Goal: Task Accomplishment & Management: Manage account settings

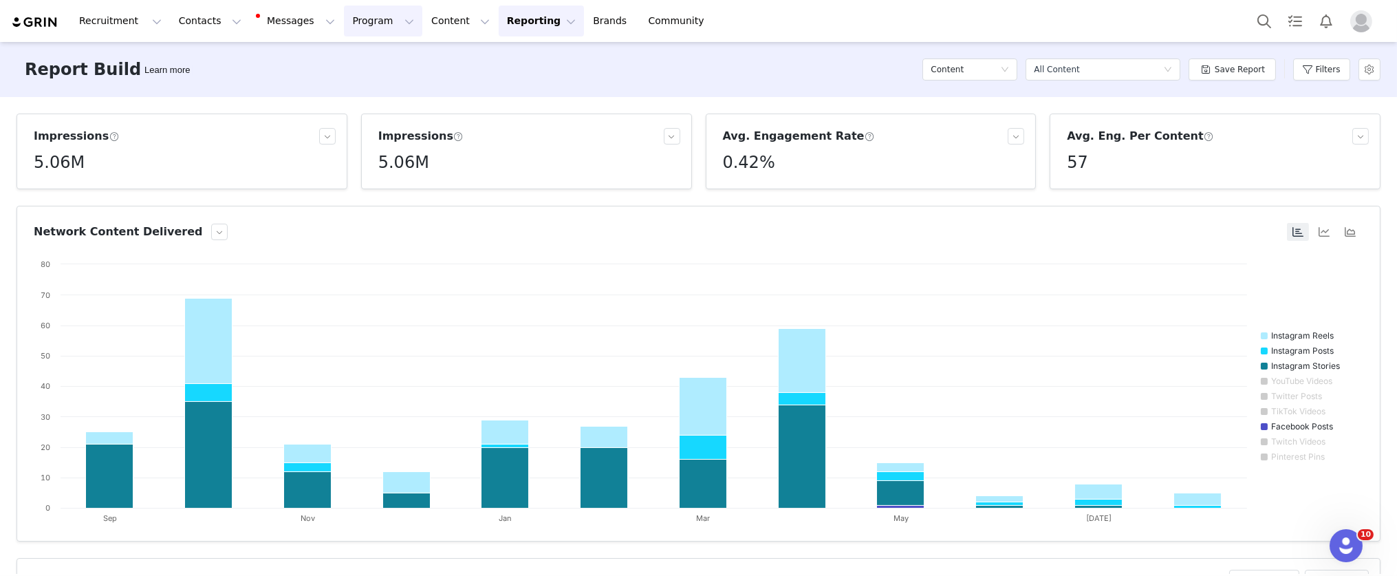
click at [370, 24] on button "Program Program" at bounding box center [383, 21] width 78 height 31
click at [374, 60] on p "Activations" at bounding box center [360, 61] width 53 height 14
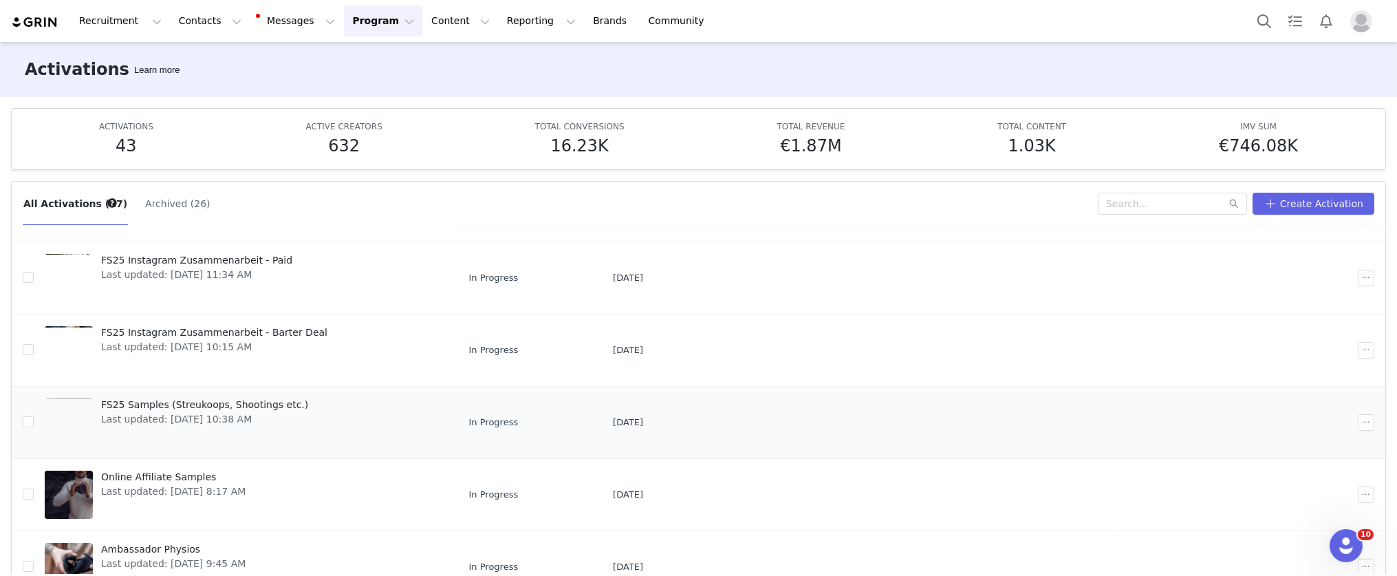
scroll to position [237, 0]
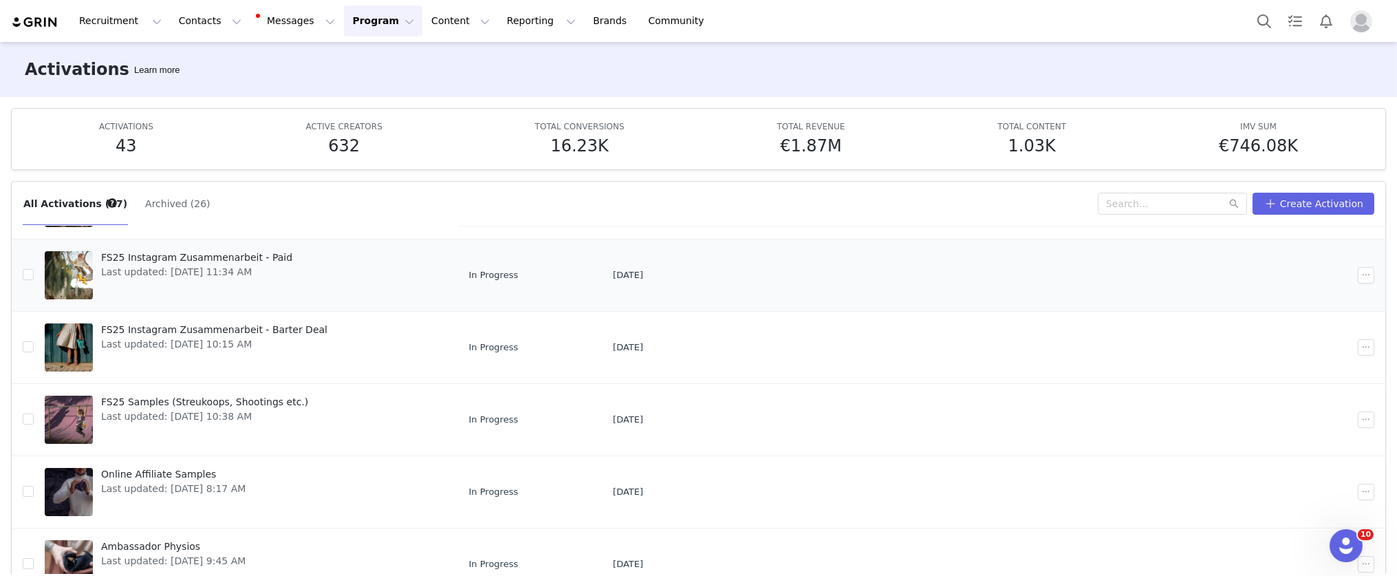
click at [246, 292] on div "FS25 Instagram Zusammenarbeit - Paid Last updated: Jul 10, 2025 11:34 AM" at bounding box center [197, 275] width 208 height 55
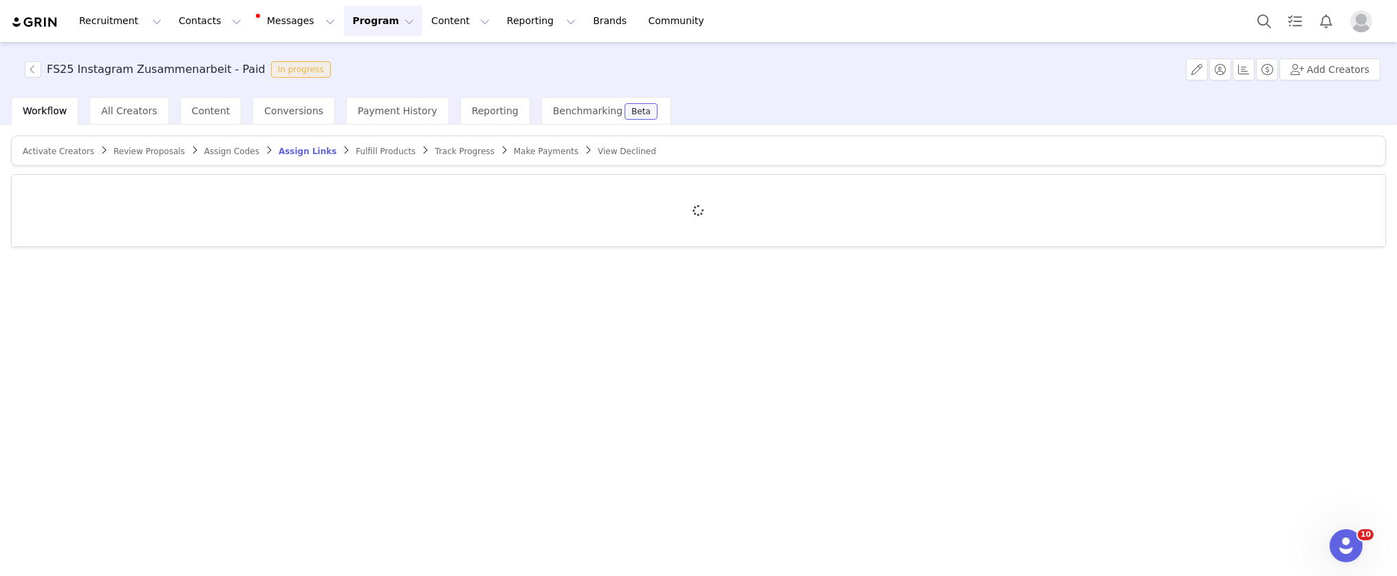
click at [363, 149] on span "Fulfill Products" at bounding box center [386, 152] width 60 height 10
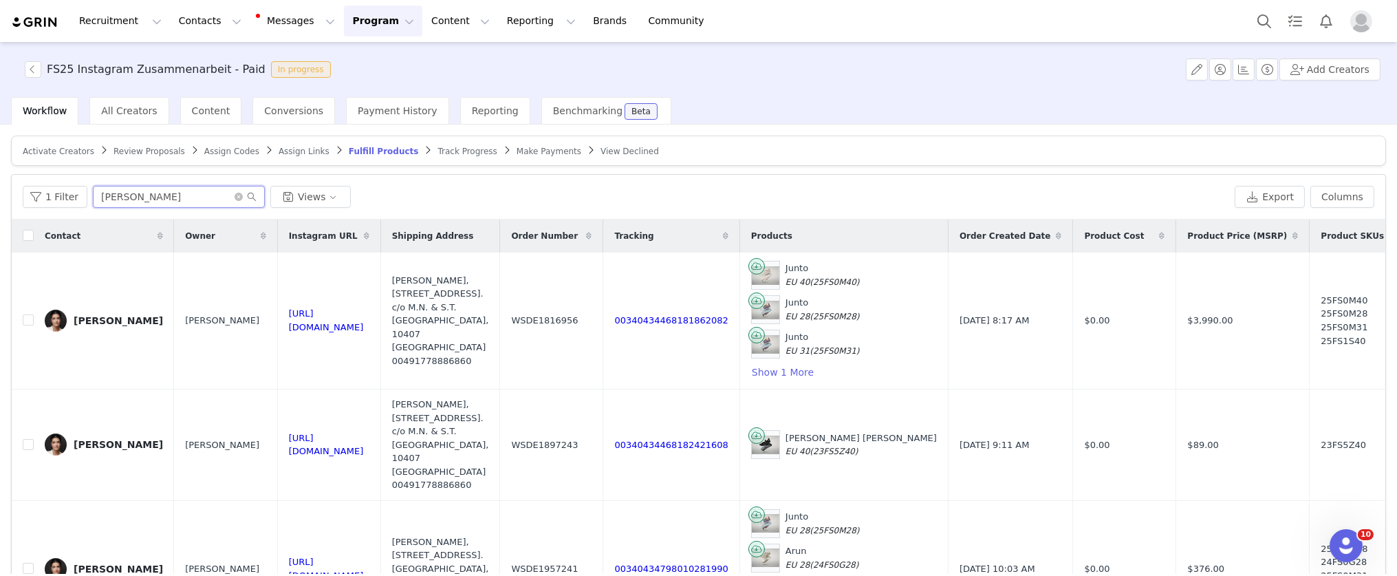
click at [162, 195] on input "marie" at bounding box center [179, 197] width 172 height 22
click at [167, 192] on input "marie" at bounding box center [179, 197] width 172 height 22
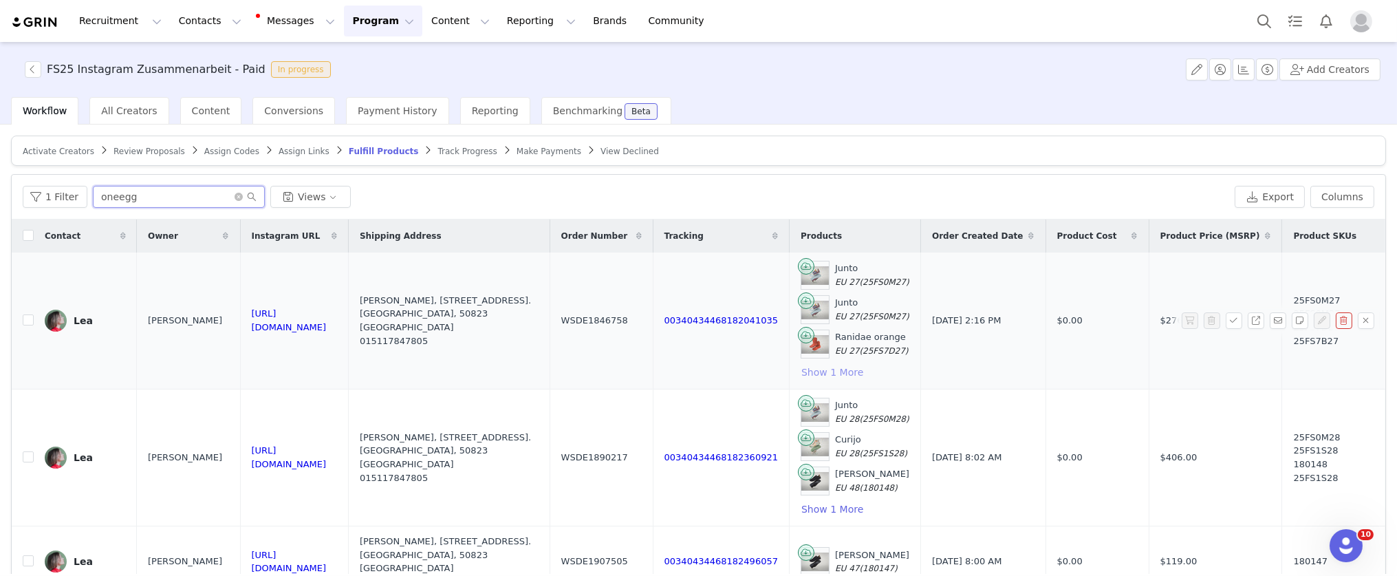
type input "oneegg"
click at [839, 375] on button "Show 1 More" at bounding box center [832, 372] width 63 height 17
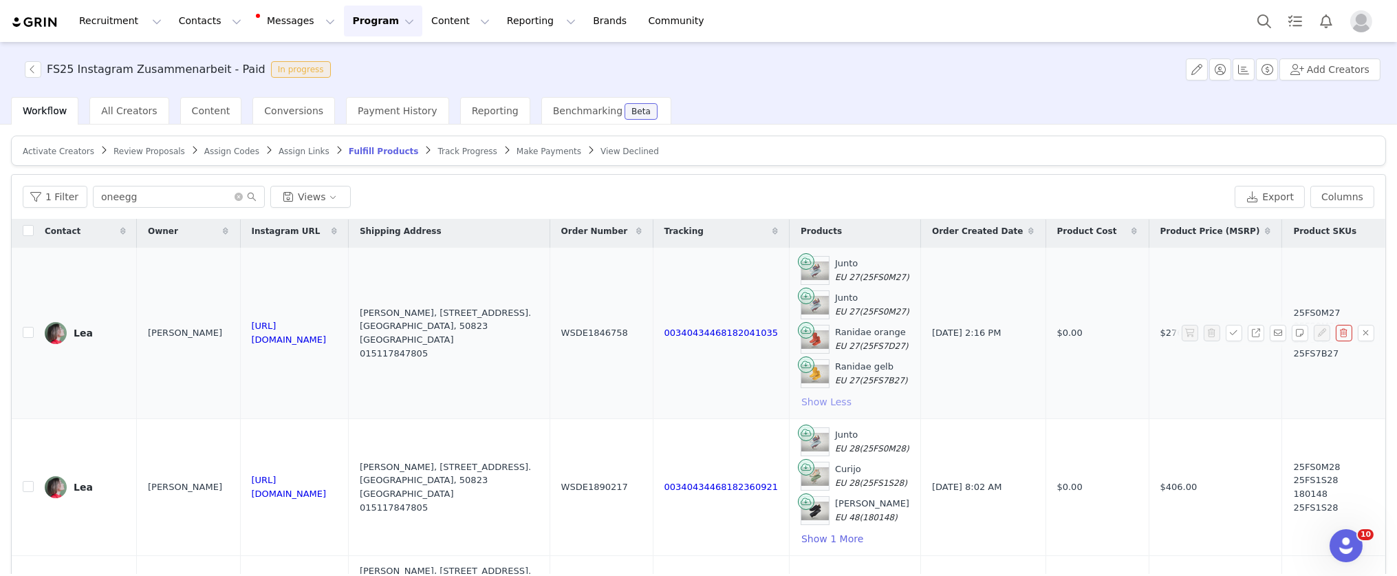
scroll to position [6, 0]
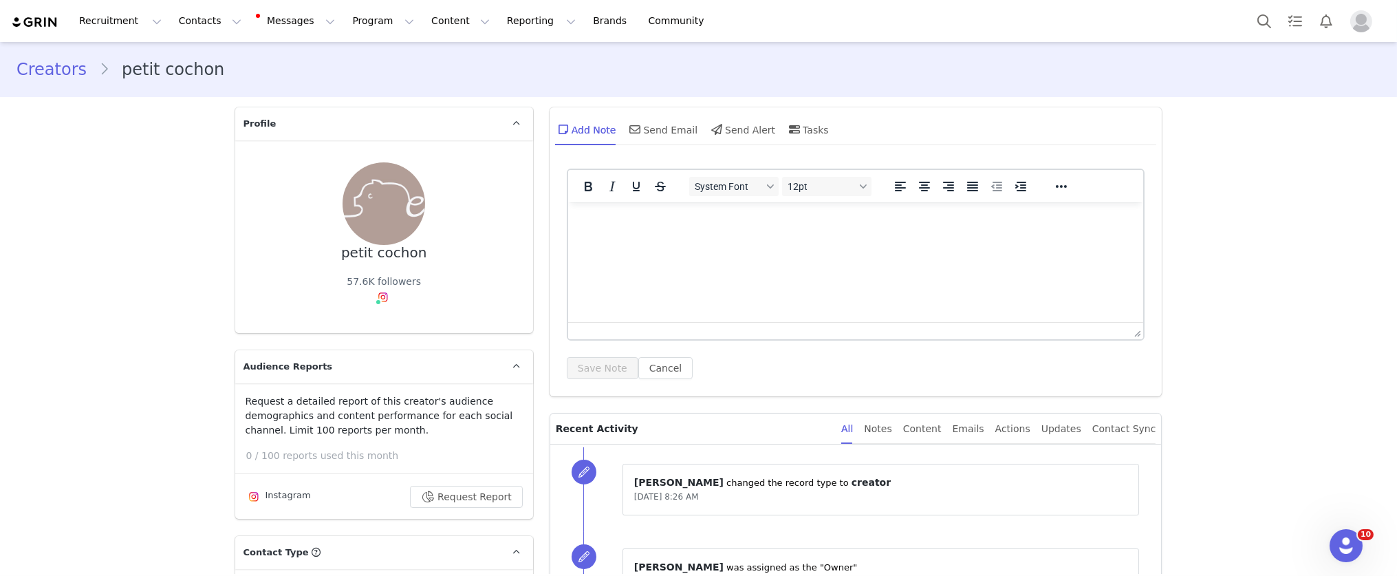
scroll to position [4834, 0]
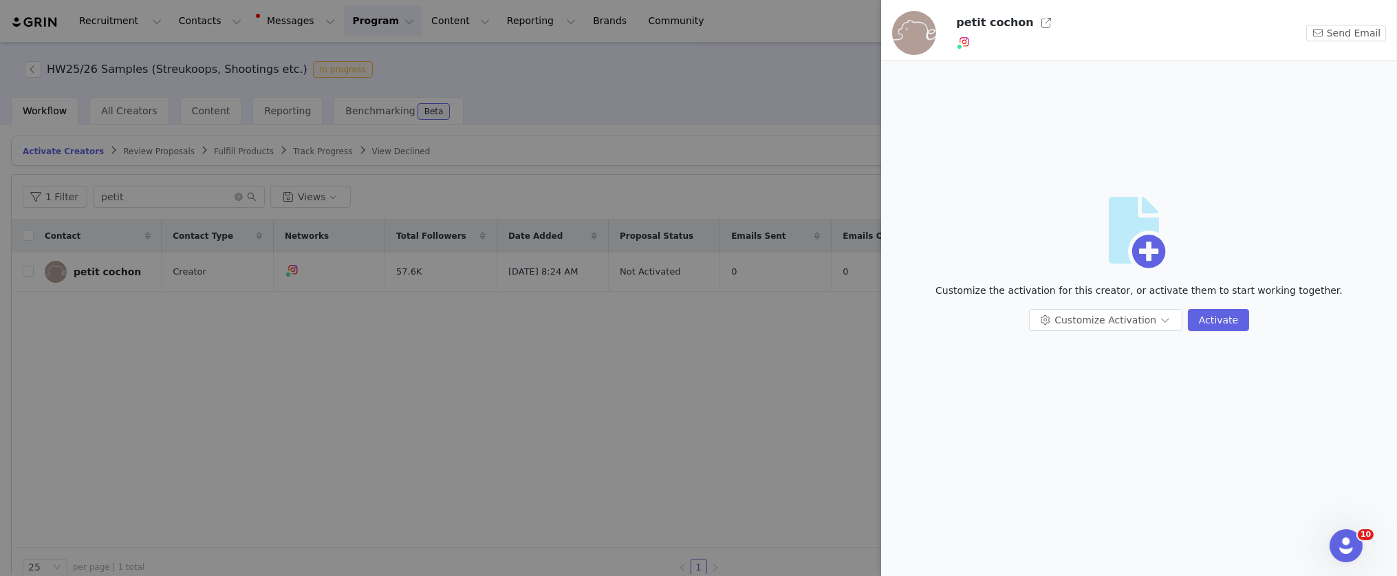
click at [56, 39] on div at bounding box center [698, 288] width 1397 height 576
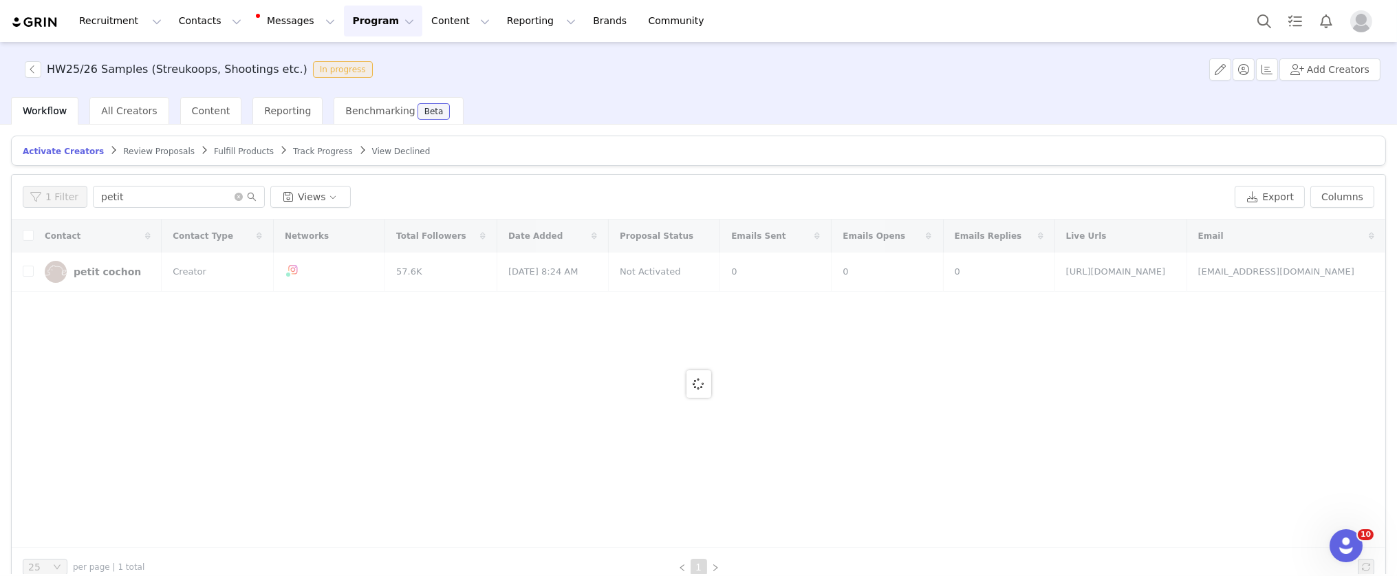
click at [1397, 9] on div at bounding box center [1397, 288] width 0 height 576
click at [40, 17] on img at bounding box center [35, 22] width 48 height 13
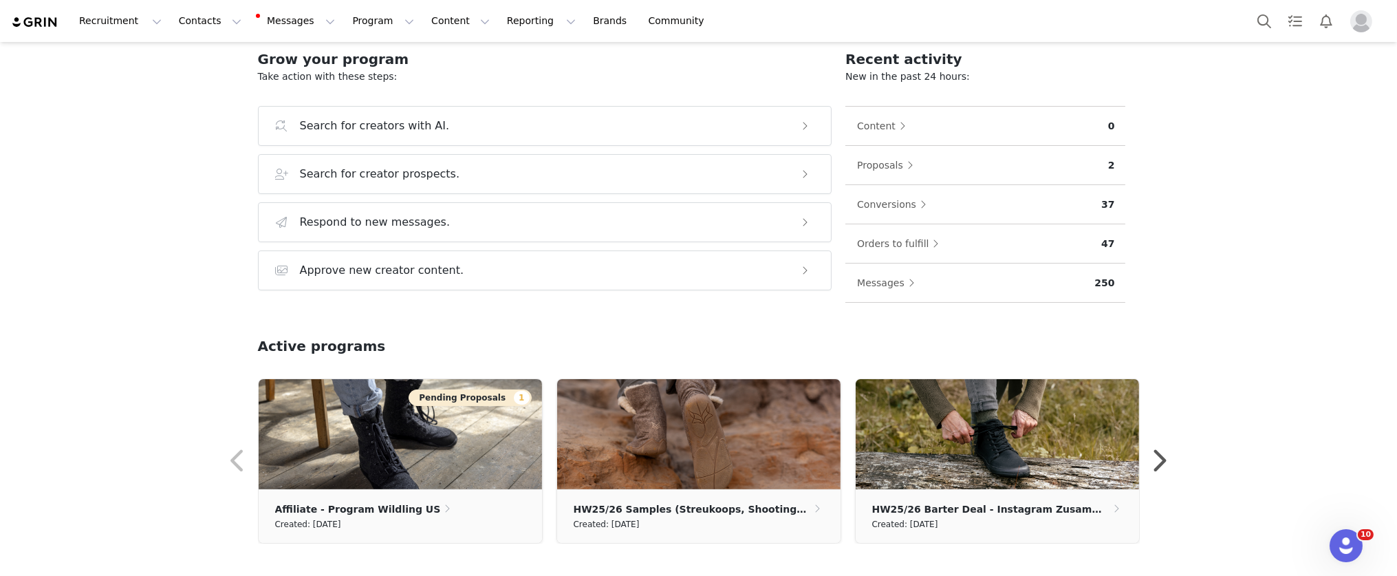
scroll to position [140, 0]
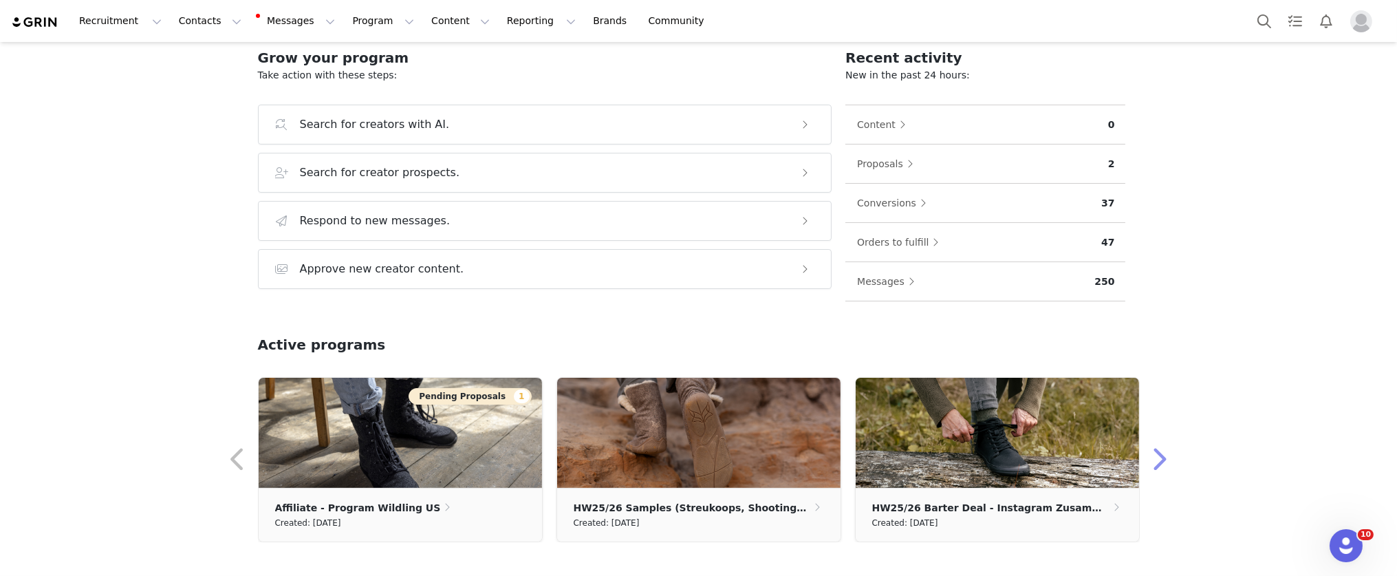
click at [1157, 458] on button "button" at bounding box center [1160, 459] width 28 height 33
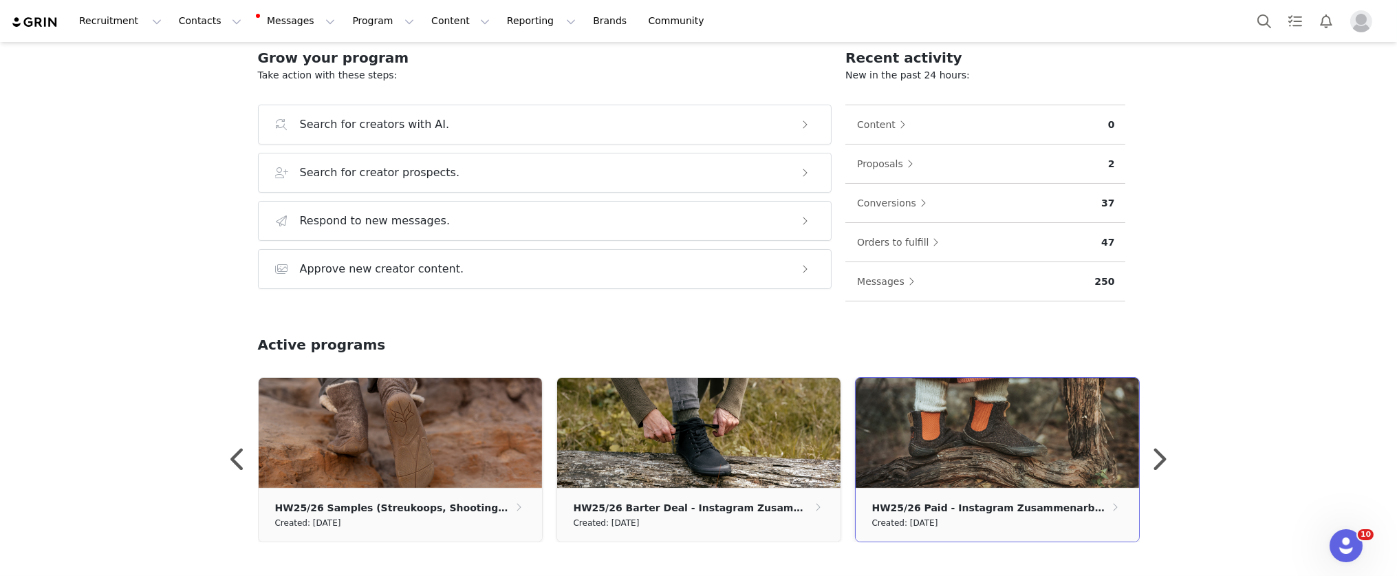
click at [969, 449] on img at bounding box center [997, 433] width 283 height 110
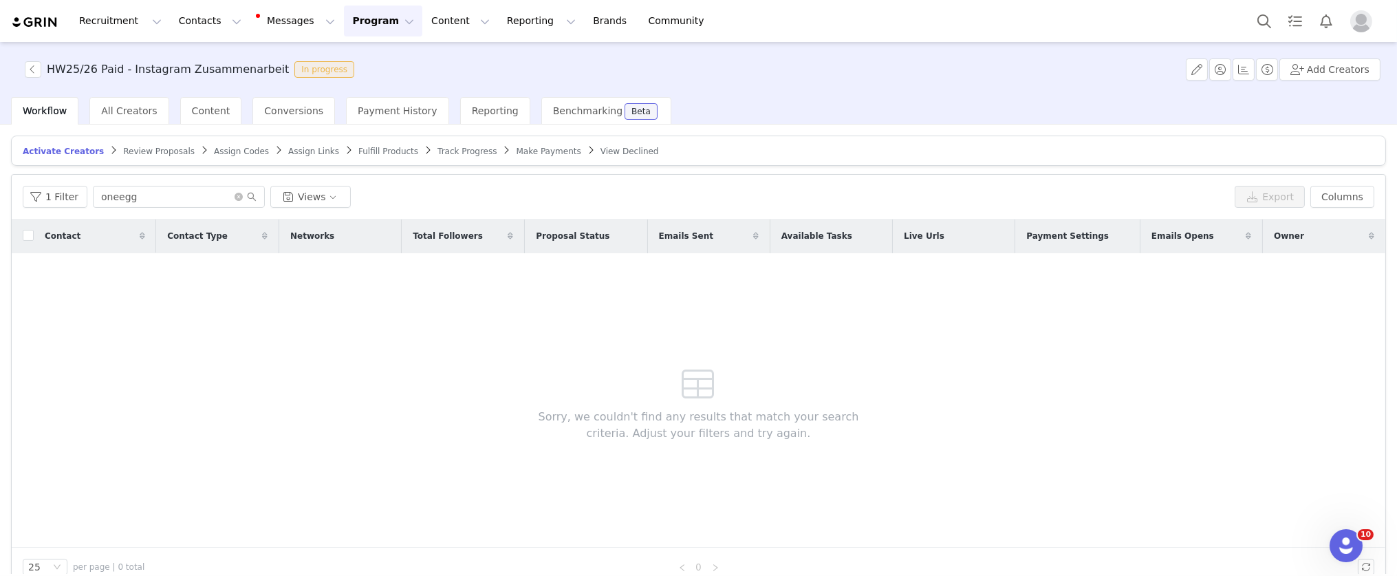
click at [169, 149] on span "Review Proposals" at bounding box center [159, 152] width 72 height 10
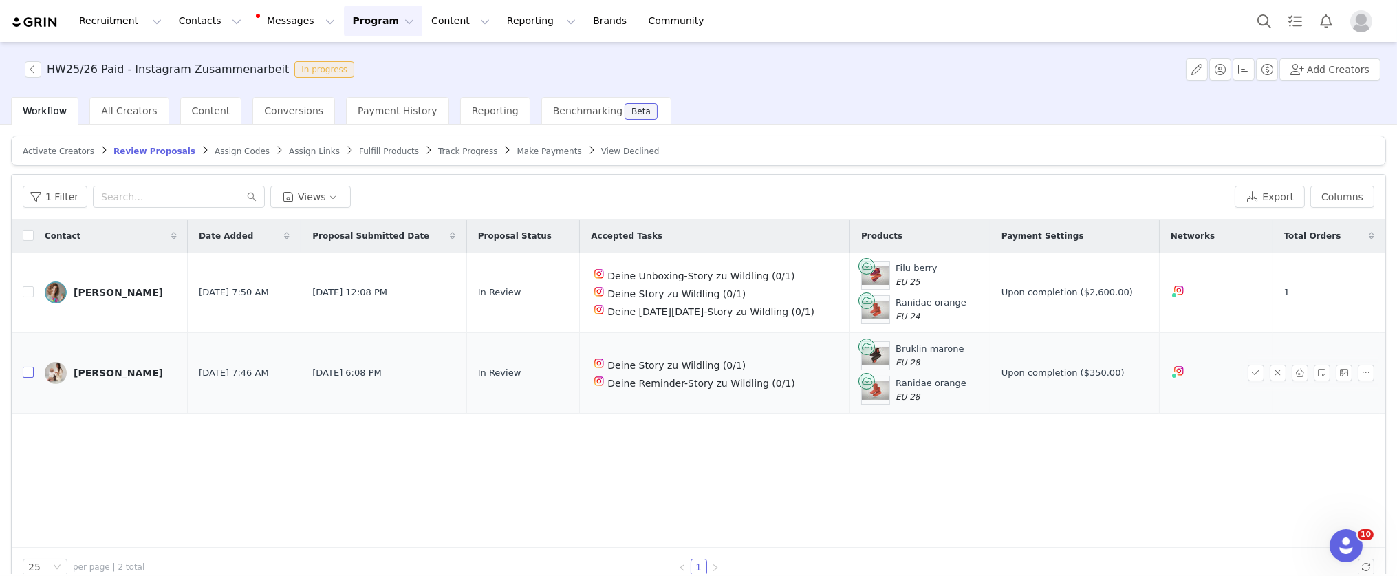
click at [30, 375] on input "checkbox" at bounding box center [28, 372] width 11 height 11
checkbox input "true"
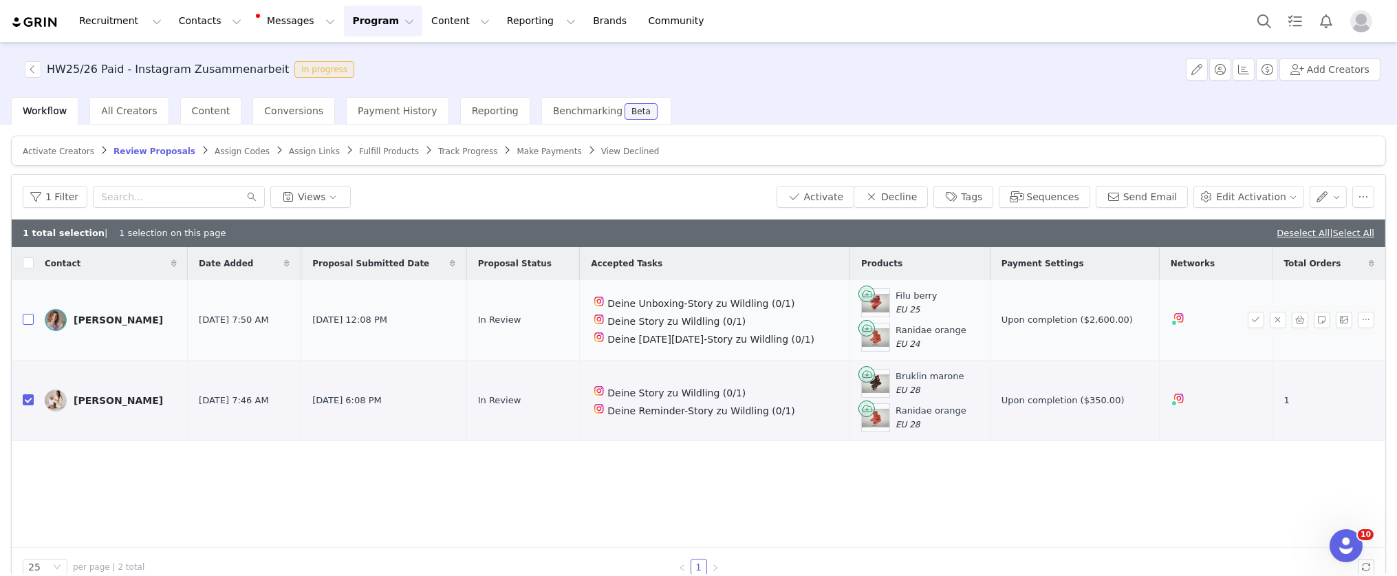
click at [27, 319] on input "checkbox" at bounding box center [28, 319] width 11 height 11
checkbox input "true"
click at [835, 193] on button "Activate" at bounding box center [816, 197] width 78 height 22
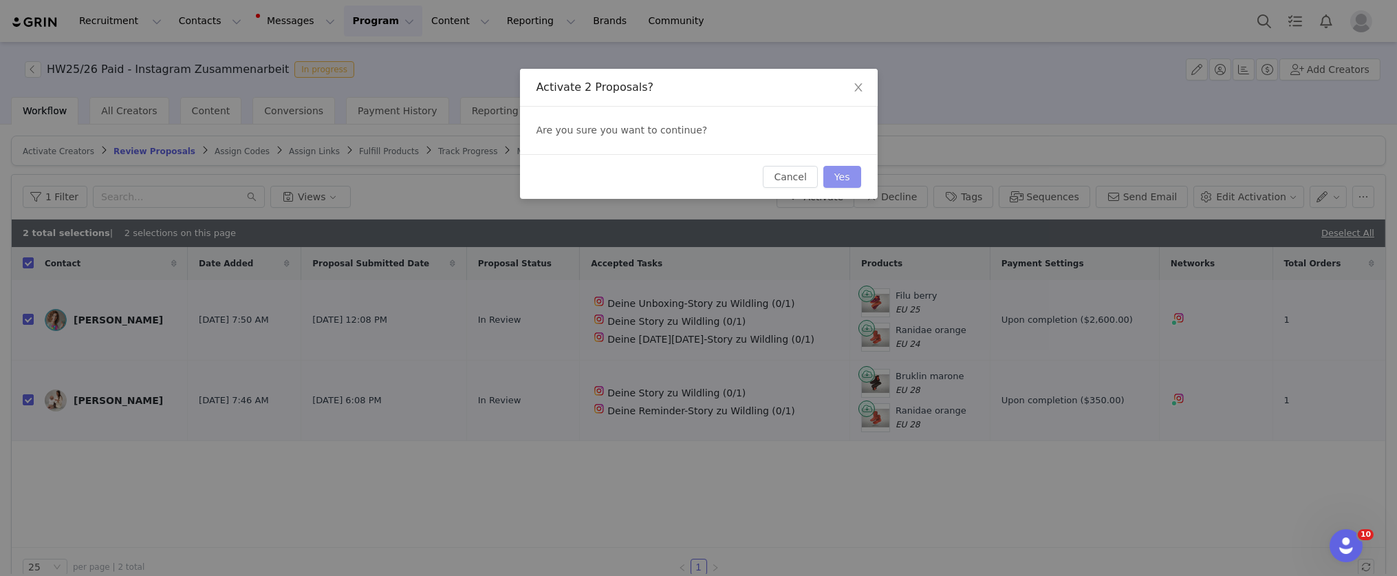
click at [843, 180] on button "Yes" at bounding box center [843, 177] width 38 height 22
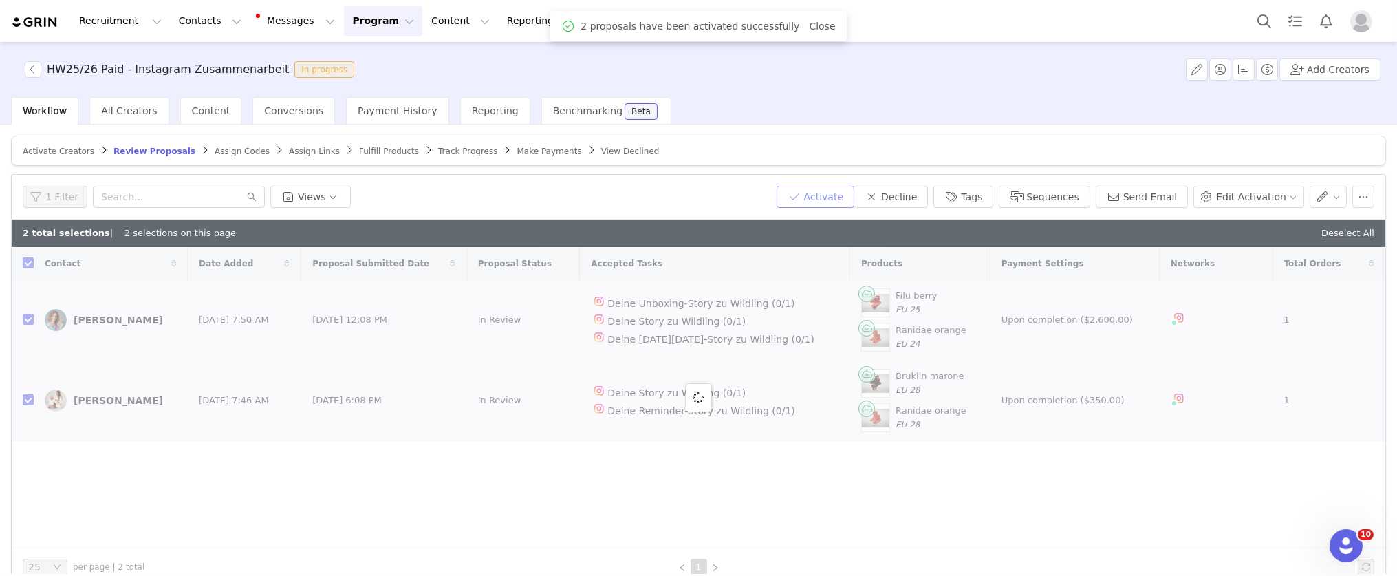
checkbox input "false"
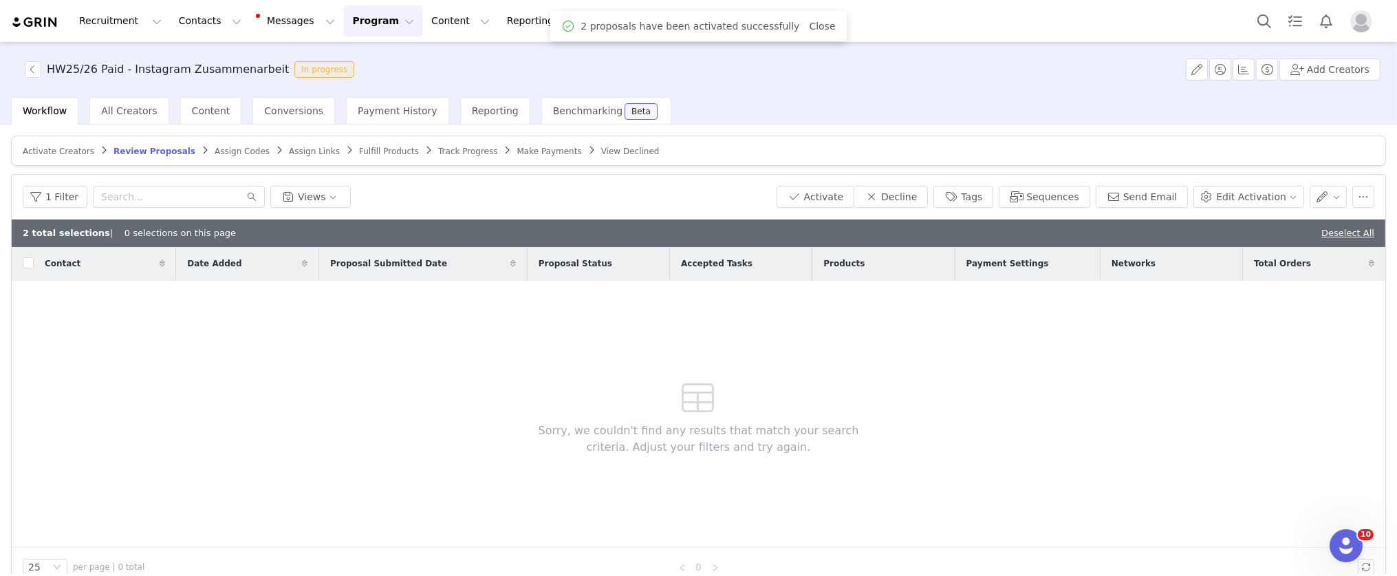
click at [247, 150] on span "Assign Codes" at bounding box center [242, 152] width 55 height 10
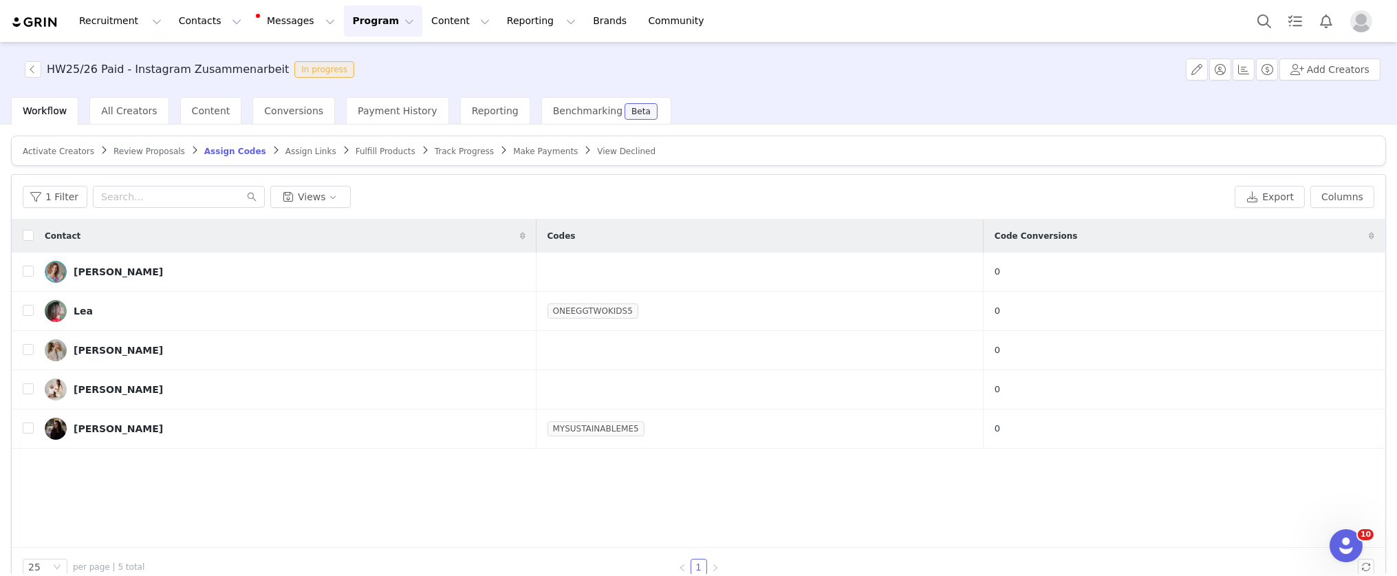
click at [356, 151] on span "Fulfill Products" at bounding box center [386, 152] width 60 height 10
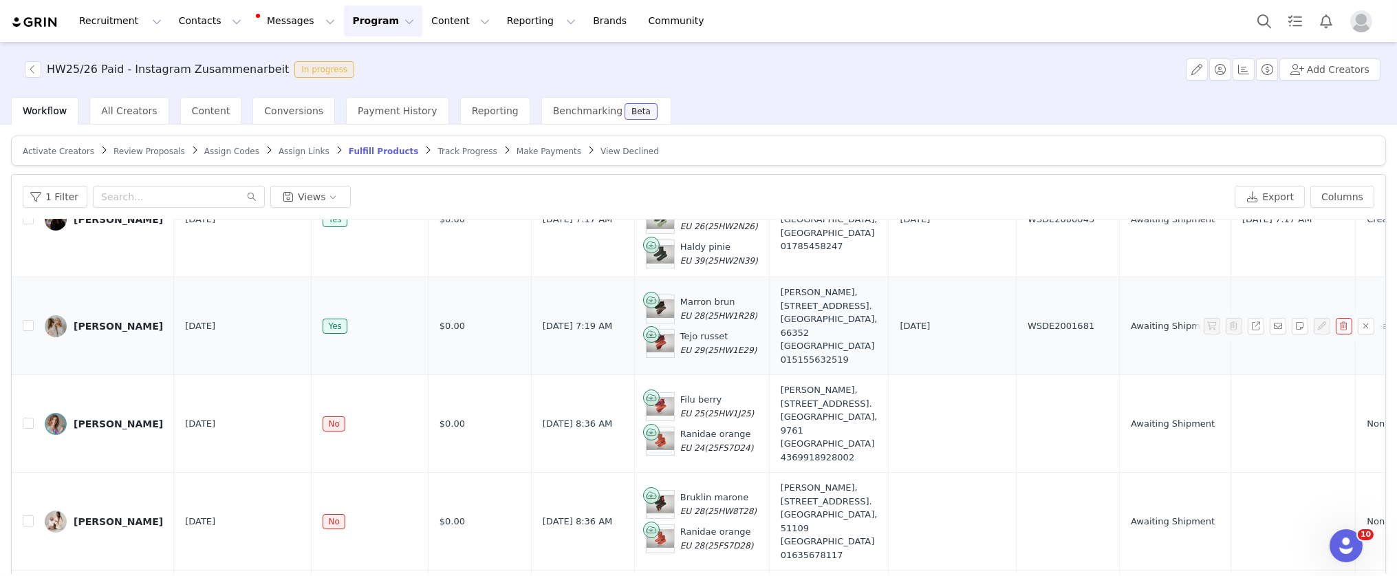
scroll to position [121, 0]
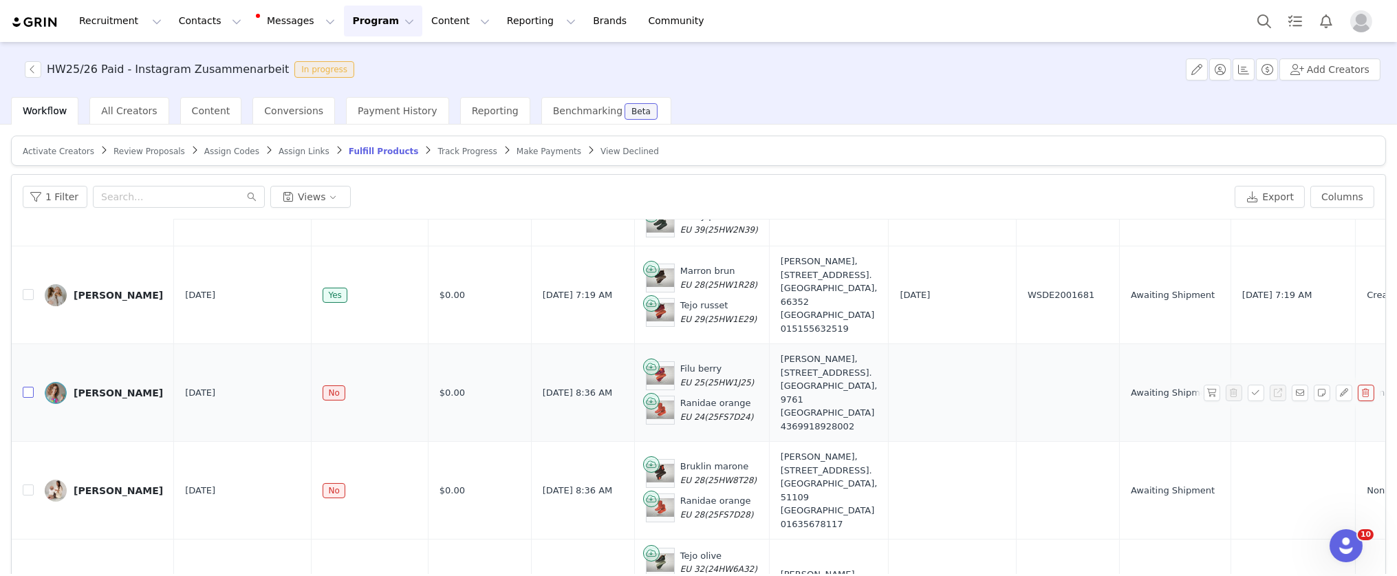
click at [30, 387] on input "checkbox" at bounding box center [28, 392] width 11 height 11
checkbox input "true"
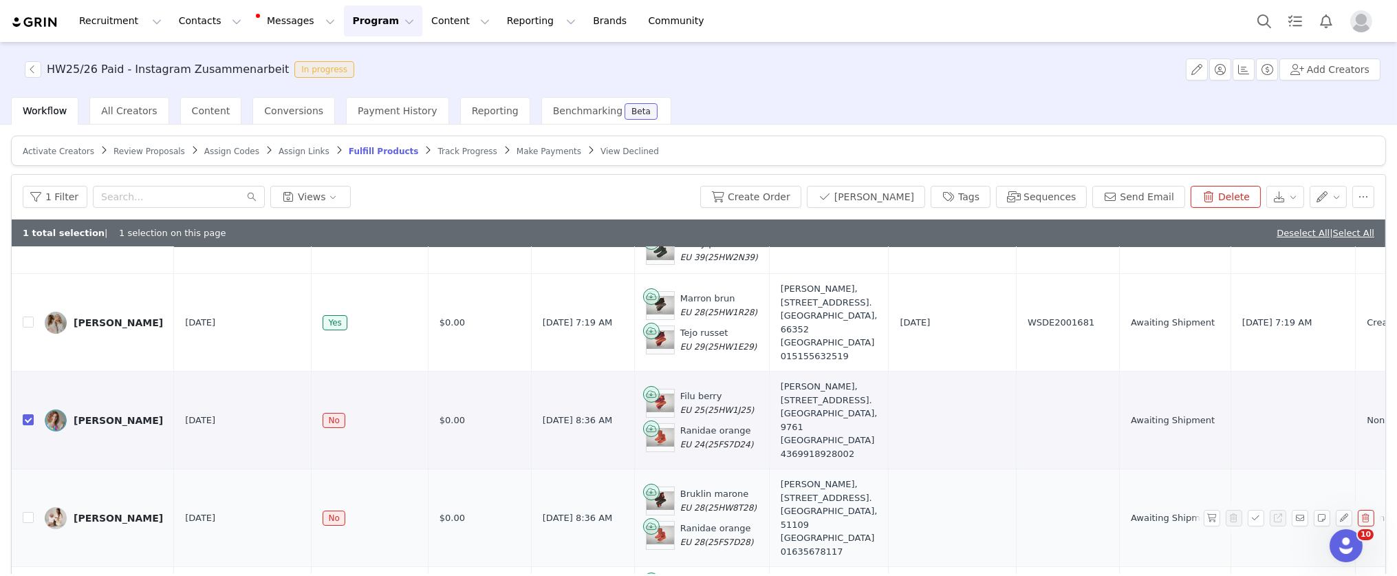
scroll to position [150, 0]
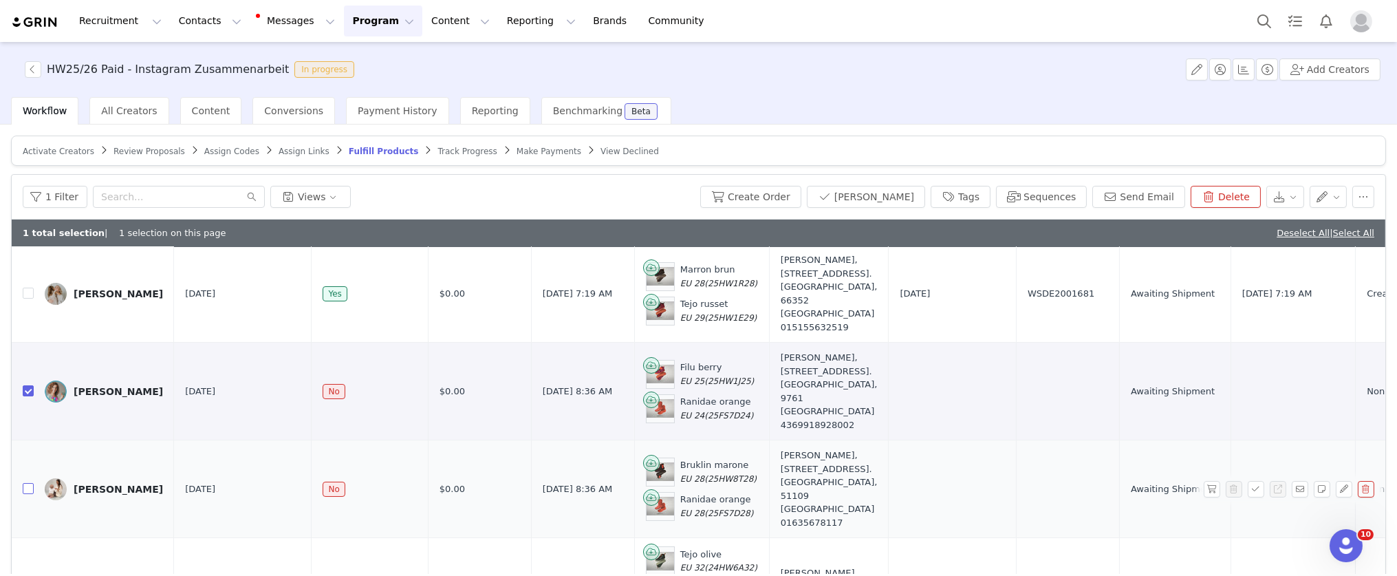
click at [28, 483] on input "checkbox" at bounding box center [28, 488] width 11 height 11
checkbox input "true"
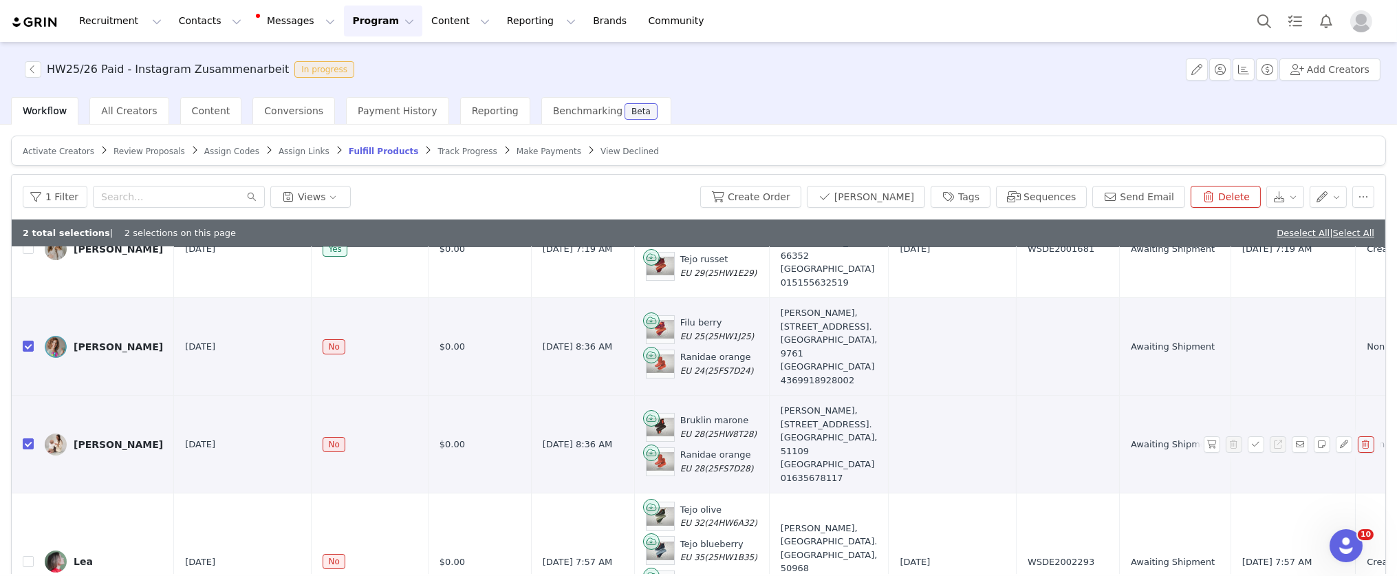
scroll to position [207, 0]
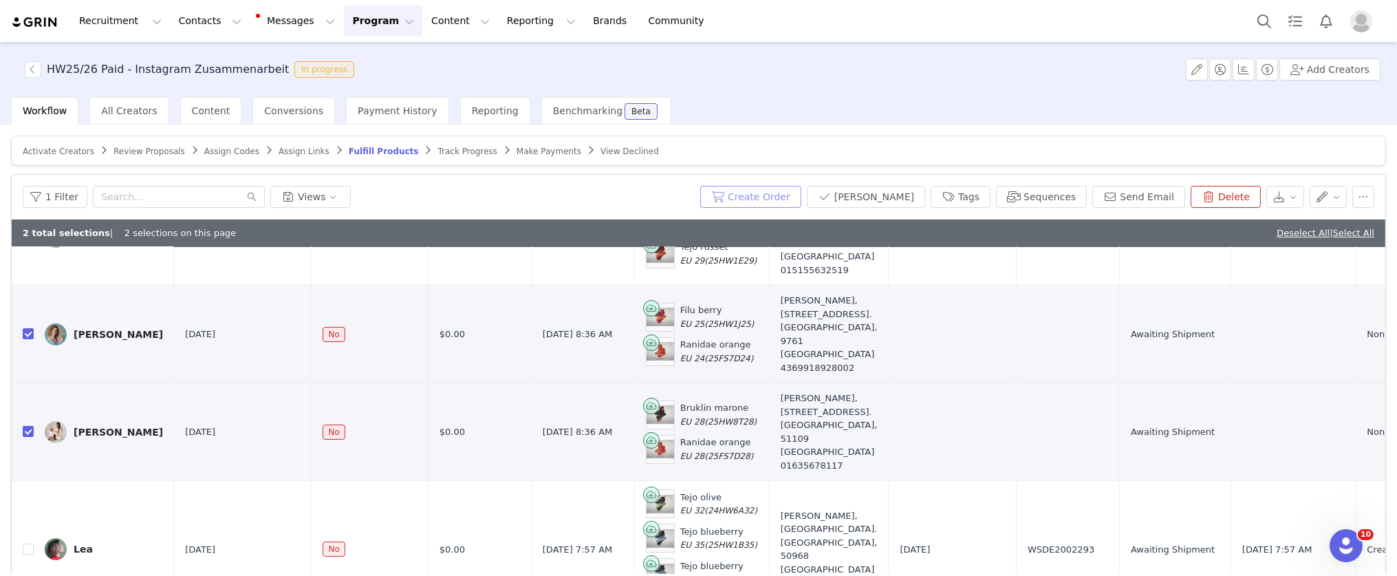
click at [789, 193] on button "Create Order" at bounding box center [750, 197] width 101 height 22
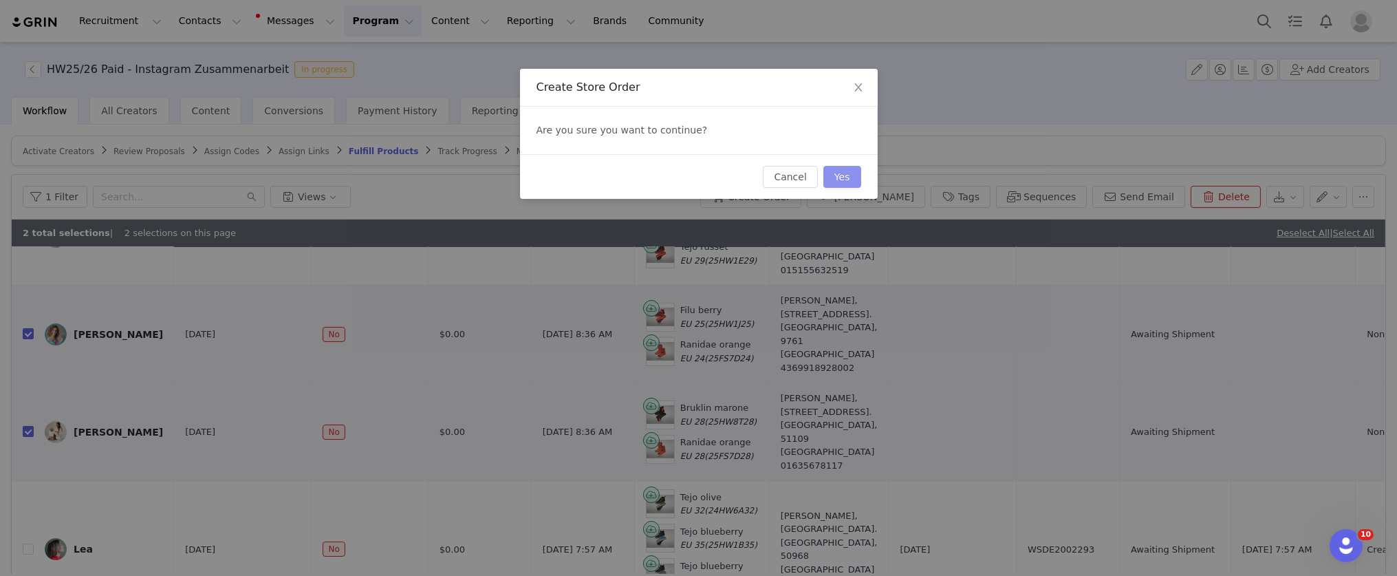
click at [843, 177] on button "Yes" at bounding box center [843, 177] width 38 height 22
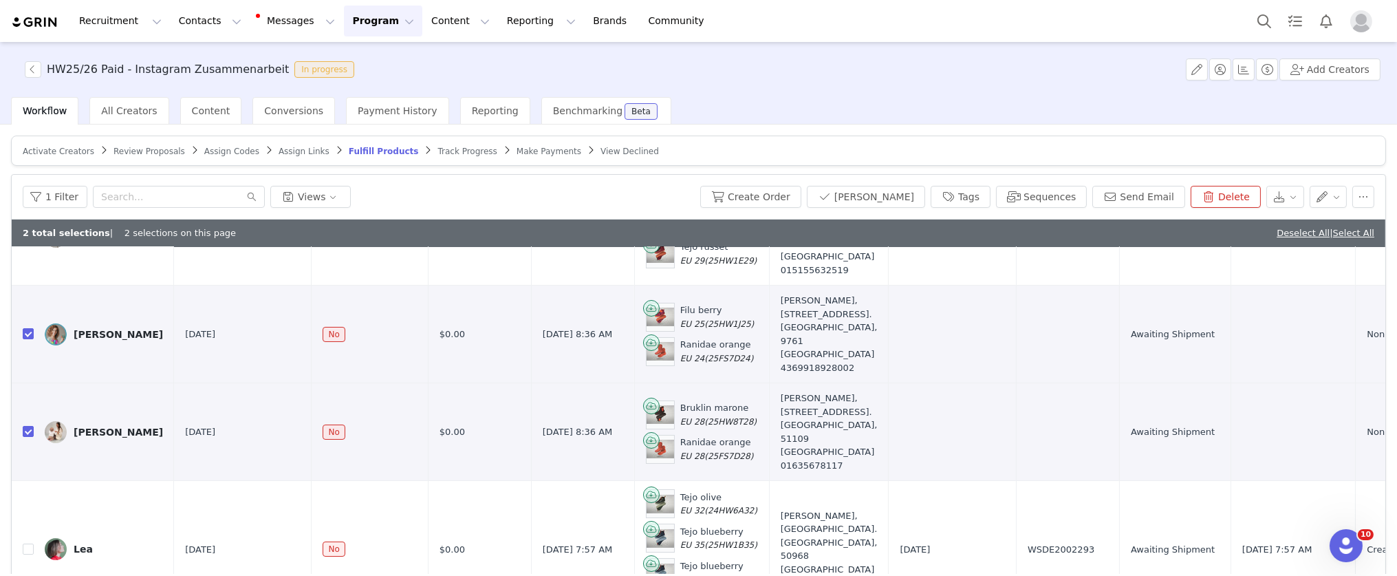
click at [242, 151] on span "Assign Codes" at bounding box center [231, 152] width 55 height 10
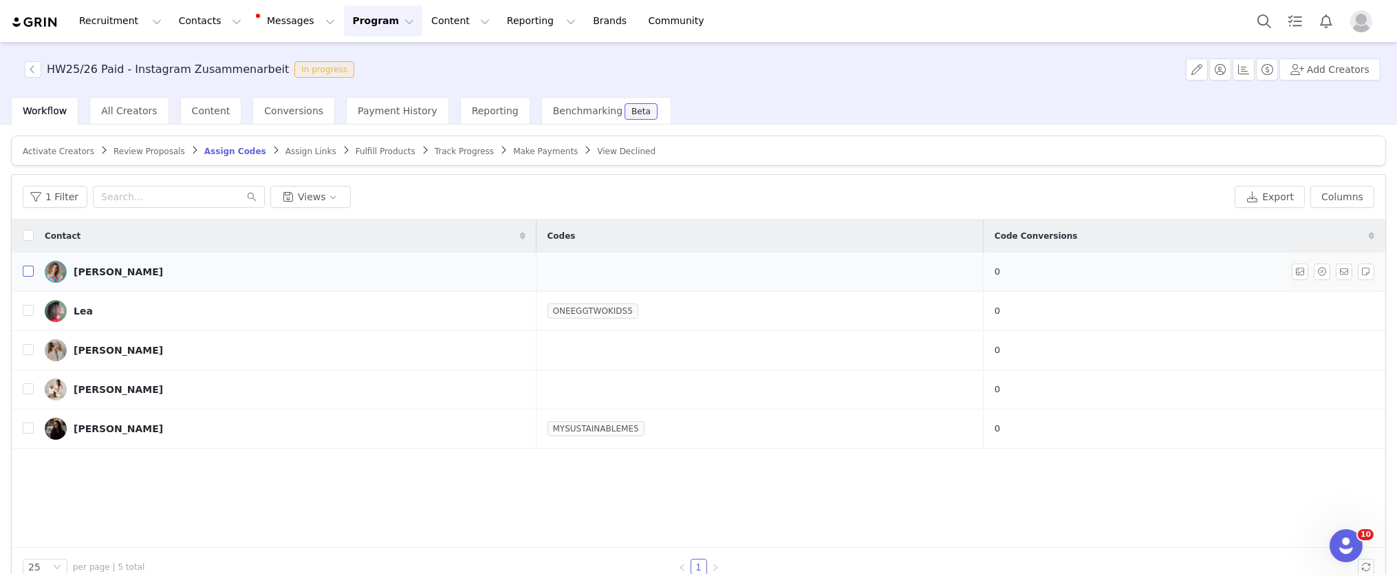
click at [28, 268] on input "checkbox" at bounding box center [28, 271] width 11 height 11
checkbox input "true"
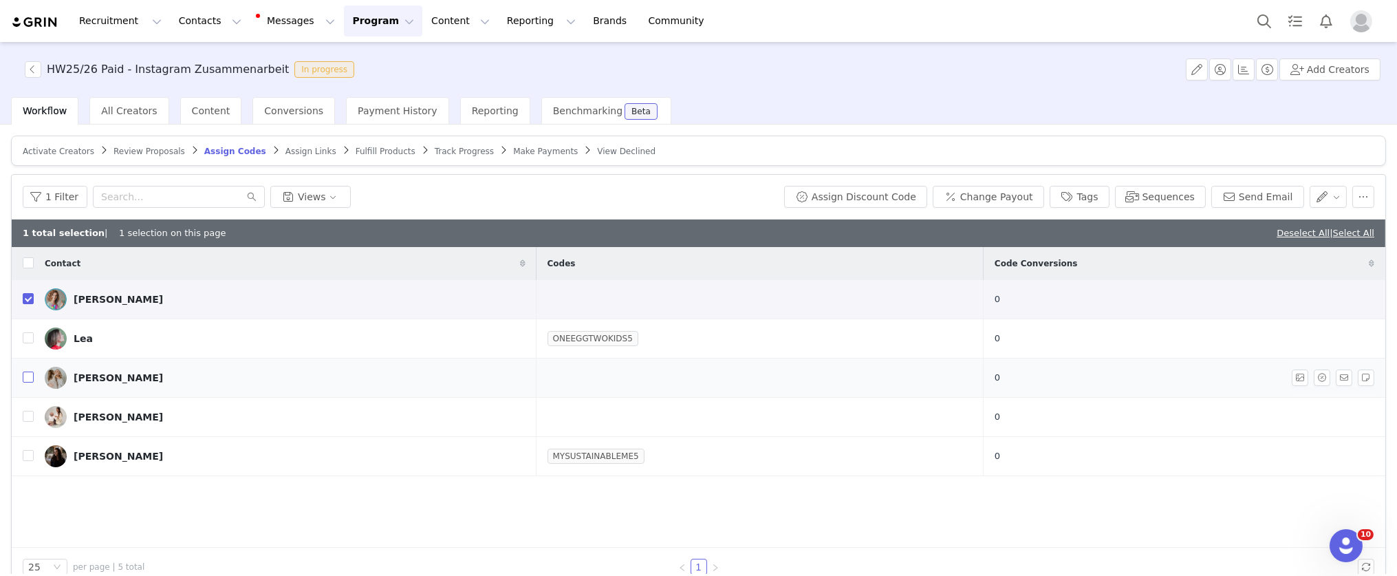
click at [28, 379] on input "checkbox" at bounding box center [28, 377] width 11 height 11
checkbox input "true"
click at [30, 414] on input "checkbox" at bounding box center [28, 416] width 11 height 11
checkbox input "true"
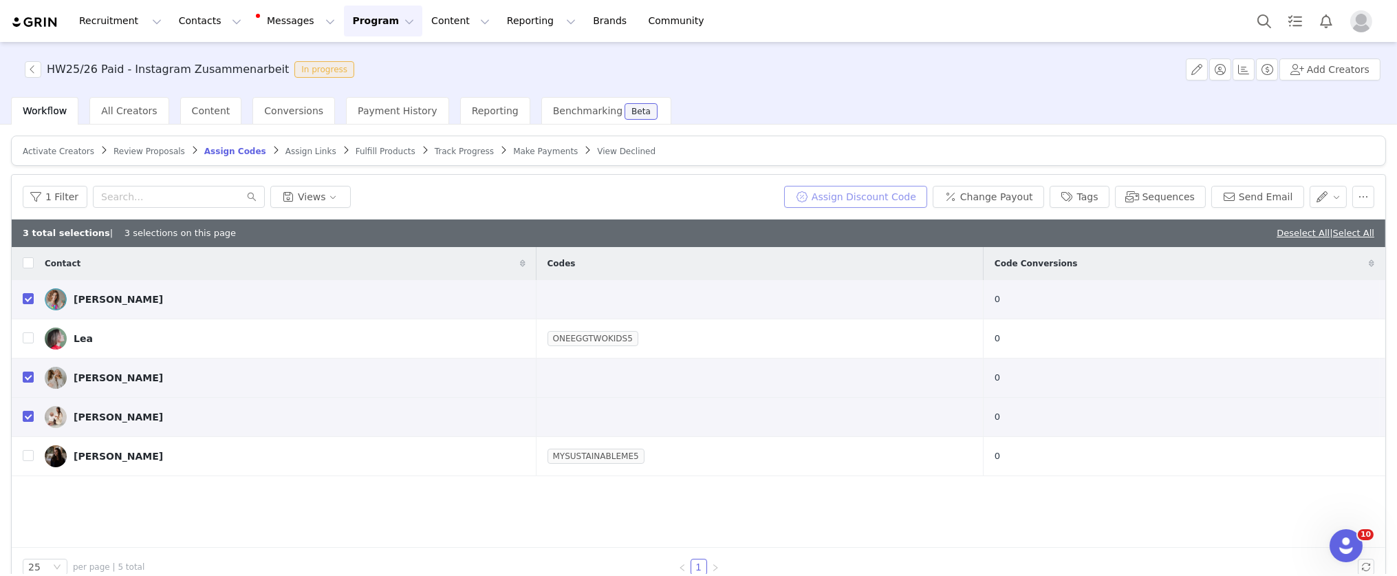
click at [864, 200] on button "Assign Discount Code" at bounding box center [855, 197] width 143 height 22
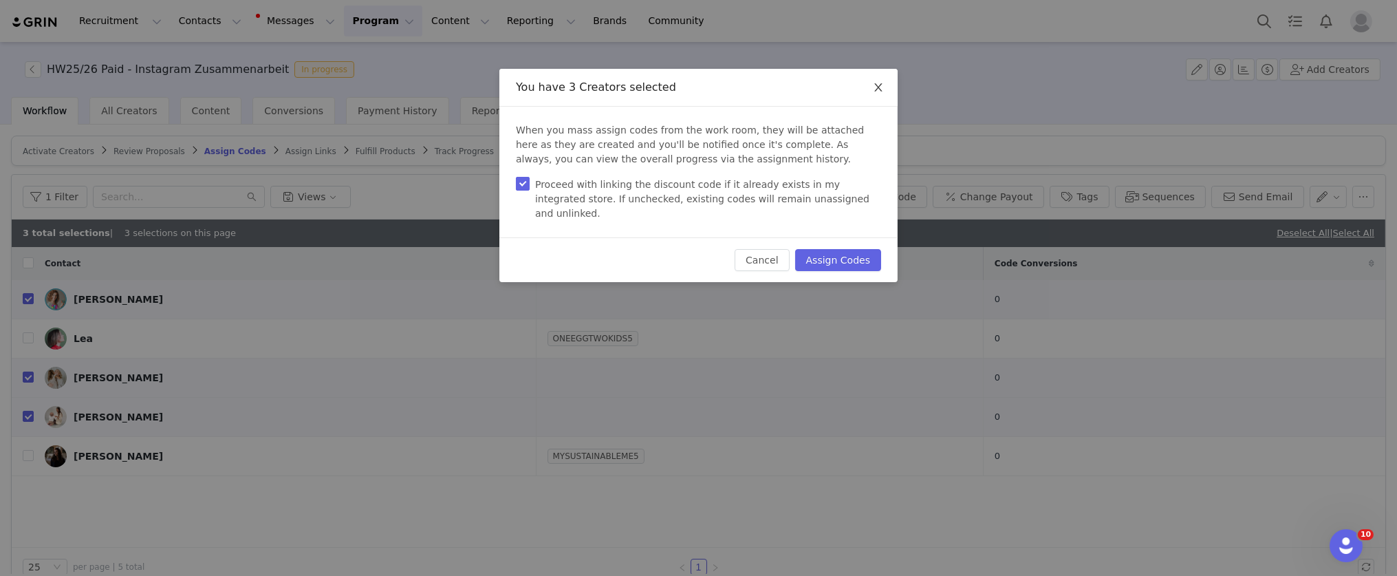
click at [880, 89] on icon "icon: close" at bounding box center [879, 87] width 8 height 8
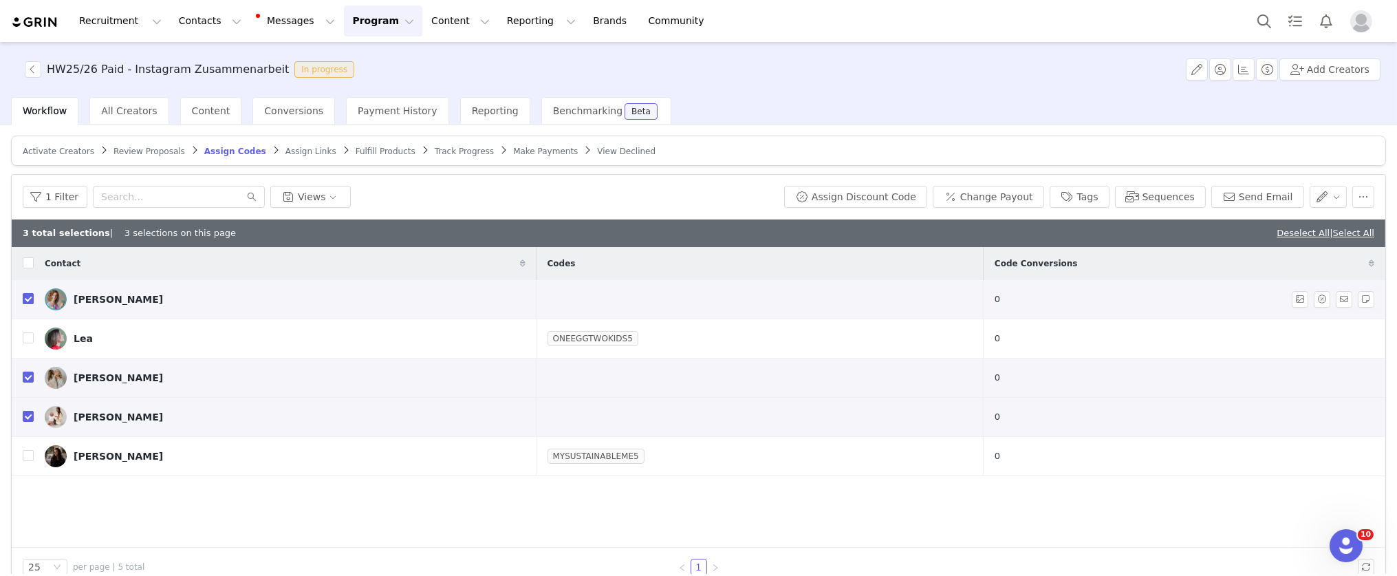
click at [31, 299] on input "checkbox" at bounding box center [28, 298] width 11 height 11
checkbox input "false"
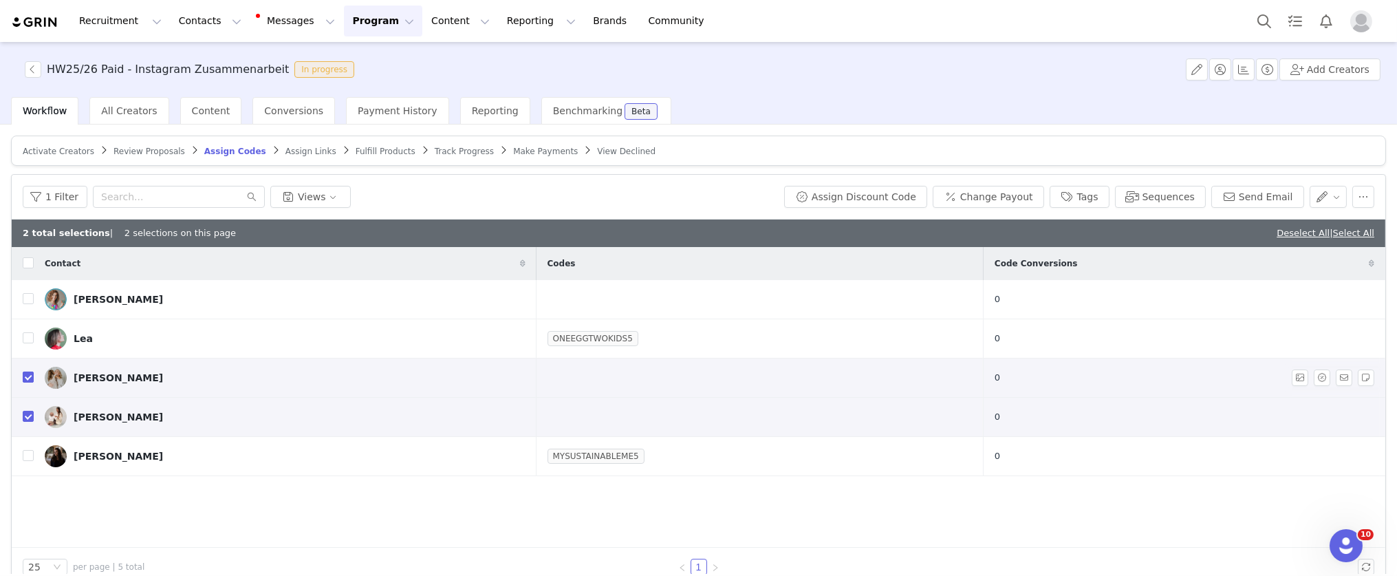
click at [27, 376] on input "checkbox" at bounding box center [28, 377] width 11 height 11
checkbox input "false"
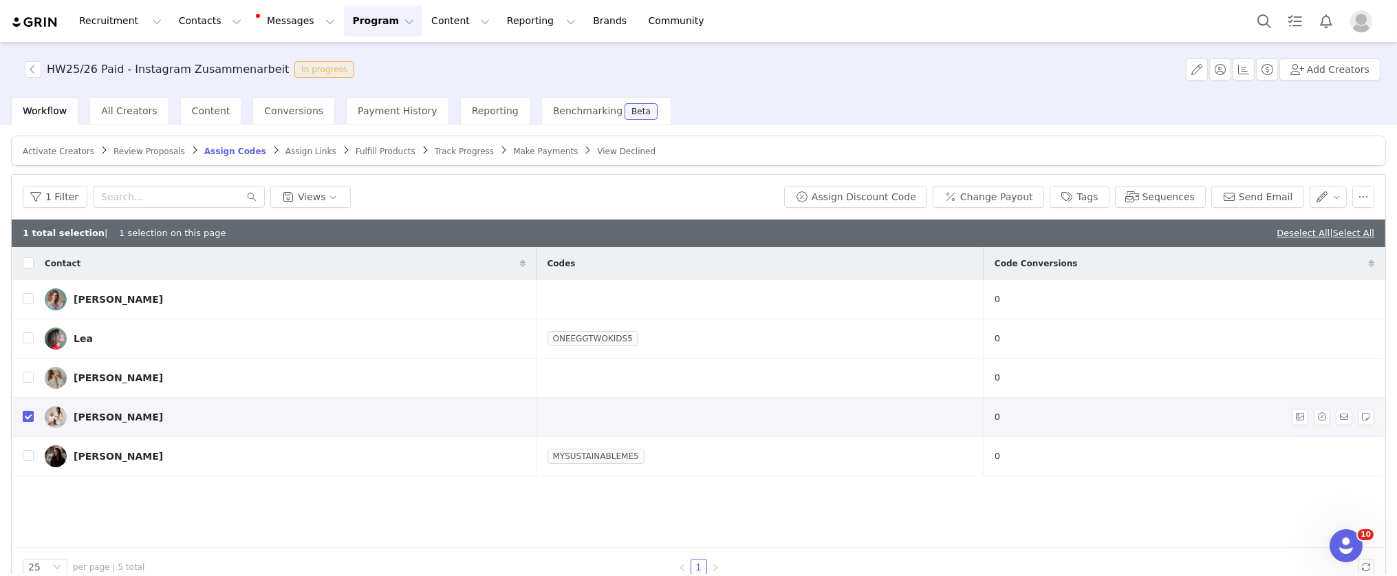
click at [28, 418] on input "checkbox" at bounding box center [28, 416] width 11 height 11
checkbox input "false"
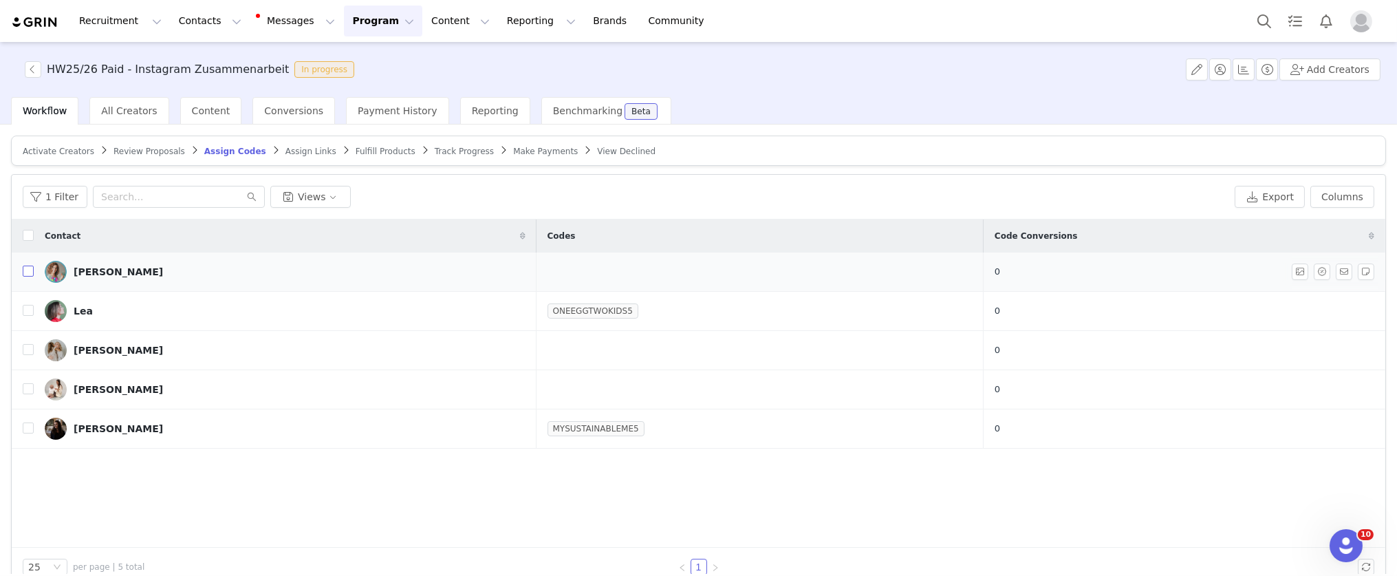
click at [28, 271] on input "checkbox" at bounding box center [28, 271] width 11 height 11
checkbox input "true"
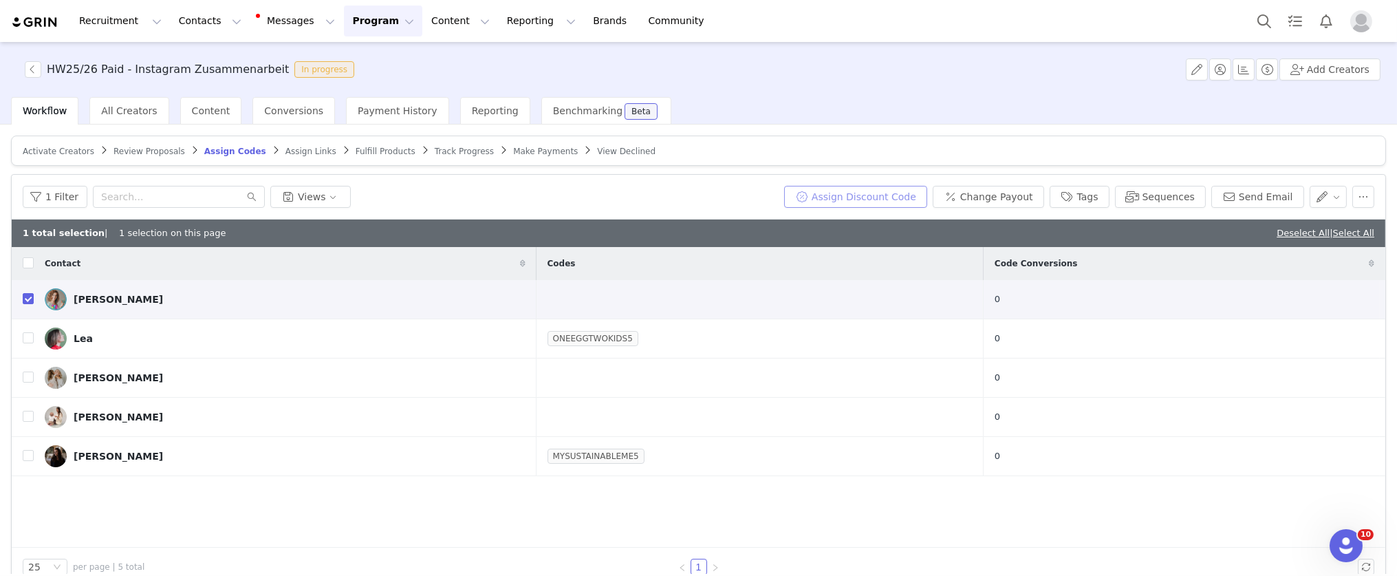
click at [898, 193] on button "Assign Discount Code" at bounding box center [855, 197] width 143 height 22
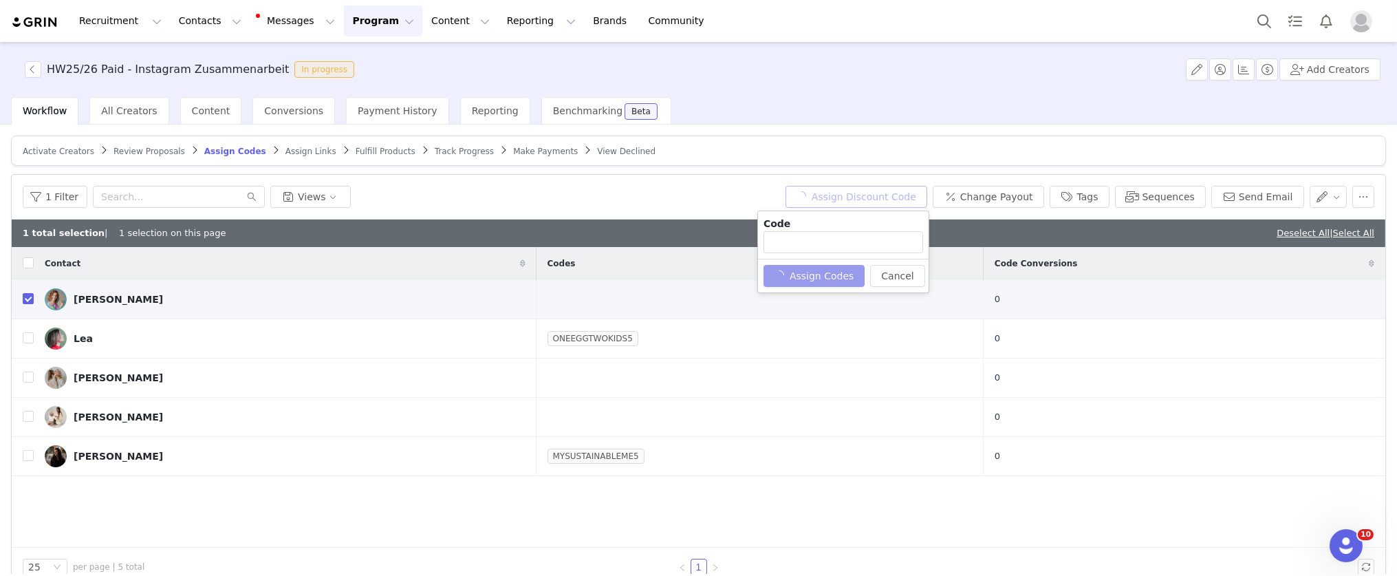
type input "ERGOTIPPS5"
click at [845, 244] on input "ERGOTIPPS5" at bounding box center [844, 242] width 160 height 22
click at [823, 275] on button "Assign Codes" at bounding box center [807, 276] width 86 height 22
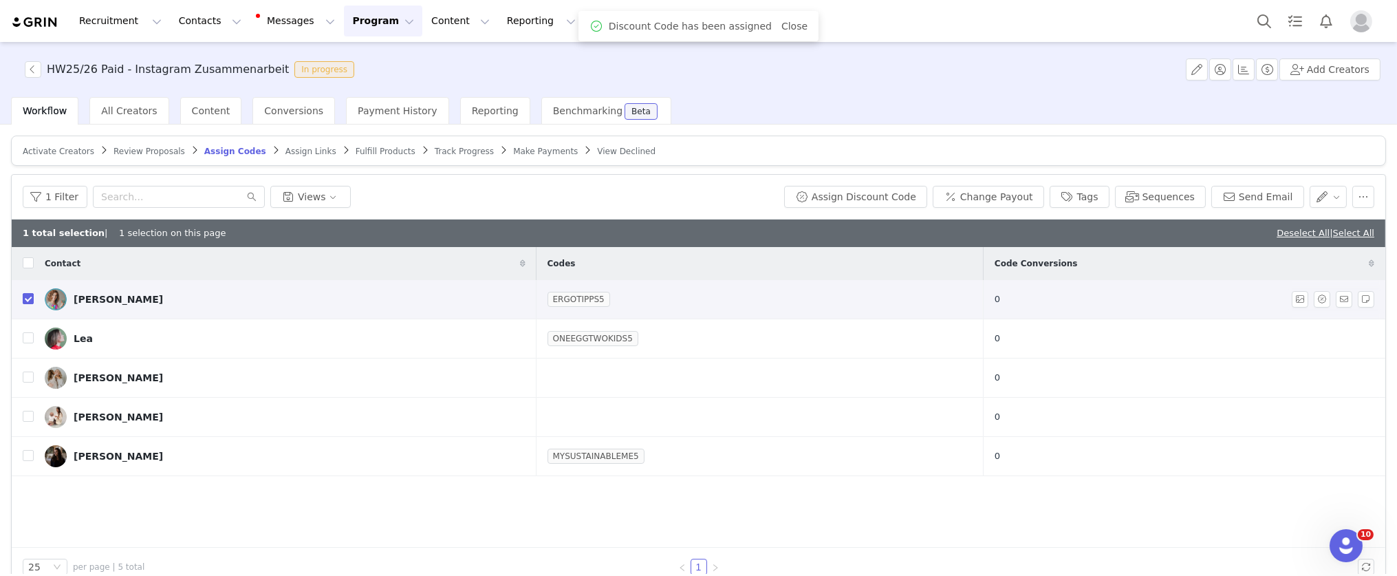
click at [27, 296] on input "checkbox" at bounding box center [28, 298] width 11 height 11
checkbox input "false"
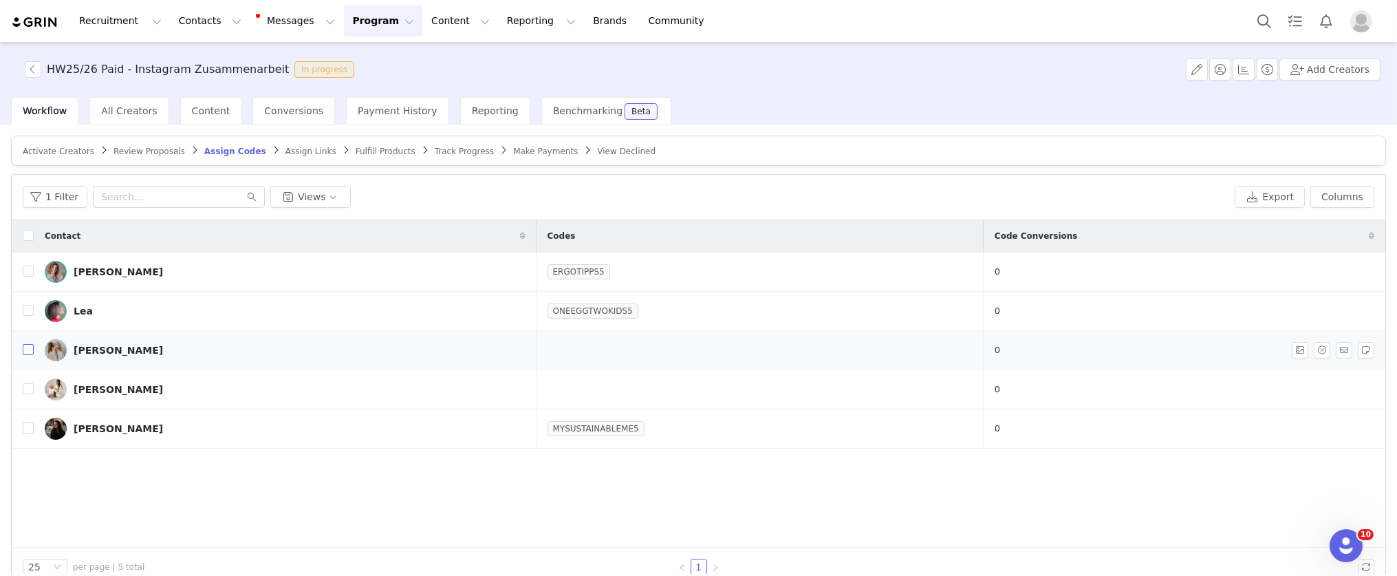
click at [27, 352] on input "checkbox" at bounding box center [28, 349] width 11 height 11
checkbox input "true"
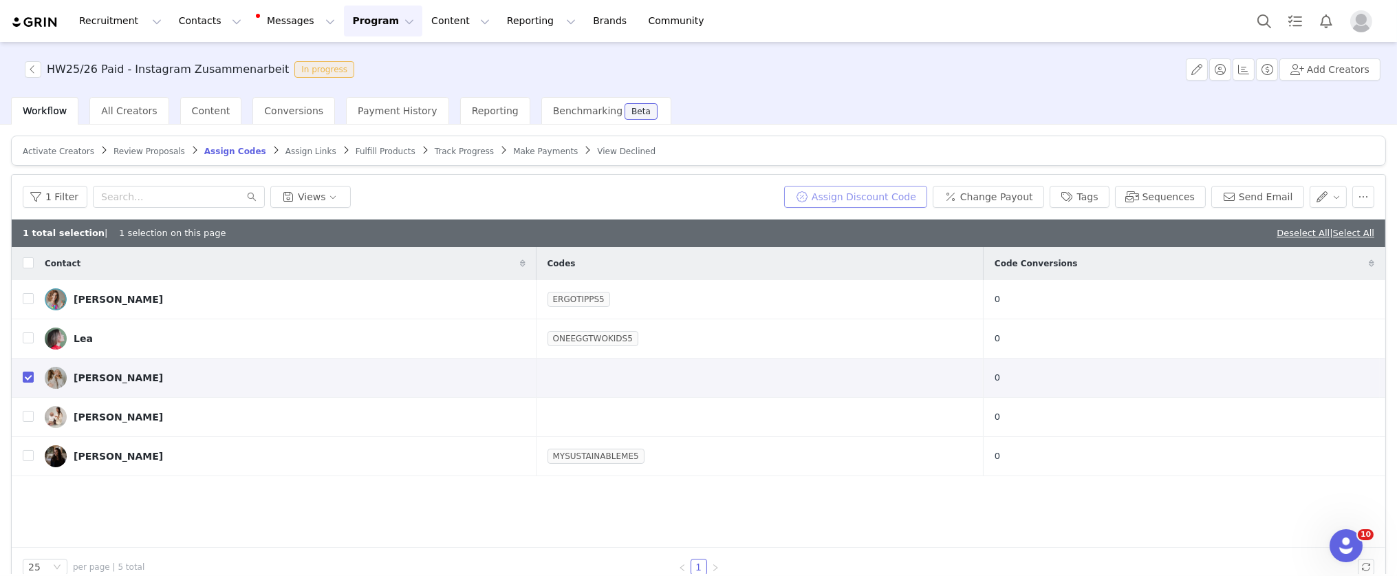
click at [855, 197] on button "Assign Discount Code" at bounding box center [855, 197] width 143 height 22
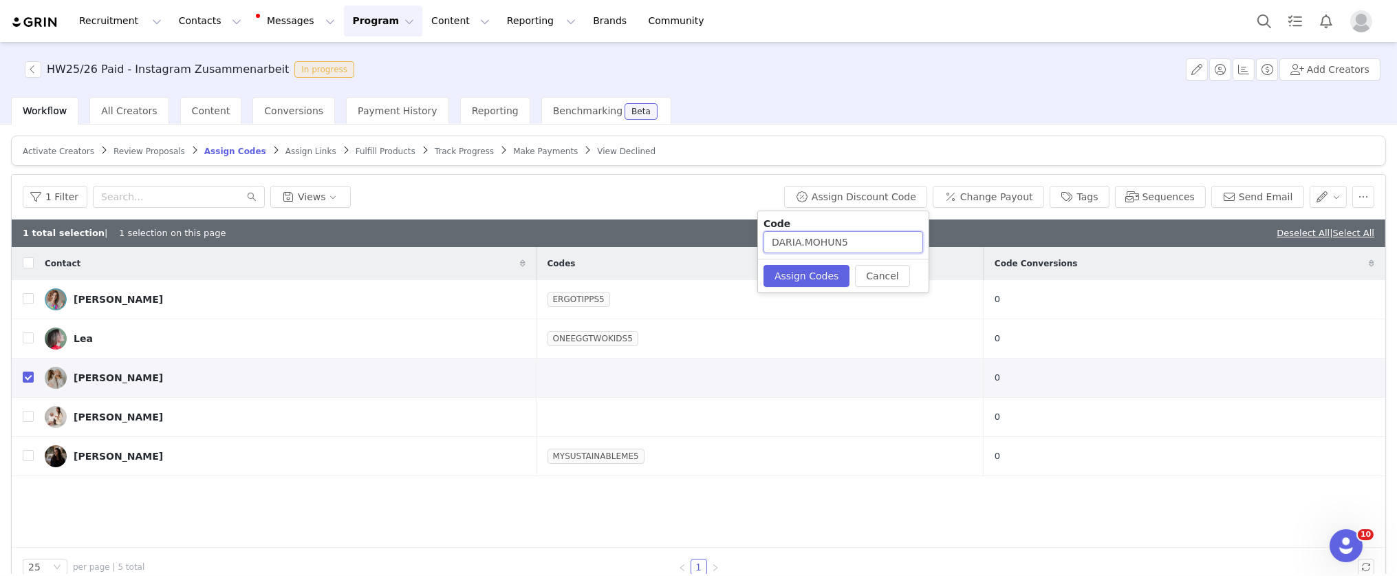
click at [801, 239] on input "DARIA.MOHUN5" at bounding box center [844, 242] width 160 height 22
type input "DARIA5"
click at [804, 276] on button "Assign Codes" at bounding box center [807, 276] width 86 height 22
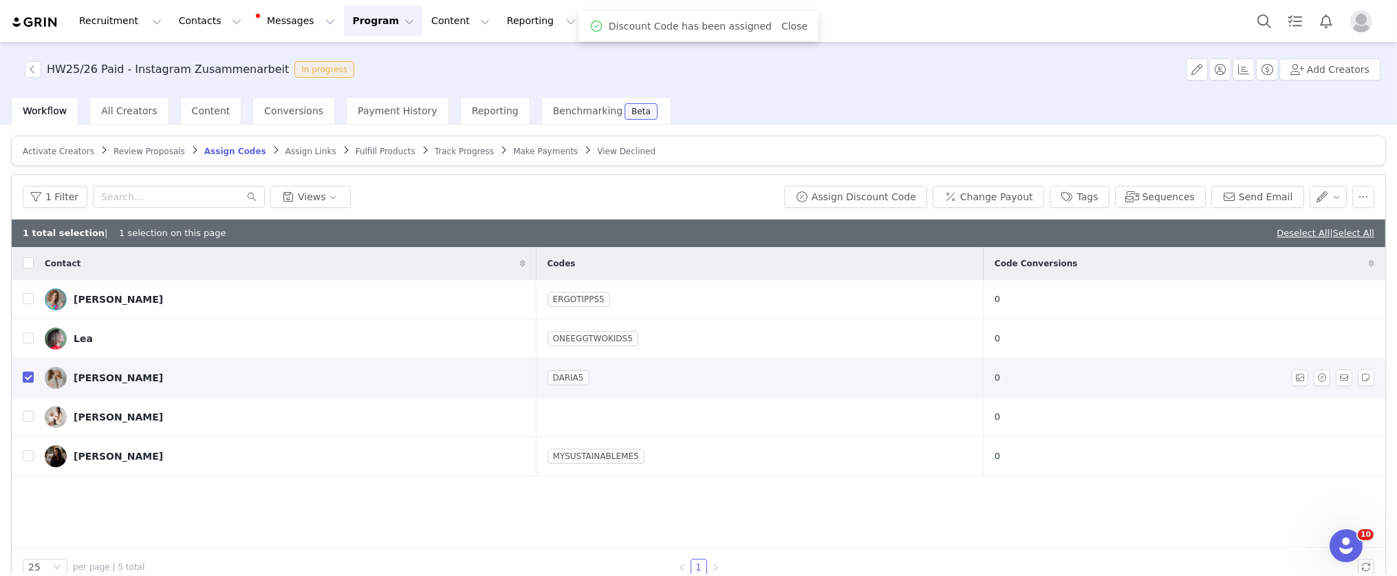
click at [24, 375] on input "checkbox" at bounding box center [28, 377] width 11 height 11
checkbox input "false"
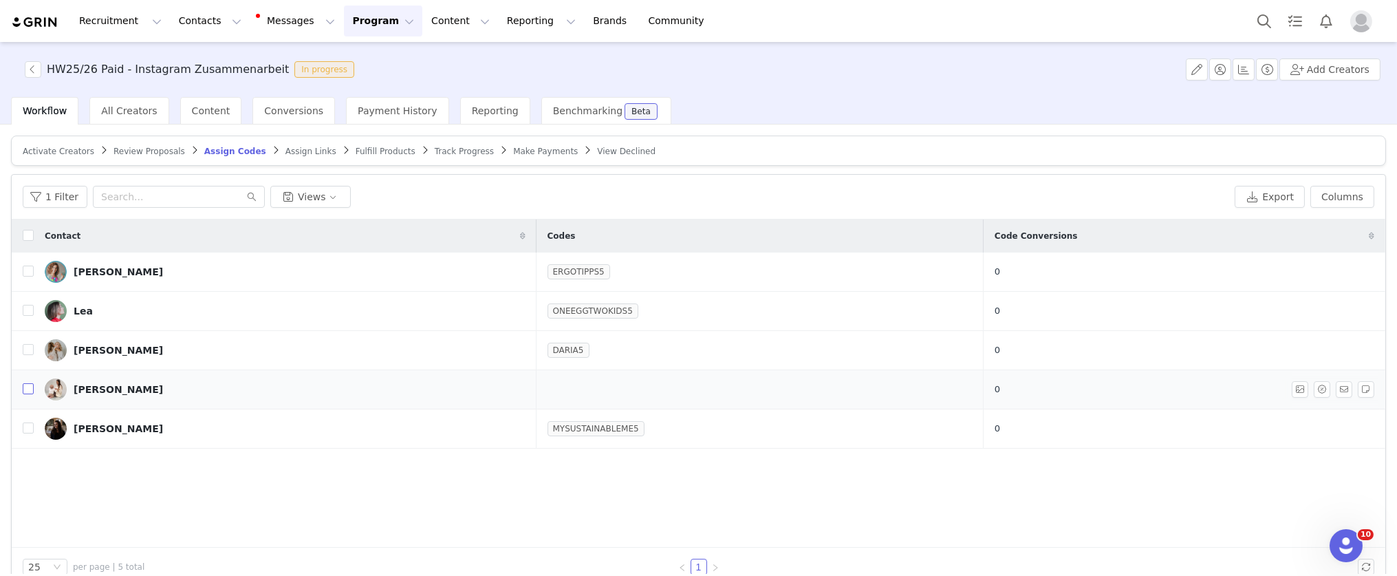
click at [29, 385] on input "checkbox" at bounding box center [28, 388] width 11 height 11
checkbox input "true"
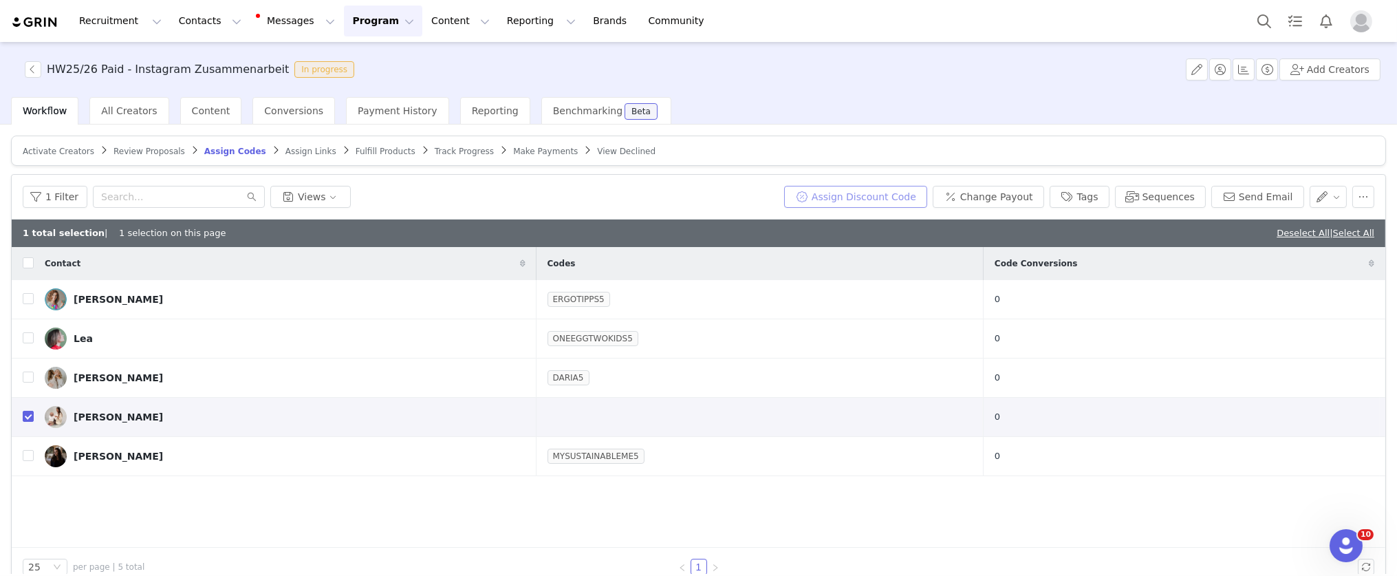
click at [841, 199] on button "Assign Discount Code" at bounding box center [855, 197] width 143 height 22
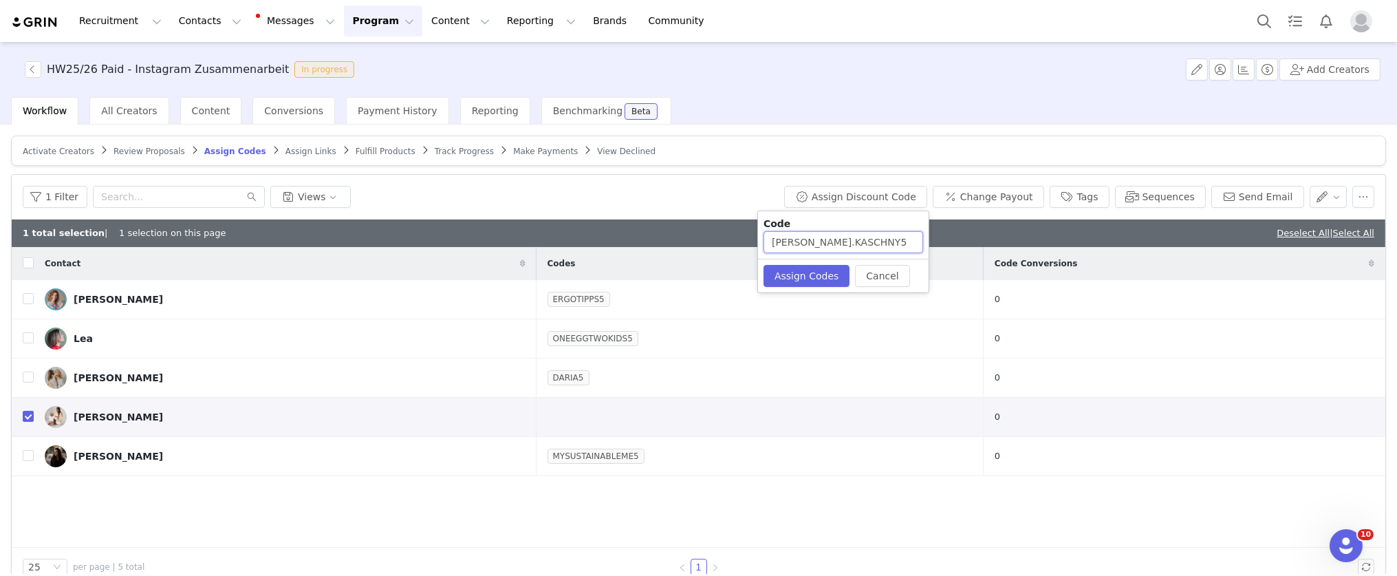
click at [797, 244] on input "LARA.KASCHNY5" at bounding box center [844, 242] width 160 height 22
type input "LARA5"
click at [839, 269] on button "Assign Codes" at bounding box center [807, 276] width 86 height 22
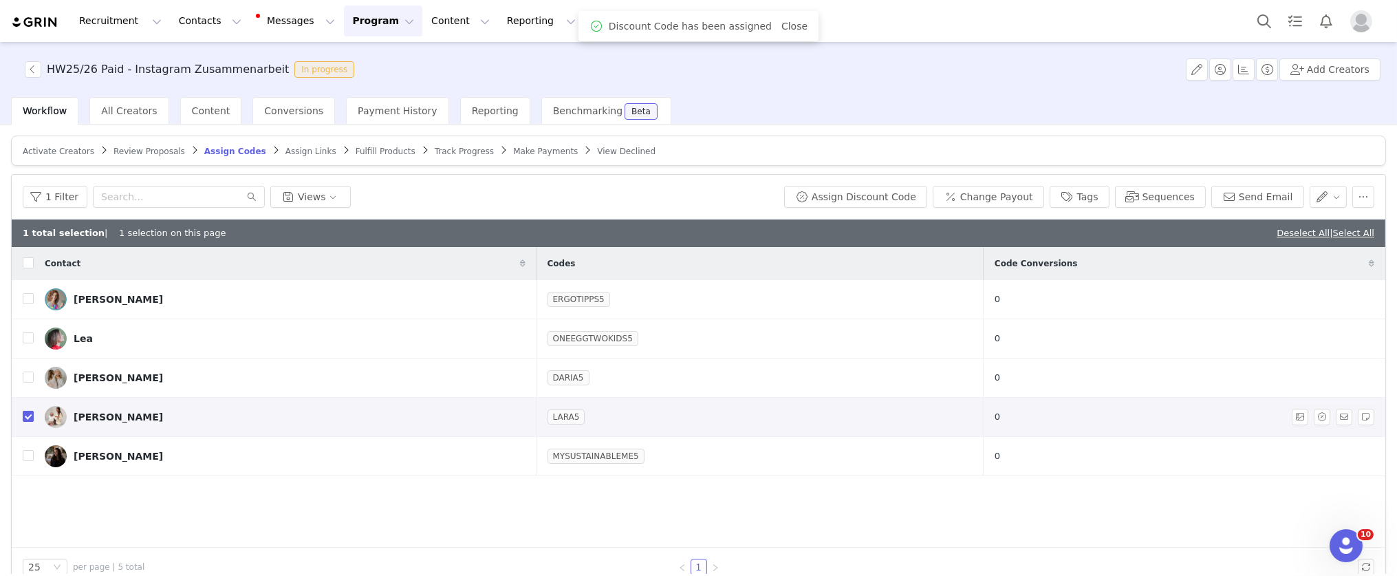
click at [30, 413] on input "checkbox" at bounding box center [28, 416] width 11 height 11
checkbox input "false"
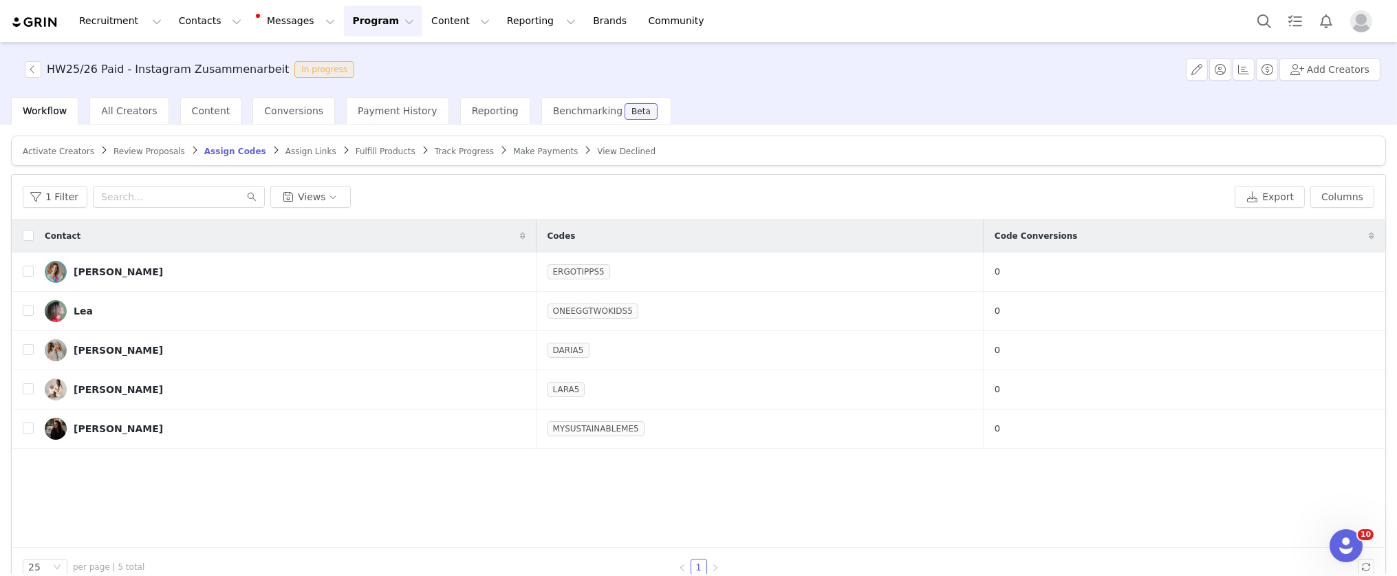
click at [301, 151] on span "Assign Links" at bounding box center [311, 152] width 51 height 10
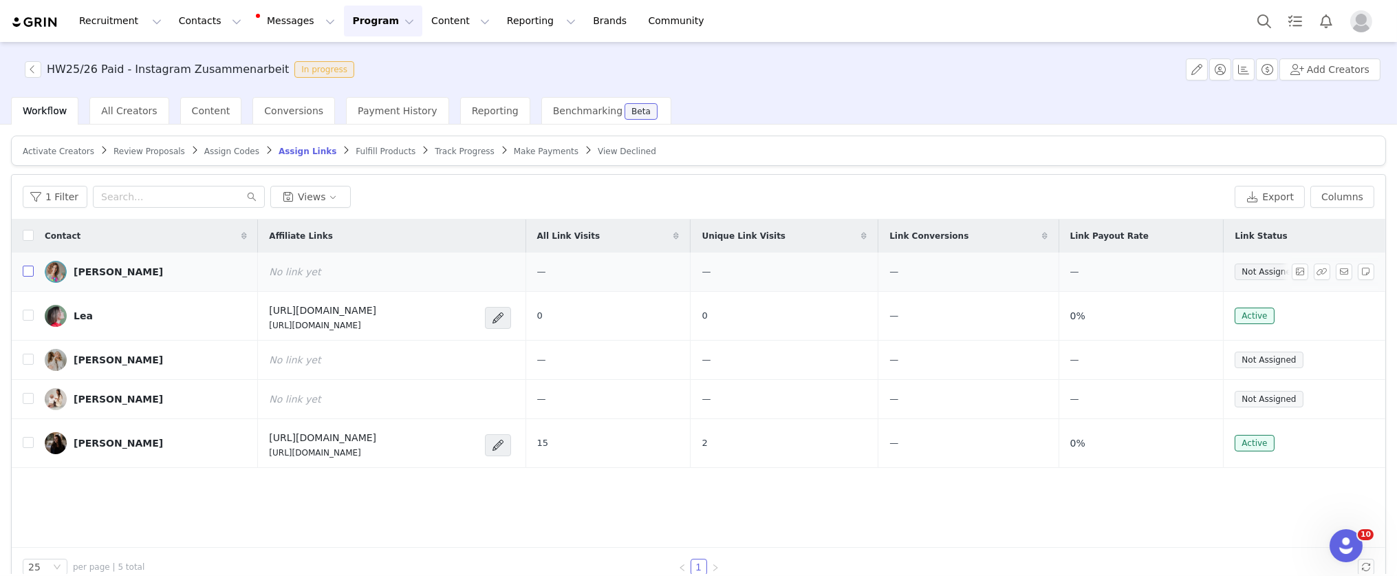
click at [28, 270] on input "checkbox" at bounding box center [28, 271] width 11 height 11
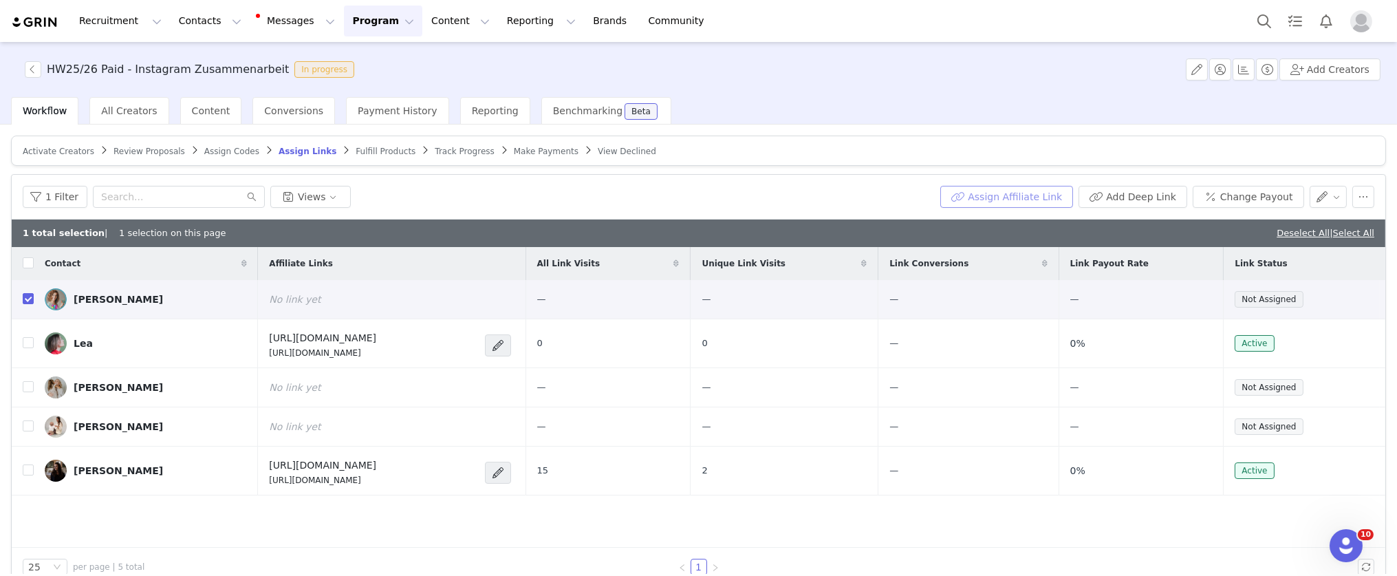
click at [1035, 199] on button "Assign Affiliate Link" at bounding box center [1007, 197] width 133 height 22
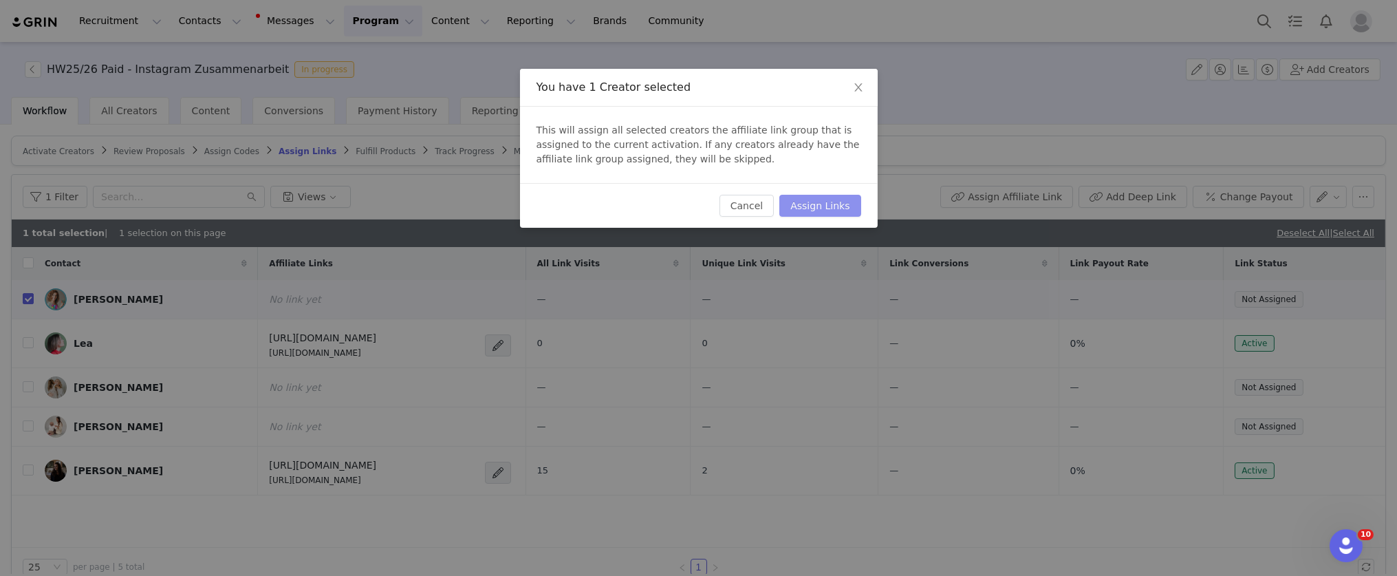
click at [842, 208] on button "Assign Links" at bounding box center [820, 206] width 81 height 22
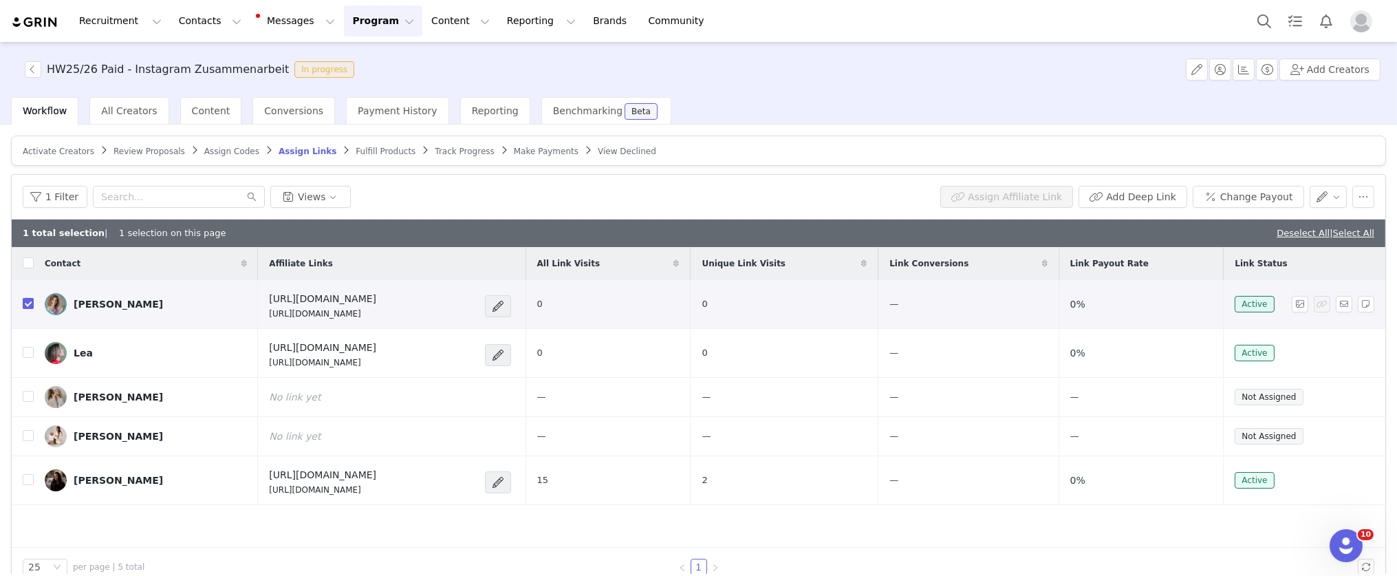
click at [28, 305] on input "checkbox" at bounding box center [28, 303] width 11 height 11
checkbox input "false"
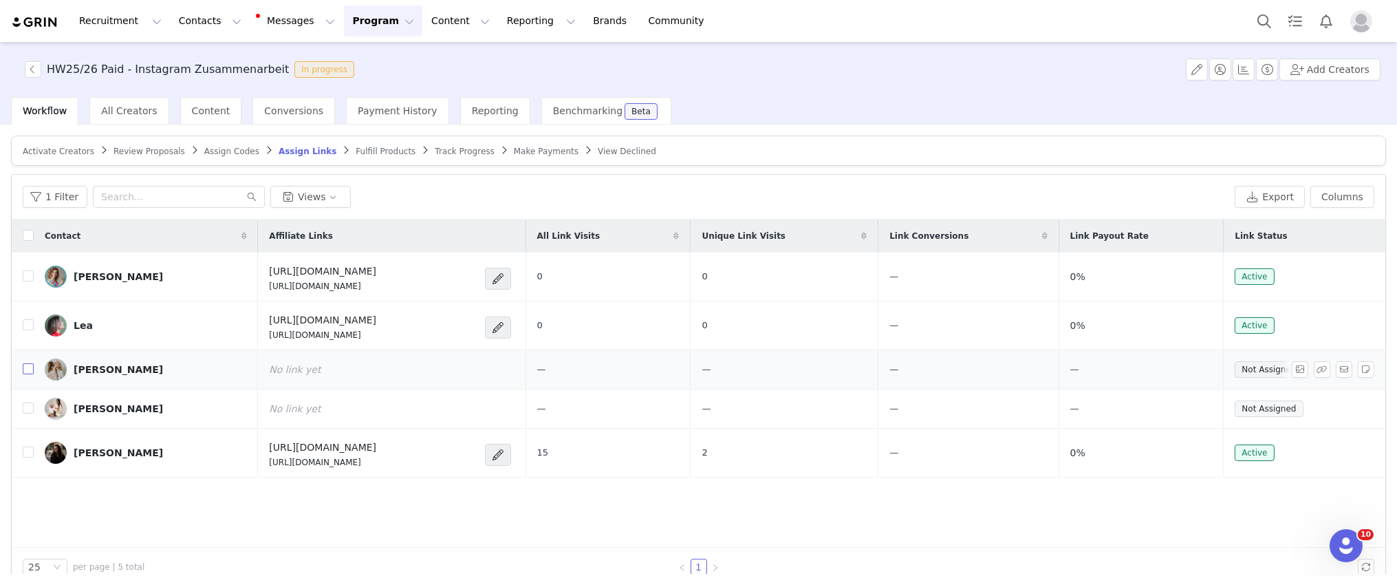
click at [30, 370] on input "checkbox" at bounding box center [28, 368] width 11 height 11
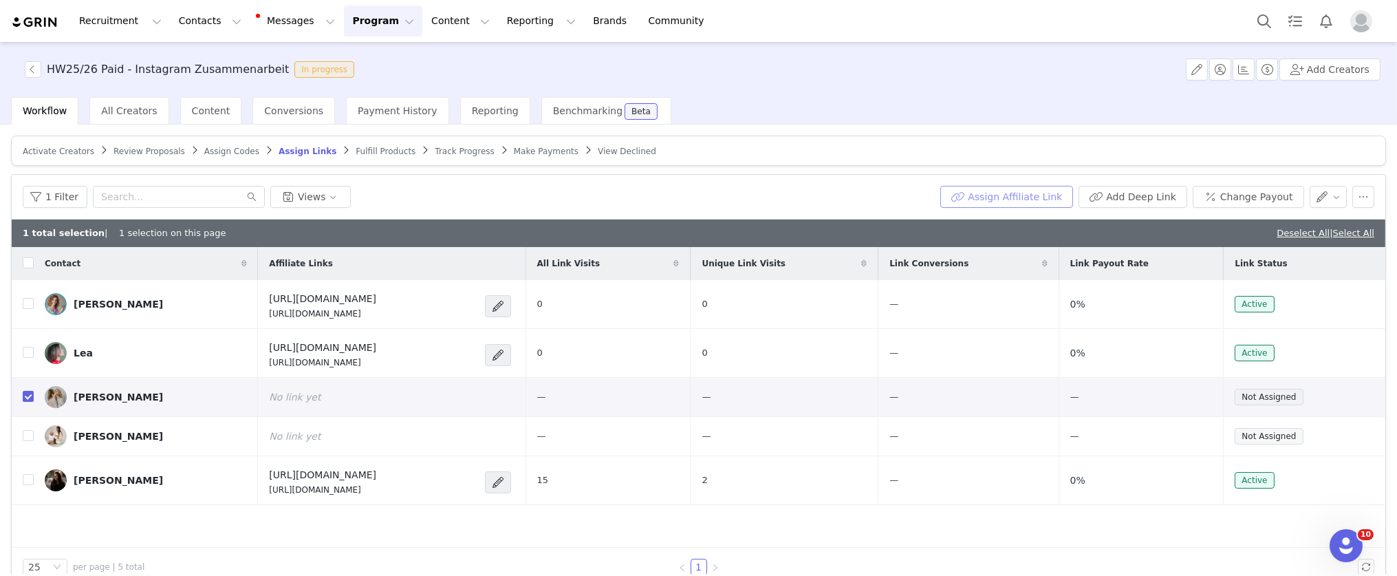
click at [998, 196] on button "Assign Affiliate Link" at bounding box center [1007, 197] width 133 height 22
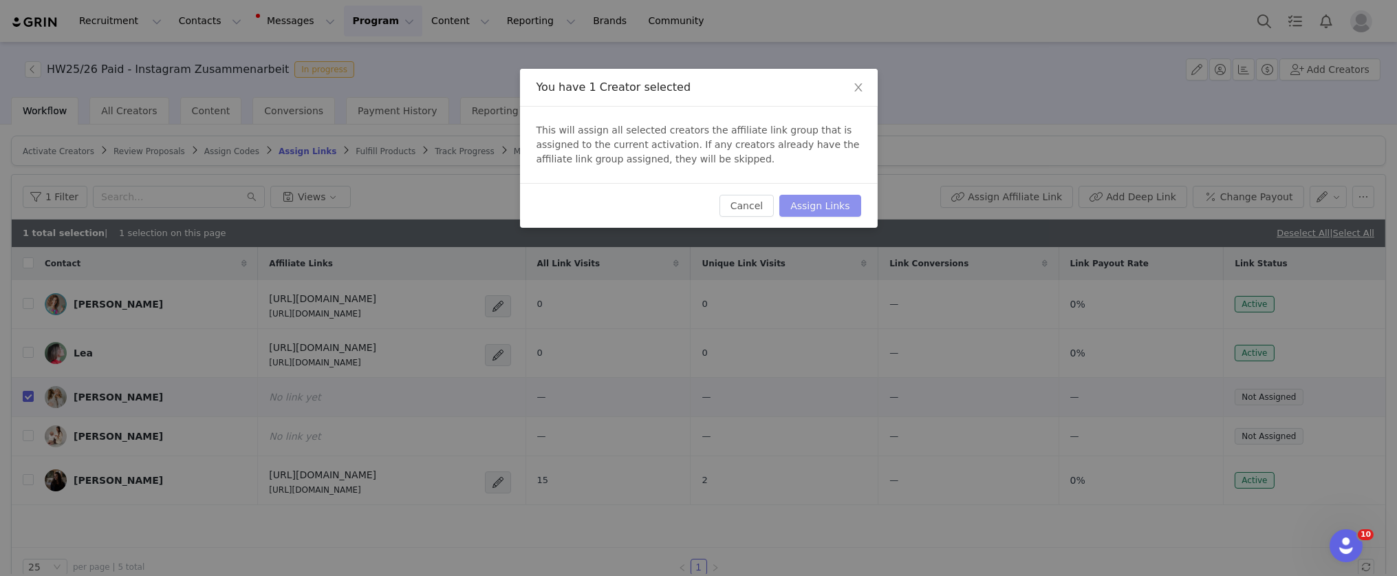
click at [841, 205] on button "Assign Links" at bounding box center [820, 206] width 81 height 22
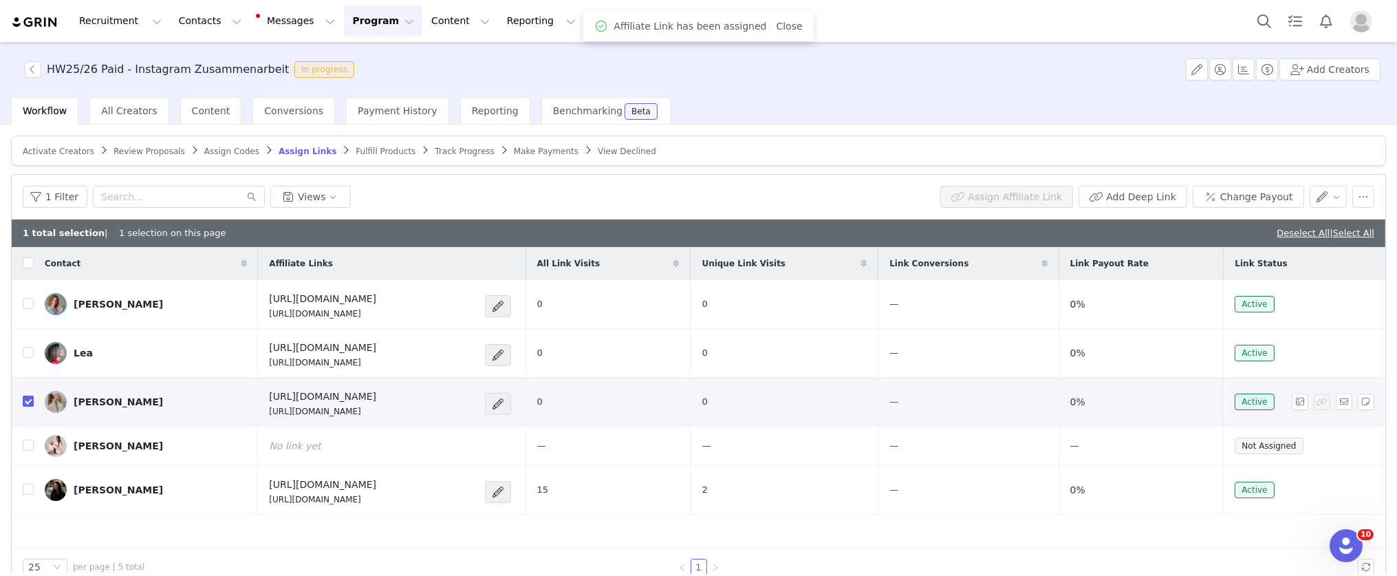
click at [31, 402] on input "checkbox" at bounding box center [28, 401] width 11 height 11
checkbox input "false"
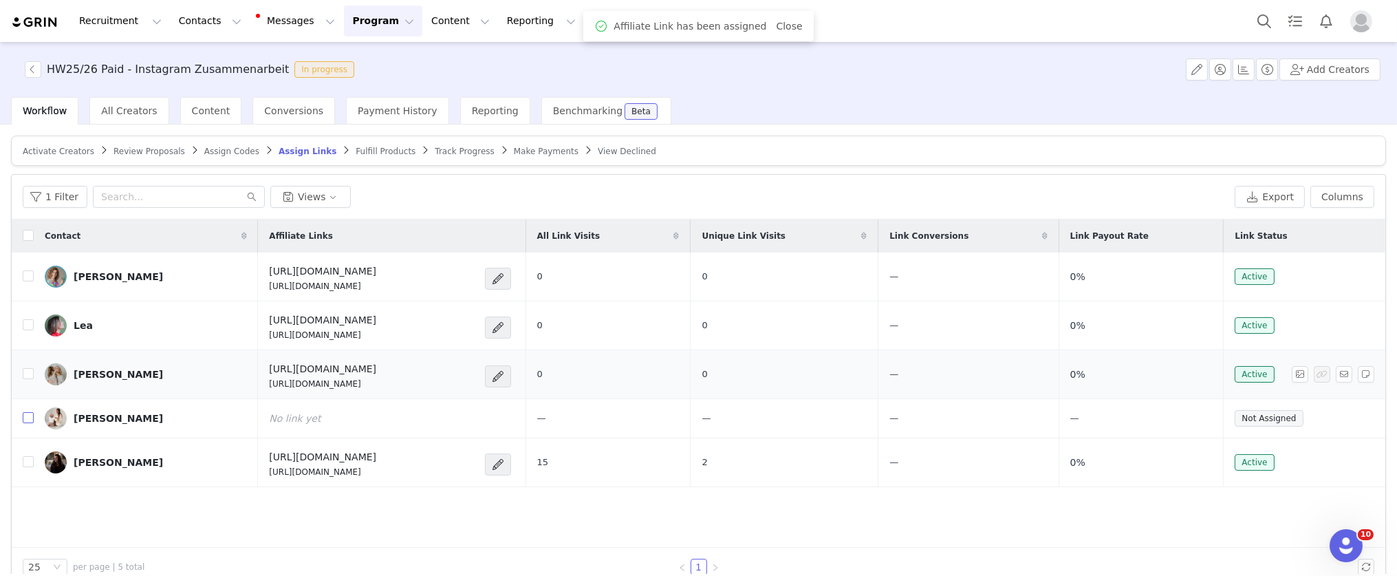
click at [30, 418] on input "checkbox" at bounding box center [28, 417] width 11 height 11
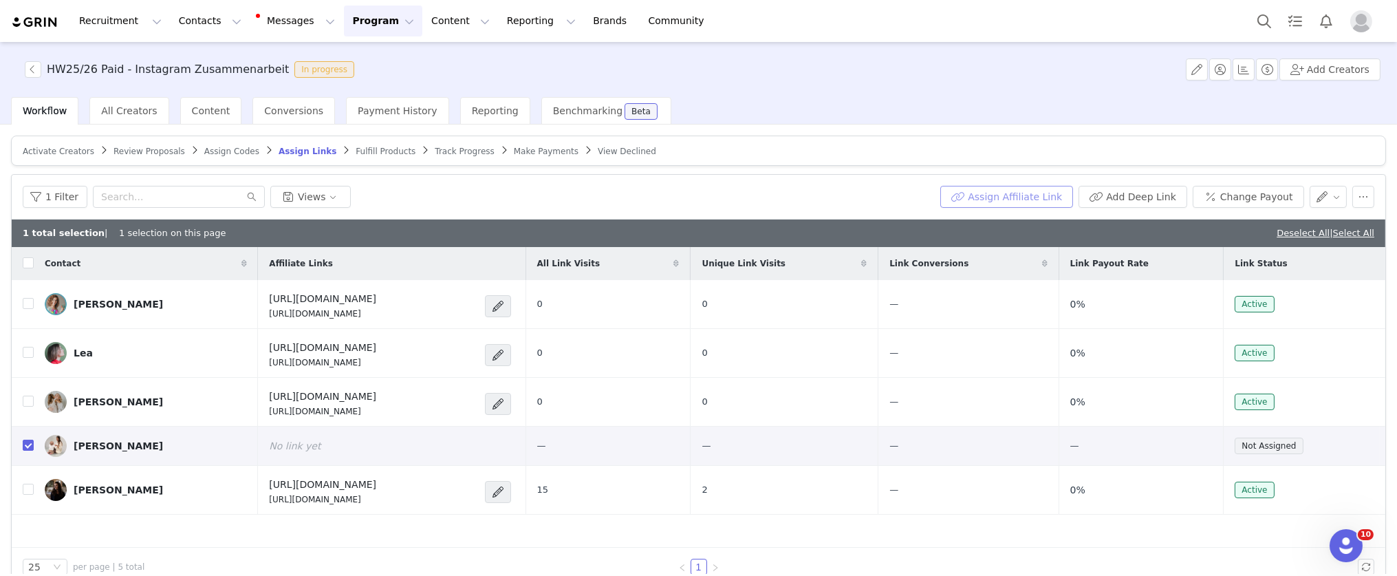
click at [998, 196] on button "Assign Affiliate Link" at bounding box center [1007, 197] width 133 height 22
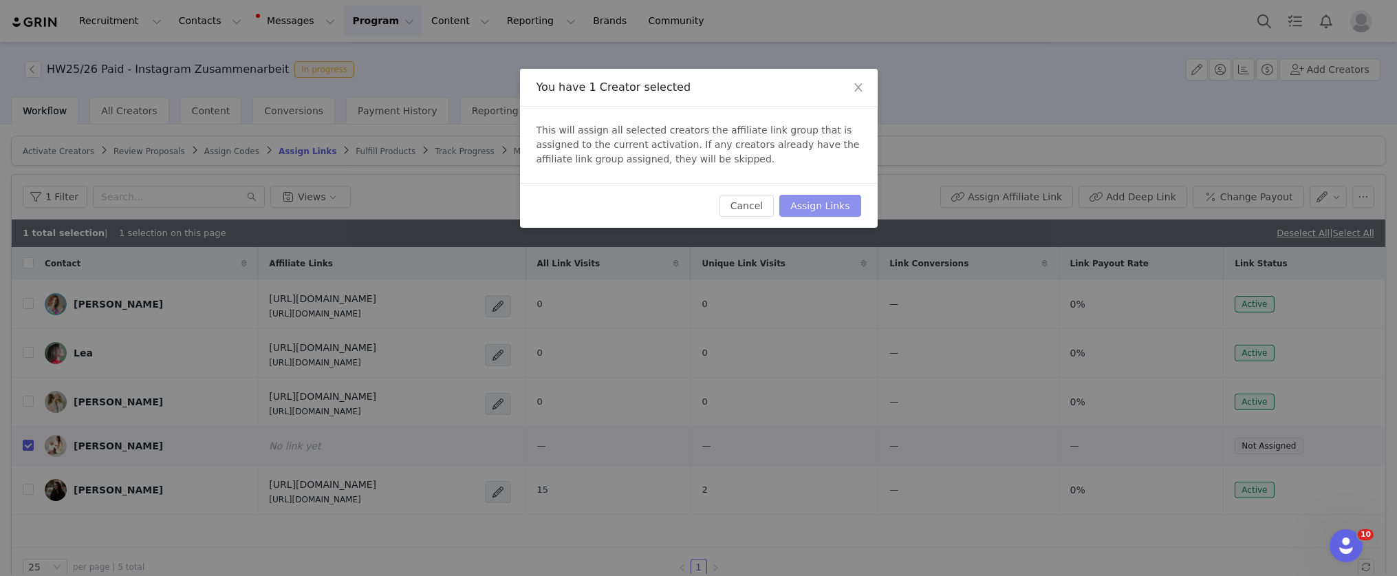
click at [831, 209] on button "Assign Links" at bounding box center [820, 206] width 81 height 22
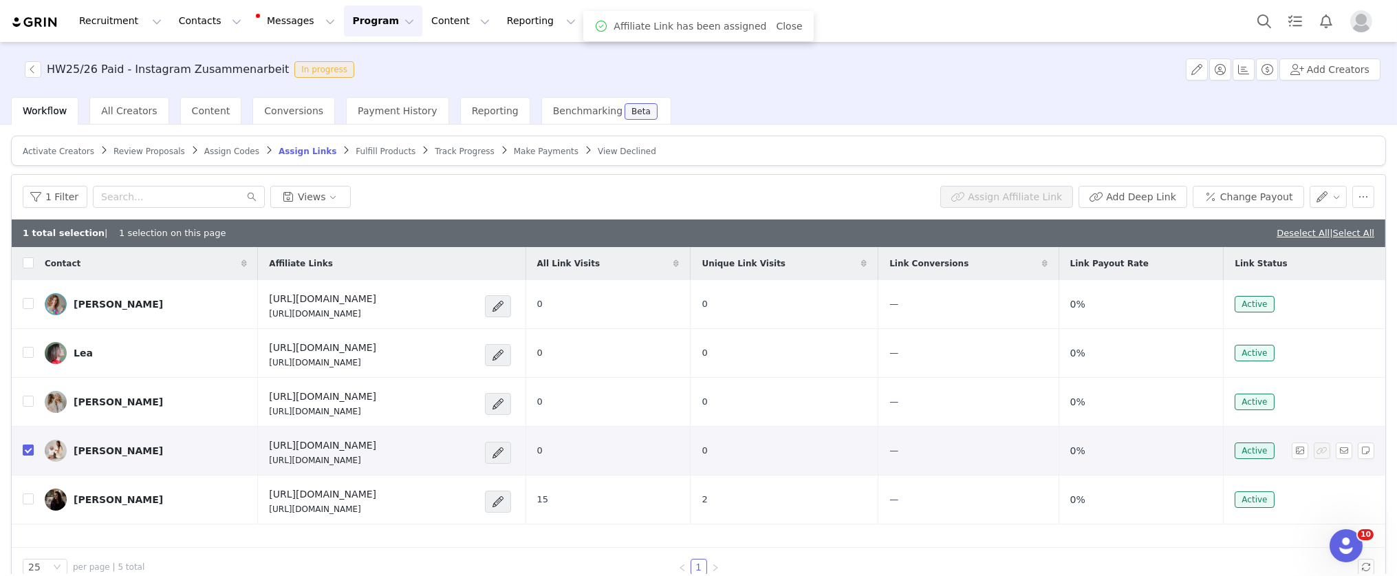
click at [31, 449] on input "checkbox" at bounding box center [28, 449] width 11 height 11
checkbox input "false"
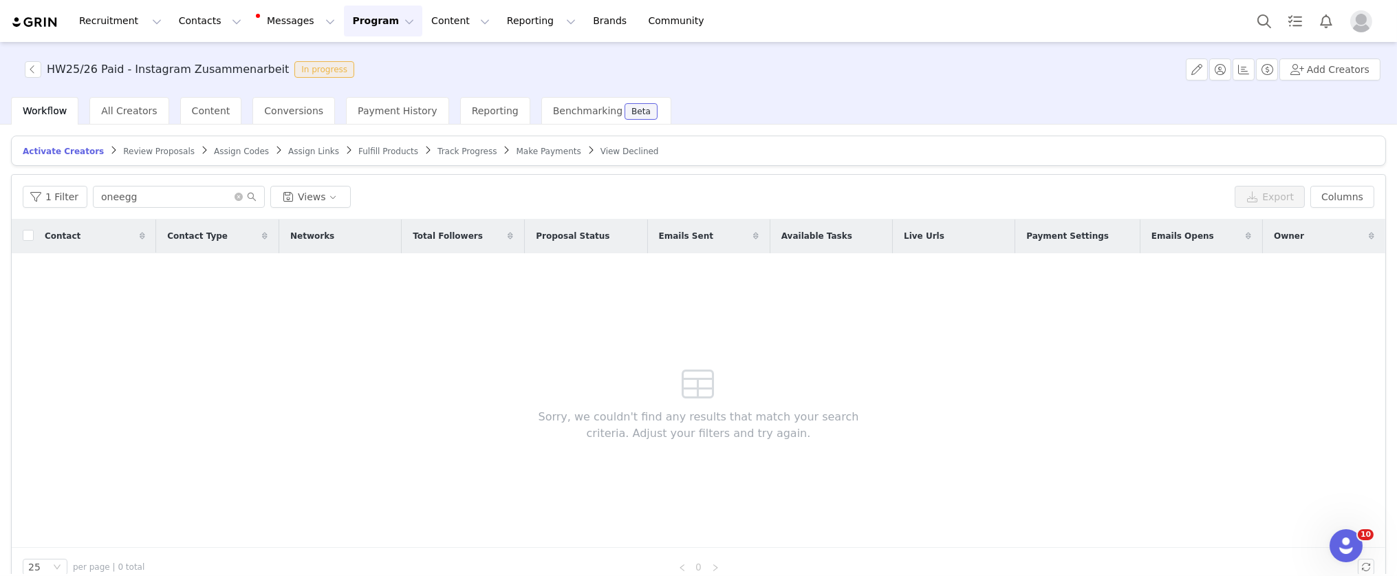
click at [350, 25] on button "Program Program" at bounding box center [383, 21] width 78 height 31
click at [518, 69] on div "HW25/26 Paid - Instagram Zusammenarbeit In progress Add Creators" at bounding box center [698, 69] width 1397 height 55
click at [352, 21] on button "Program Program" at bounding box center [383, 21] width 78 height 31
click at [363, 65] on p "Activations" at bounding box center [360, 61] width 53 height 14
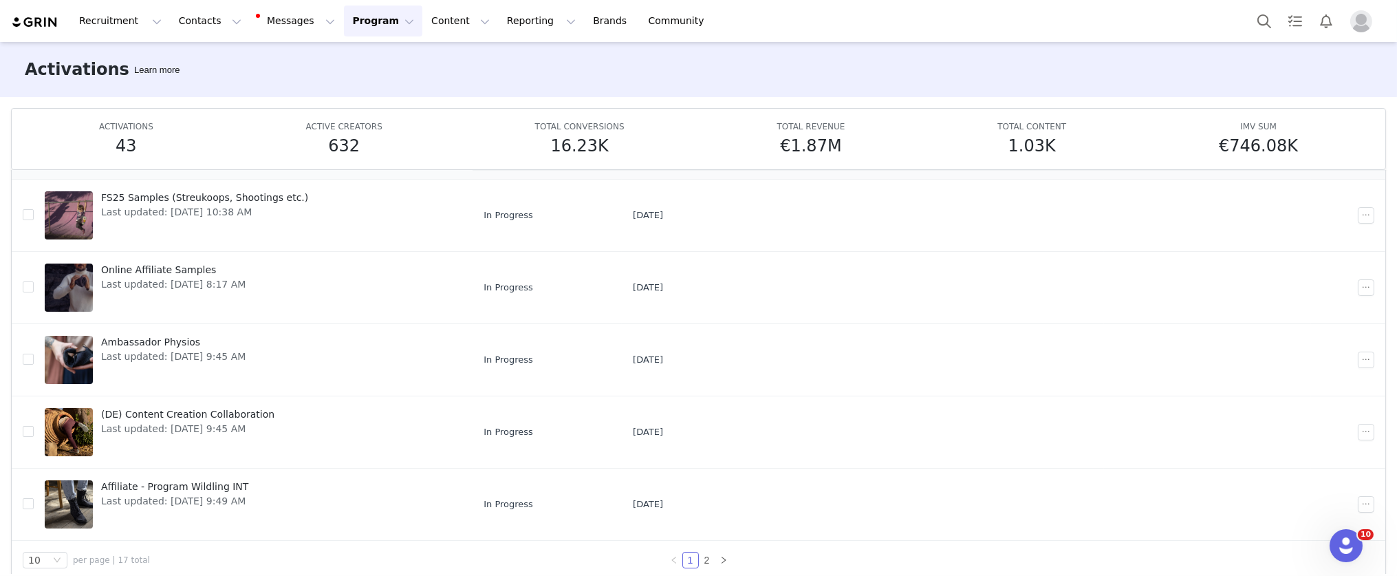
scroll to position [72, 0]
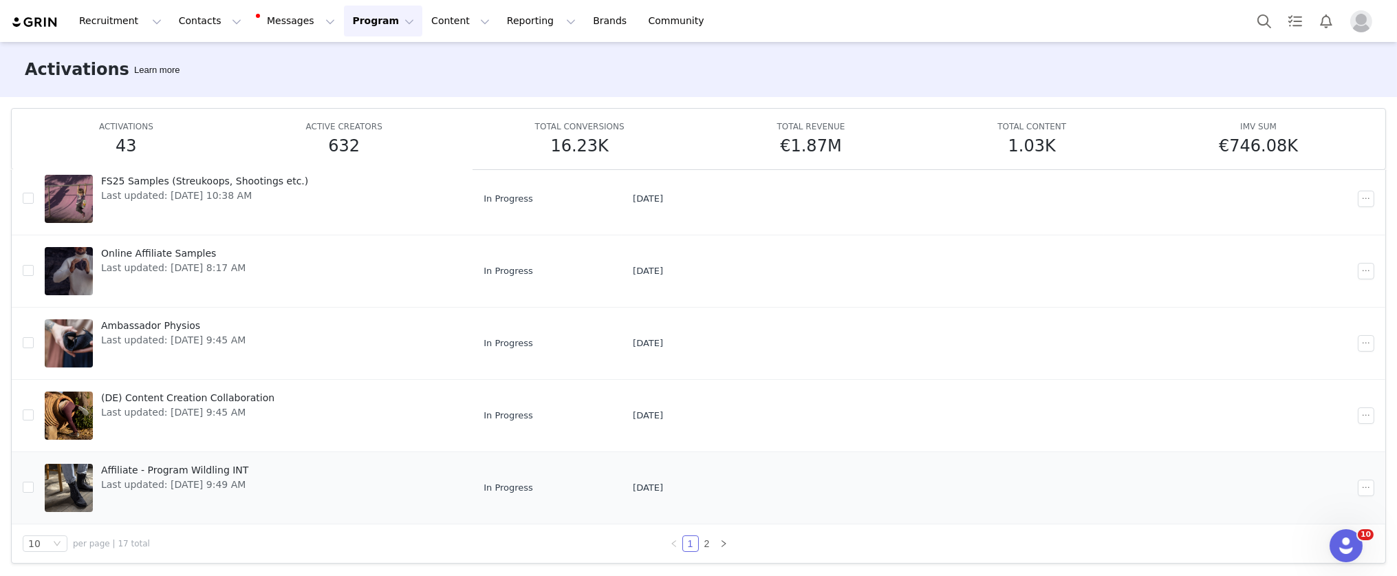
click at [257, 479] on div "Affiliate - Program Wildling INT Last updated: Jul 16, 2025 9:49 AM" at bounding box center [175, 487] width 164 height 55
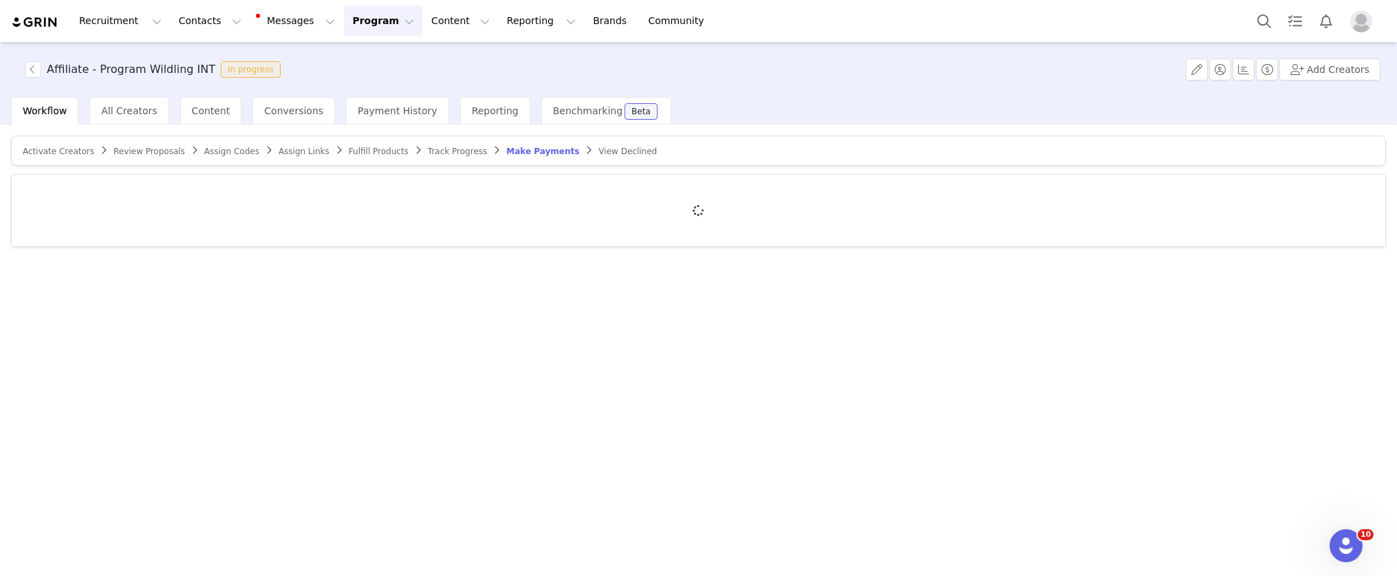
click at [541, 150] on span "Make Payments" at bounding box center [542, 152] width 73 height 10
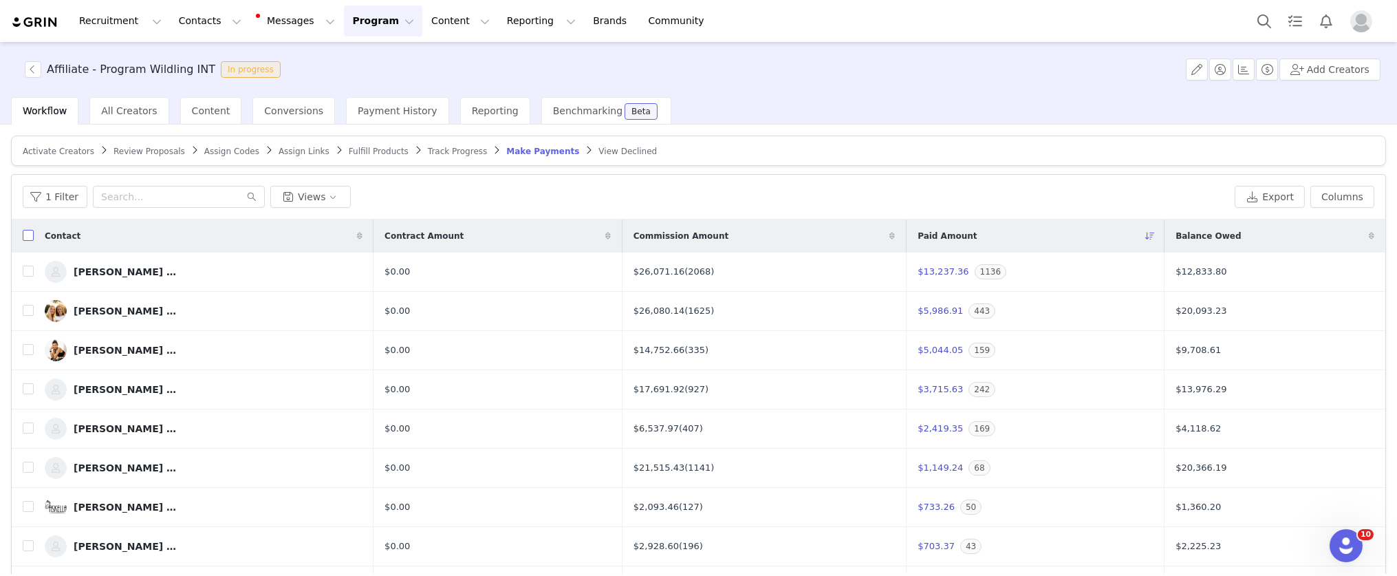
click at [25, 237] on input "checkbox" at bounding box center [28, 235] width 11 height 11
checkbox input "true"
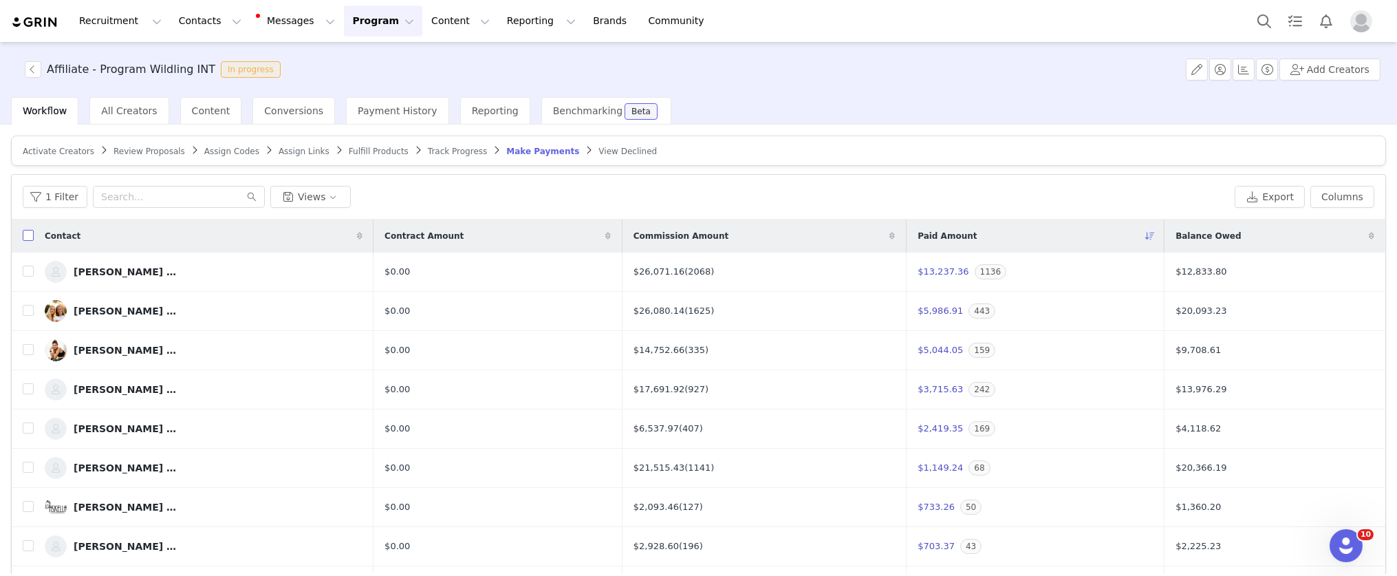
checkbox input "true"
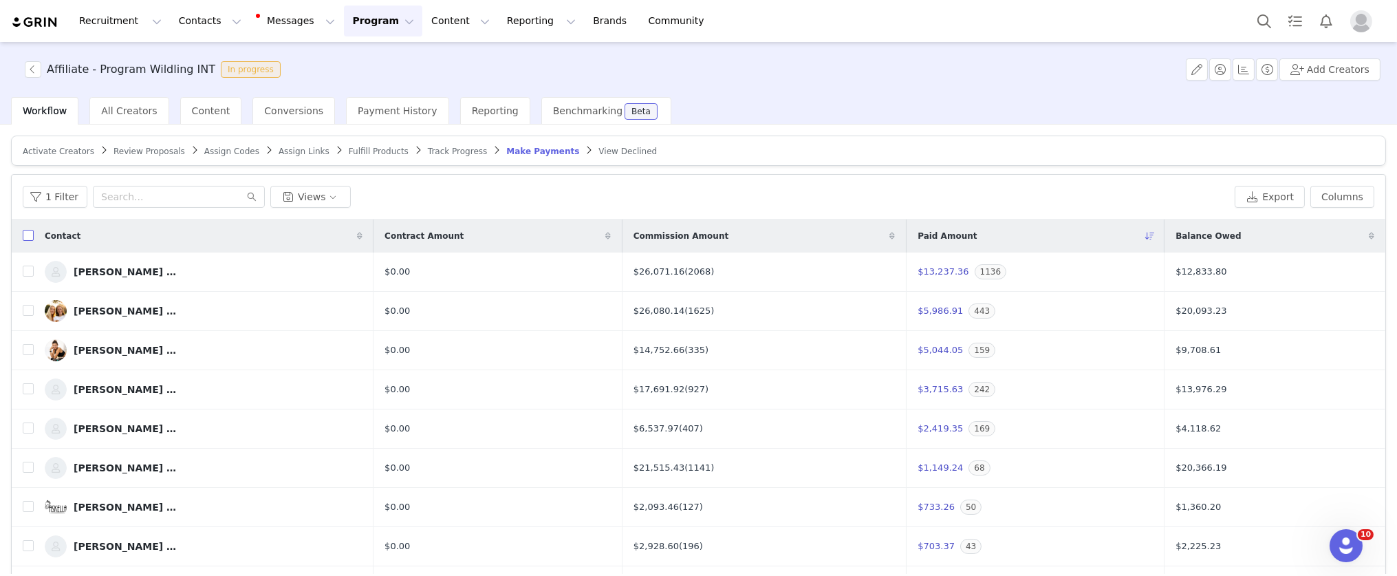
checkbox input "true"
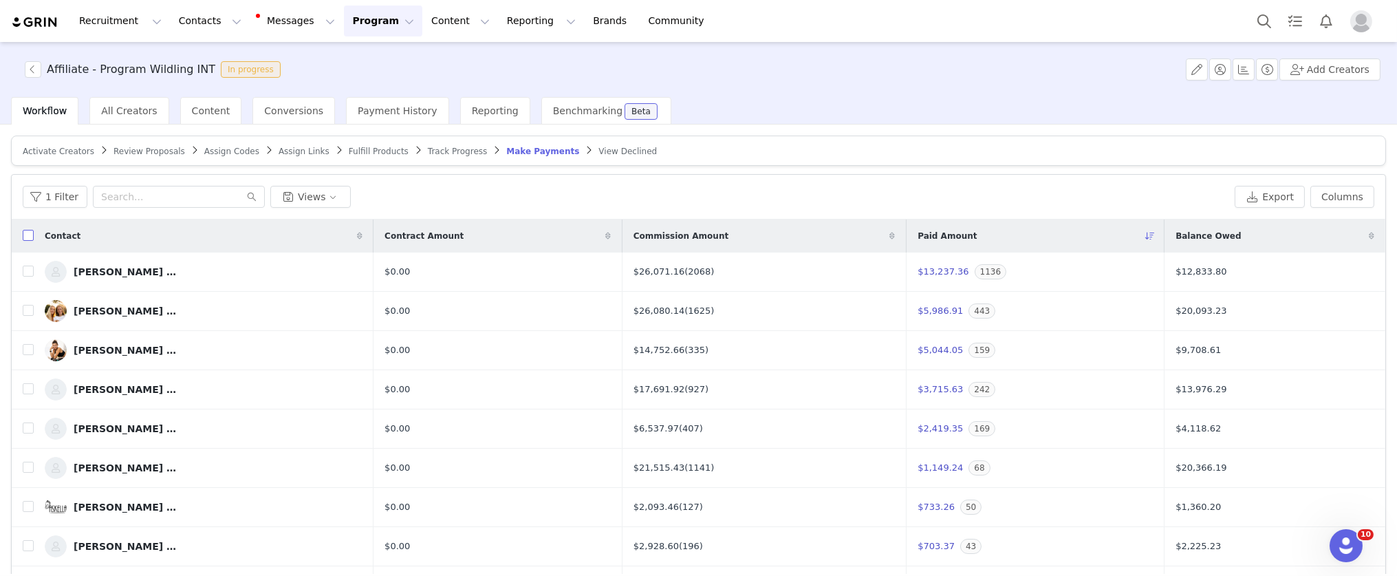
checkbox input "true"
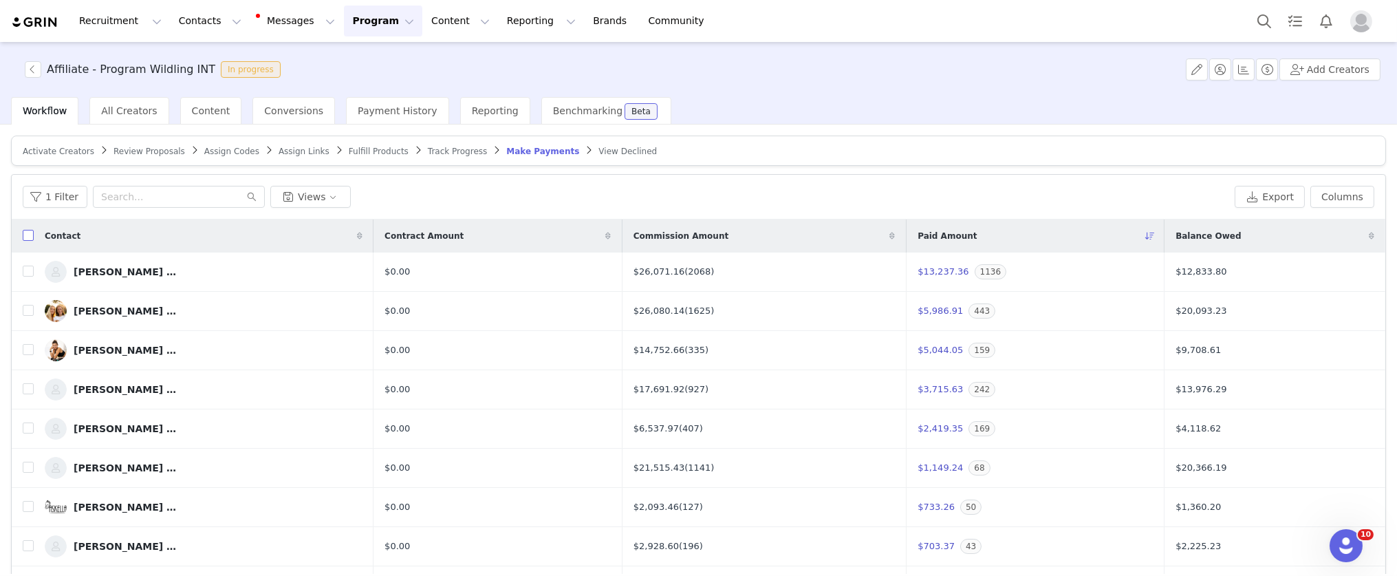
checkbox input "true"
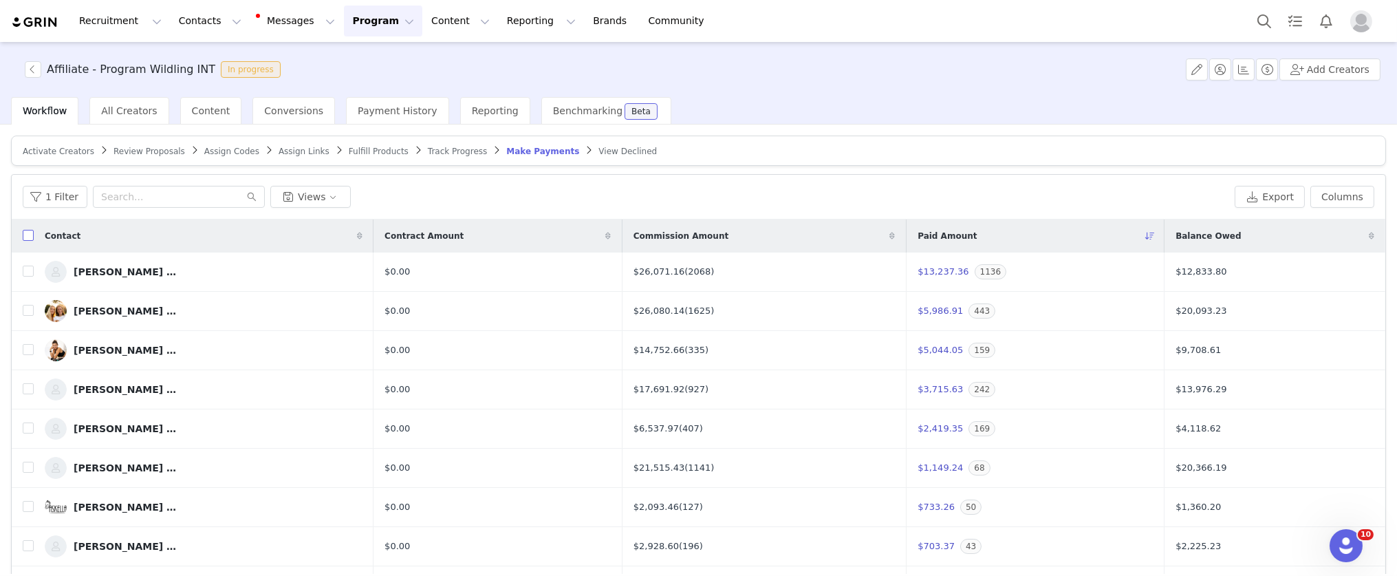
checkbox input "true"
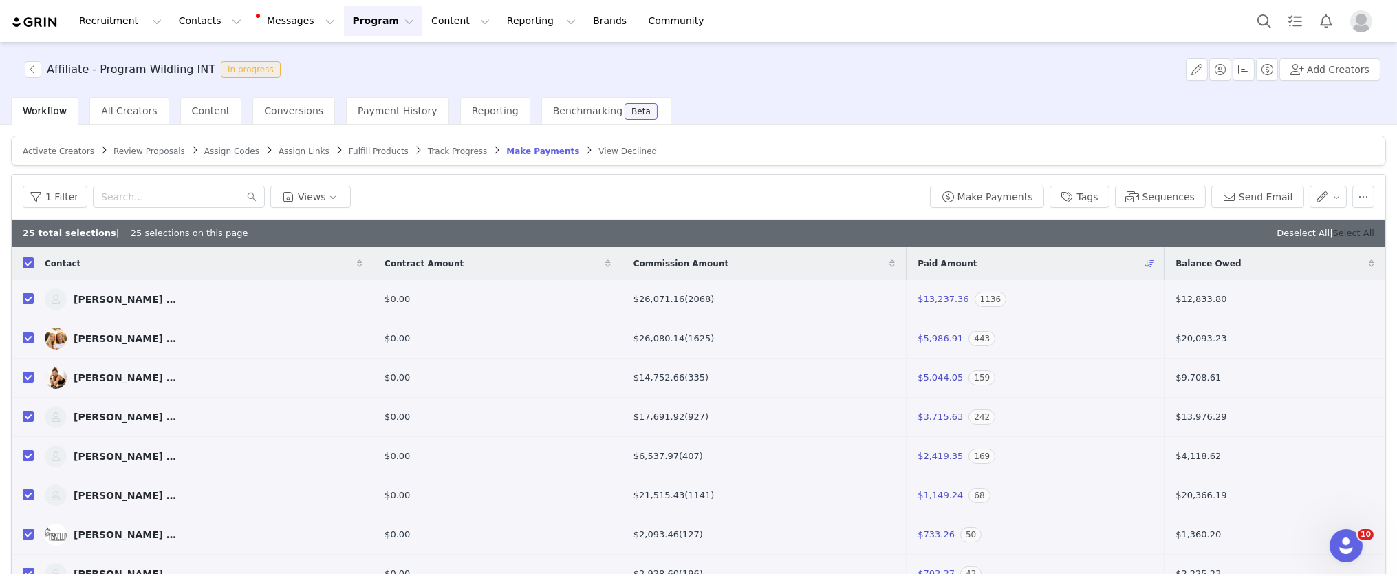
click at [1342, 235] on link "Select All" at bounding box center [1353, 233] width 41 height 10
click at [975, 194] on button "Make Payments" at bounding box center [987, 197] width 114 height 22
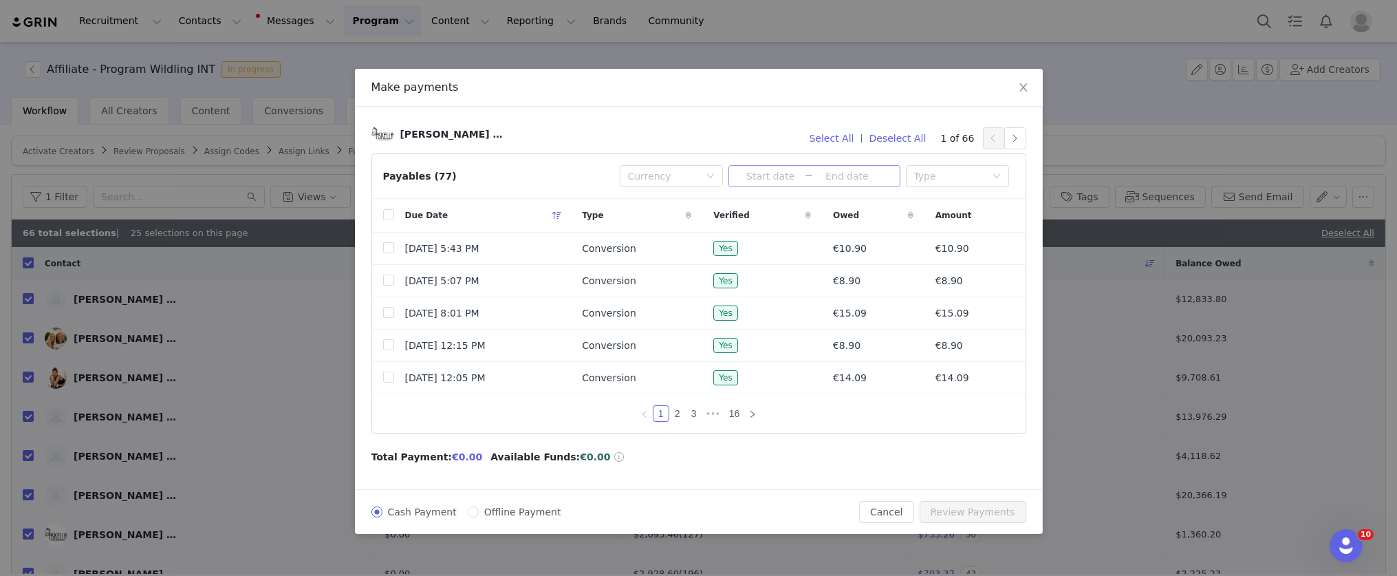
click at [758, 173] on input at bounding box center [771, 176] width 68 height 15
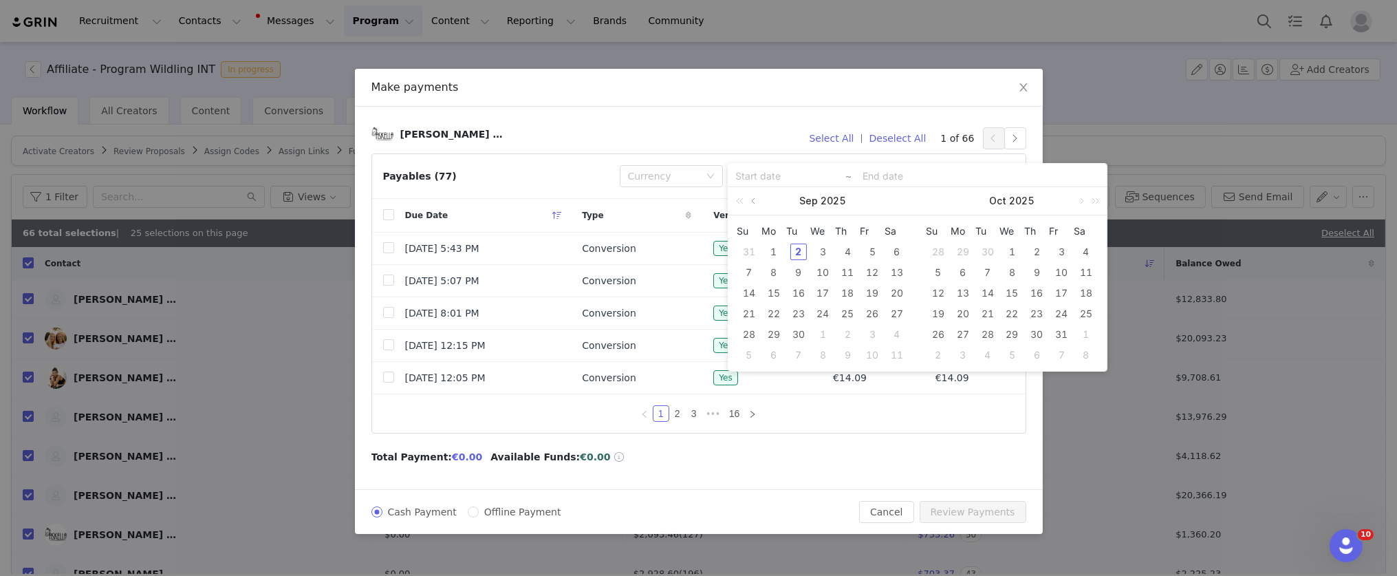
click at [753, 200] on link at bounding box center [755, 201] width 12 height 28
click at [872, 251] on div "1" at bounding box center [872, 252] width 17 height 17
type input "2025-08-01"
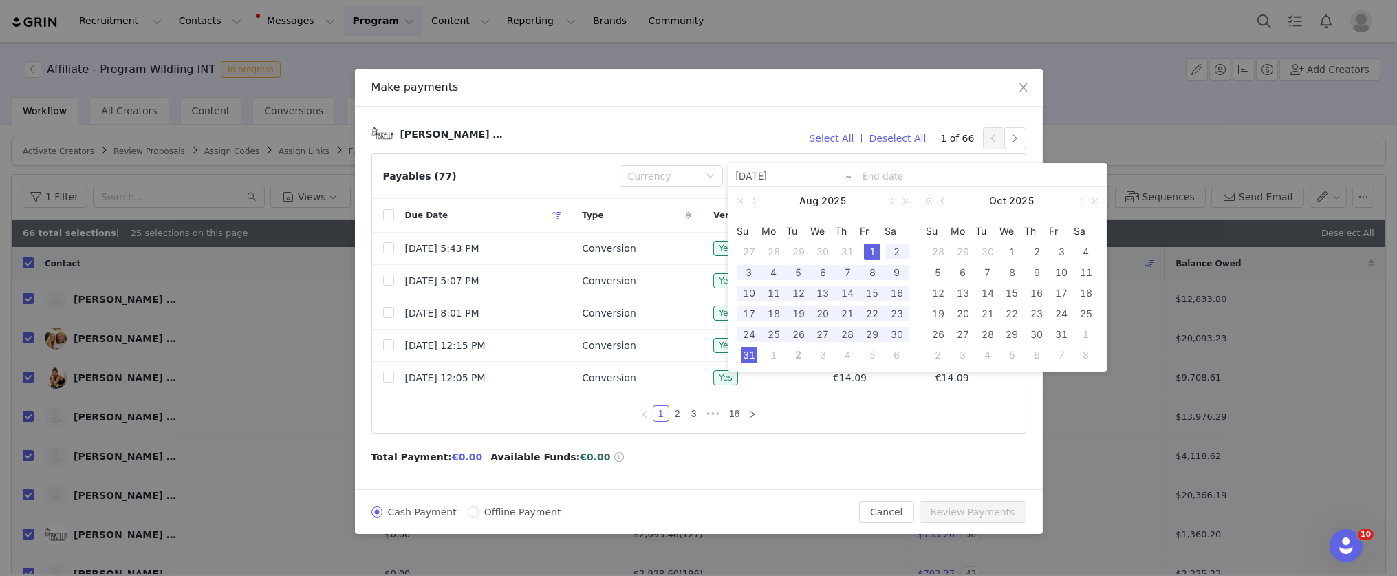
click at [750, 354] on div "31" at bounding box center [749, 355] width 17 height 17
type input "2025-08-01"
type input "2025-08-31"
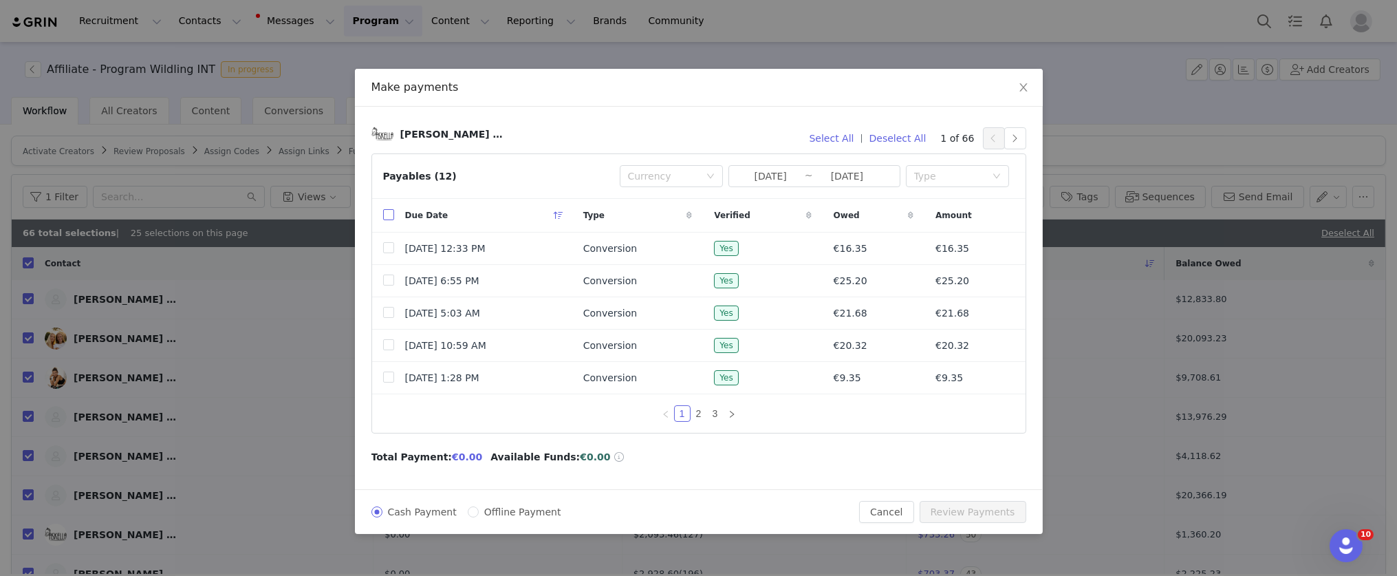
click at [388, 216] on input "checkbox" at bounding box center [388, 214] width 11 height 11
checkbox input "true"
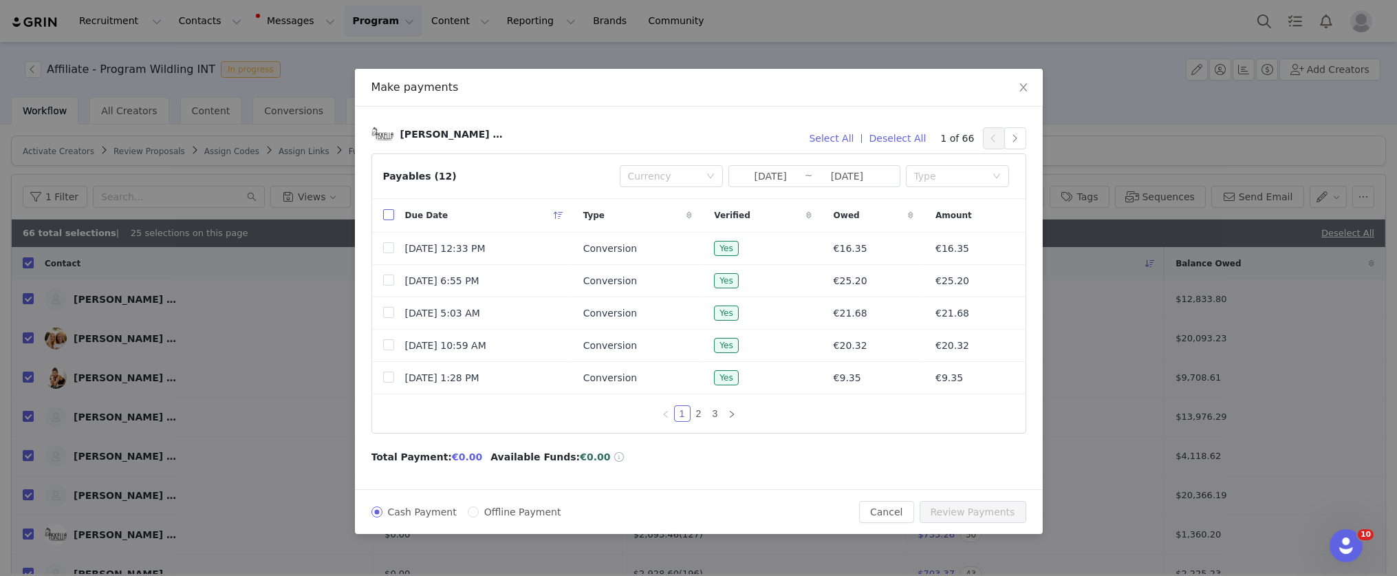
checkbox input "true"
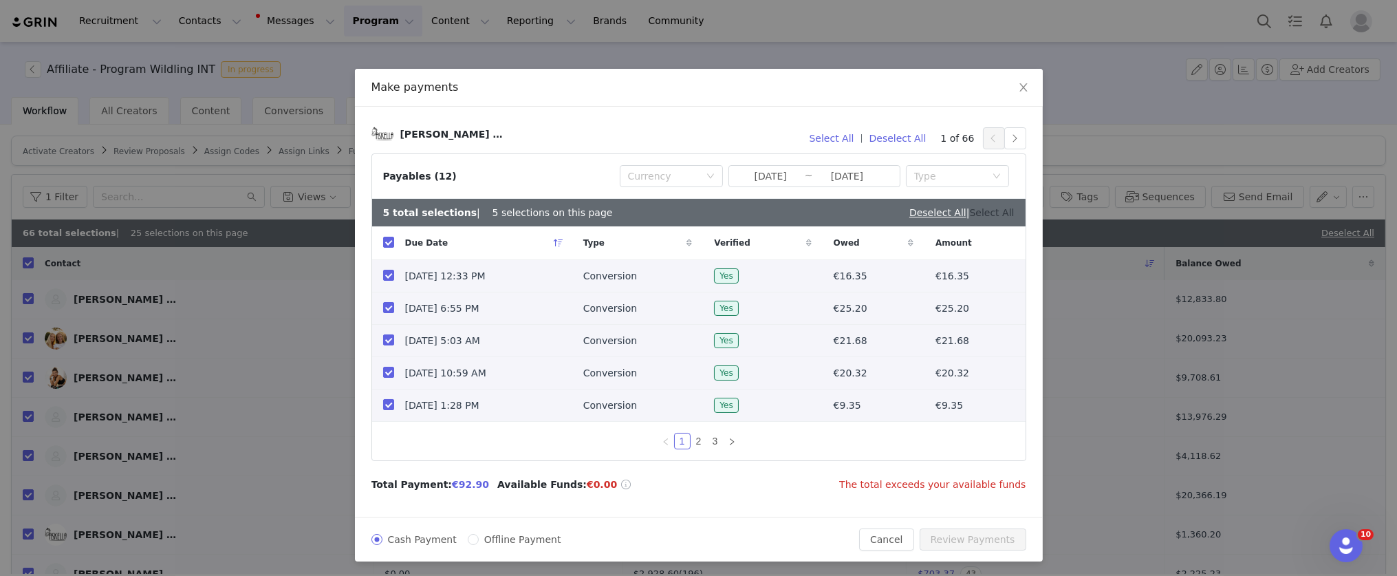
click at [1002, 214] on link "Select All" at bounding box center [992, 212] width 45 height 11
click at [999, 215] on link "Deselect All" at bounding box center [986, 212] width 57 height 11
checkbox input "false"
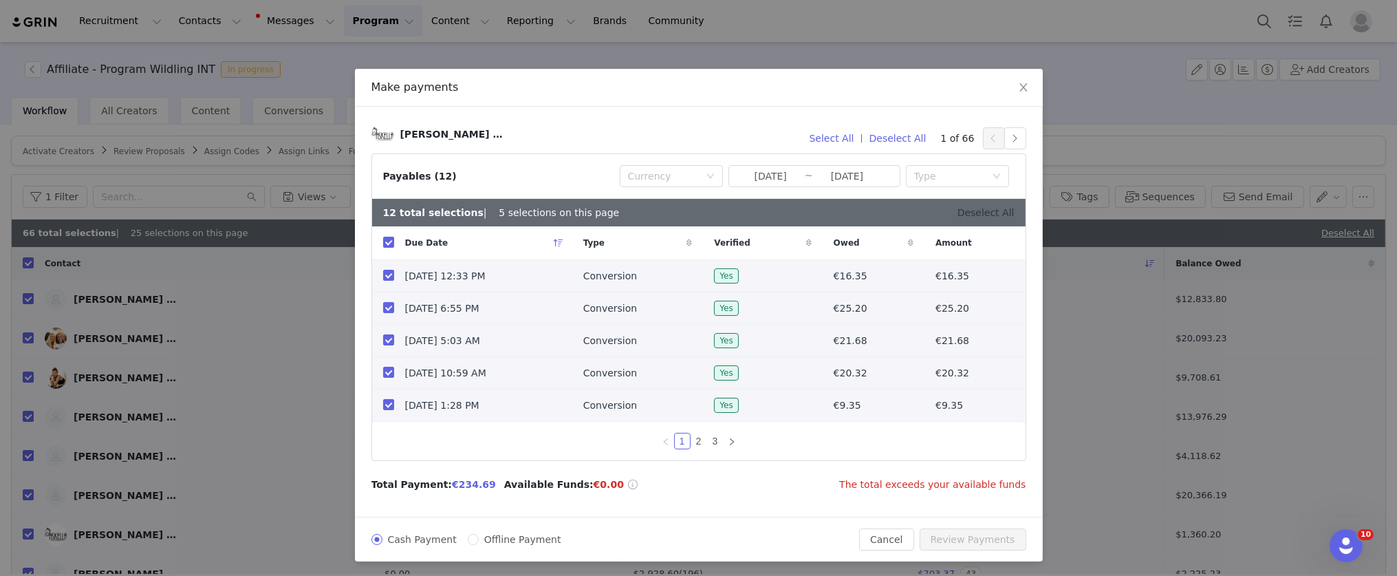
checkbox input "false"
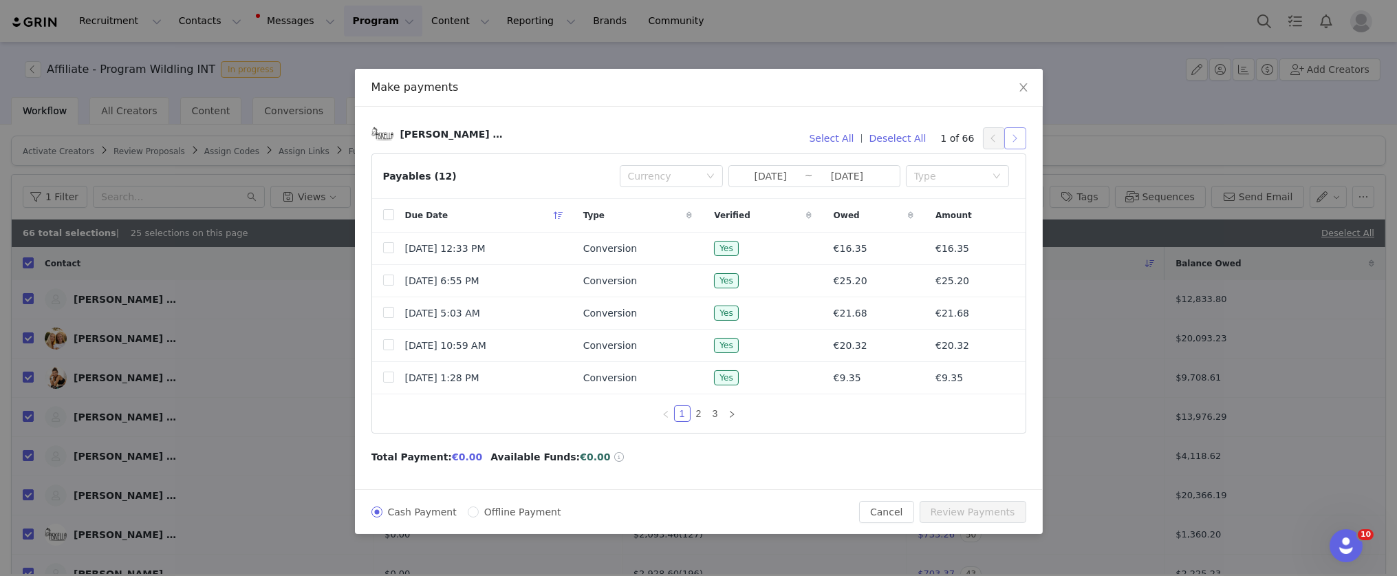
click at [1016, 135] on button "button" at bounding box center [1016, 138] width 22 height 22
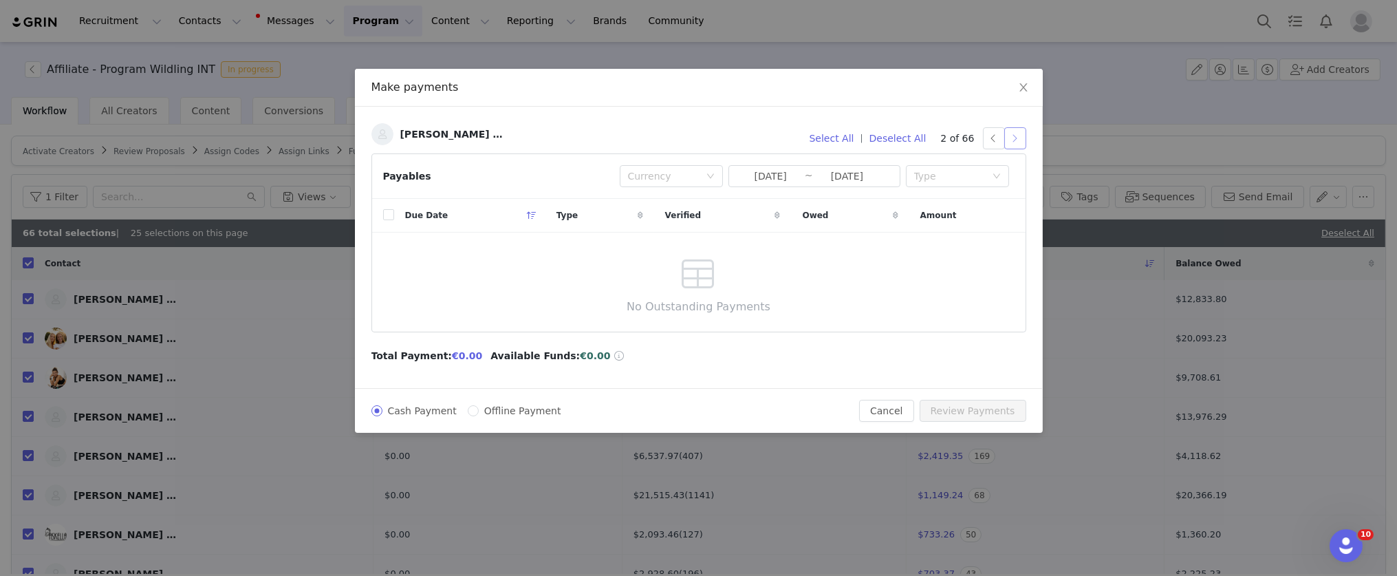
click at [1015, 136] on button "button" at bounding box center [1016, 138] width 22 height 22
click at [1018, 135] on button "button" at bounding box center [1016, 138] width 22 height 22
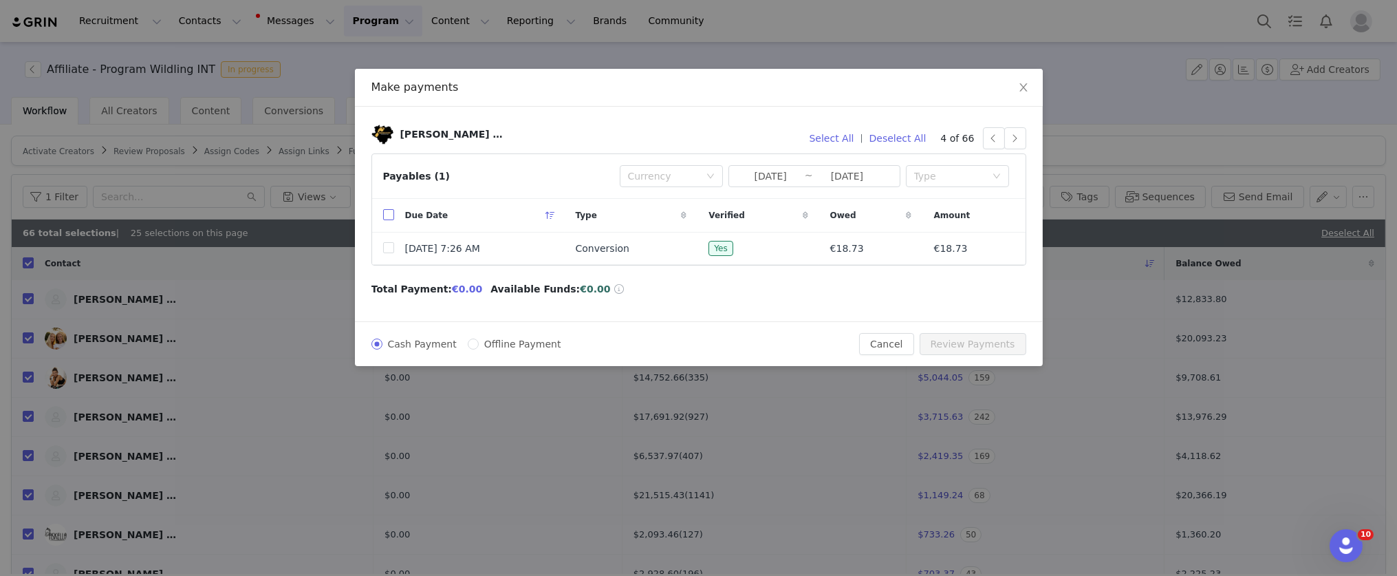
click at [389, 215] on input "checkbox" at bounding box center [388, 214] width 11 height 11
checkbox input "true"
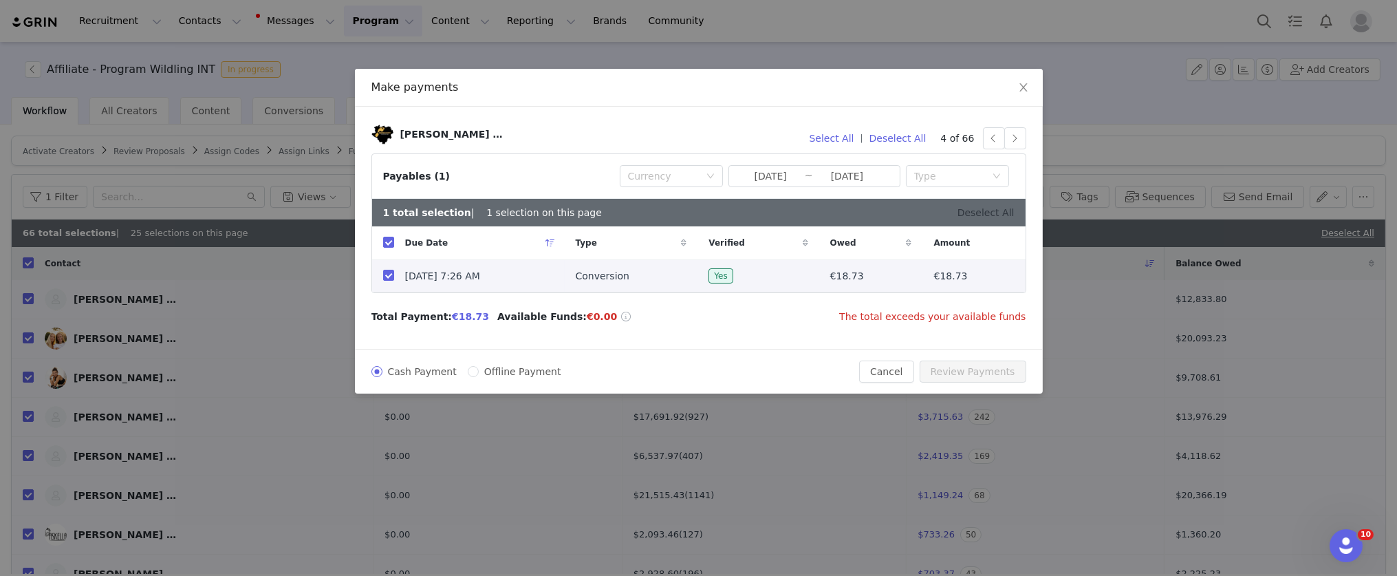
click at [997, 215] on link "Deselect All" at bounding box center [986, 212] width 57 height 11
checkbox input "false"
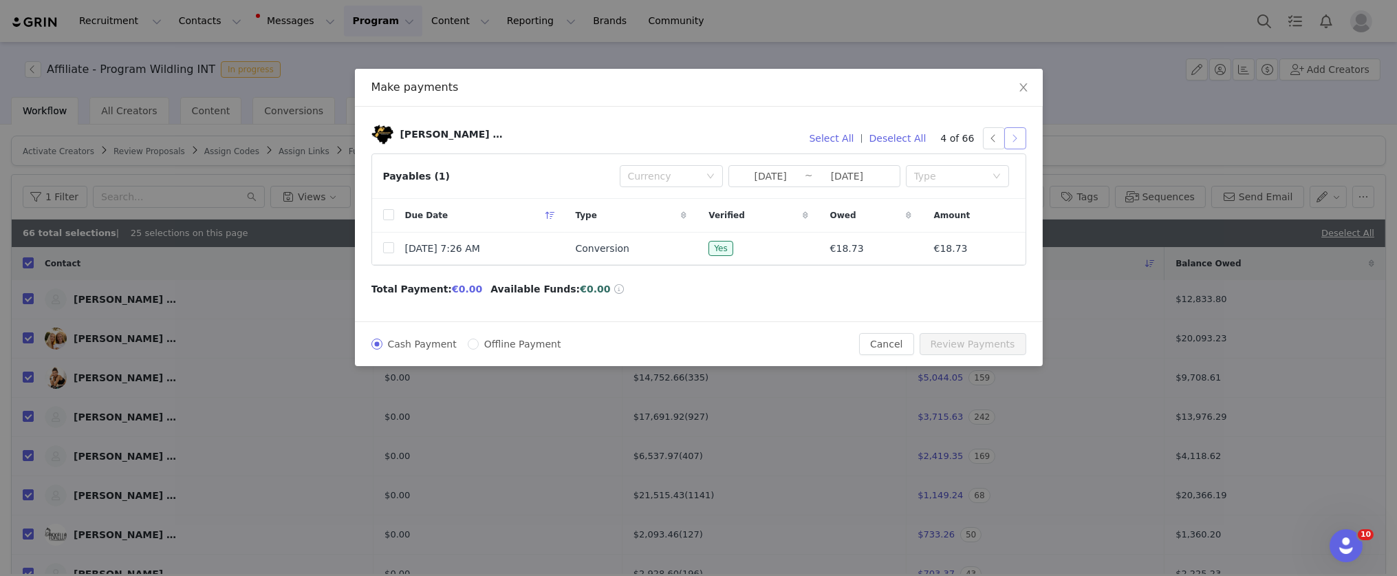
click at [1009, 147] on button "button" at bounding box center [1016, 138] width 22 height 22
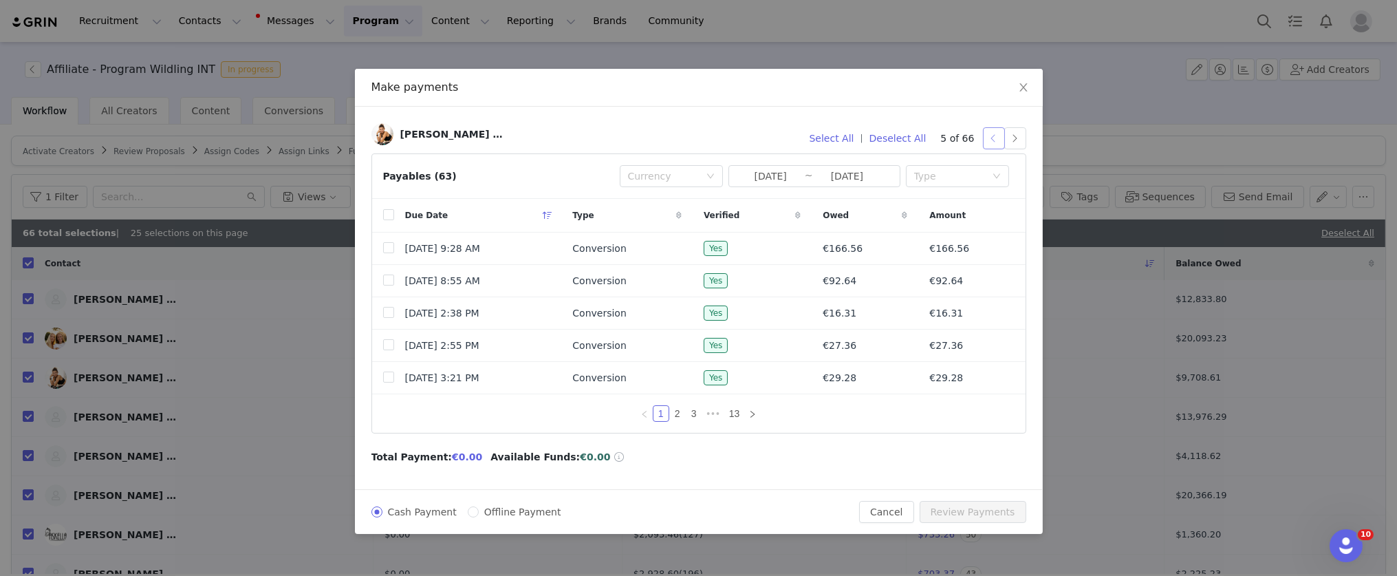
click at [993, 141] on button "button" at bounding box center [994, 138] width 22 height 22
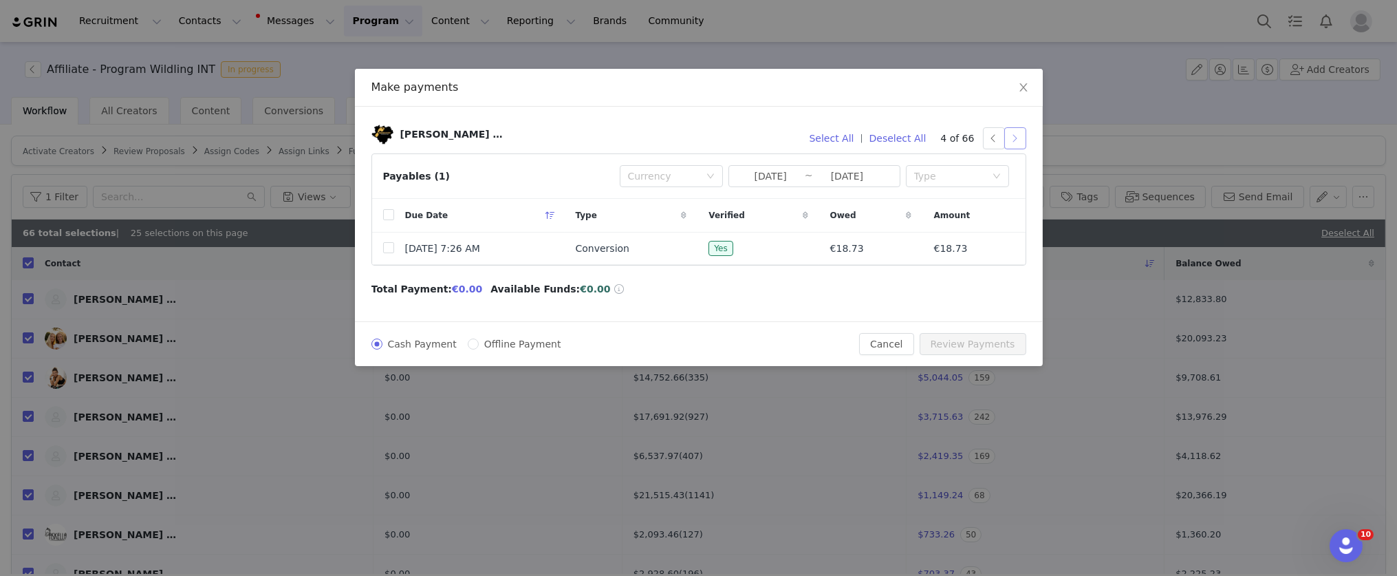
click at [1022, 138] on button "button" at bounding box center [1016, 138] width 22 height 22
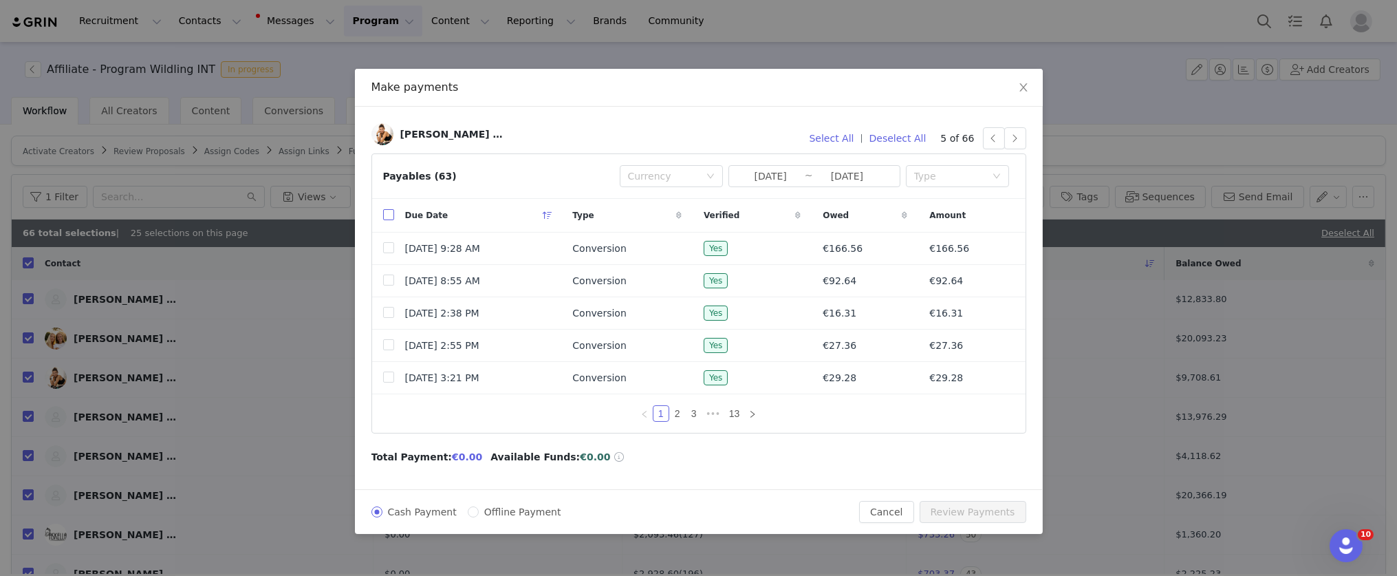
click at [390, 217] on input "checkbox" at bounding box center [388, 214] width 11 height 11
checkbox input "true"
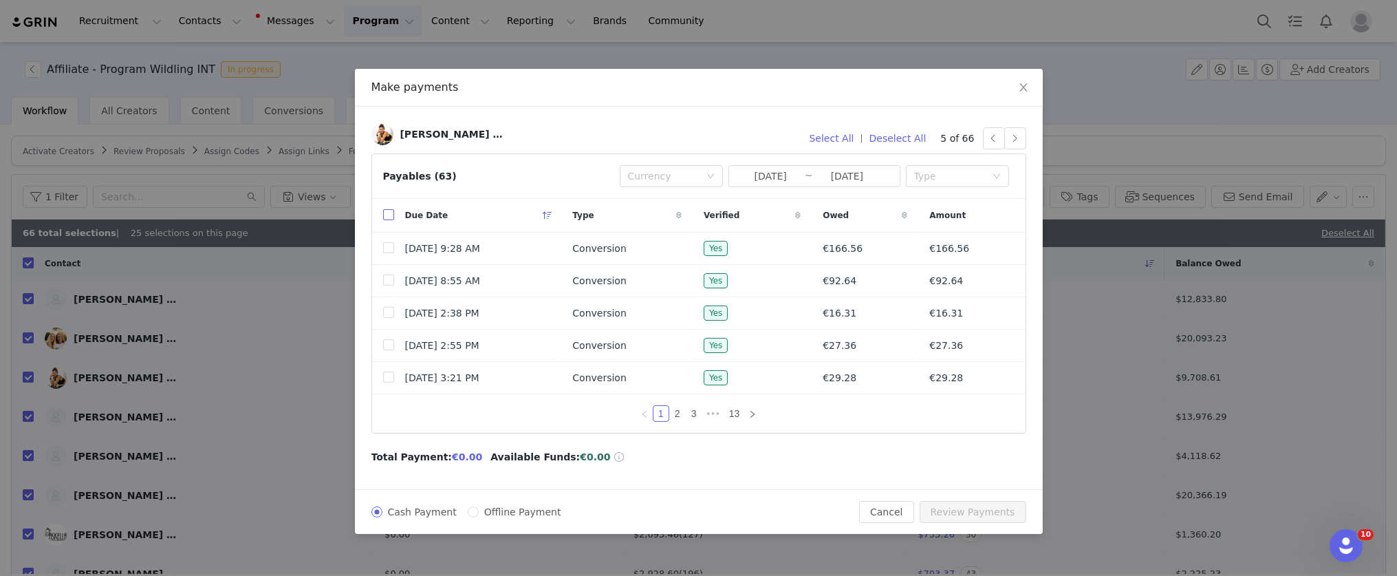
checkbox input "true"
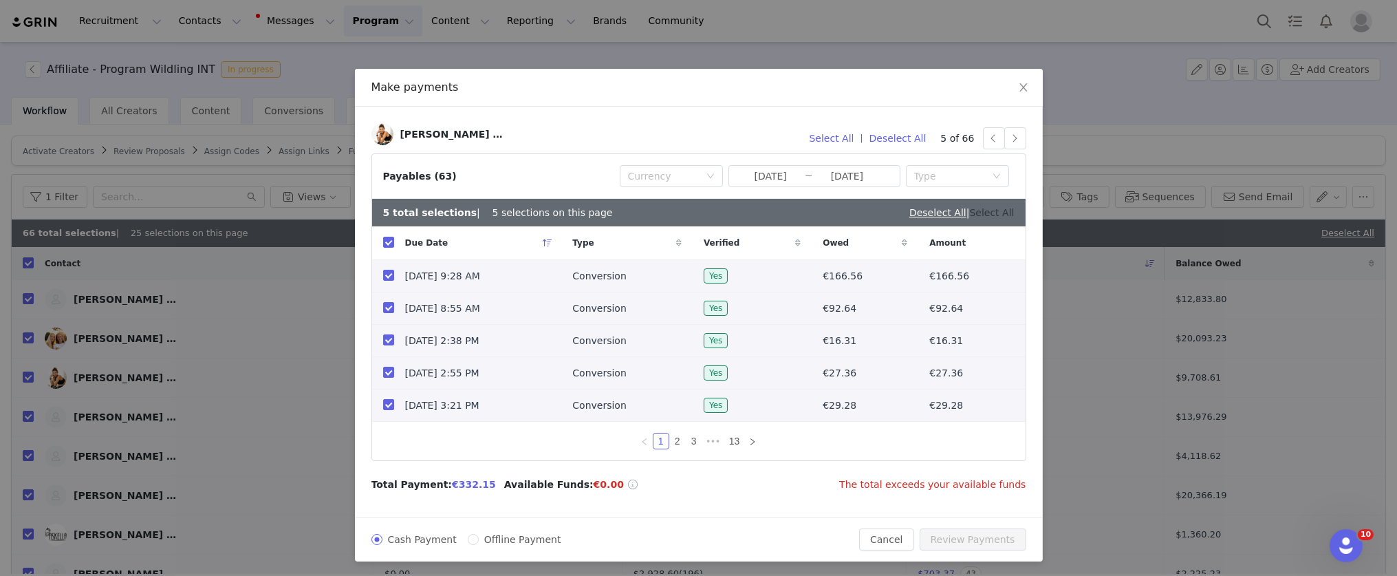
click at [992, 215] on link "Select All" at bounding box center [992, 212] width 45 height 11
click at [966, 209] on link "Deselect All" at bounding box center [986, 212] width 57 height 11
checkbox input "false"
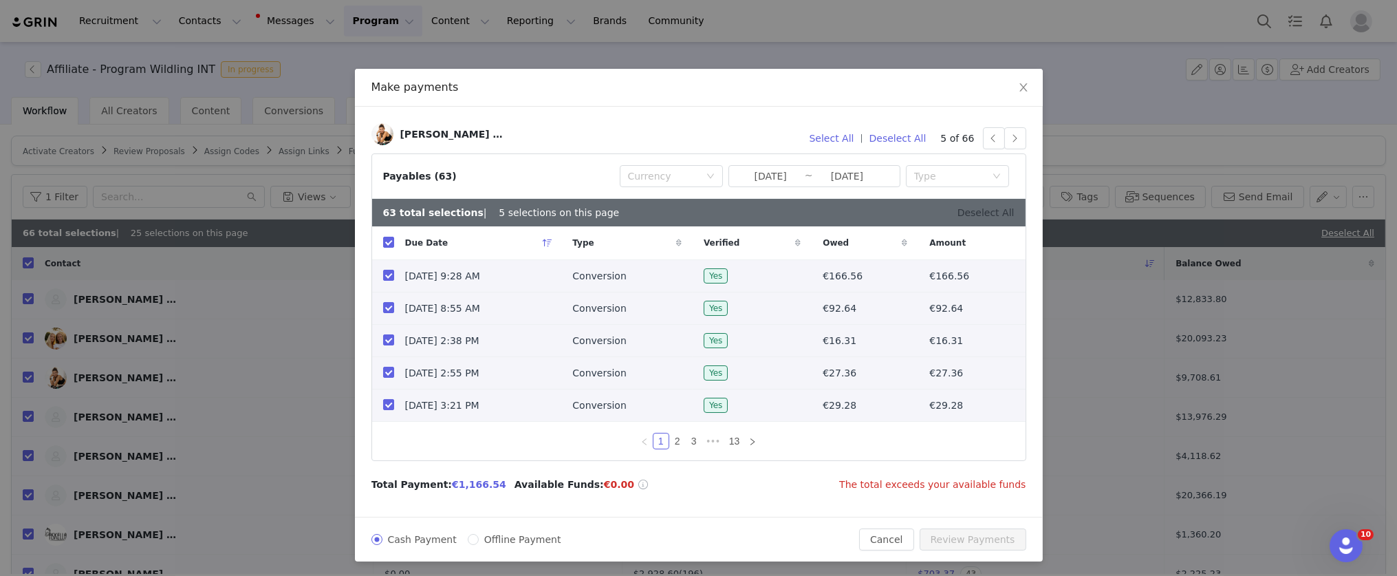
checkbox input "false"
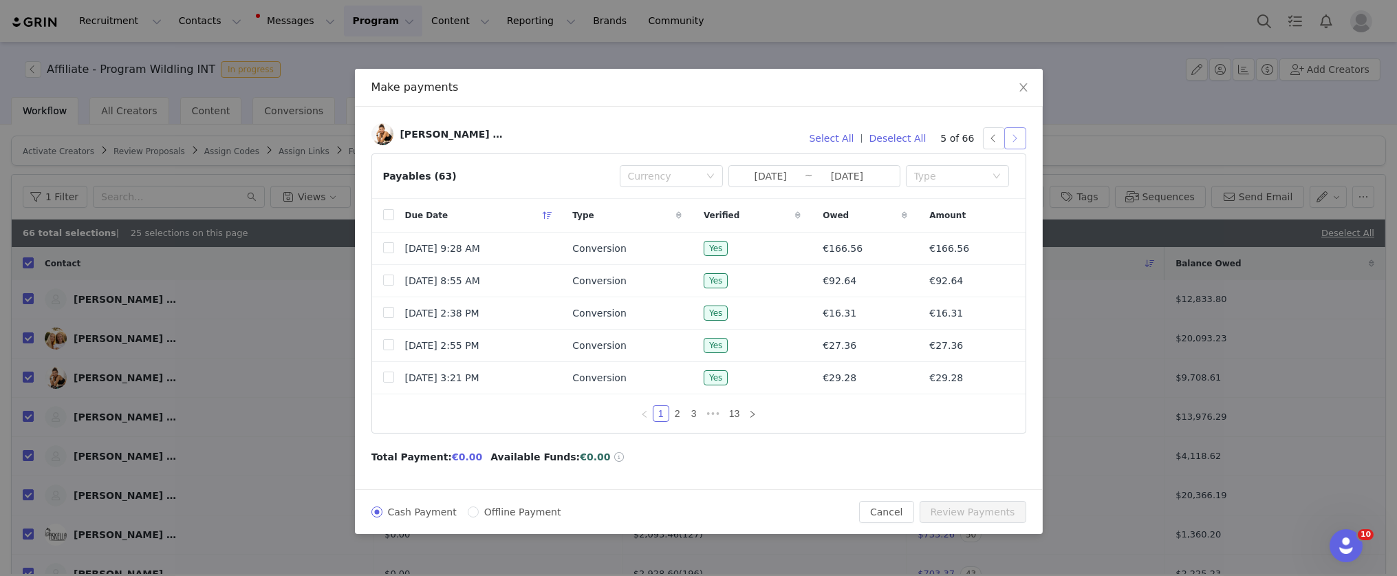
click at [1015, 144] on button "button" at bounding box center [1016, 138] width 22 height 22
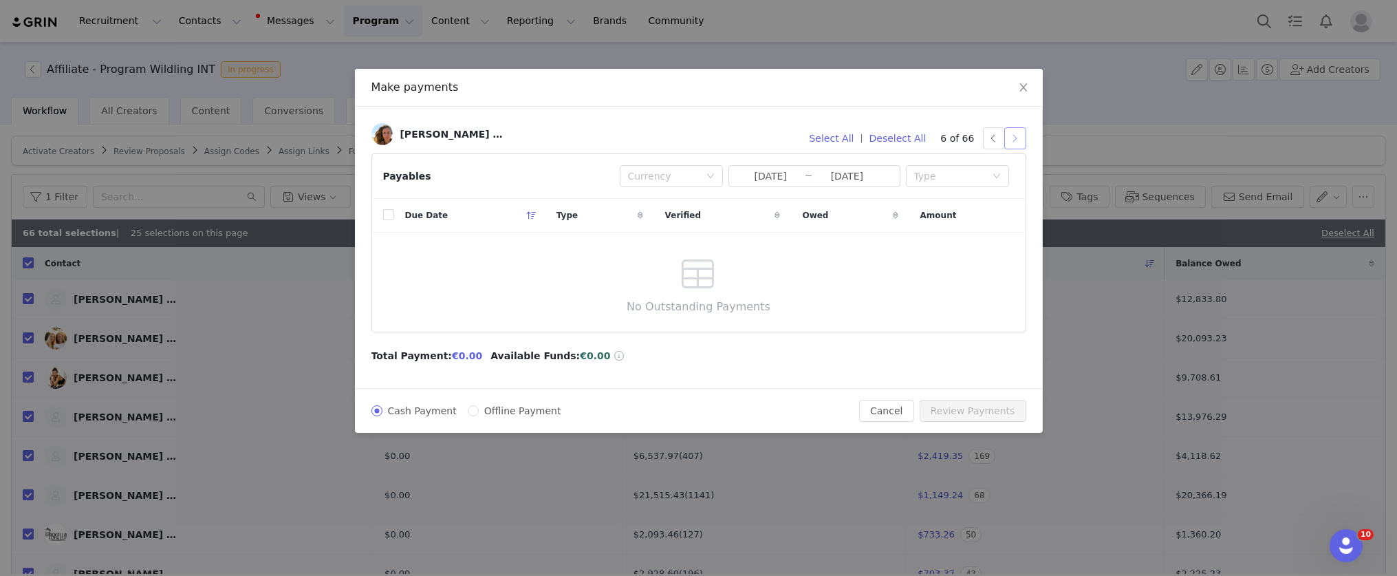
click at [1009, 140] on button "button" at bounding box center [1016, 138] width 22 height 22
click at [1018, 140] on button "button" at bounding box center [1016, 138] width 22 height 22
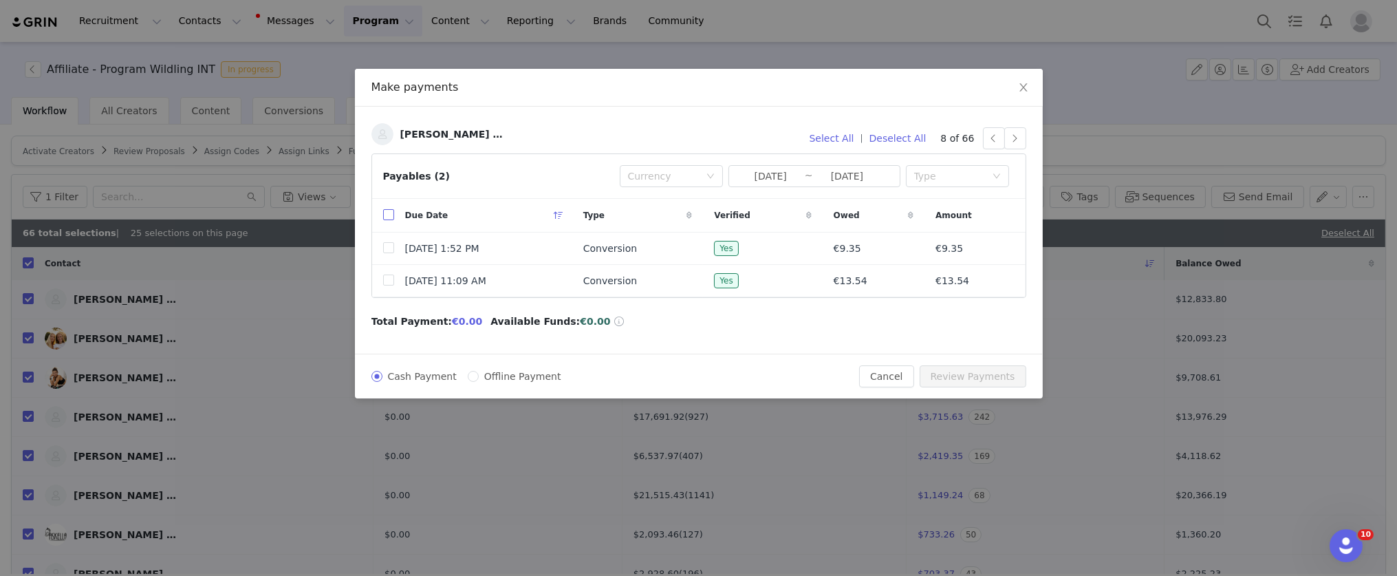
click at [389, 215] on input "checkbox" at bounding box center [388, 214] width 11 height 11
checkbox input "true"
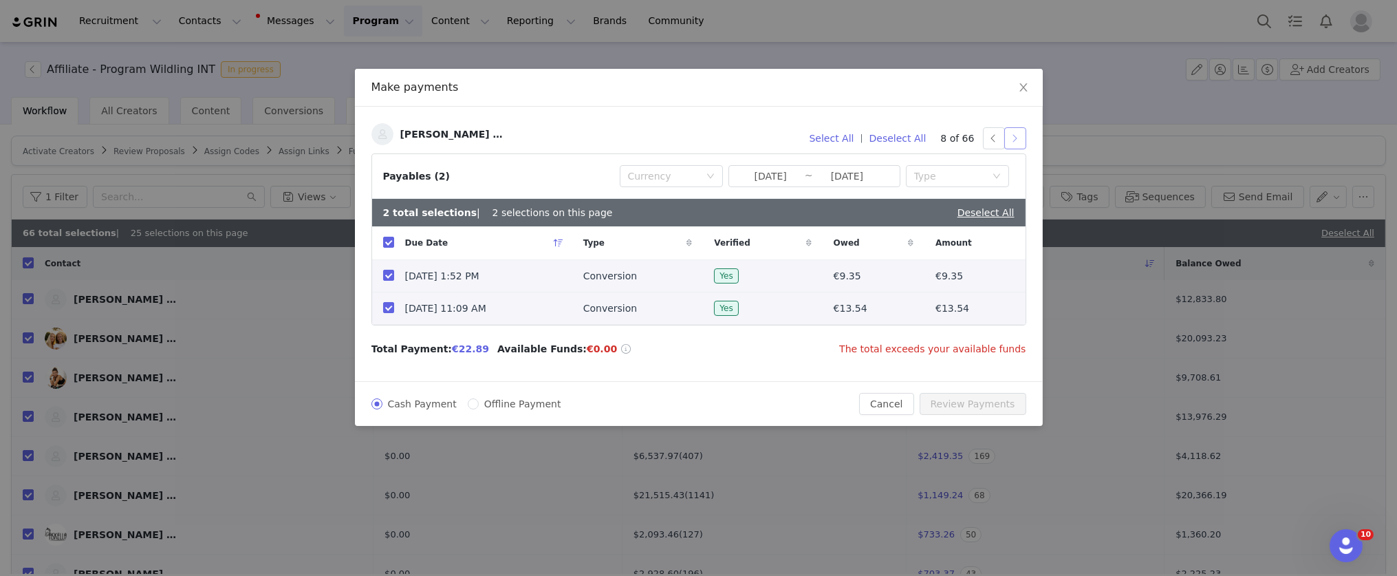
click at [1017, 136] on button "button" at bounding box center [1016, 138] width 22 height 22
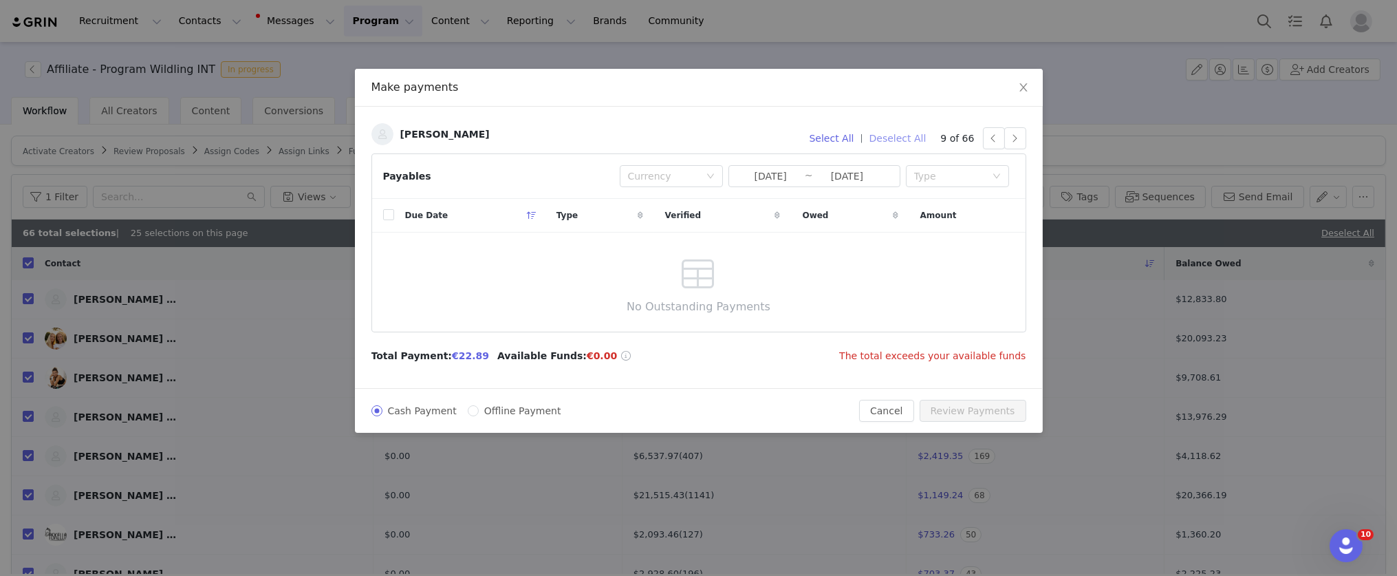
click at [905, 138] on button "Deselect All" at bounding box center [898, 138] width 69 height 22
click at [1013, 137] on button "button" at bounding box center [1016, 138] width 22 height 22
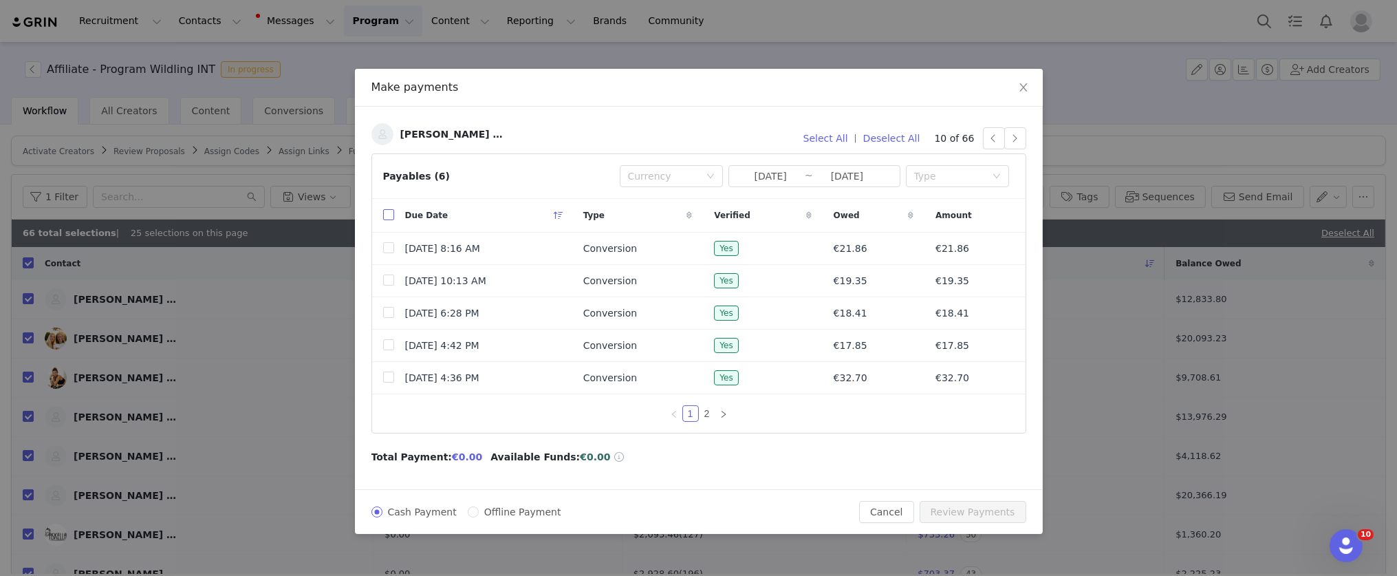
click at [391, 215] on input "checkbox" at bounding box center [388, 214] width 11 height 11
checkbox input "true"
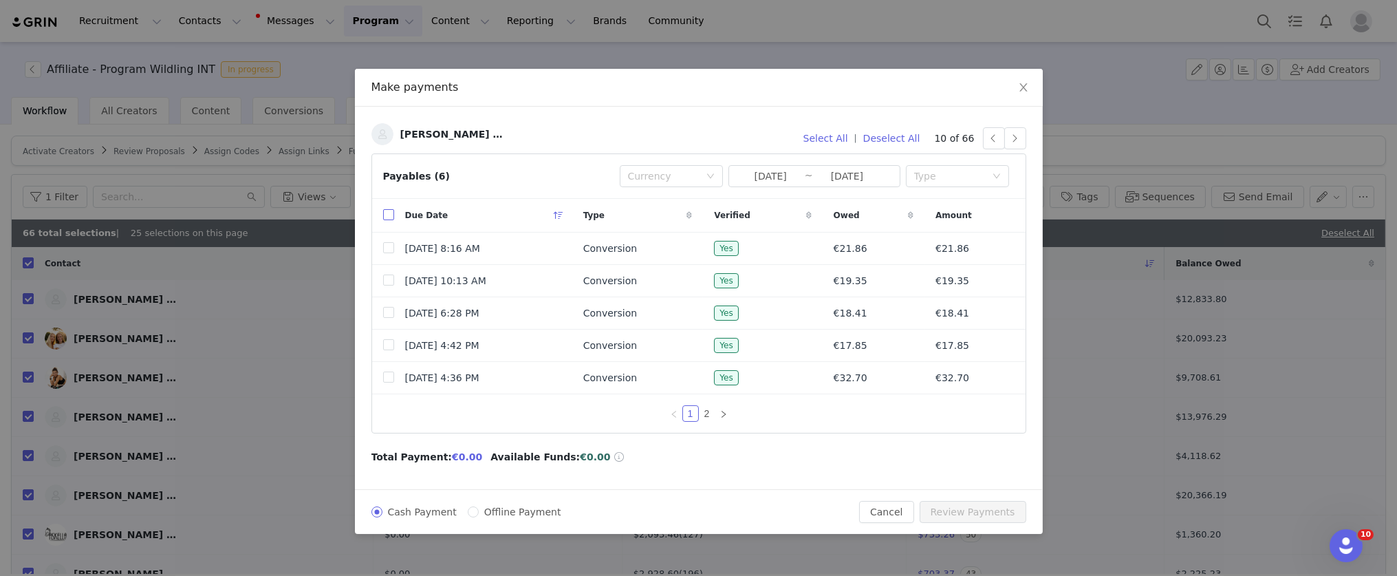
checkbox input "true"
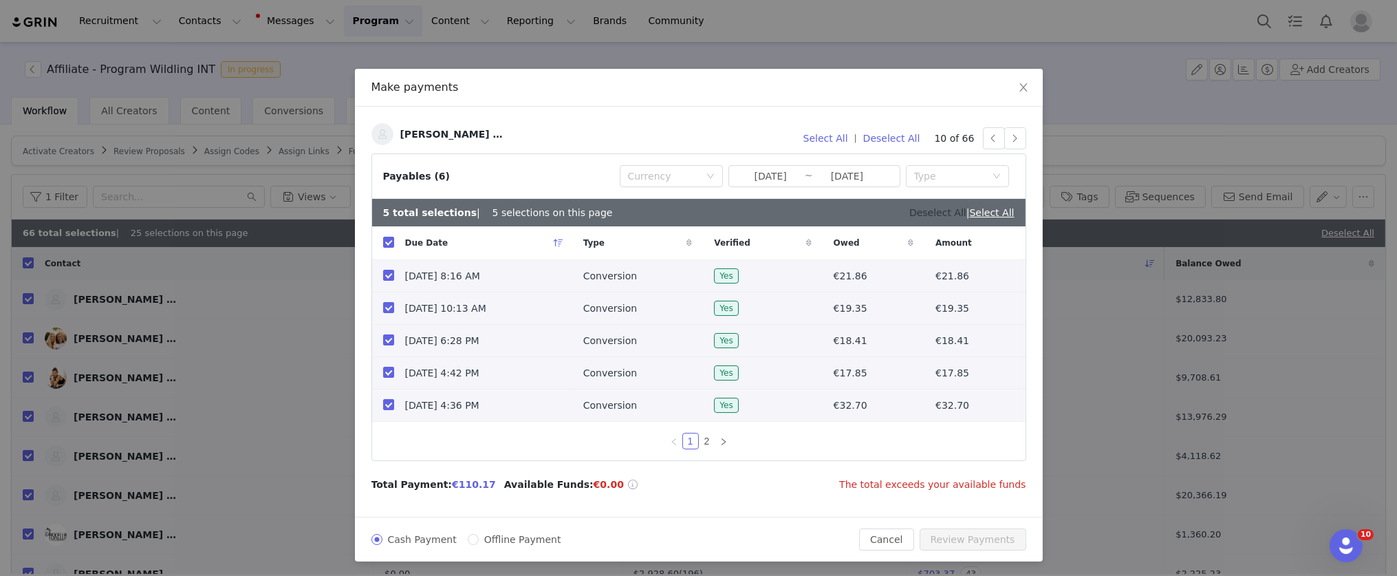
click at [925, 215] on link "Deselect All" at bounding box center [938, 212] width 57 height 11
checkbox input "false"
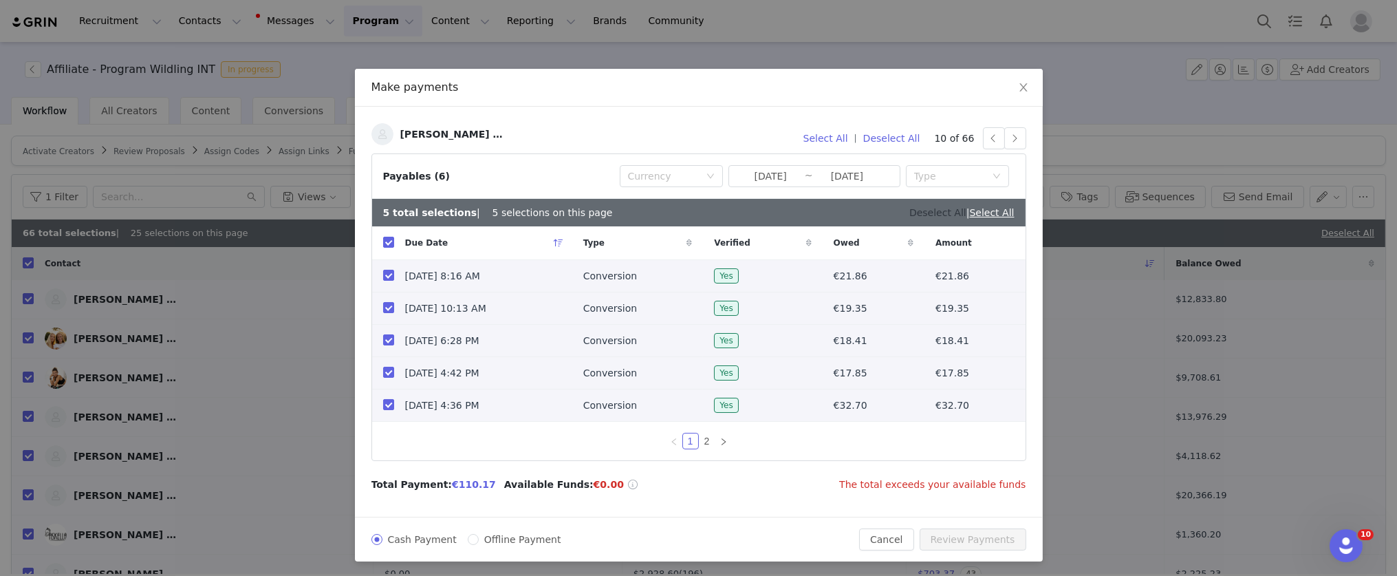
checkbox input "false"
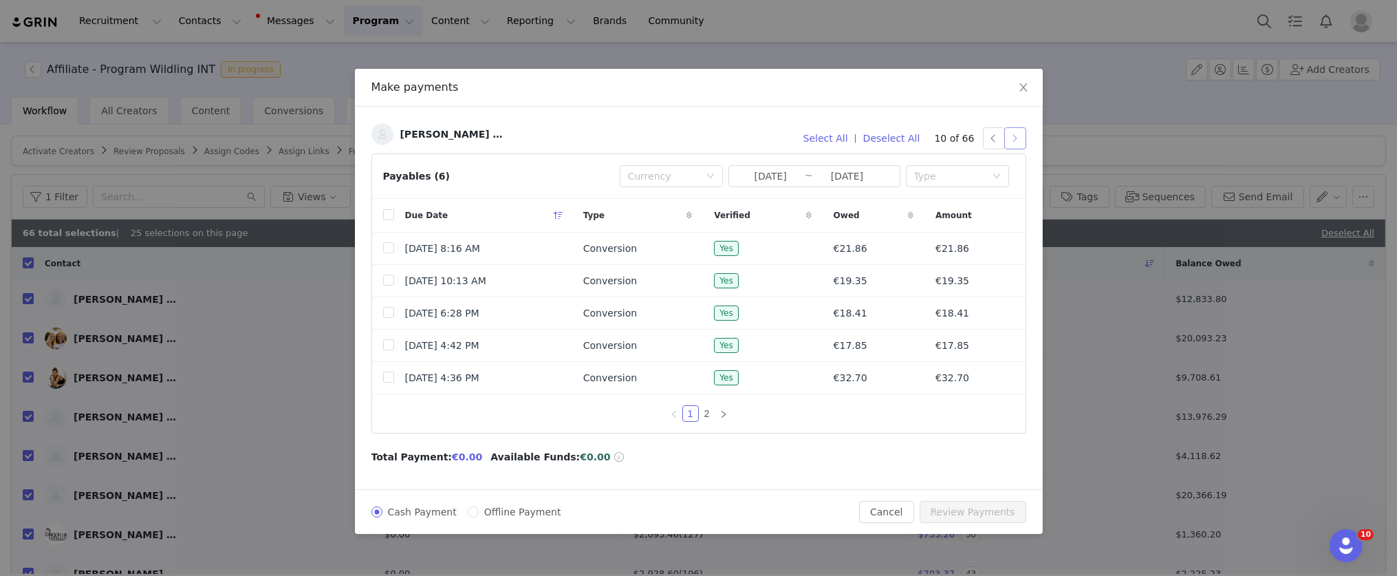
click at [1010, 140] on button "button" at bounding box center [1016, 138] width 22 height 22
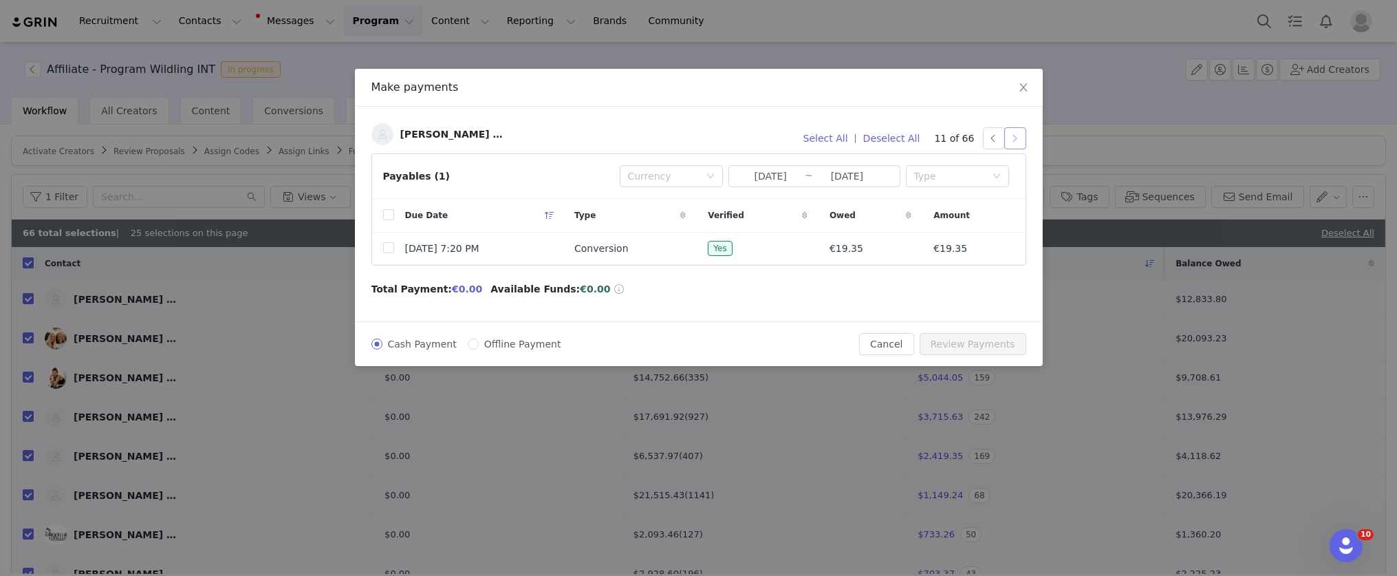
click at [1017, 144] on button "button" at bounding box center [1016, 138] width 22 height 22
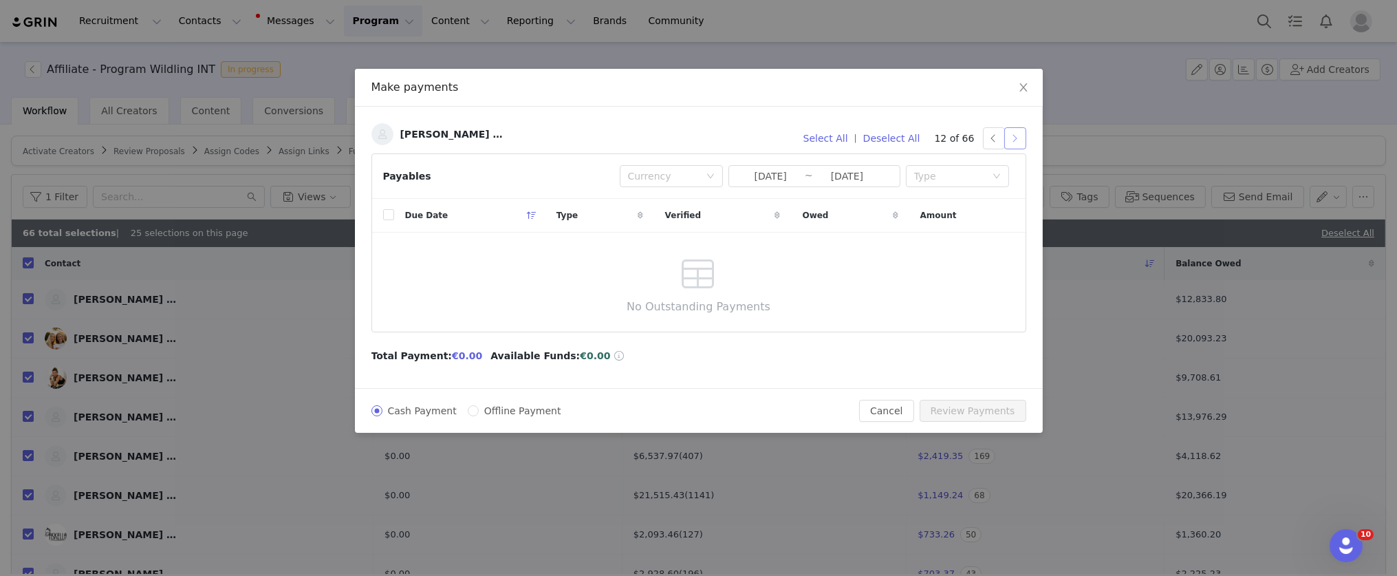
click at [1016, 139] on button "button" at bounding box center [1016, 138] width 22 height 22
click at [1019, 140] on button "button" at bounding box center [1016, 138] width 22 height 22
click at [1014, 138] on button "button" at bounding box center [1016, 138] width 22 height 22
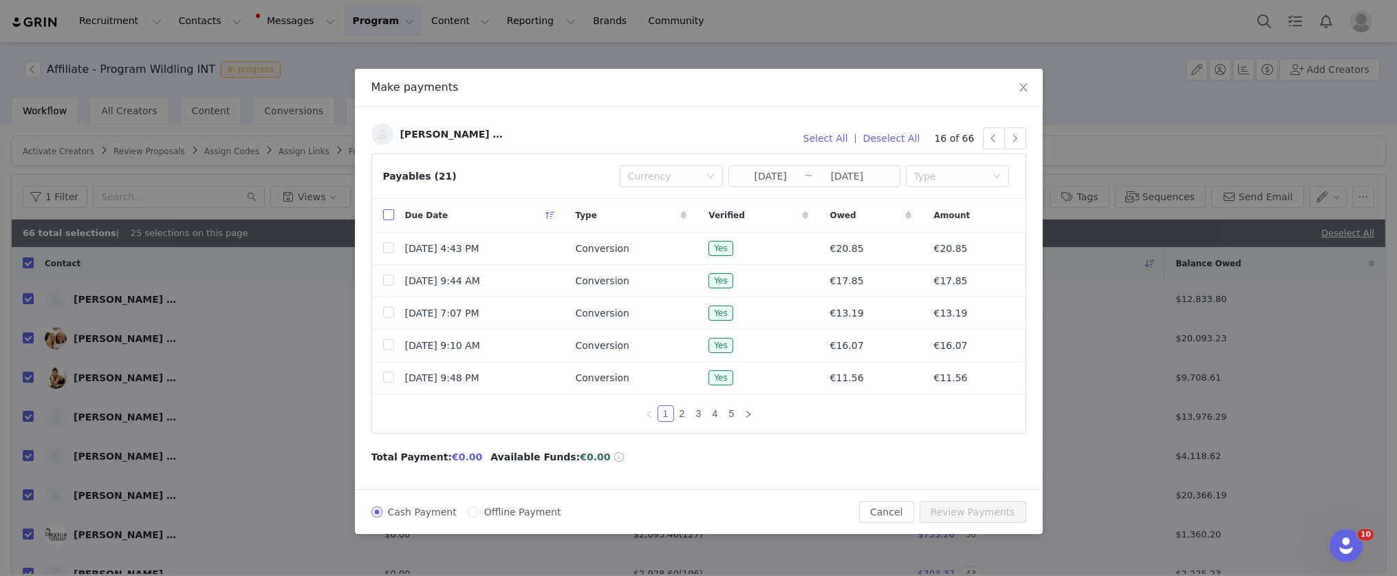
click at [388, 218] on input "checkbox" at bounding box center [388, 214] width 11 height 11
checkbox input "true"
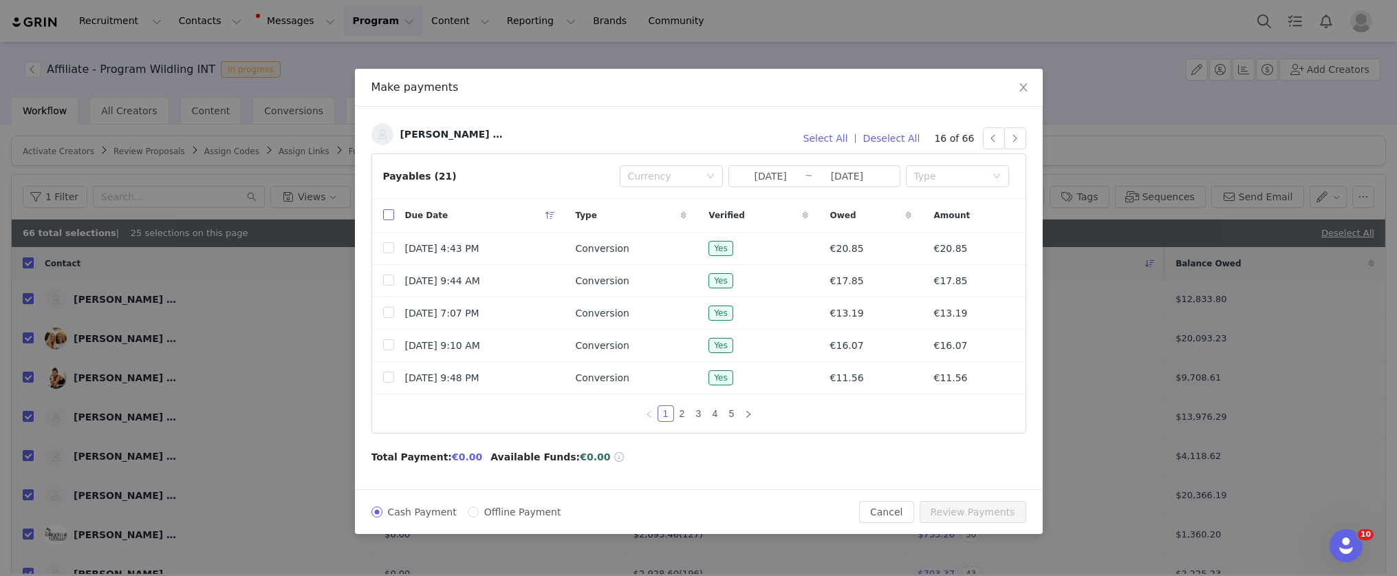
checkbox input "true"
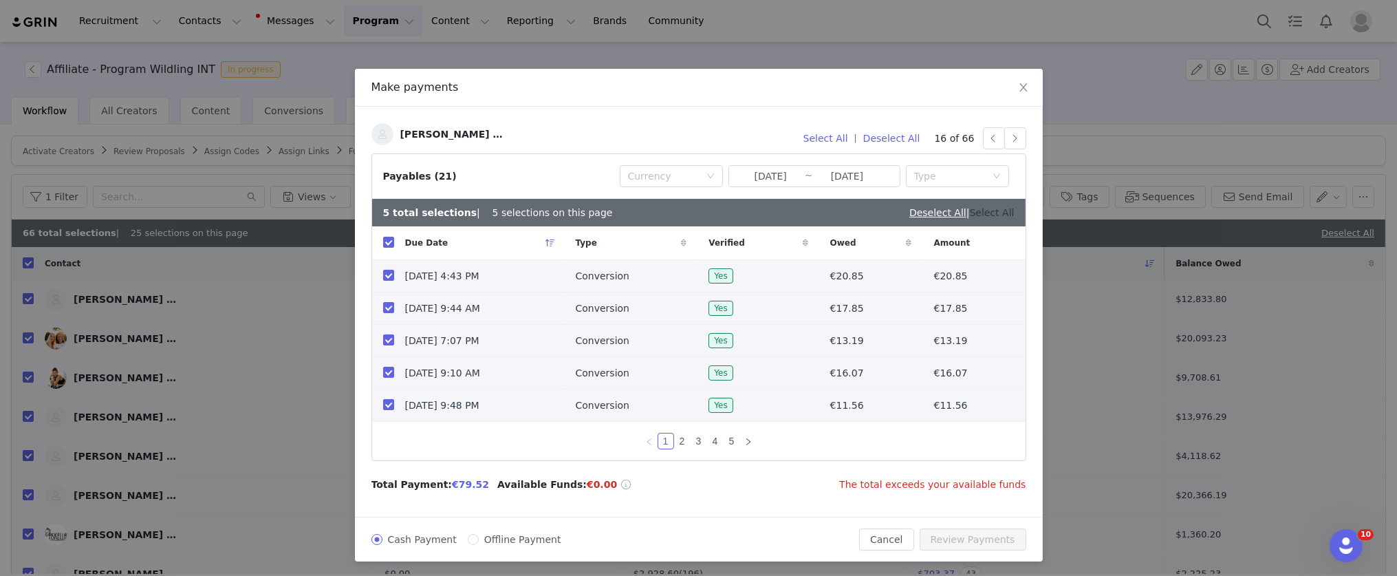
click at [985, 213] on link "Select All" at bounding box center [992, 212] width 45 height 11
click at [987, 214] on link "Deselect All" at bounding box center [986, 212] width 57 height 11
checkbox input "false"
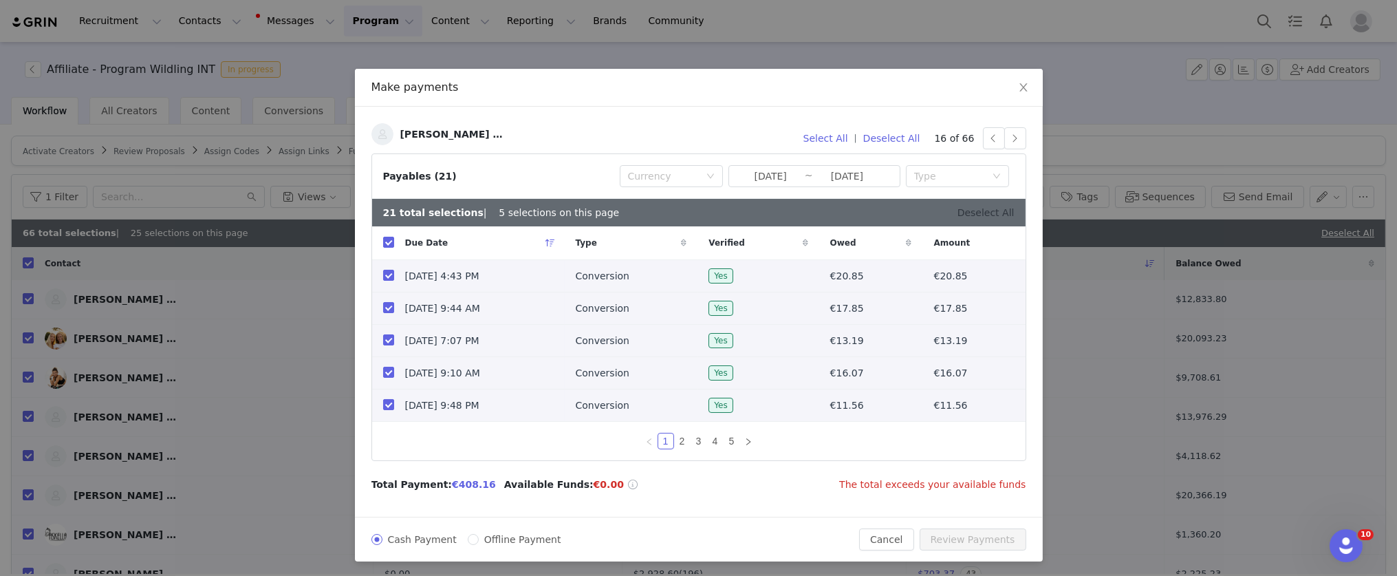
checkbox input "false"
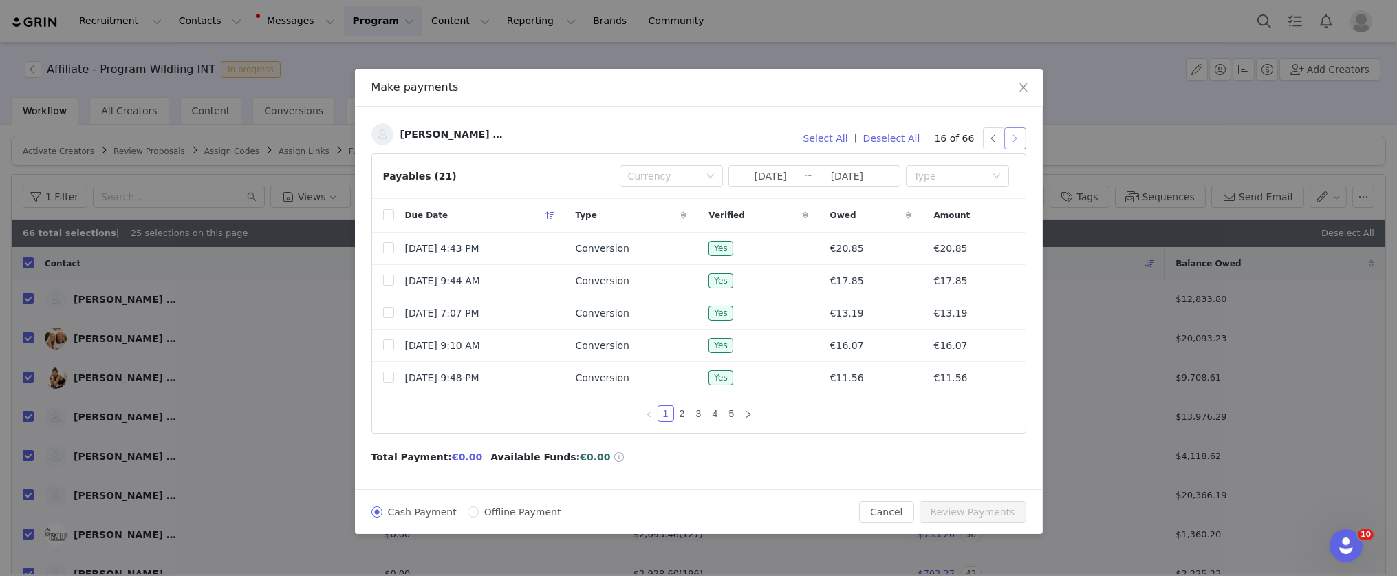
click at [1020, 140] on button "button" at bounding box center [1016, 138] width 22 height 22
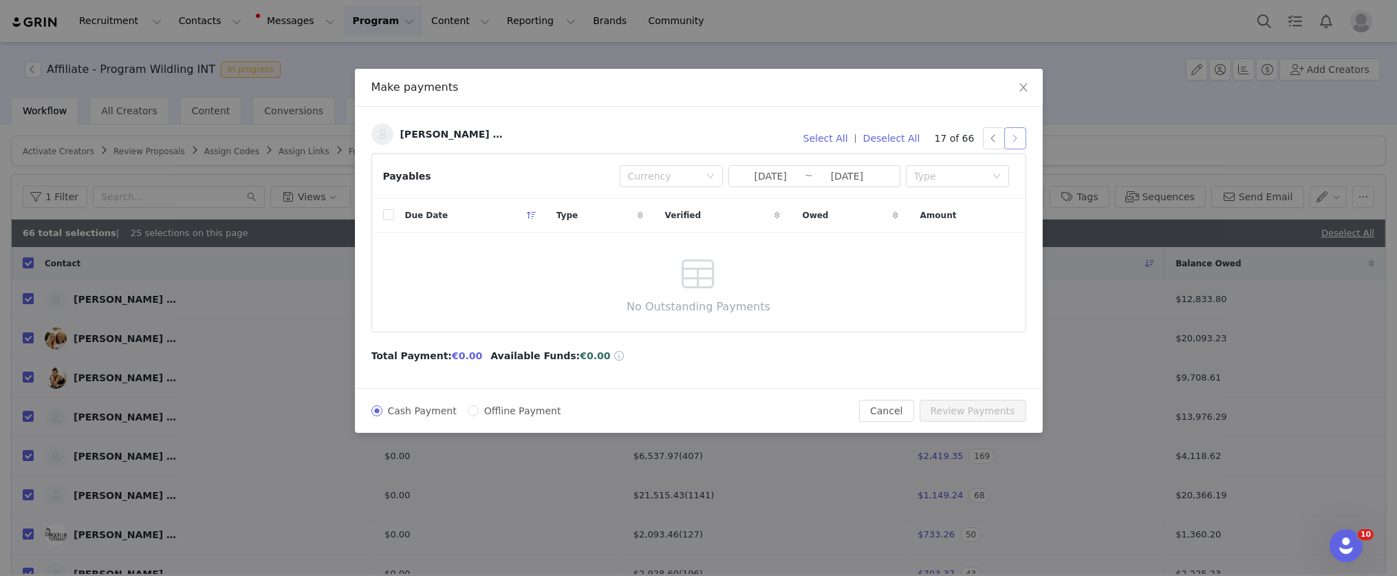
click at [1014, 138] on button "button" at bounding box center [1016, 138] width 22 height 22
click at [1016, 141] on button "button" at bounding box center [1016, 138] width 22 height 22
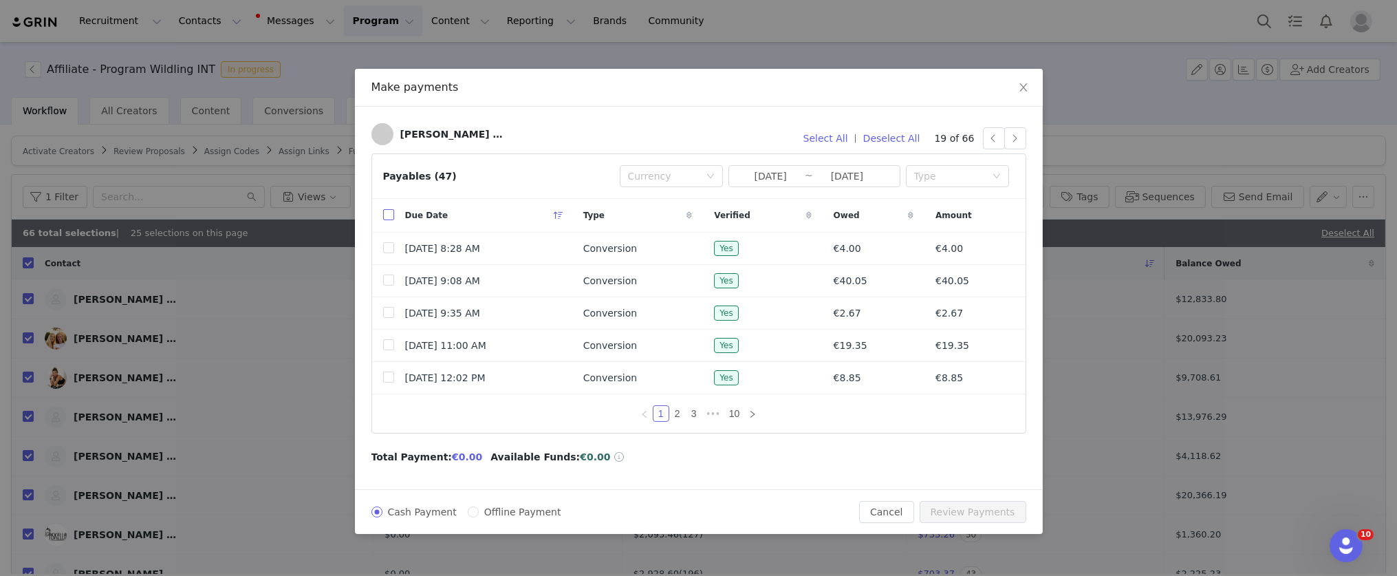
click at [390, 214] on input "checkbox" at bounding box center [388, 214] width 11 height 11
checkbox input "true"
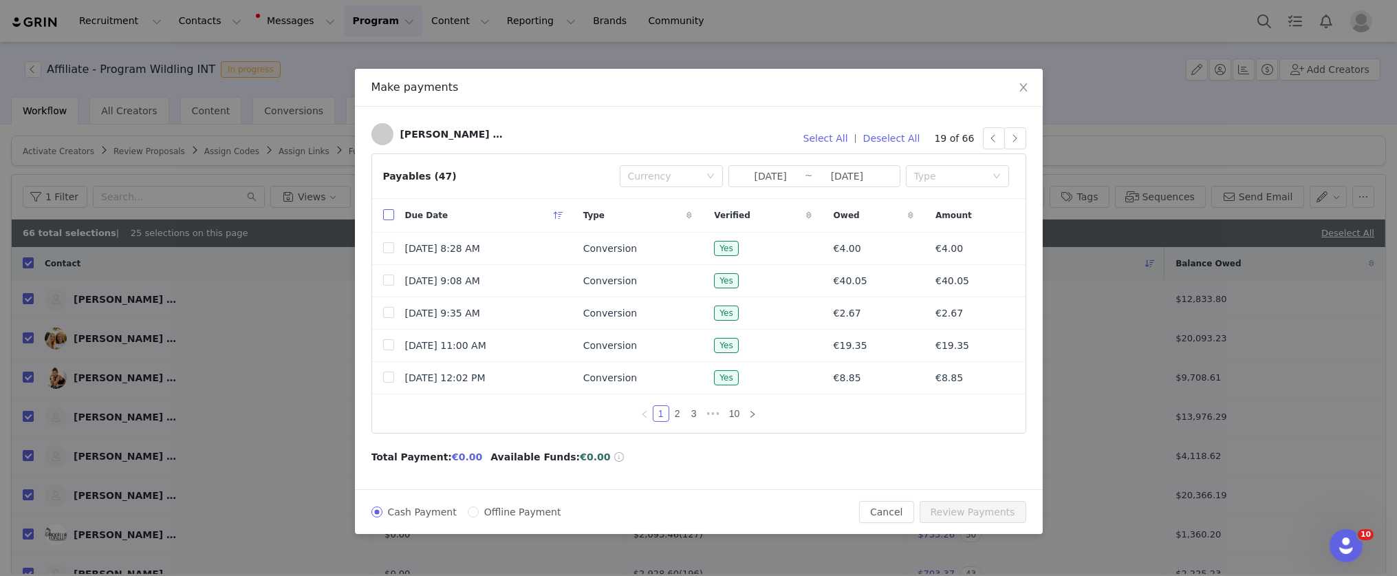
checkbox input "true"
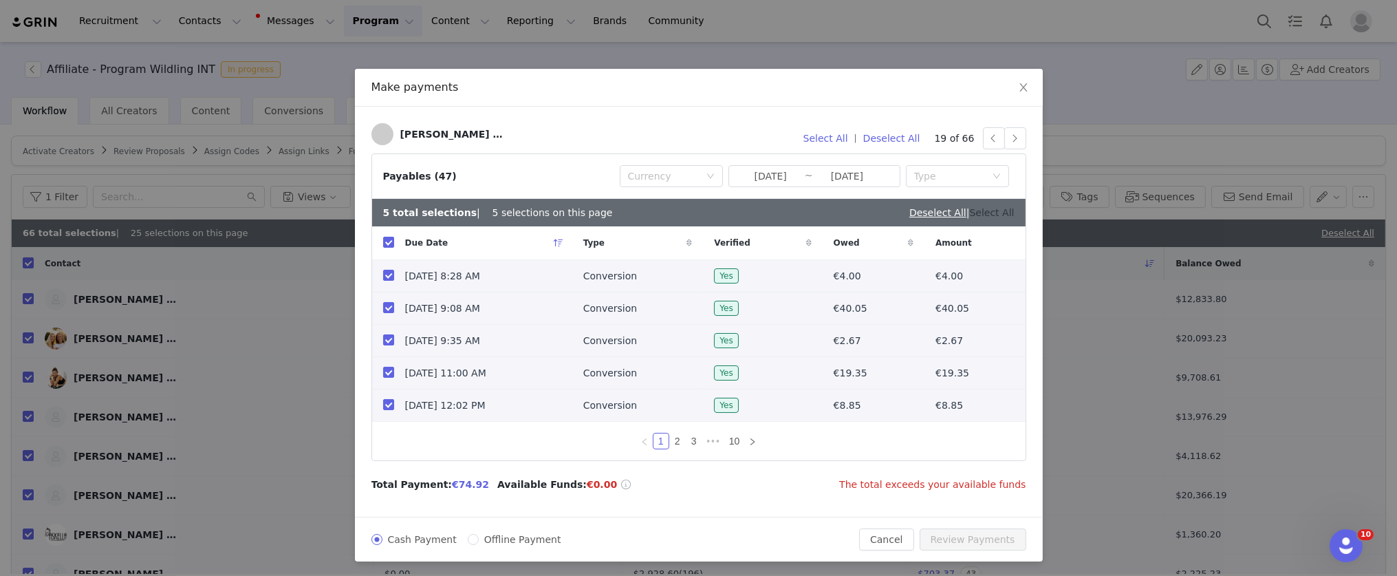
click at [998, 214] on link "Select All" at bounding box center [992, 212] width 45 height 11
click at [1012, 139] on button "button" at bounding box center [1016, 138] width 22 height 22
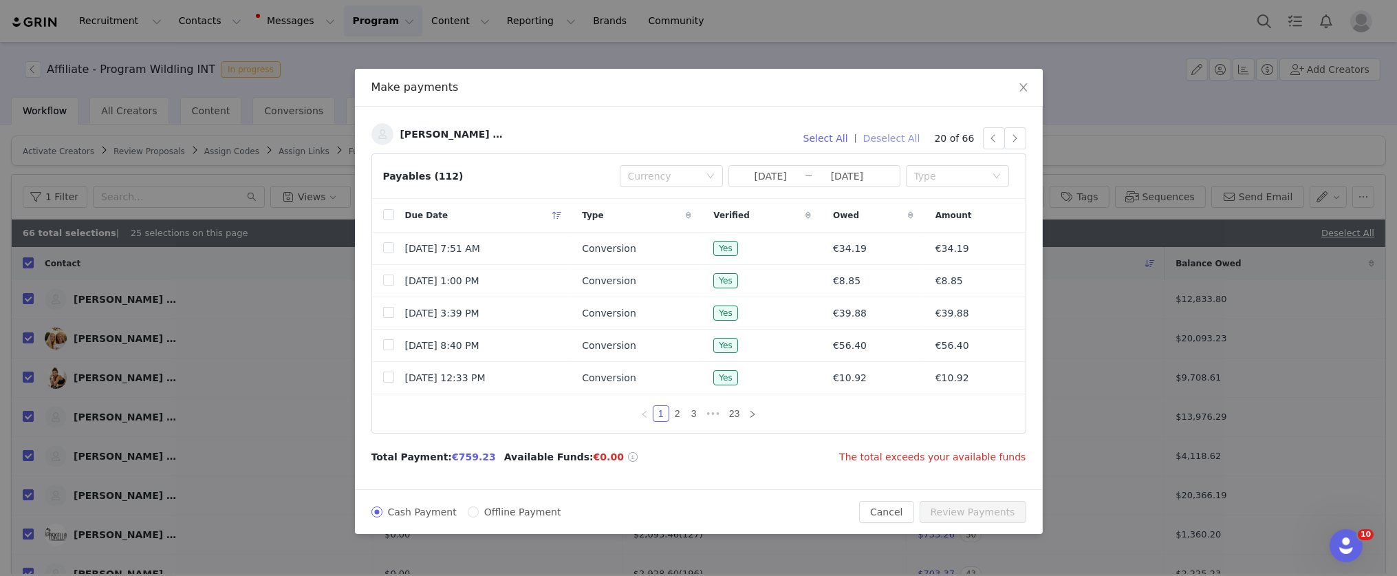
click at [899, 140] on button "Deselect All" at bounding box center [891, 138] width 69 height 22
click at [430, 215] on span "Due Date" at bounding box center [426, 215] width 43 height 12
click at [393, 213] on input "checkbox" at bounding box center [388, 214] width 11 height 11
checkbox input "true"
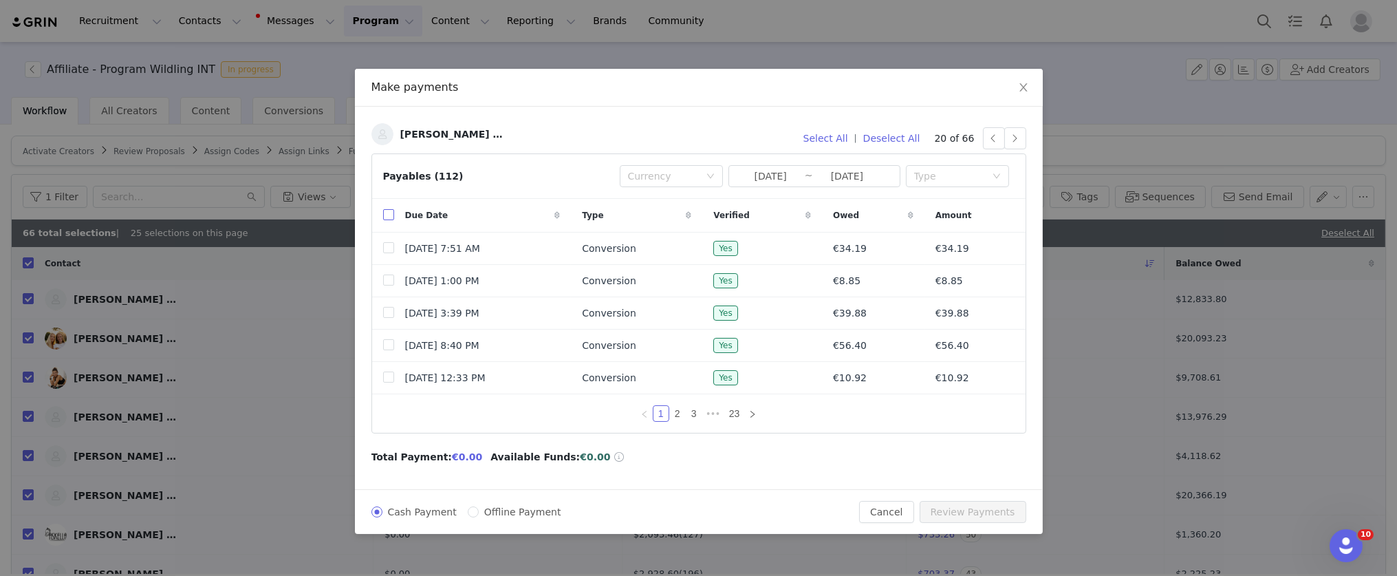
checkbox input "true"
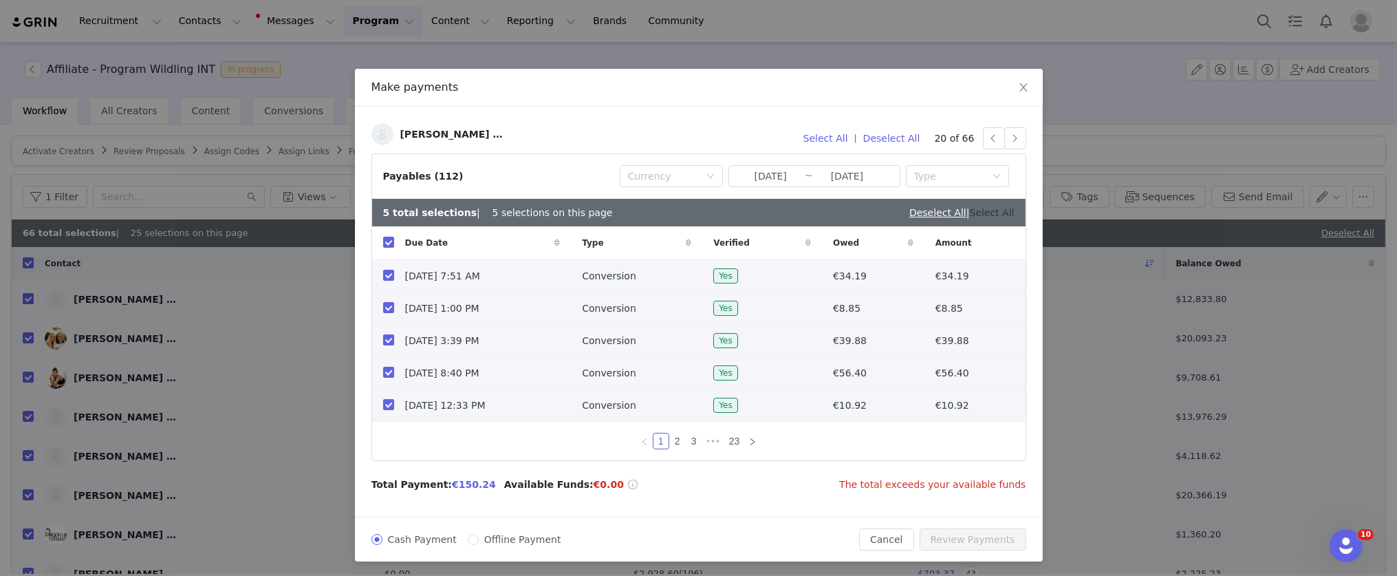
click at [973, 213] on link "Select All" at bounding box center [992, 212] width 45 height 11
click at [1007, 138] on button "button" at bounding box center [1016, 138] width 22 height 22
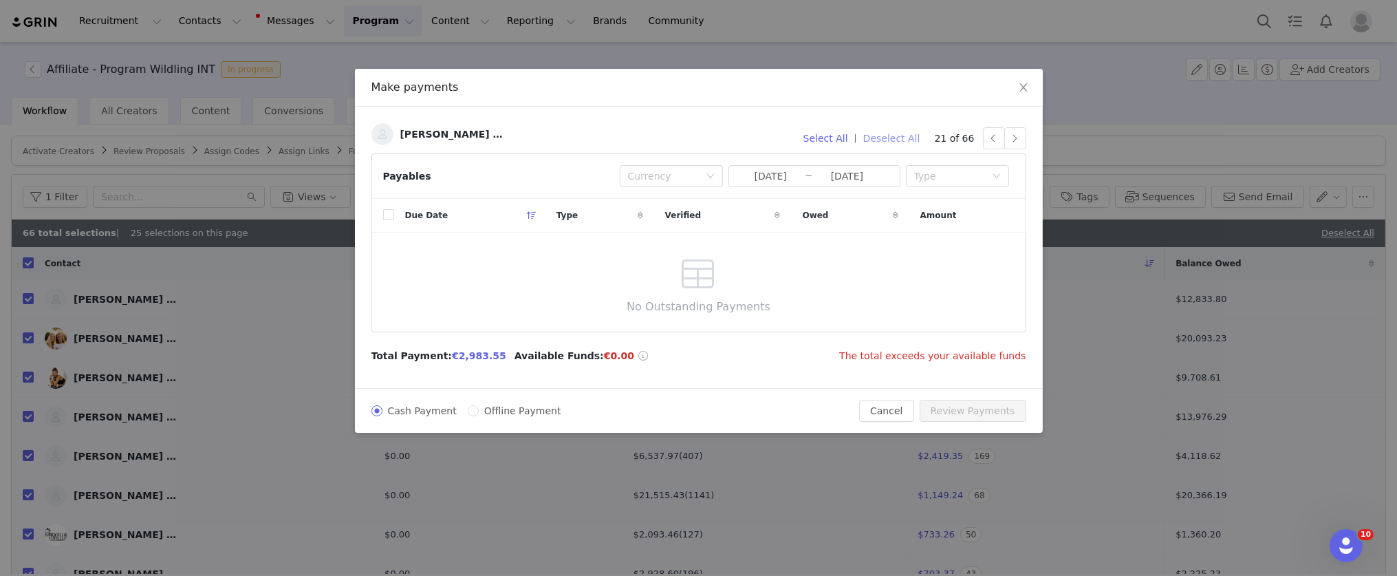
click at [915, 136] on button "Deselect All" at bounding box center [891, 138] width 69 height 22
click at [1013, 138] on button "button" at bounding box center [1016, 138] width 22 height 22
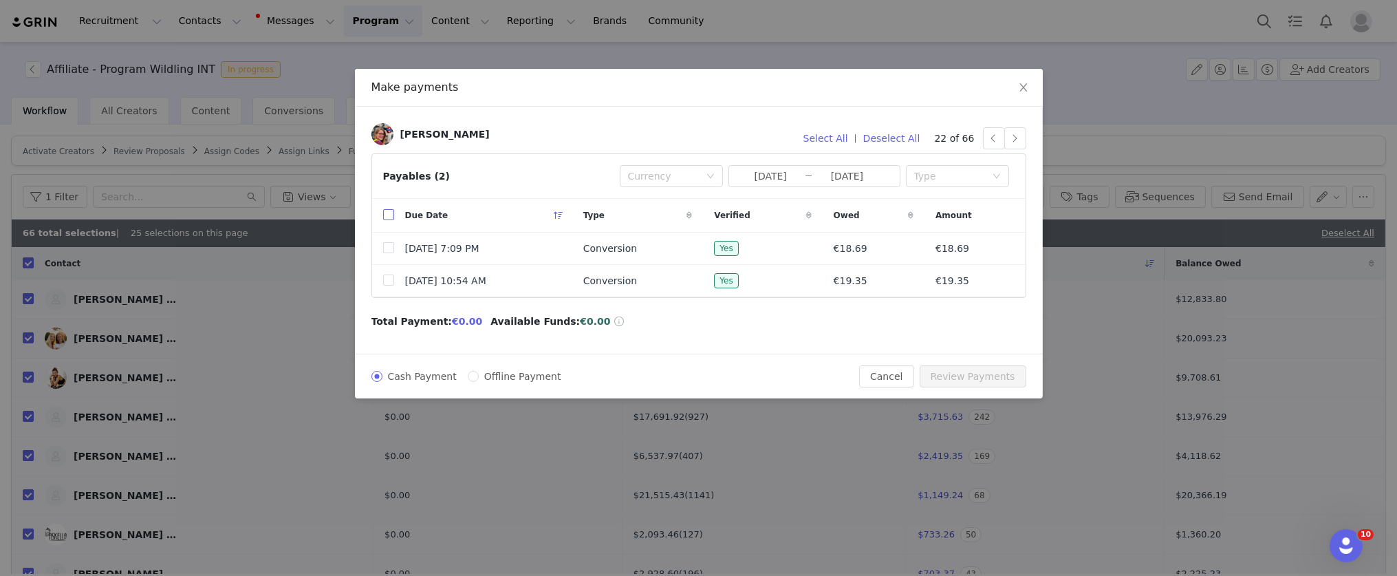
click at [389, 216] on input "checkbox" at bounding box center [388, 214] width 11 height 11
checkbox input "true"
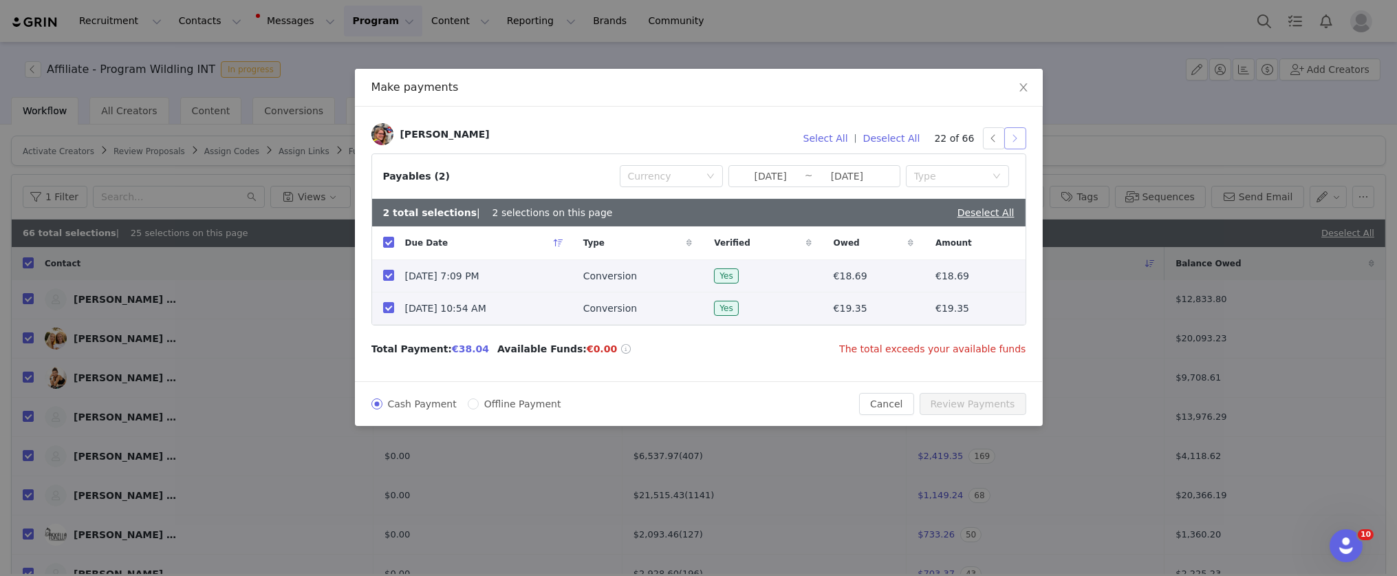
click at [1019, 140] on button "button" at bounding box center [1016, 138] width 22 height 22
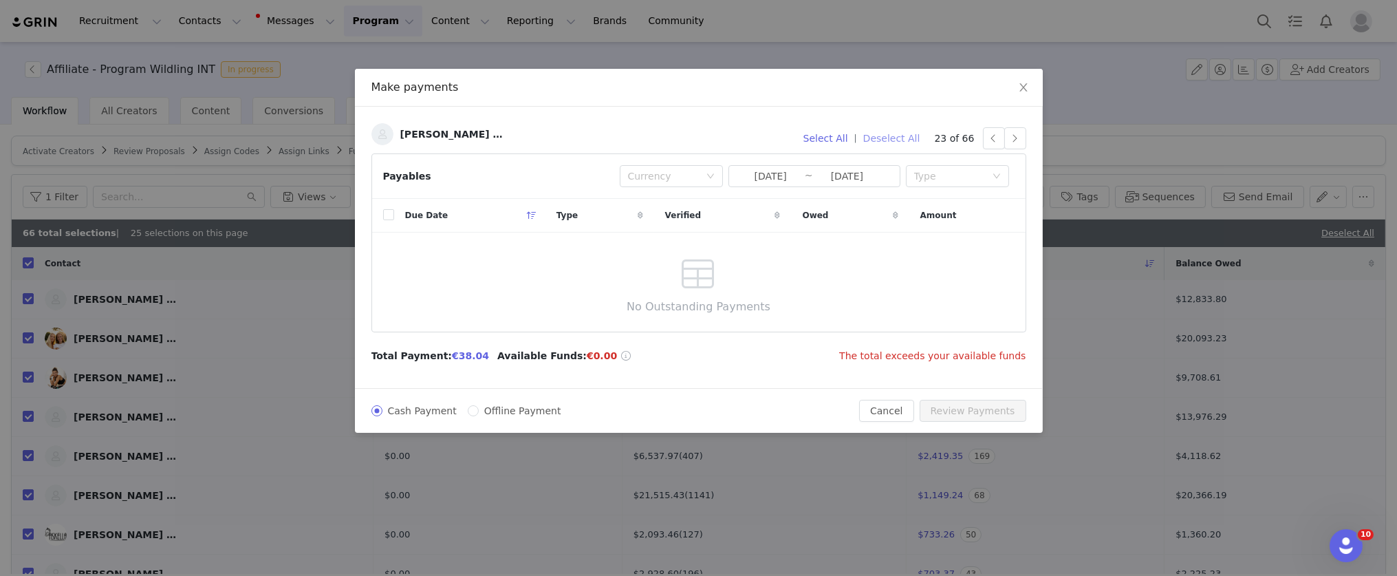
click at [905, 134] on button "Deselect All" at bounding box center [891, 138] width 69 height 22
click at [1018, 135] on button "button" at bounding box center [1016, 138] width 22 height 22
drag, startPoint x: 968, startPoint y: 114, endPoint x: 1006, endPoint y: 136, distance: 43.8
click at [969, 116] on div "Hristina Lisnik (EN) Select All | Deselect All 24 of 66 Payables Currency 2025-…" at bounding box center [699, 247] width 688 height 281
click at [1016, 137] on button "button" at bounding box center [1016, 138] width 22 height 22
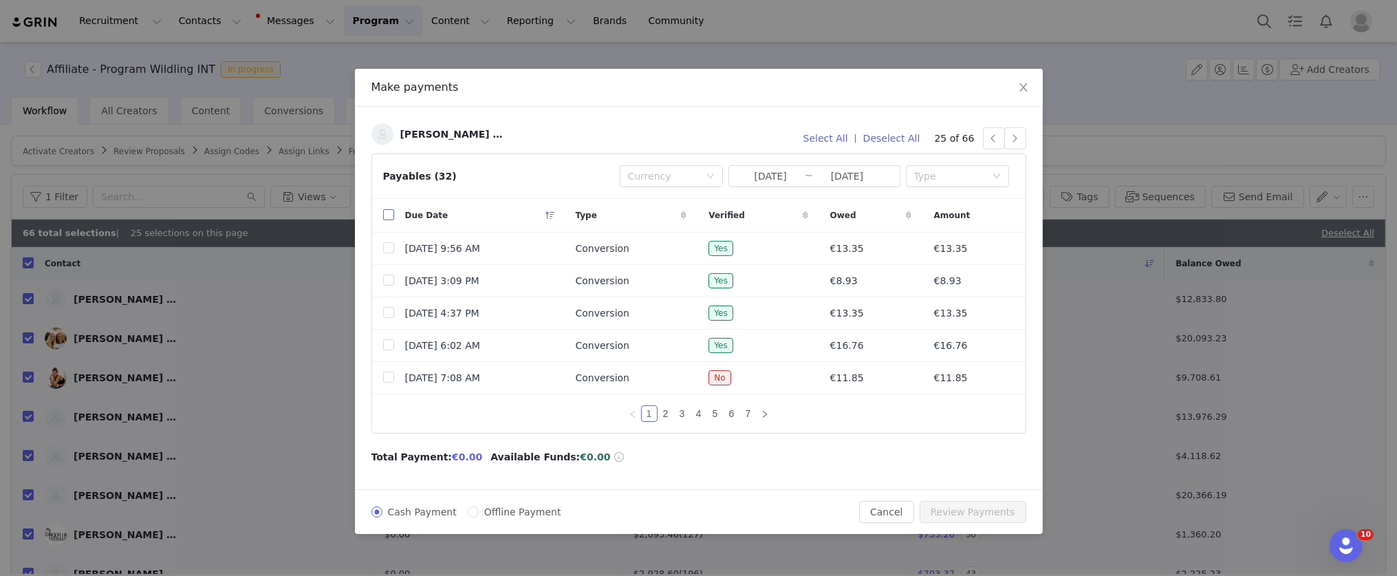
click at [388, 214] on input "checkbox" at bounding box center [388, 214] width 11 height 11
checkbox input "true"
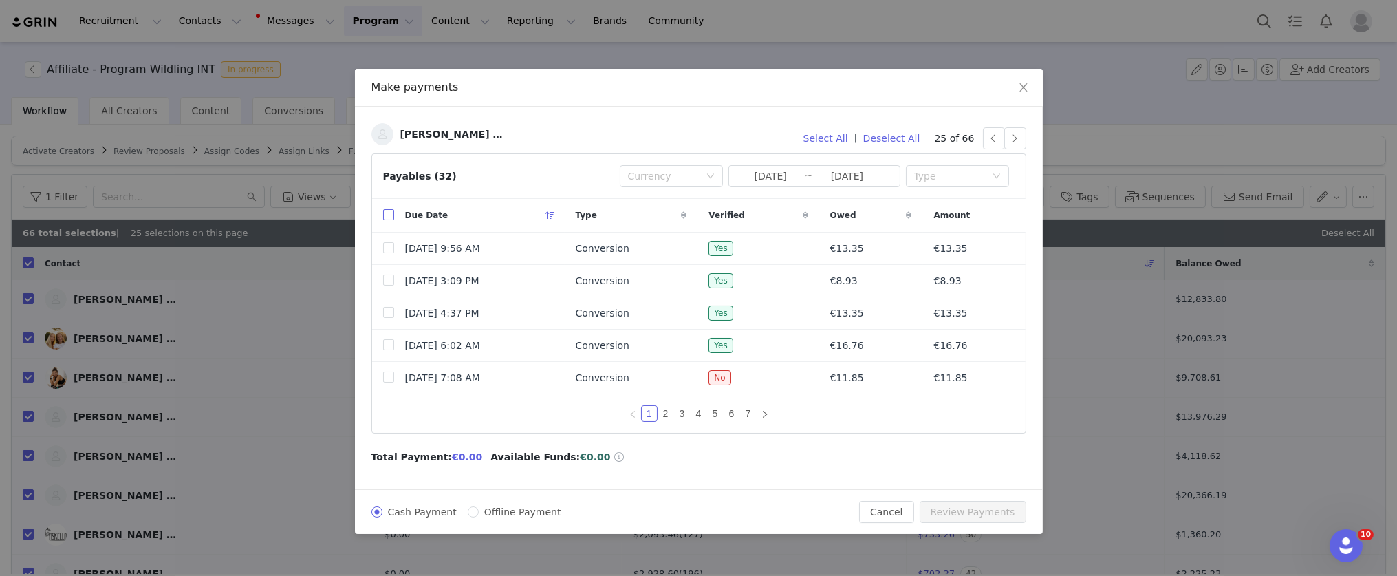
checkbox input "true"
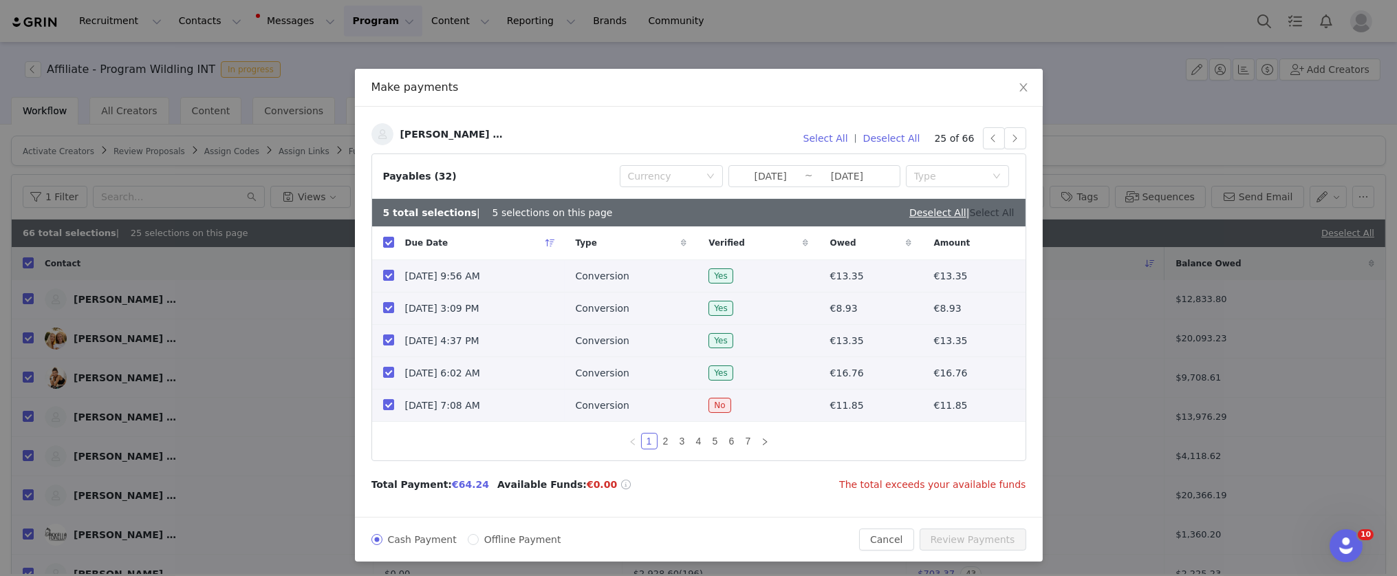
click at [1000, 215] on link "Select All" at bounding box center [992, 212] width 45 height 11
click at [1009, 137] on button "button" at bounding box center [1016, 138] width 22 height 22
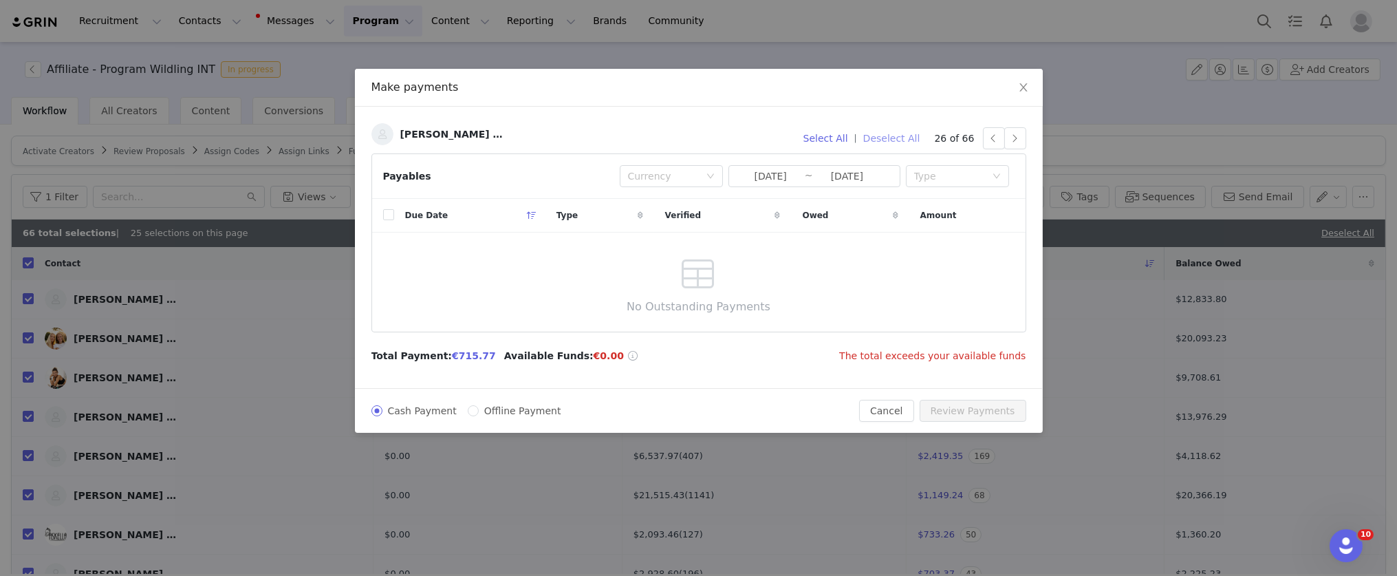
click at [883, 140] on button "Deselect All" at bounding box center [891, 138] width 69 height 22
click at [1019, 136] on button "button" at bounding box center [1016, 138] width 22 height 22
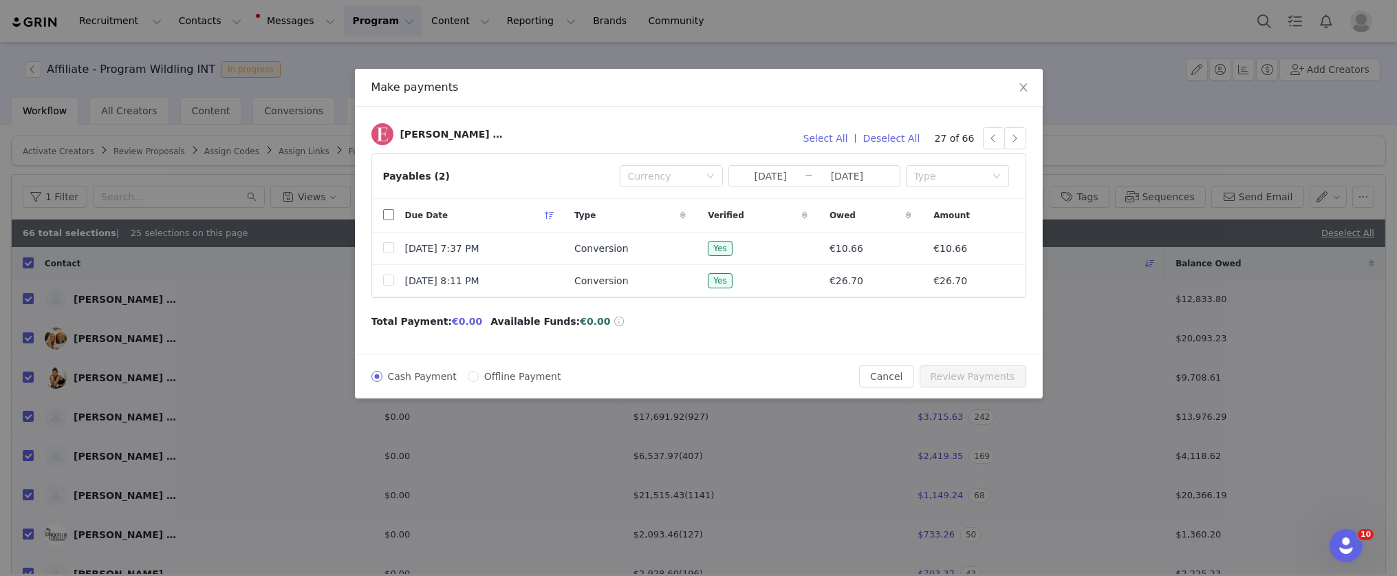
click at [388, 214] on input "checkbox" at bounding box center [388, 214] width 11 height 11
checkbox input "true"
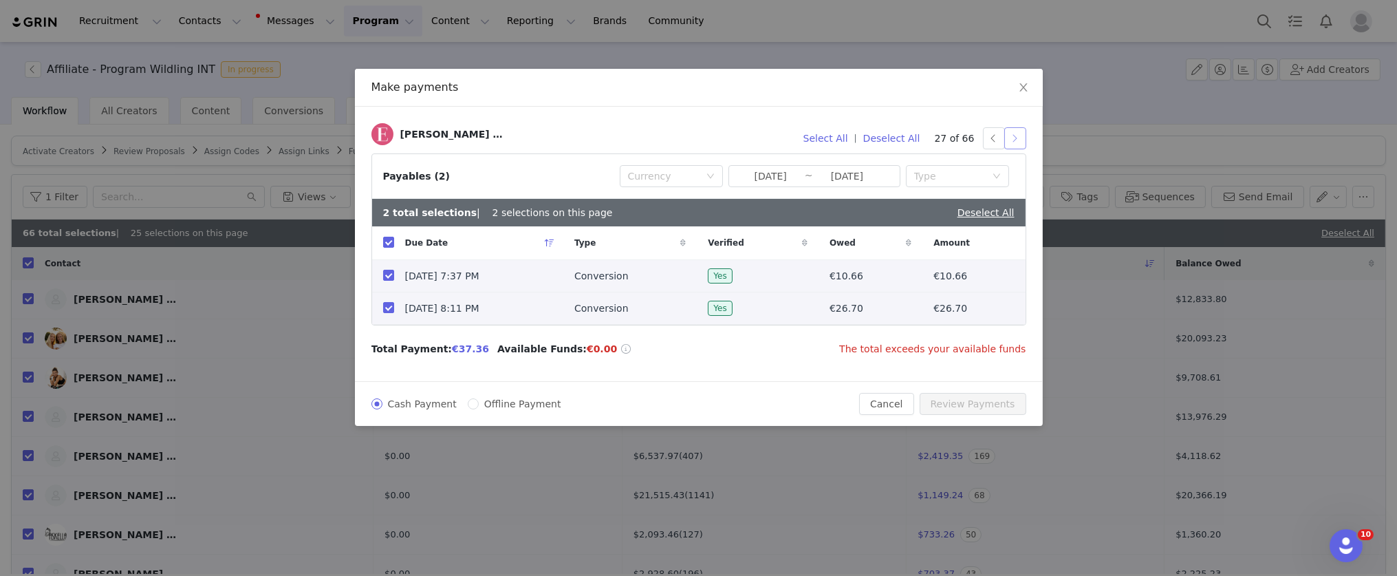
click at [1018, 144] on button "button" at bounding box center [1016, 138] width 22 height 22
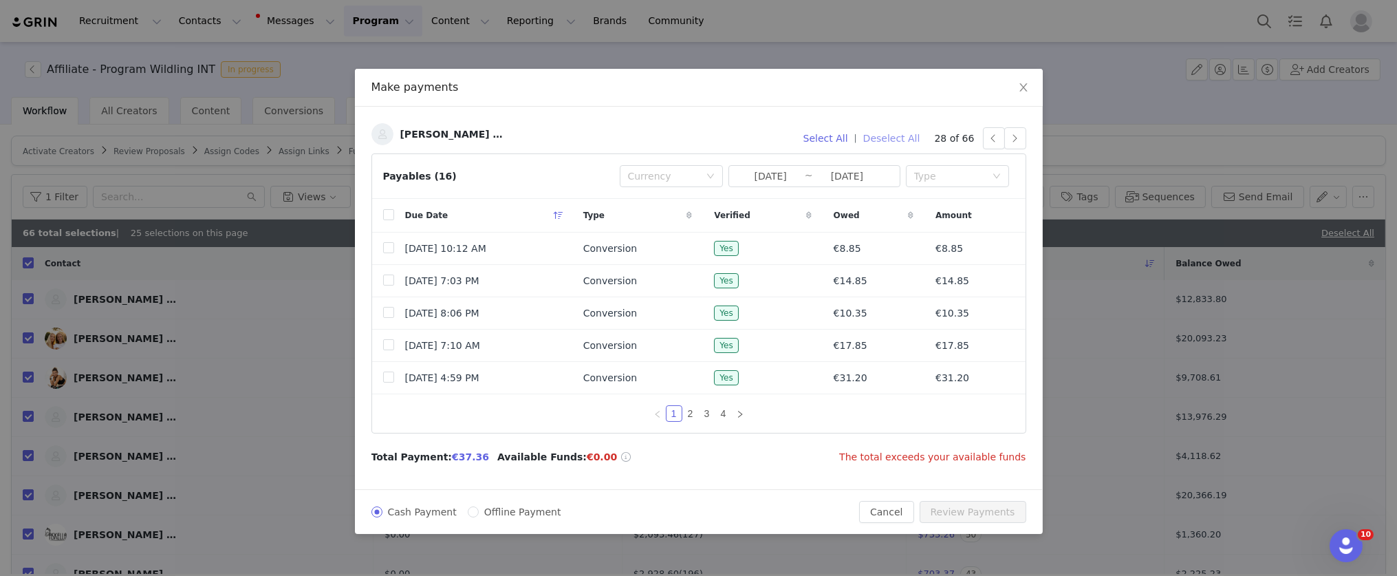
click at [912, 140] on button "Deselect All" at bounding box center [891, 138] width 69 height 22
click at [390, 215] on input "checkbox" at bounding box center [388, 214] width 11 height 11
checkbox input "true"
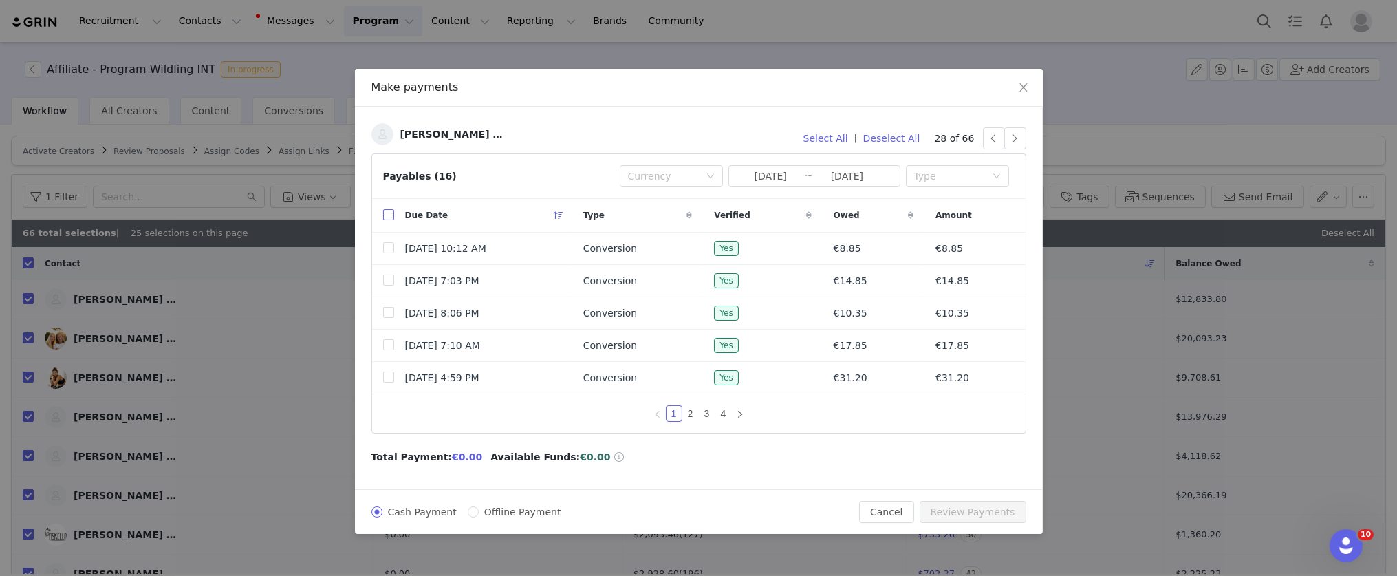
checkbox input "true"
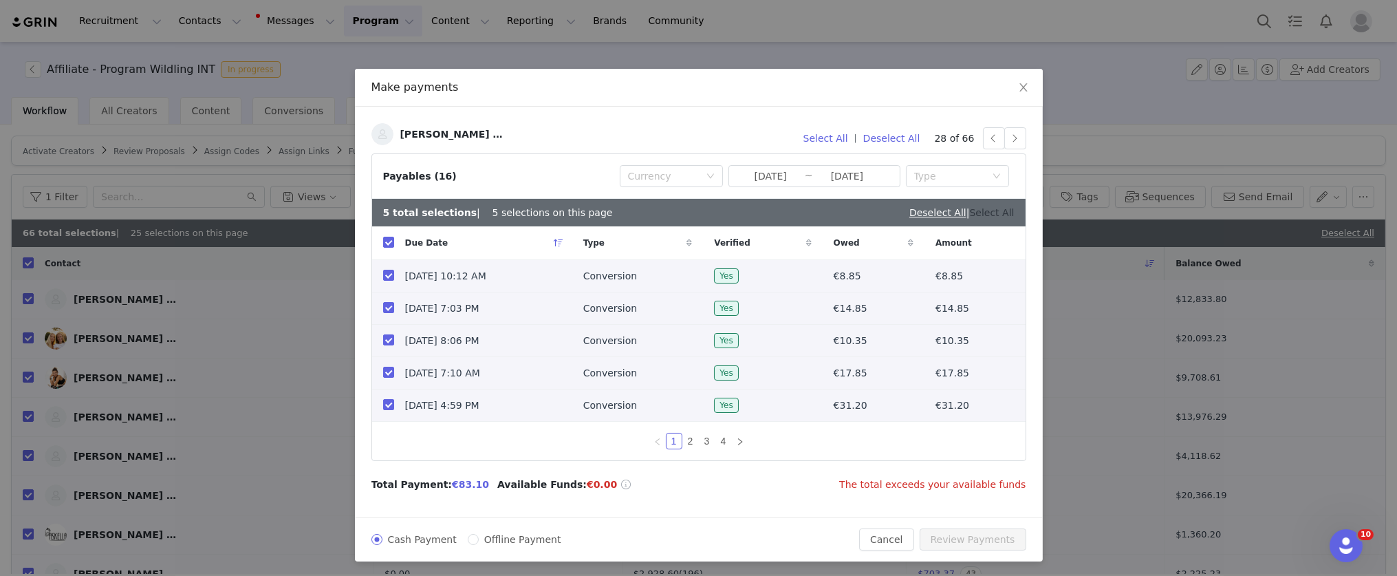
click at [982, 215] on link "Select All" at bounding box center [992, 212] width 45 height 11
click at [1006, 136] on button "button" at bounding box center [1016, 138] width 22 height 22
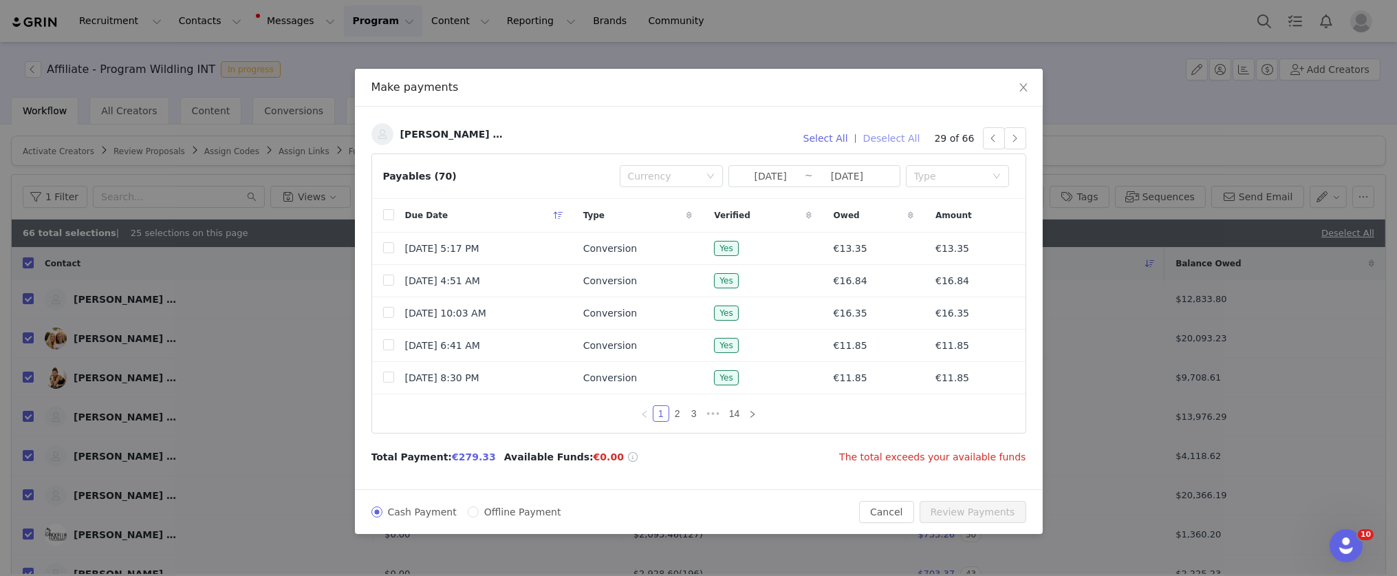
click at [908, 140] on button "Deselect All" at bounding box center [891, 138] width 69 height 22
click at [392, 214] on input "checkbox" at bounding box center [388, 214] width 11 height 11
checkbox input "true"
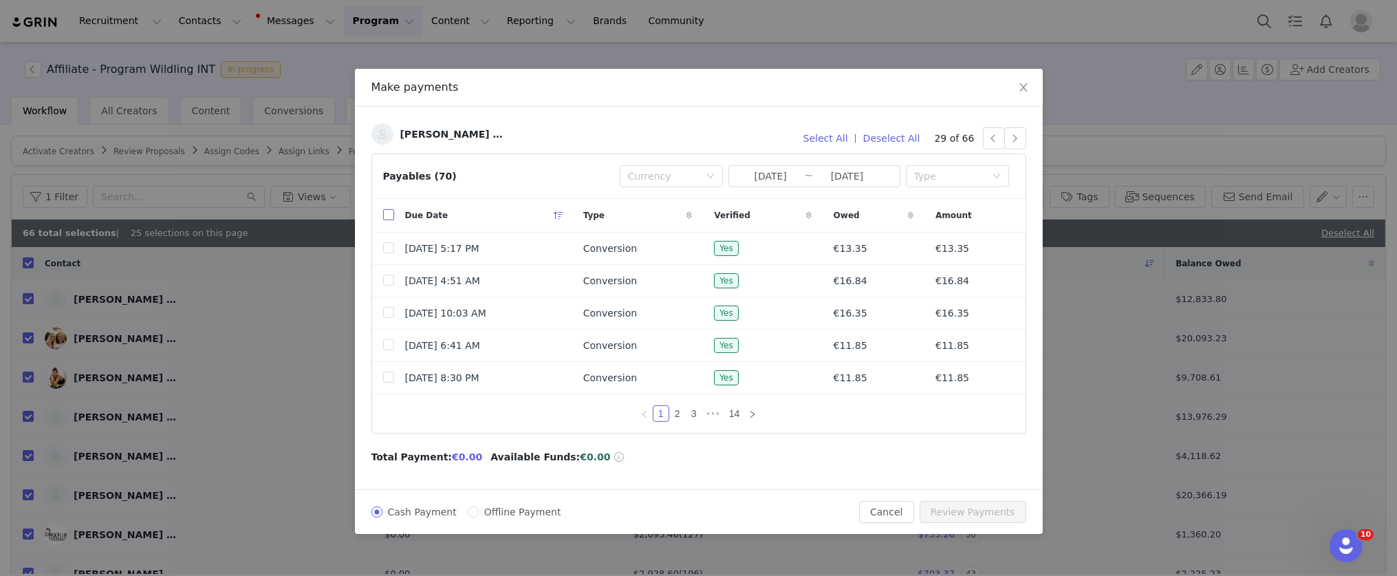
checkbox input "true"
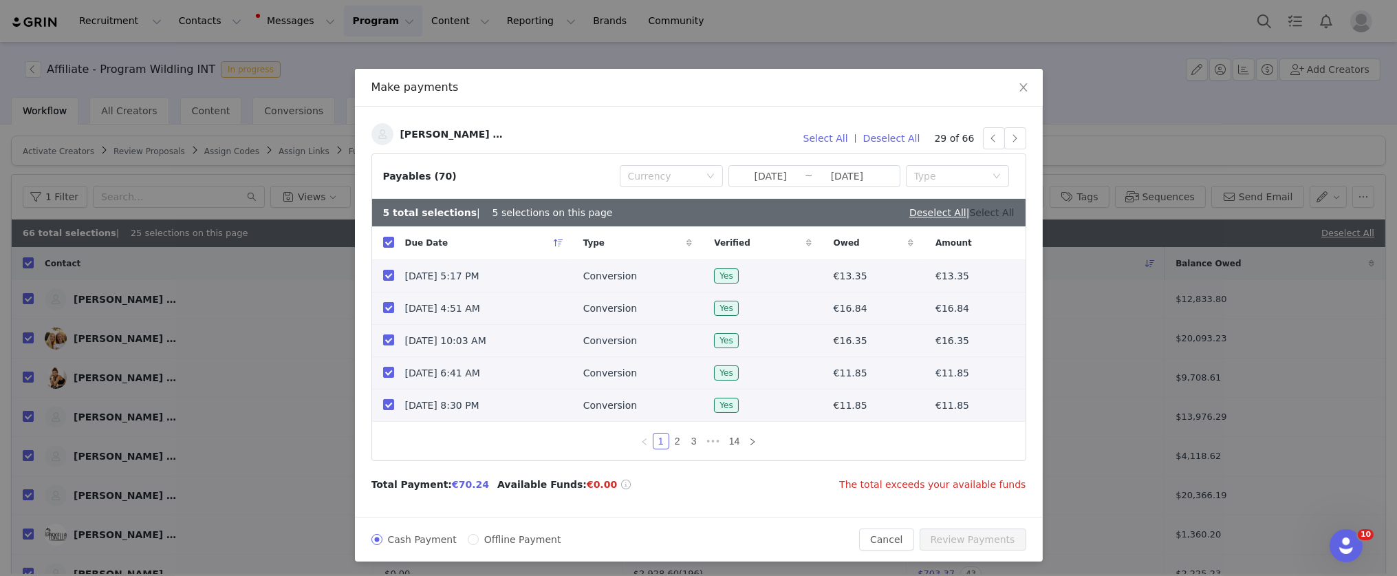
click at [1003, 210] on link "Select All" at bounding box center [992, 212] width 45 height 11
click at [1007, 137] on button "button" at bounding box center [1016, 138] width 22 height 22
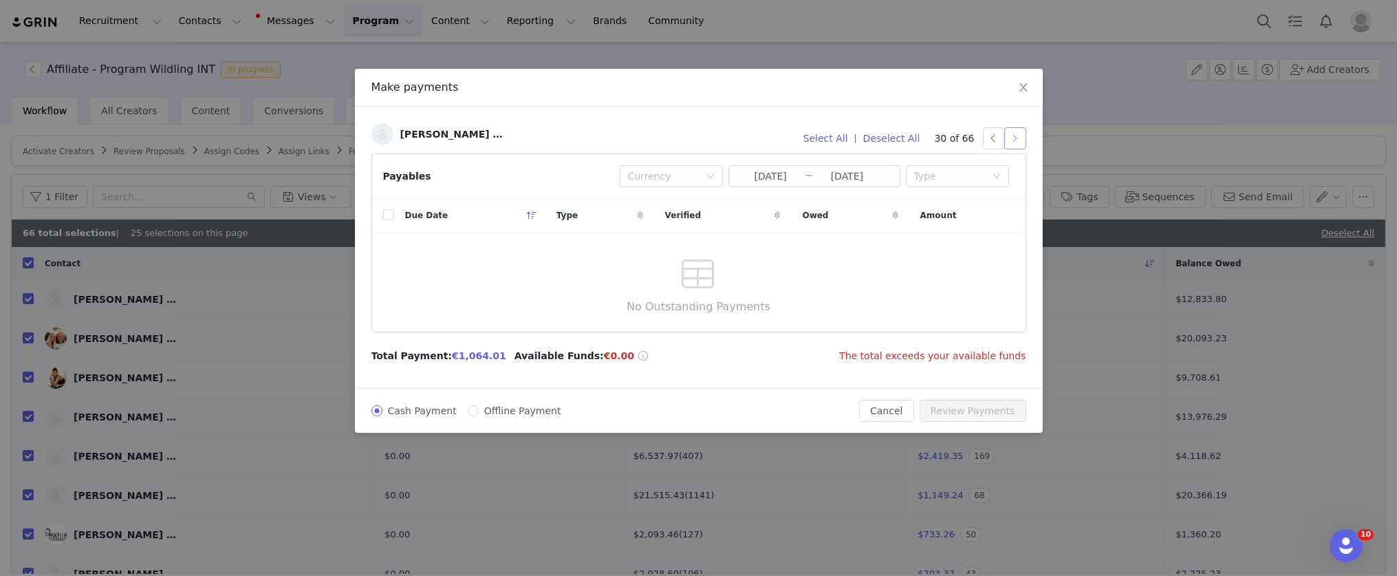
click at [1014, 138] on button "button" at bounding box center [1016, 138] width 22 height 22
click at [914, 136] on button "Deselect All" at bounding box center [891, 138] width 69 height 22
click at [1018, 138] on button "button" at bounding box center [1016, 138] width 22 height 22
click at [1019, 136] on button "button" at bounding box center [1016, 138] width 22 height 22
click at [1015, 139] on button "button" at bounding box center [1016, 138] width 22 height 22
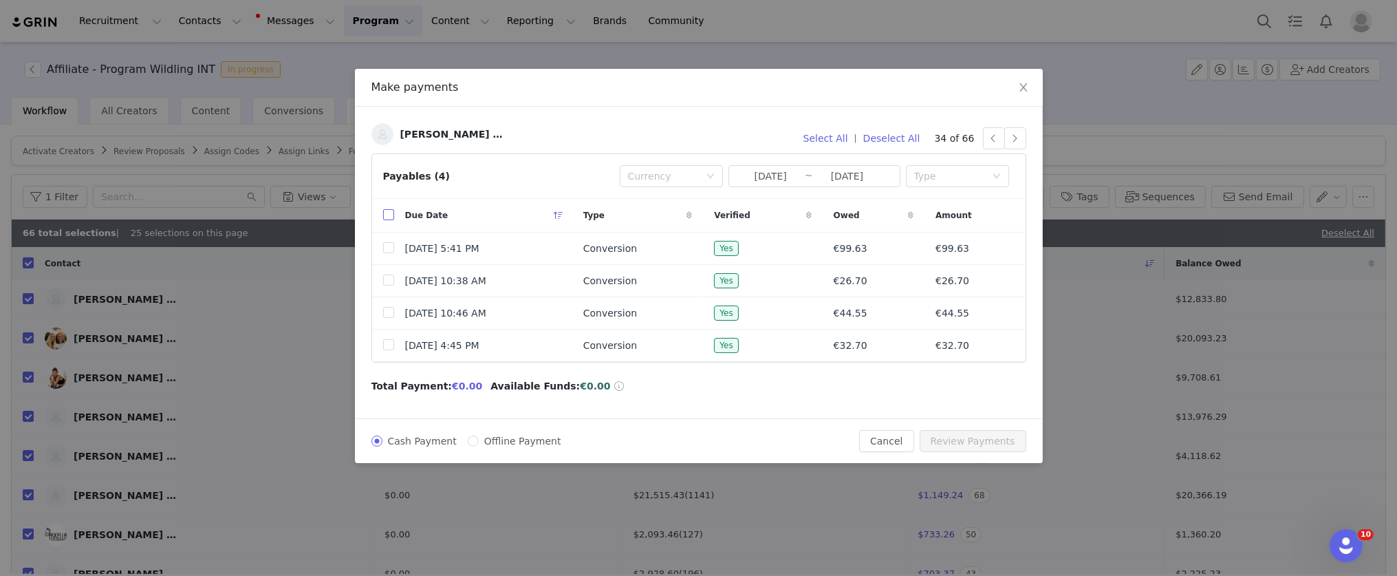
click at [388, 214] on input "checkbox" at bounding box center [388, 214] width 11 height 11
checkbox input "true"
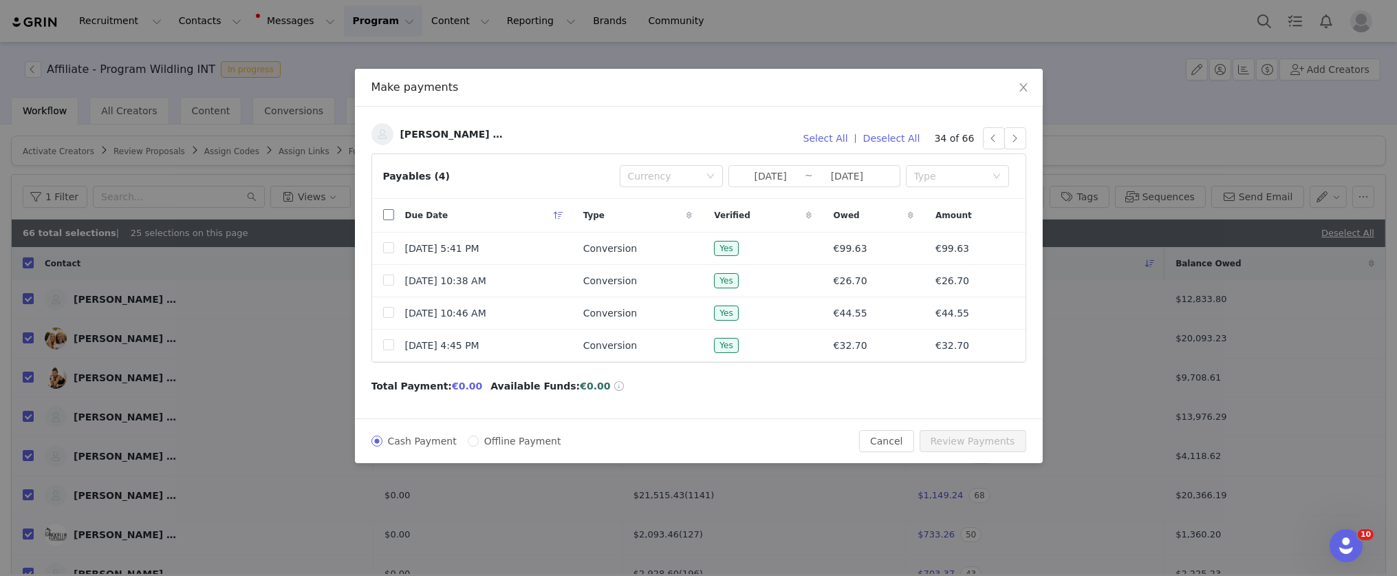
checkbox input "true"
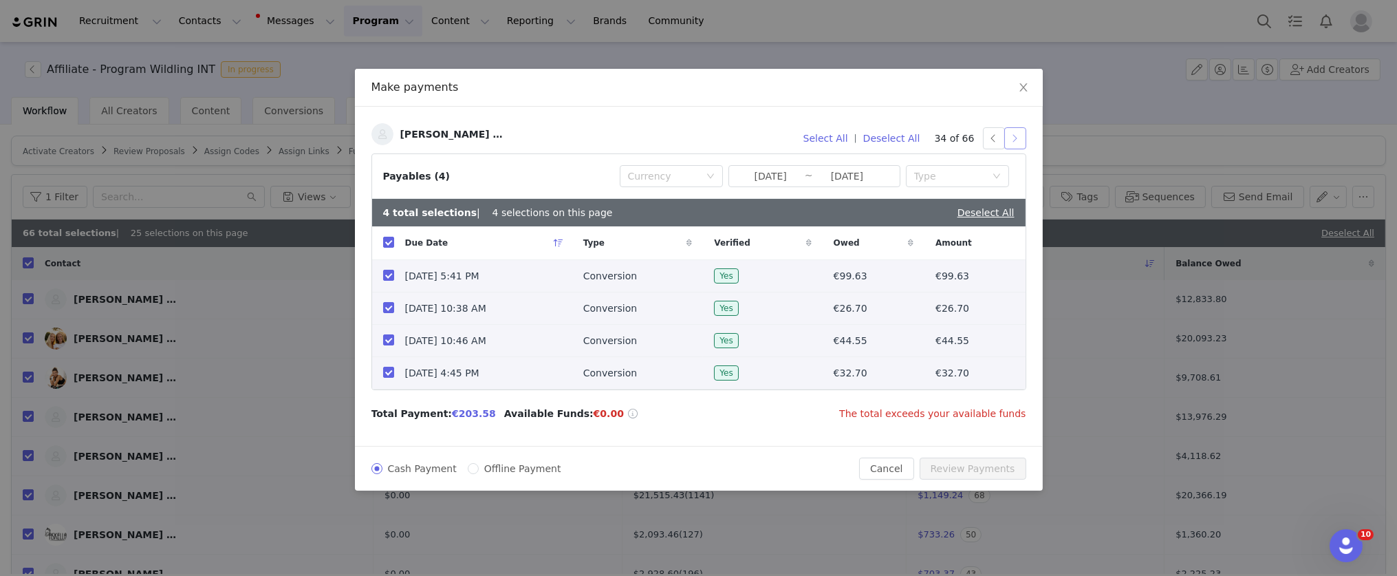
click at [1016, 140] on button "button" at bounding box center [1016, 138] width 22 height 22
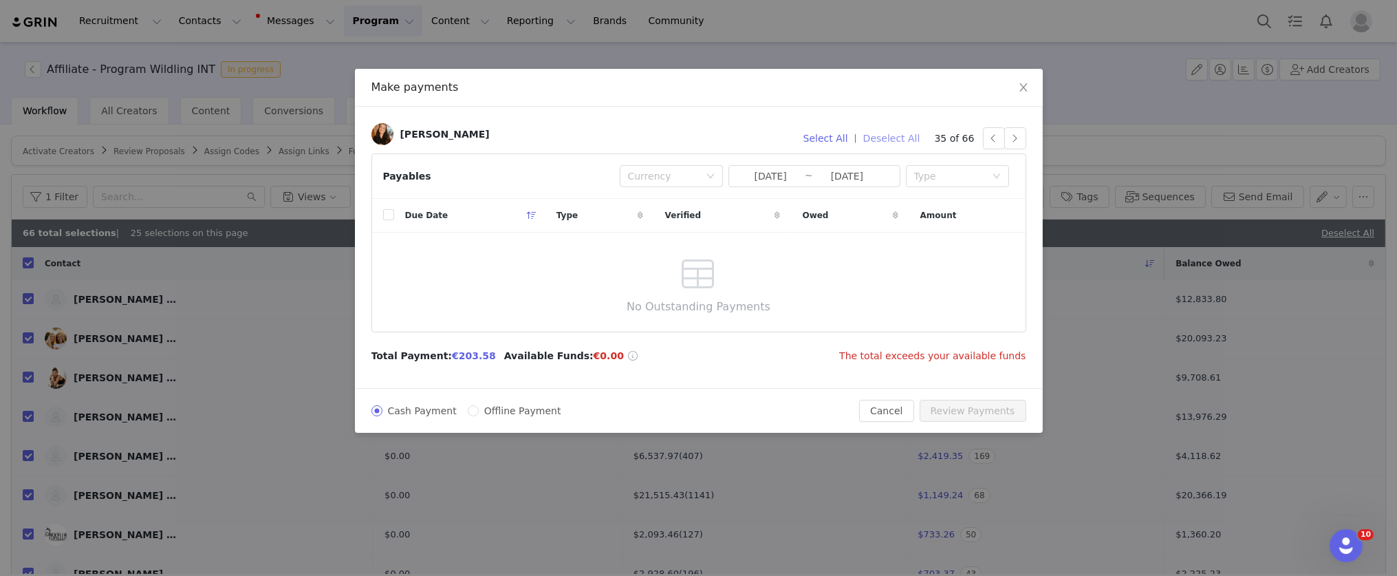
click at [910, 136] on button "Deselect All" at bounding box center [891, 138] width 69 height 22
click at [1015, 138] on button "button" at bounding box center [1016, 138] width 22 height 22
click at [1018, 135] on button "button" at bounding box center [1016, 138] width 22 height 22
click at [1011, 140] on button "button" at bounding box center [1016, 138] width 22 height 22
click at [1022, 142] on button "button" at bounding box center [1016, 138] width 22 height 22
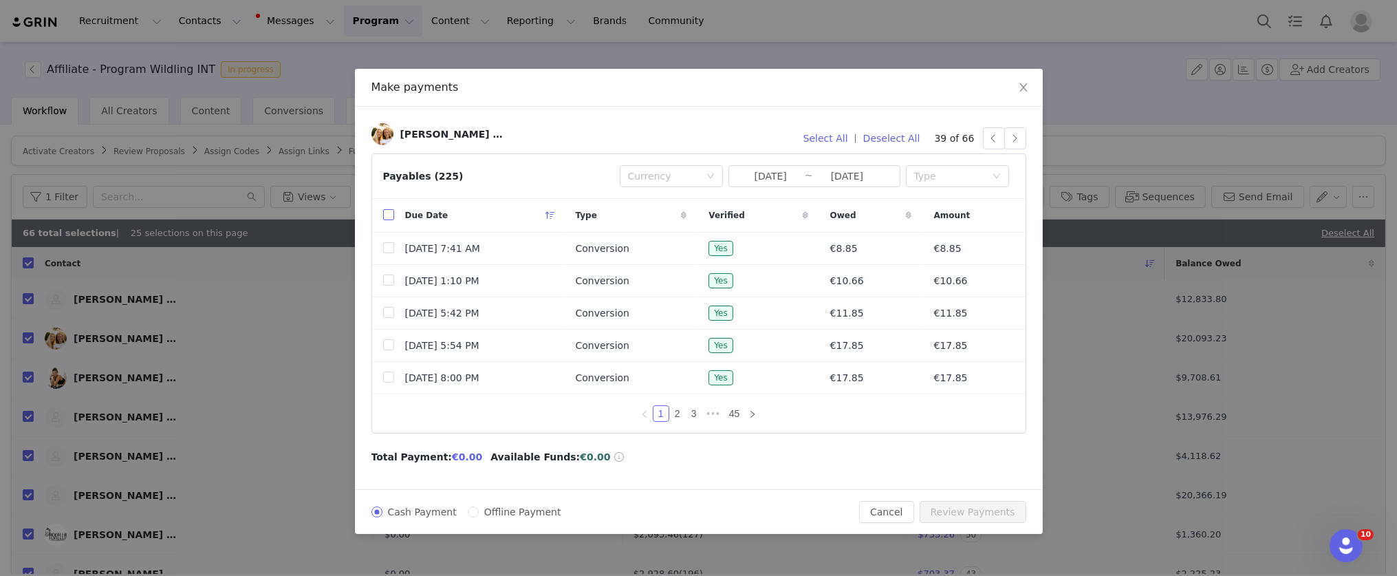
click at [389, 215] on input "checkbox" at bounding box center [388, 214] width 11 height 11
checkbox input "true"
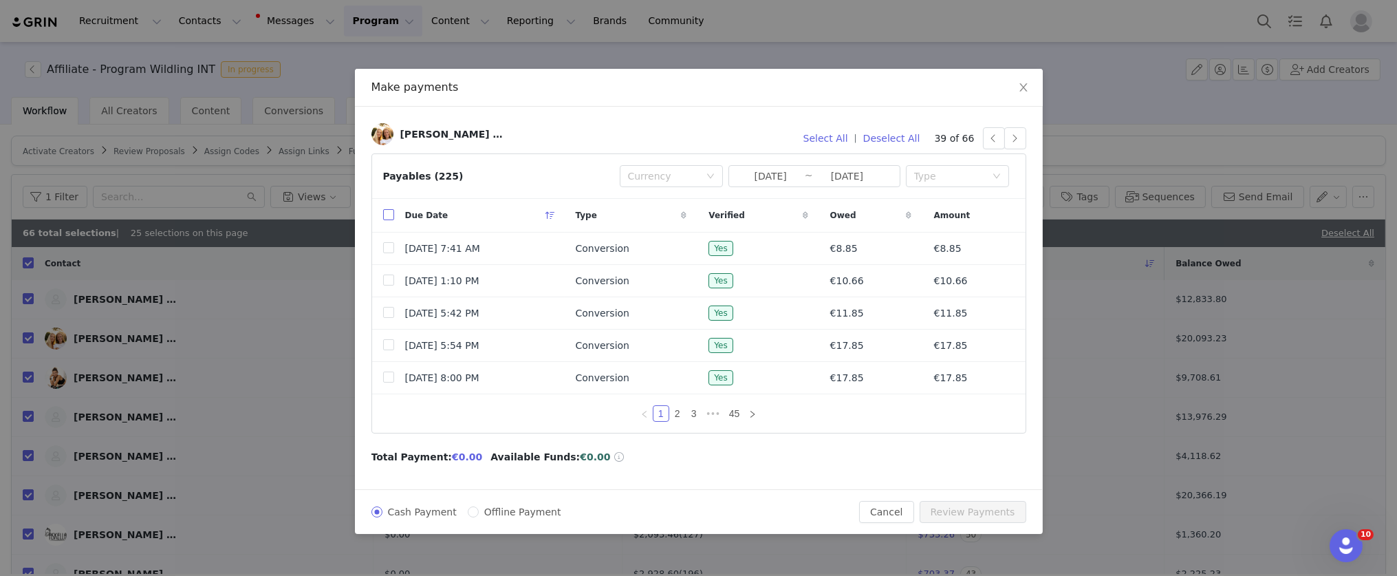
checkbox input "true"
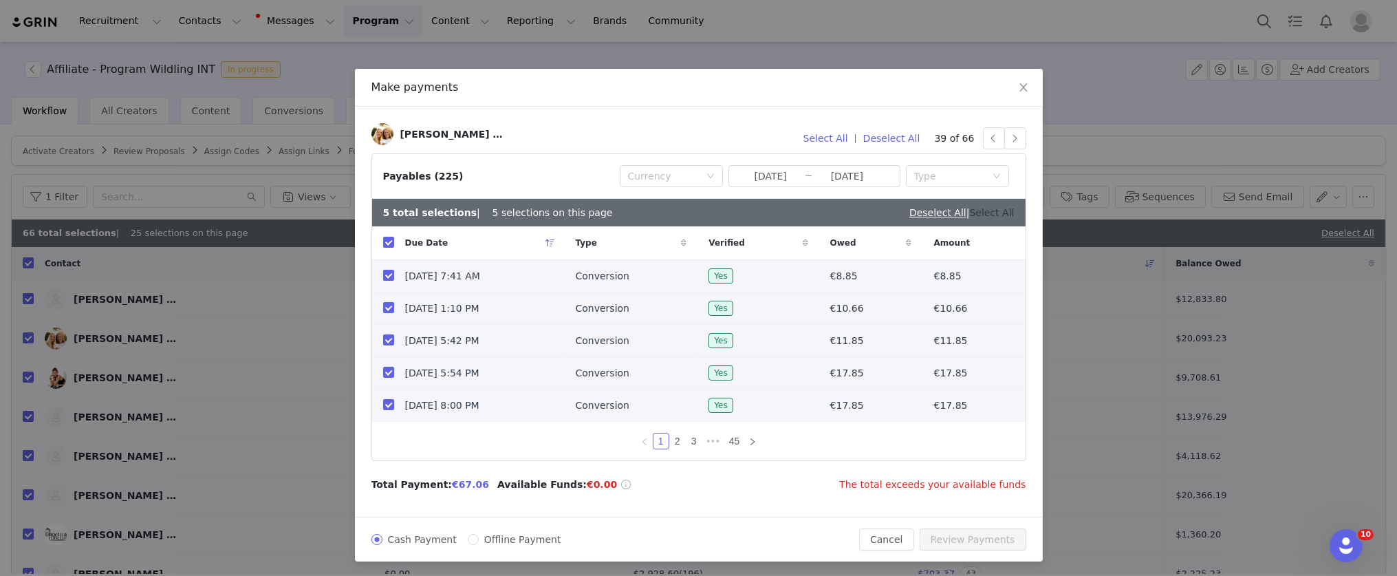
click at [986, 211] on link "Select All" at bounding box center [992, 212] width 45 height 11
click at [981, 211] on link "Deselect All" at bounding box center [986, 212] width 57 height 11
checkbox input "false"
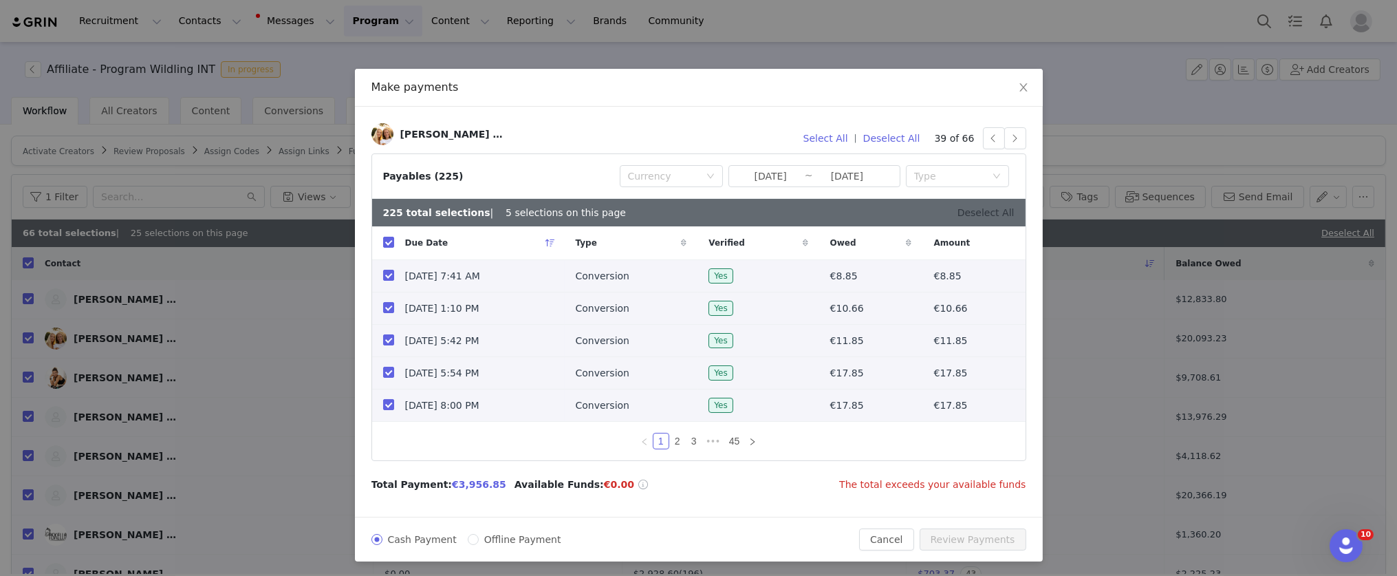
checkbox input "false"
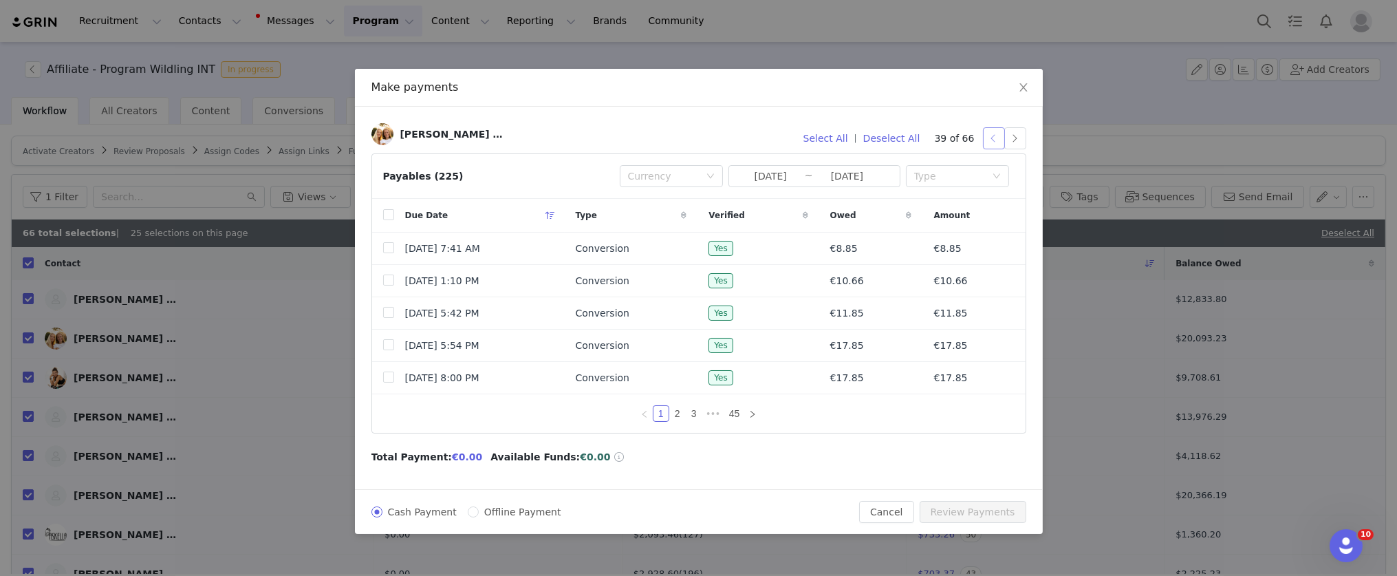
click at [998, 145] on button "button" at bounding box center [994, 138] width 22 height 22
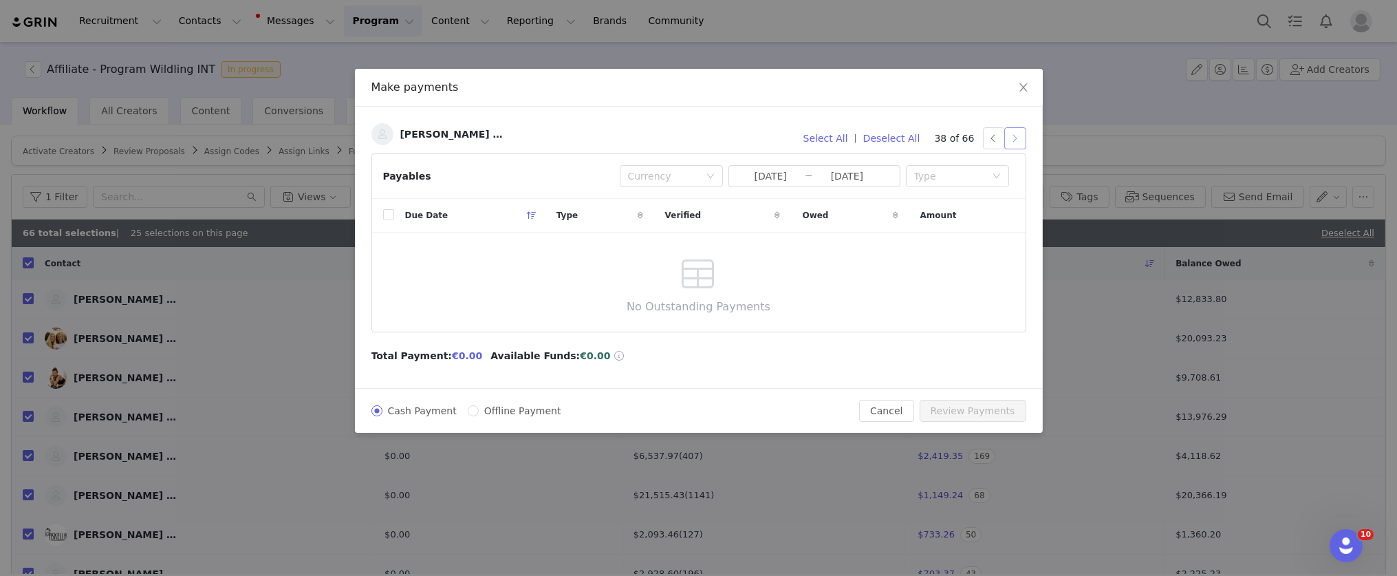
click at [1011, 140] on button "button" at bounding box center [1016, 138] width 22 height 22
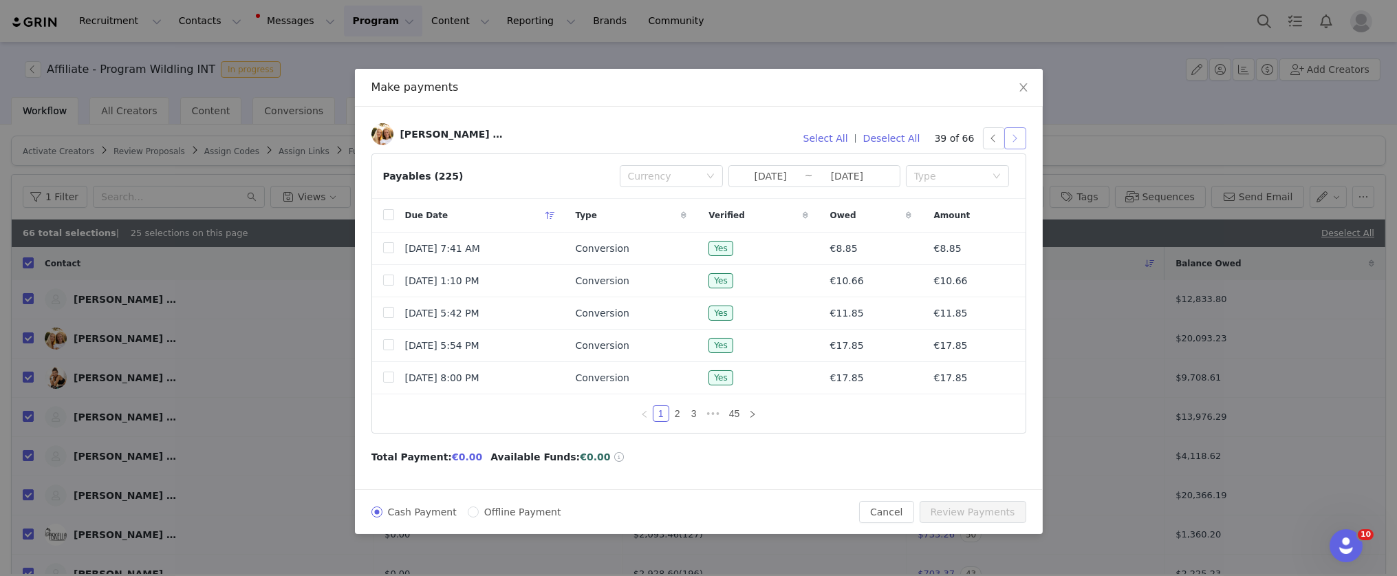
click at [1012, 140] on button "button" at bounding box center [1016, 138] width 22 height 22
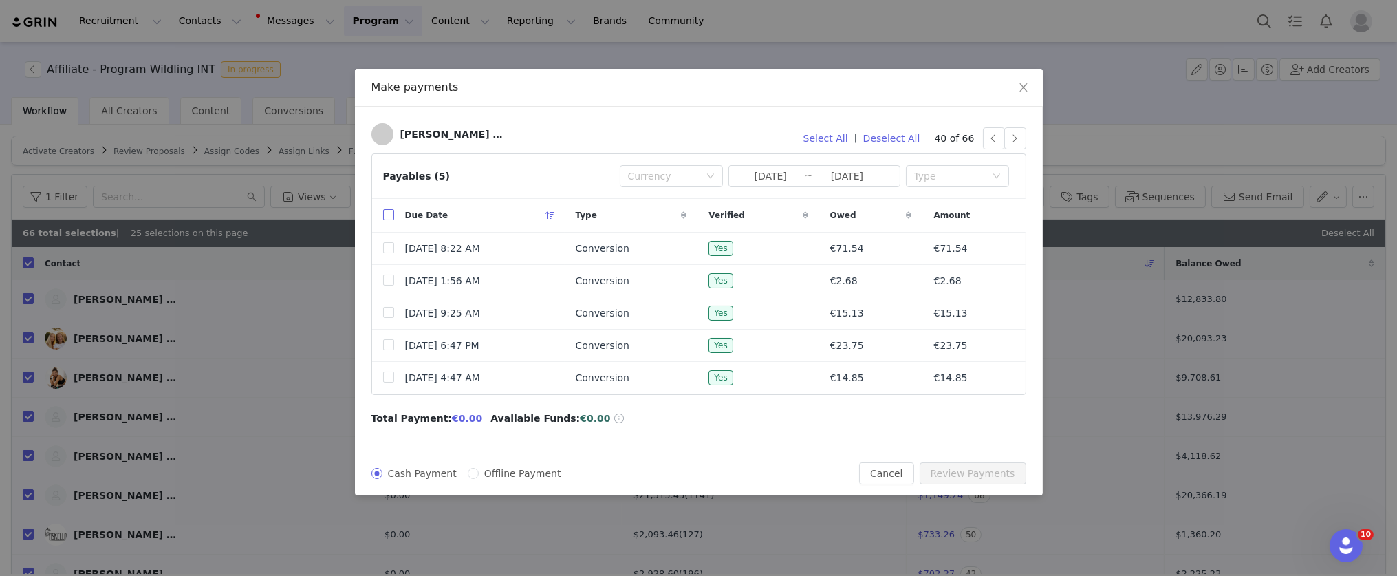
click at [387, 209] on input "checkbox" at bounding box center [388, 214] width 11 height 11
checkbox input "true"
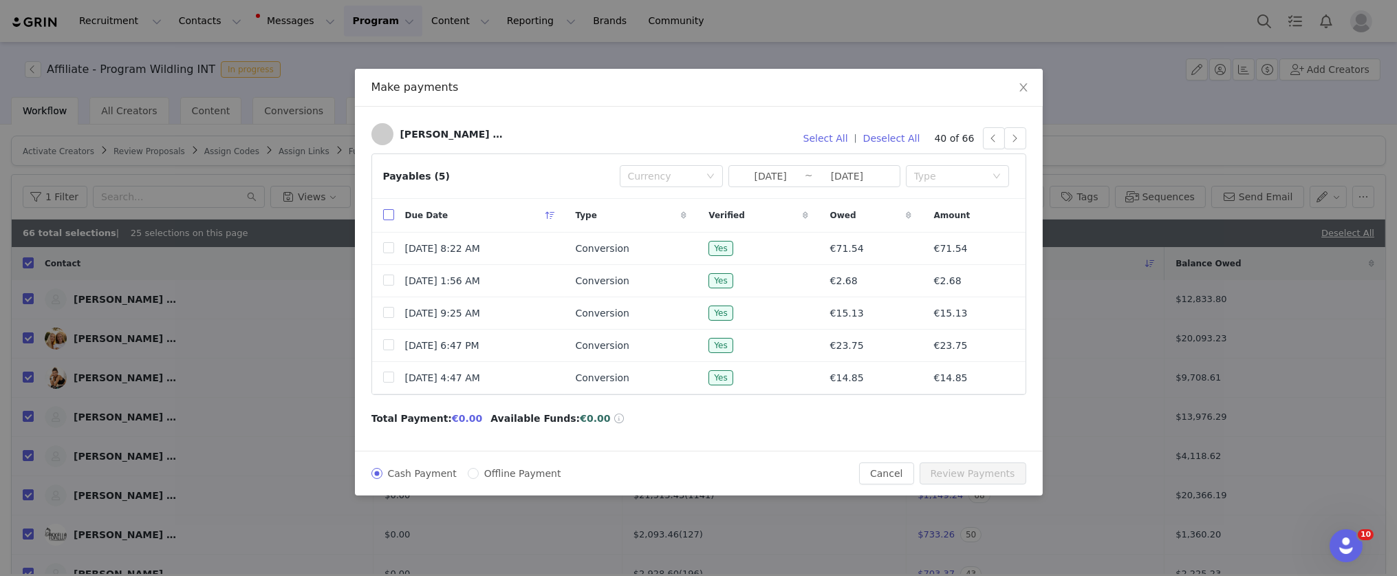
checkbox input "true"
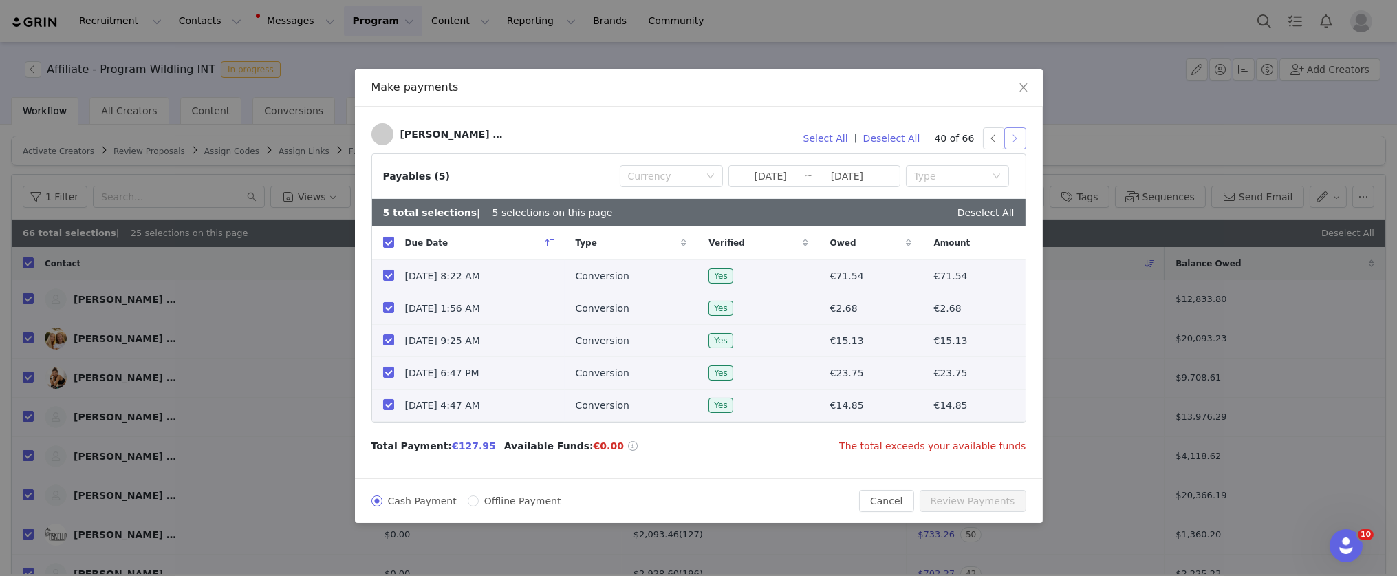
click at [1015, 138] on button "button" at bounding box center [1016, 138] width 22 height 22
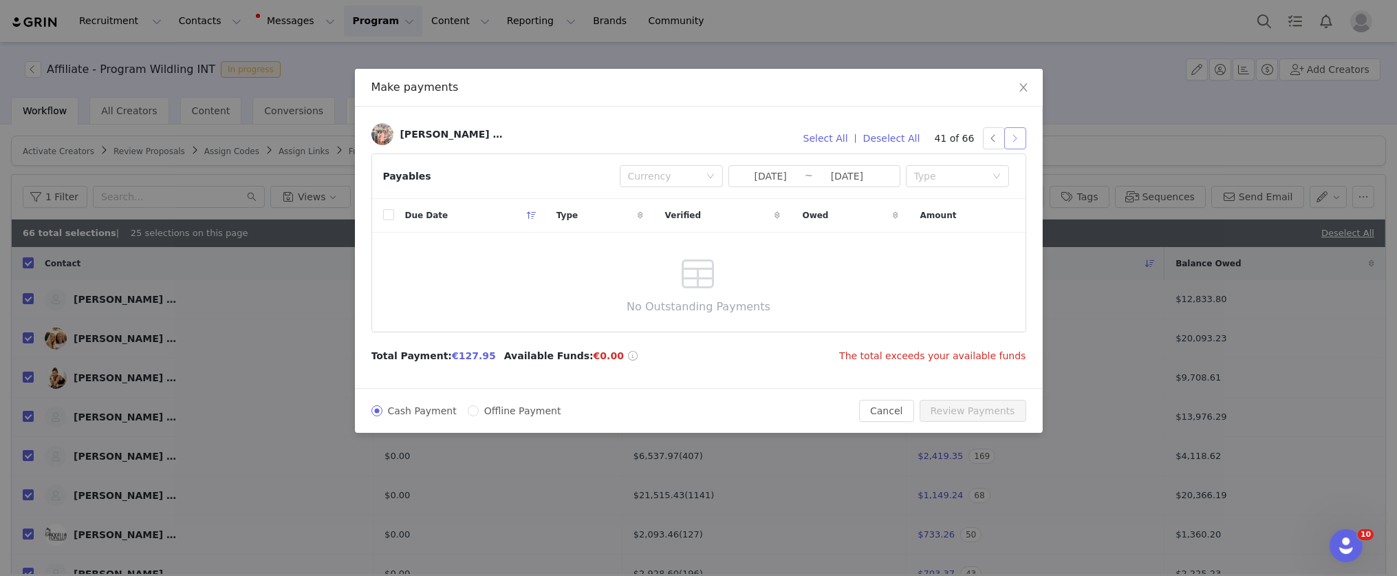
click at [1014, 136] on button "button" at bounding box center [1016, 138] width 22 height 22
click at [894, 138] on button "Deselect All" at bounding box center [891, 138] width 69 height 22
click at [1013, 136] on button "button" at bounding box center [1016, 138] width 22 height 22
click at [1019, 142] on button "button" at bounding box center [1016, 138] width 22 height 22
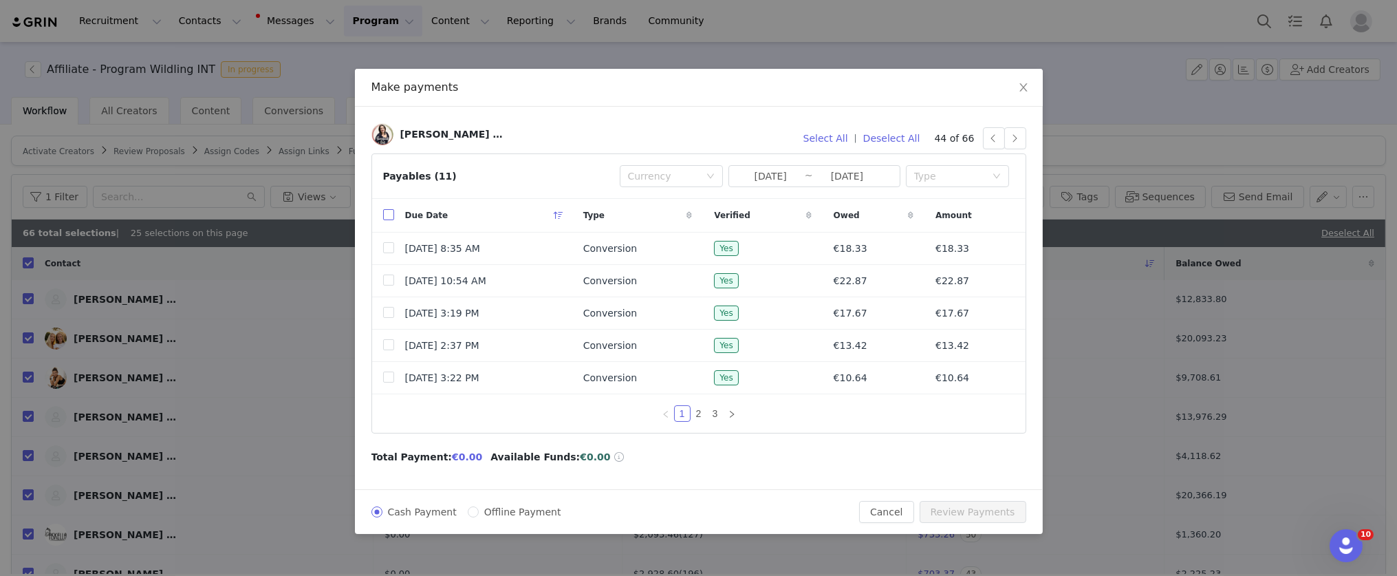
click at [388, 217] on input "checkbox" at bounding box center [388, 214] width 11 height 11
checkbox input "true"
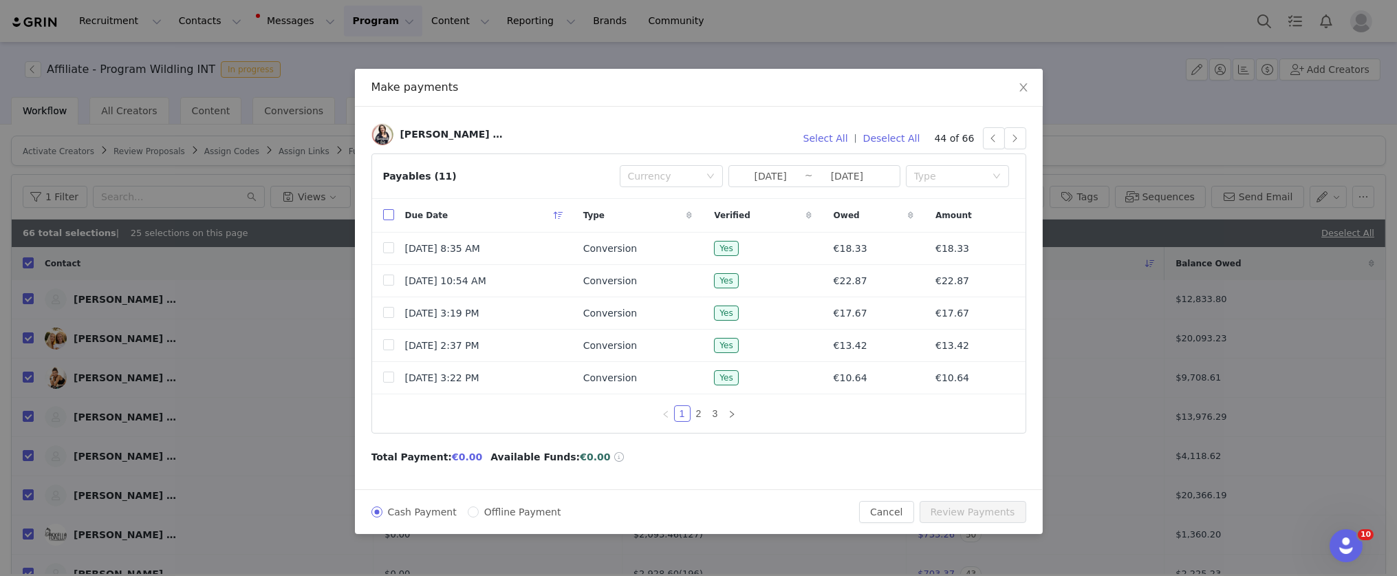
checkbox input "true"
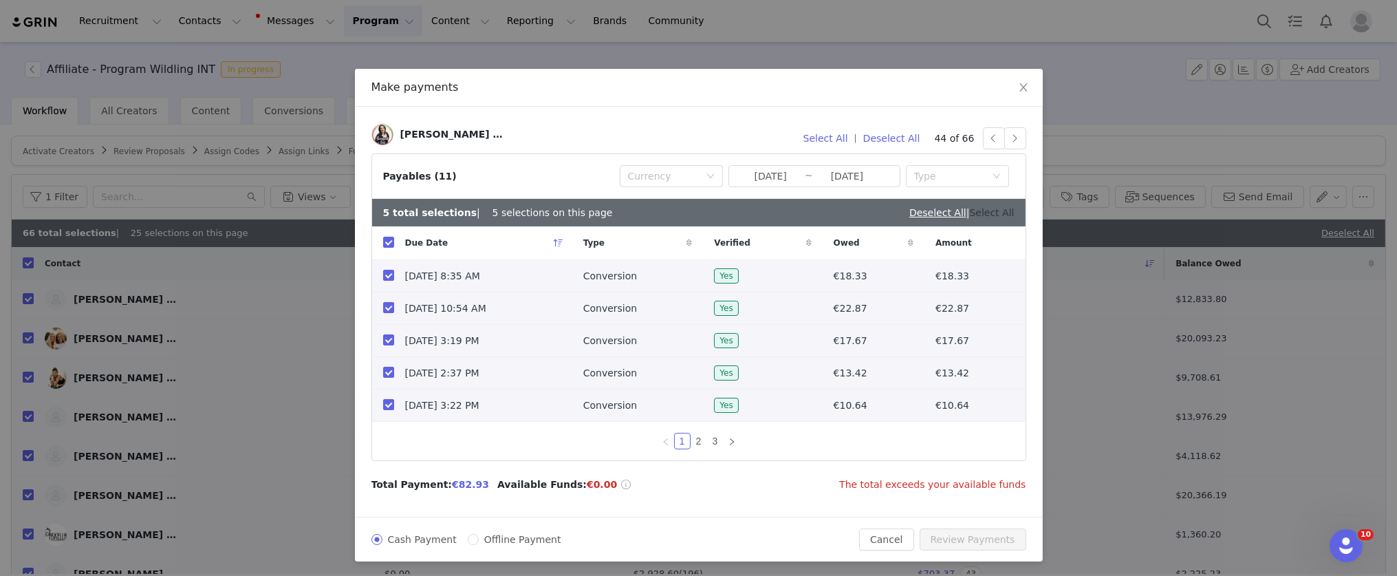
click at [1000, 215] on link "Select All" at bounding box center [992, 212] width 45 height 11
click at [1014, 138] on button "button" at bounding box center [1016, 138] width 22 height 22
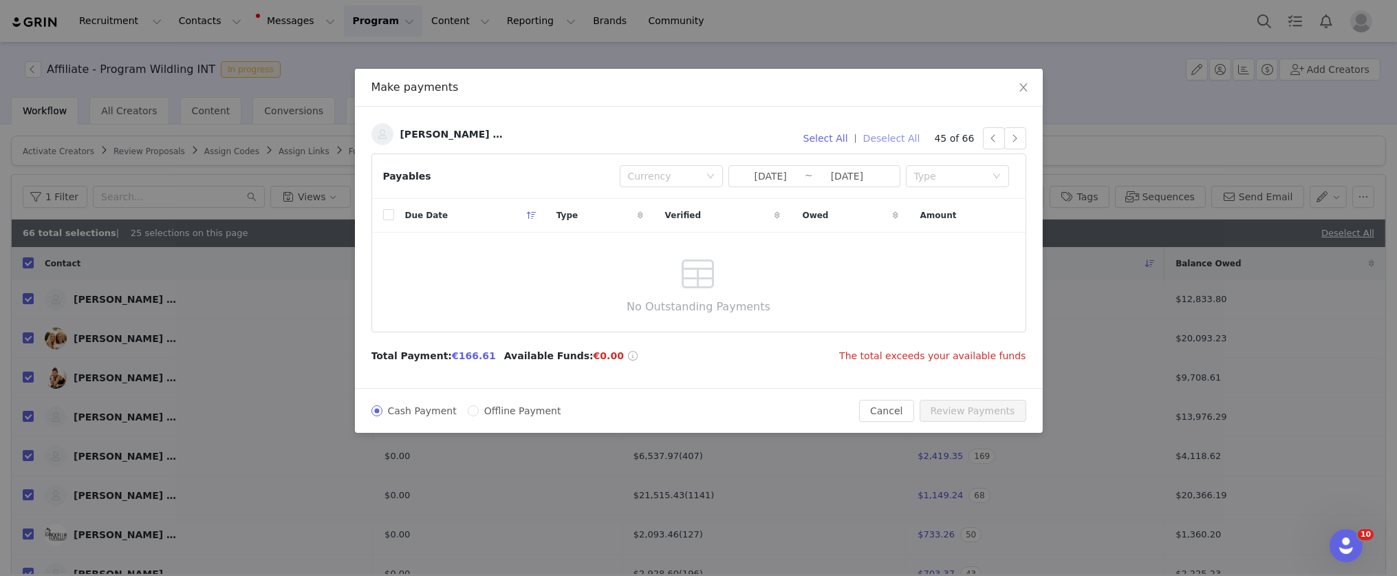
click at [900, 138] on button "Deselect All" at bounding box center [891, 138] width 69 height 22
click at [1018, 140] on button "button" at bounding box center [1016, 138] width 22 height 22
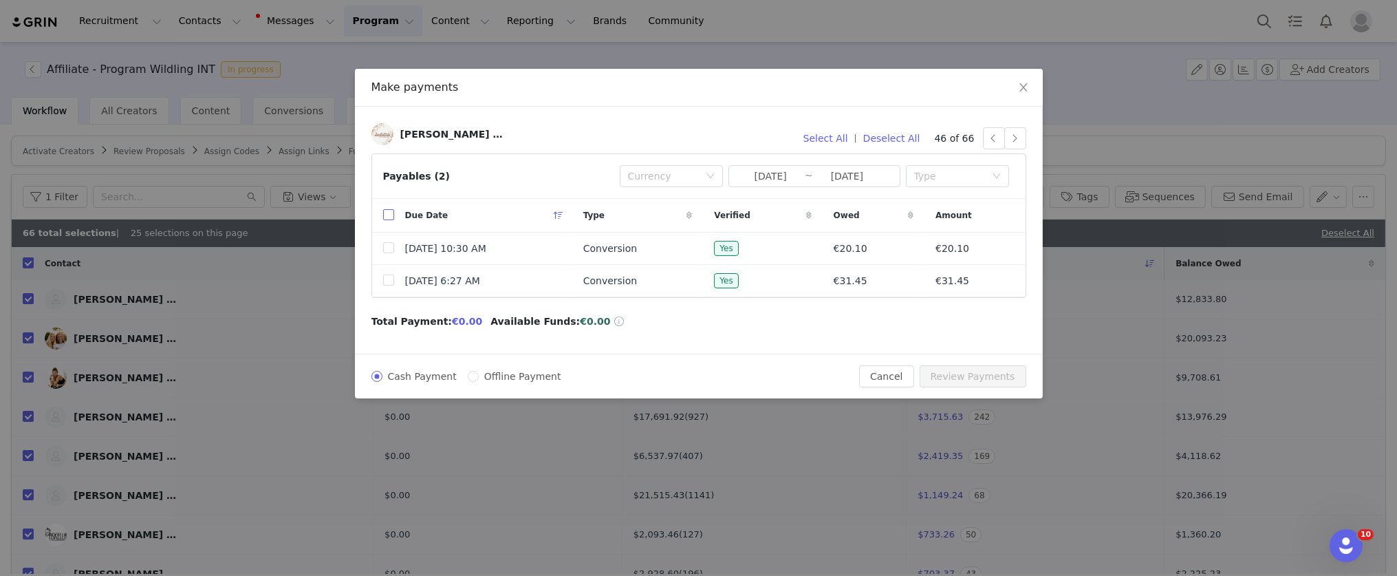
click at [392, 217] on input "checkbox" at bounding box center [388, 214] width 11 height 11
checkbox input "true"
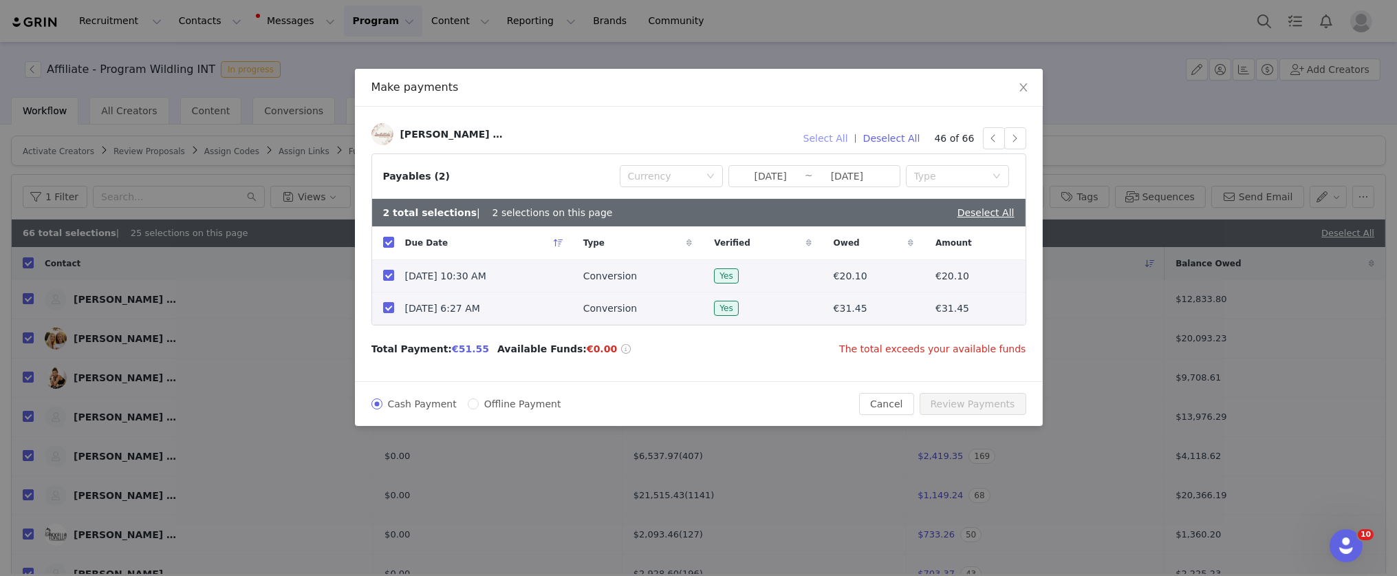
click at [841, 136] on button "Select All" at bounding box center [825, 138] width 57 height 22
click at [902, 137] on button "Deselect All" at bounding box center [891, 138] width 69 height 22
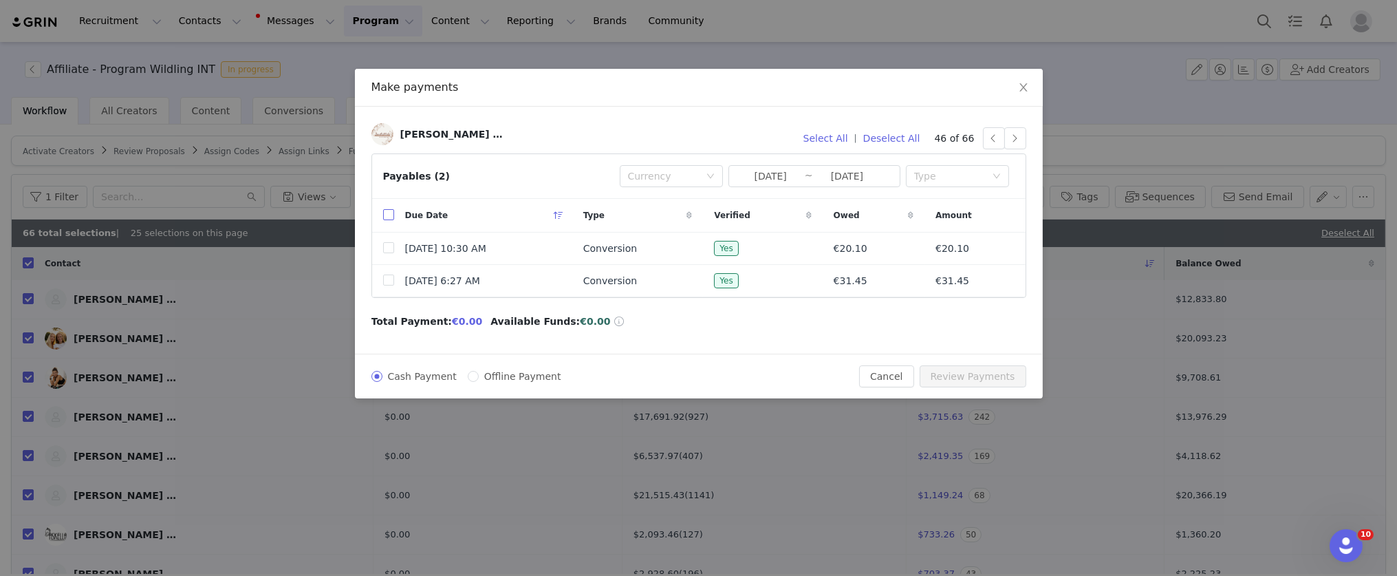
click at [388, 215] on input "checkbox" at bounding box center [388, 214] width 11 height 11
checkbox input "true"
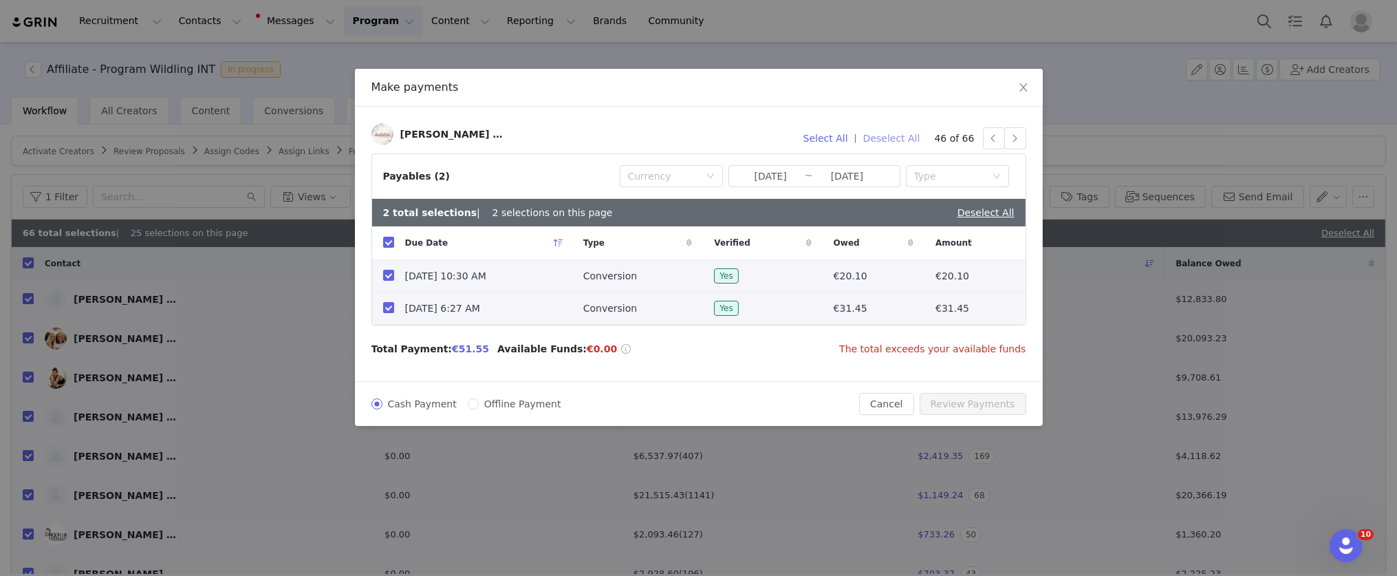
click at [888, 140] on button "Deselect All" at bounding box center [891, 138] width 69 height 22
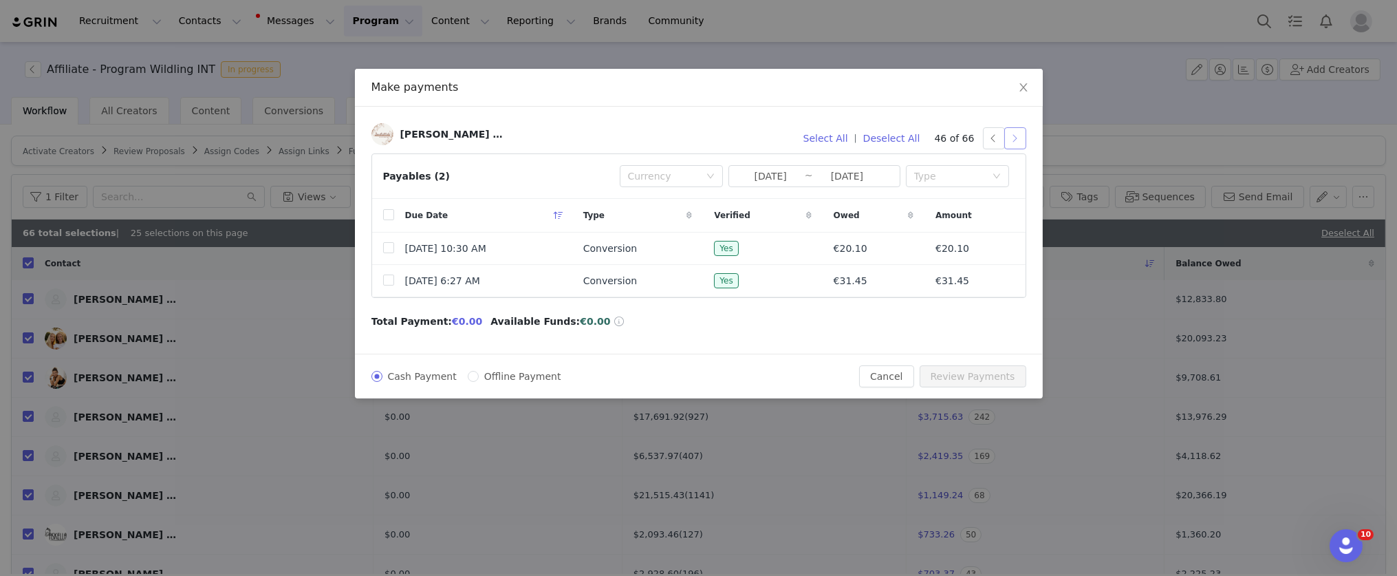
click at [1012, 138] on button "button" at bounding box center [1016, 138] width 22 height 22
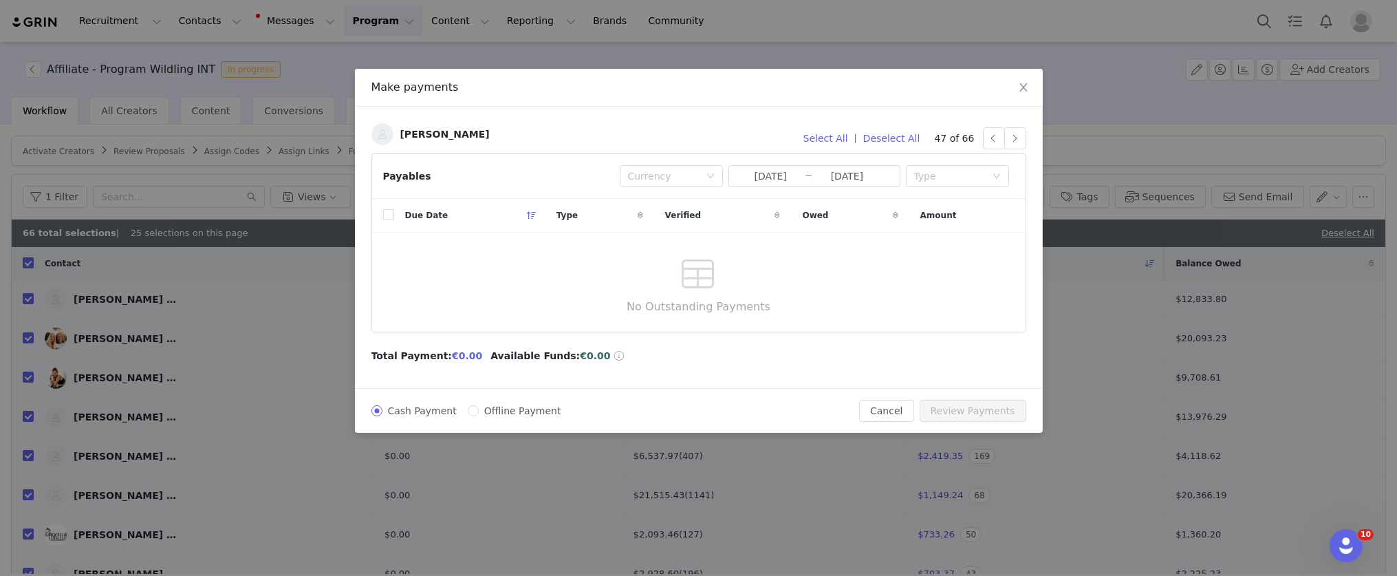
click at [777, 130] on div "Patrick Ungermann" at bounding box center [585, 138] width 426 height 30
click at [1011, 136] on button "button" at bounding box center [1016, 138] width 22 height 22
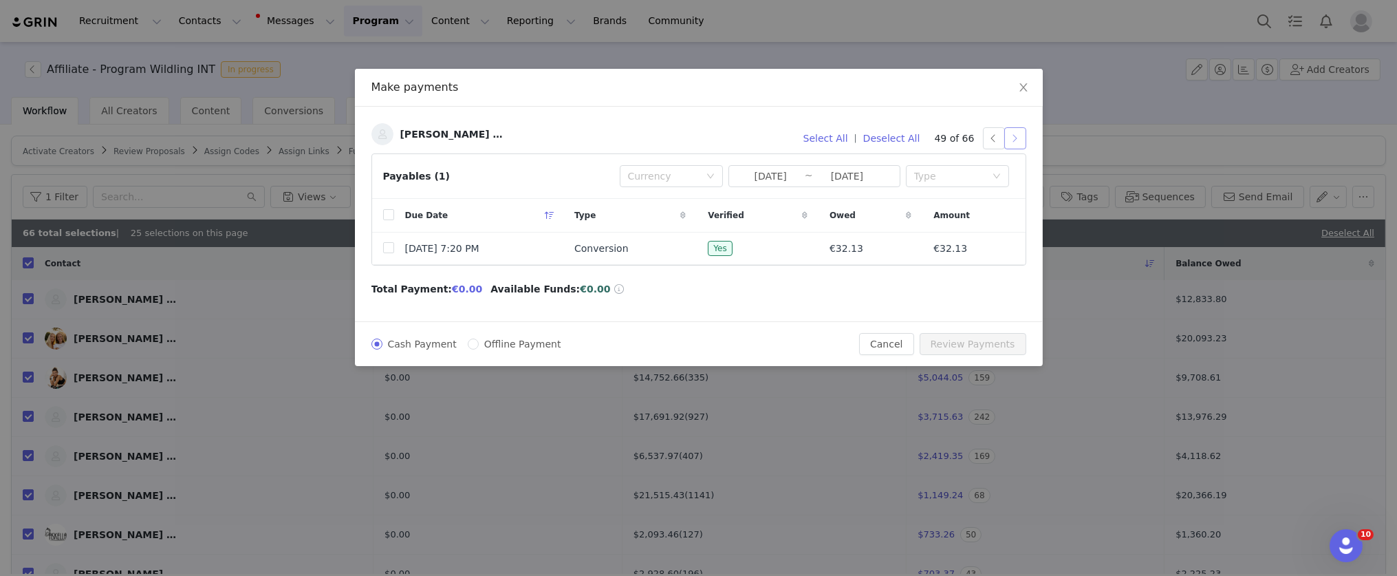
click at [1016, 139] on button "button" at bounding box center [1016, 138] width 22 height 22
click at [1015, 134] on button "button" at bounding box center [1016, 138] width 22 height 22
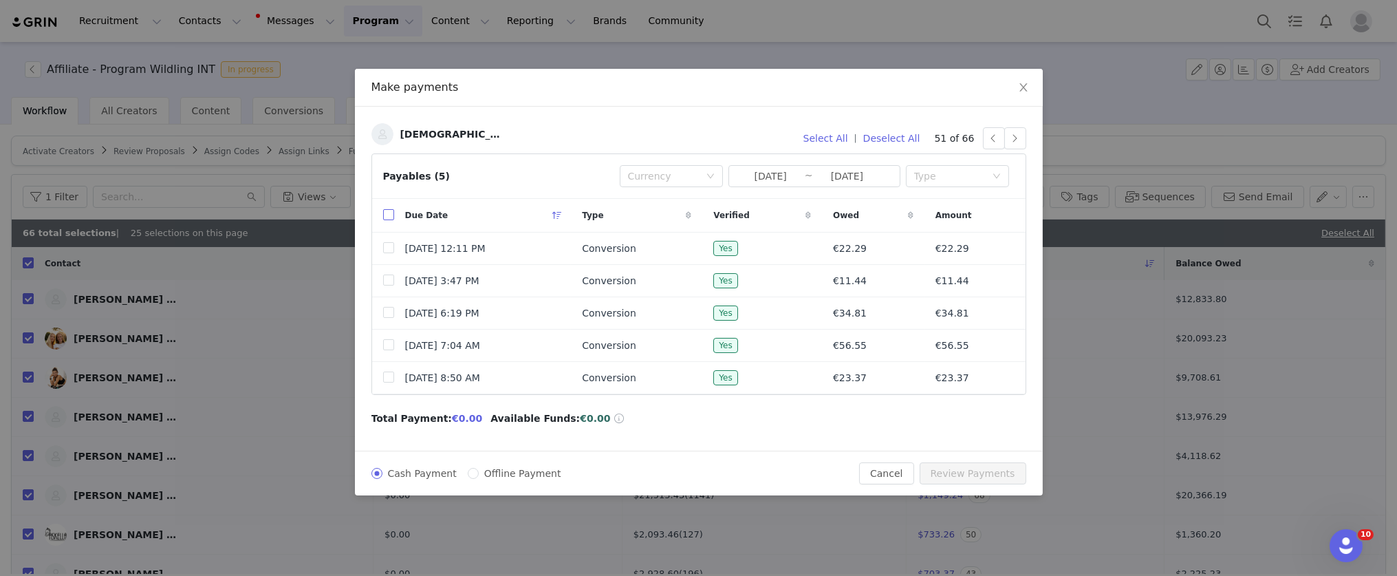
click at [387, 217] on input "checkbox" at bounding box center [388, 214] width 11 height 11
checkbox input "true"
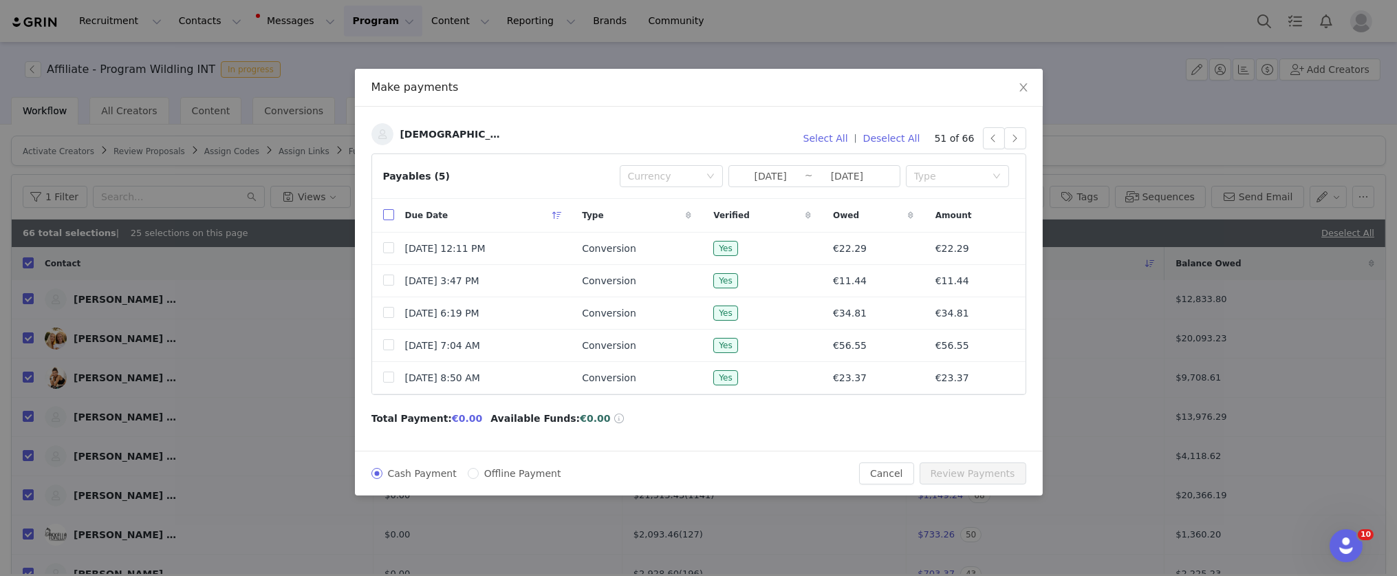
checkbox input "true"
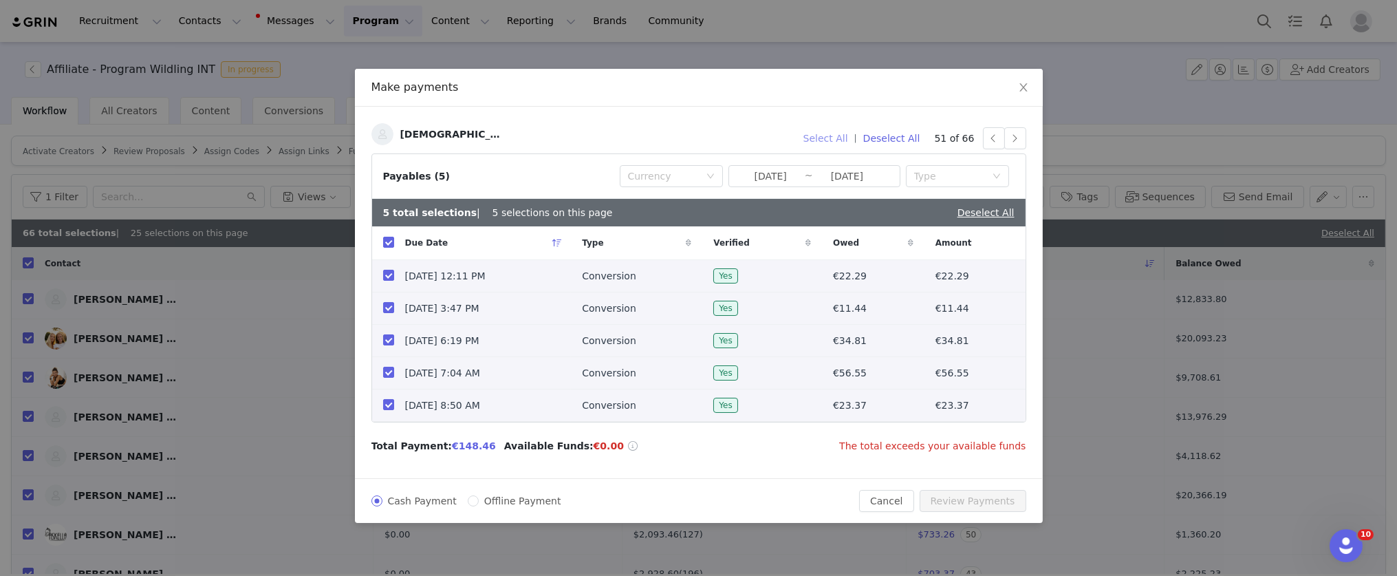
click at [822, 136] on button "Select All" at bounding box center [825, 138] width 57 height 22
click at [1005, 210] on link "Deselect All" at bounding box center [986, 212] width 57 height 11
checkbox input "false"
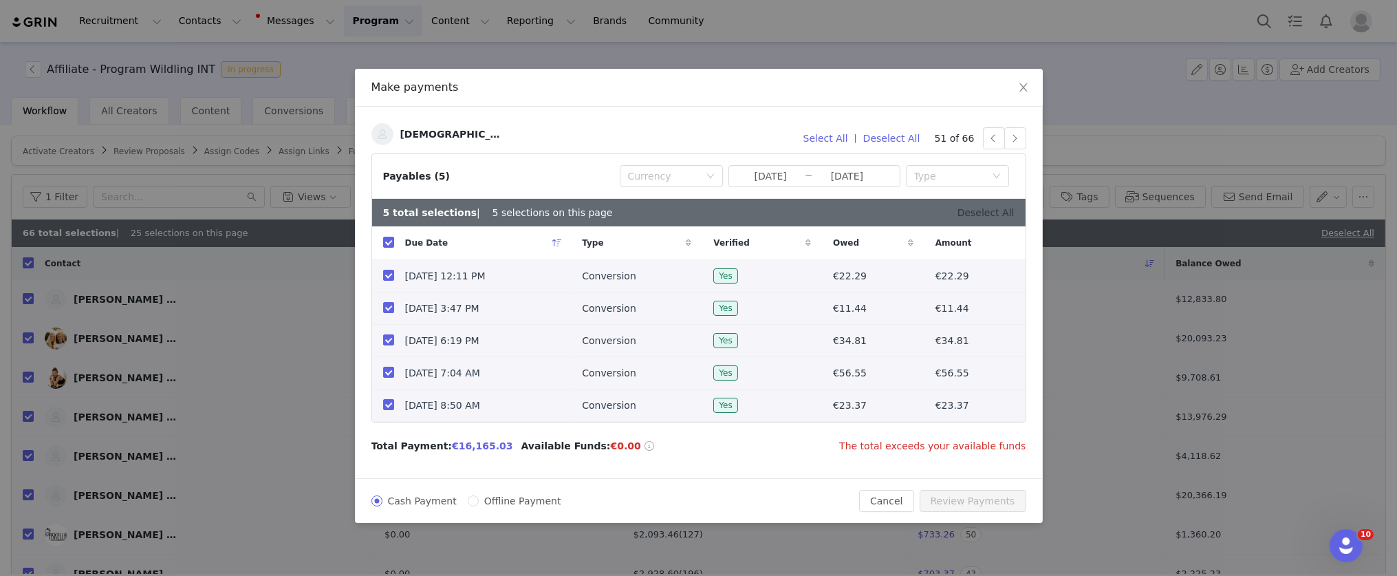
checkbox input "false"
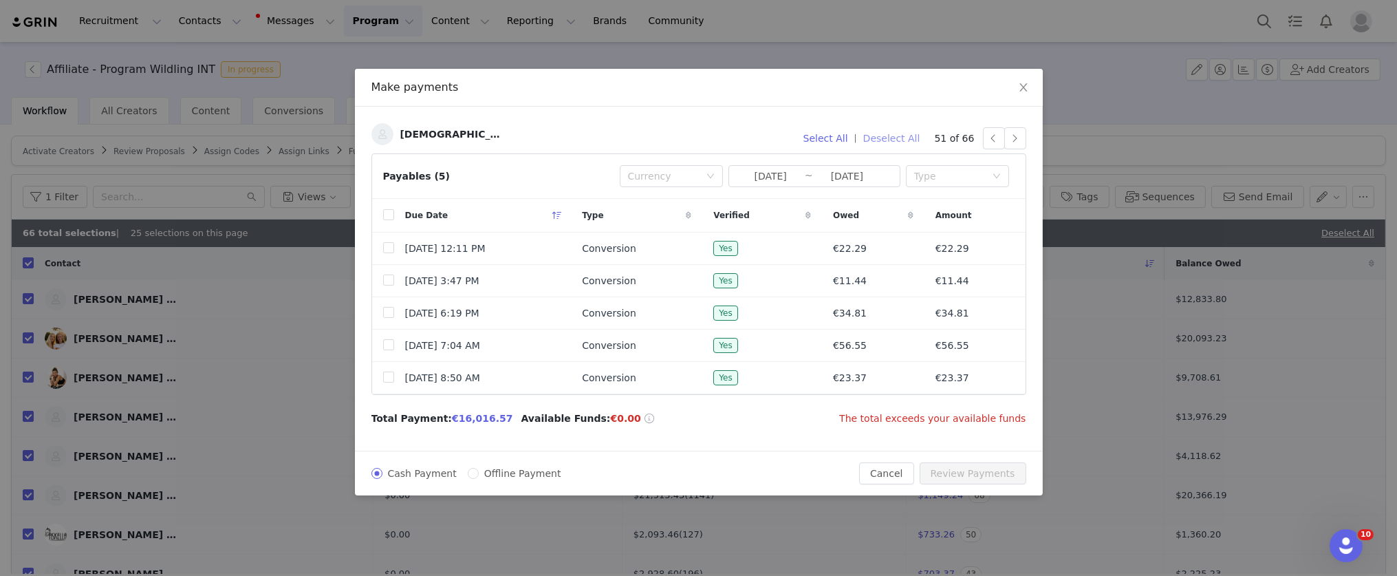
click at [892, 137] on button "Deselect All" at bounding box center [891, 138] width 69 height 22
click at [389, 217] on input "checkbox" at bounding box center [388, 214] width 11 height 11
checkbox input "true"
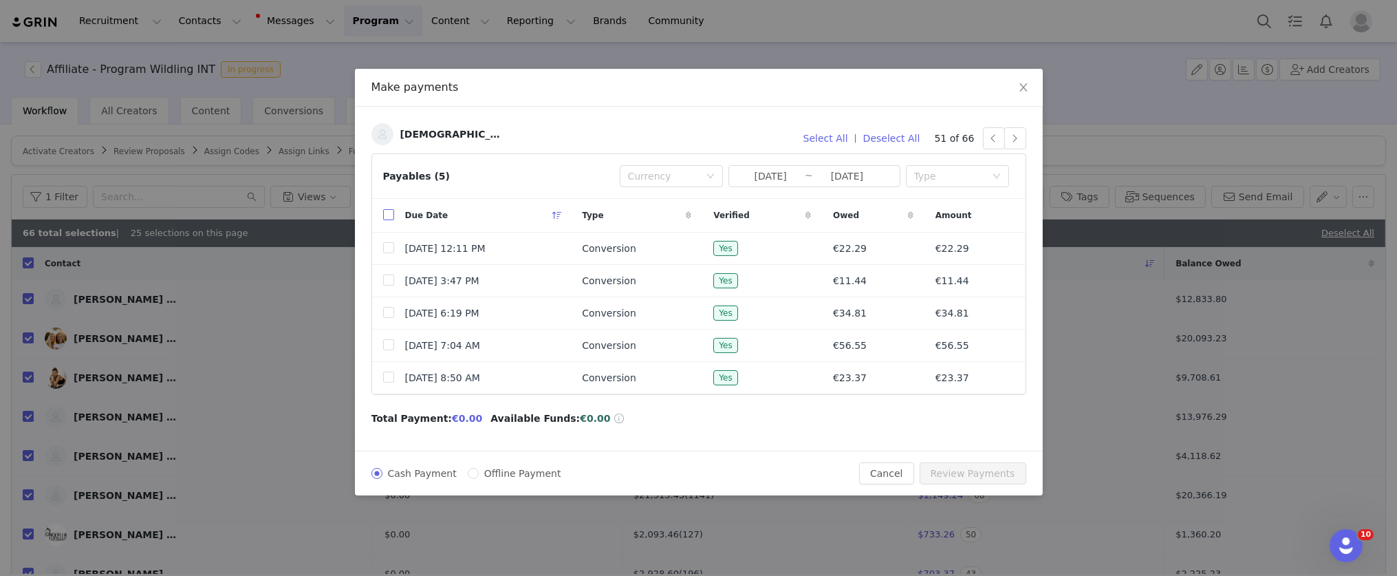
checkbox input "true"
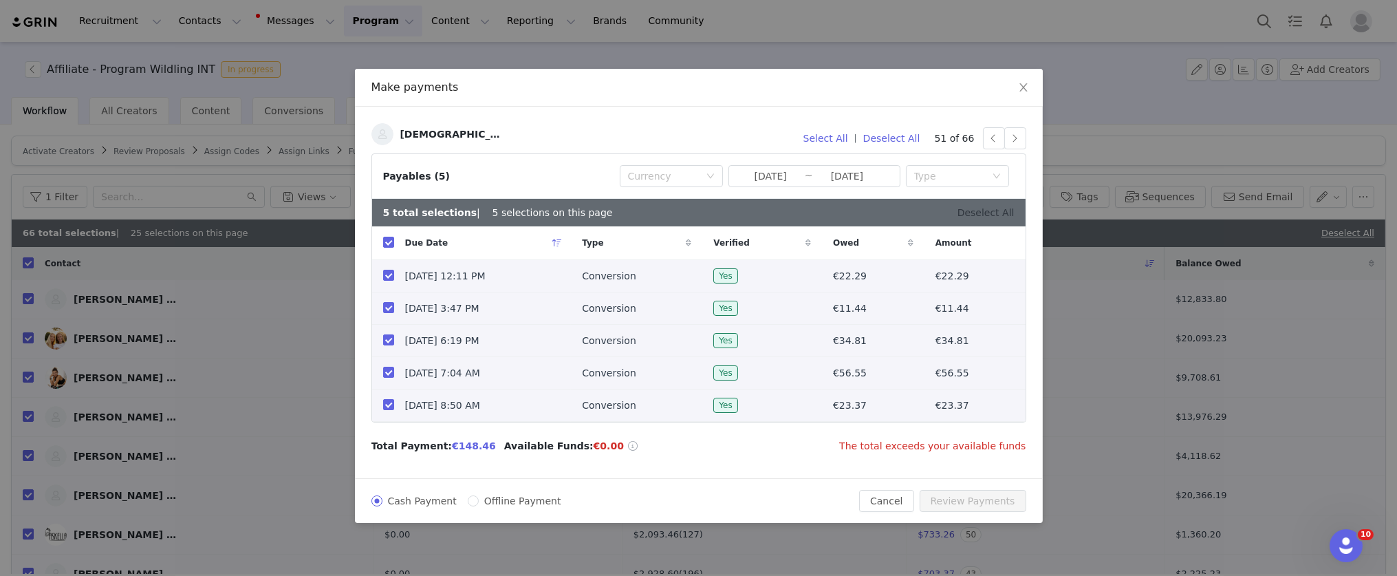
click at [985, 215] on link "Deselect All" at bounding box center [986, 212] width 57 height 11
checkbox input "false"
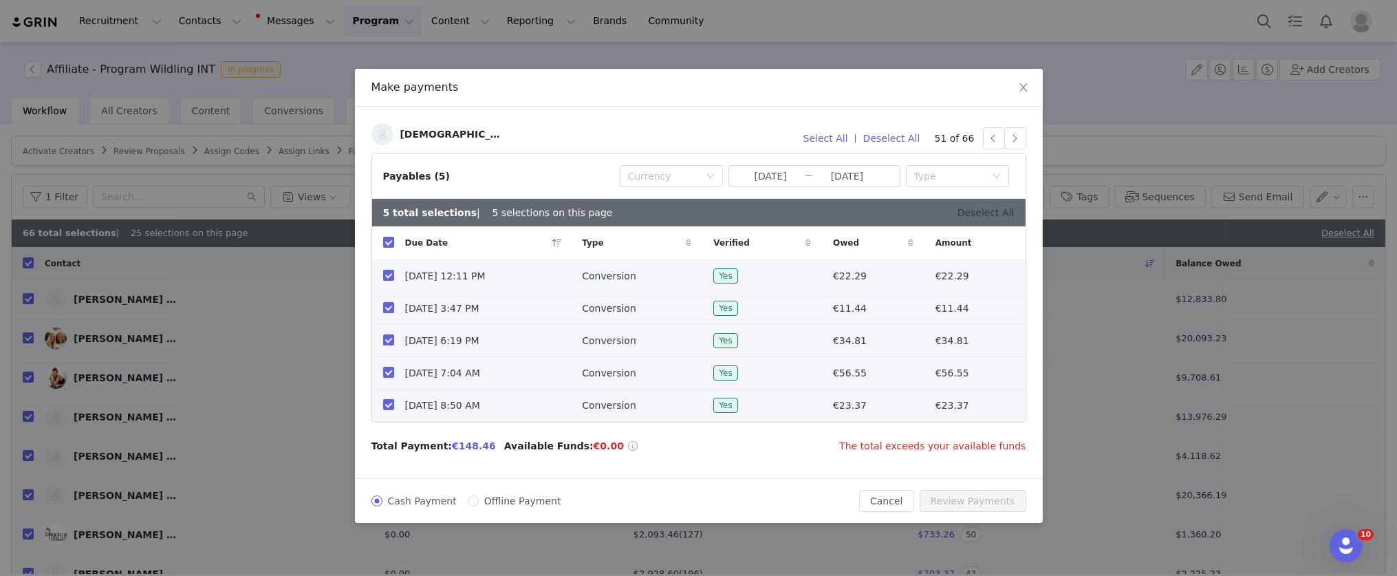
checkbox input "false"
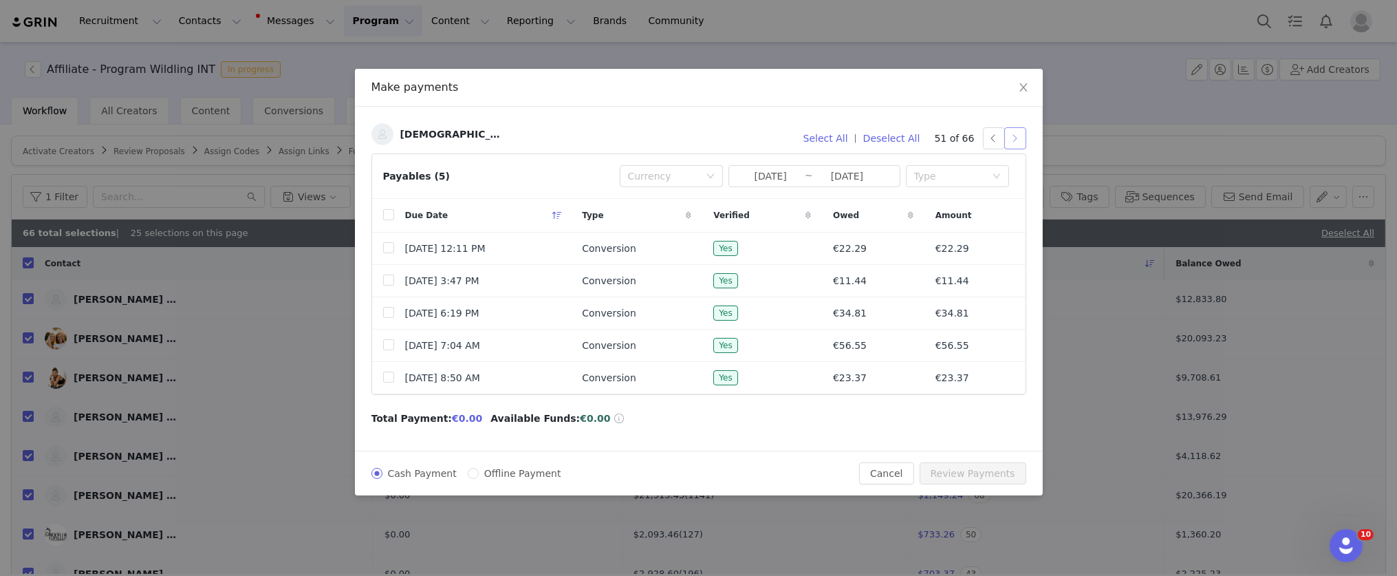
click at [1019, 137] on button "button" at bounding box center [1016, 138] width 22 height 22
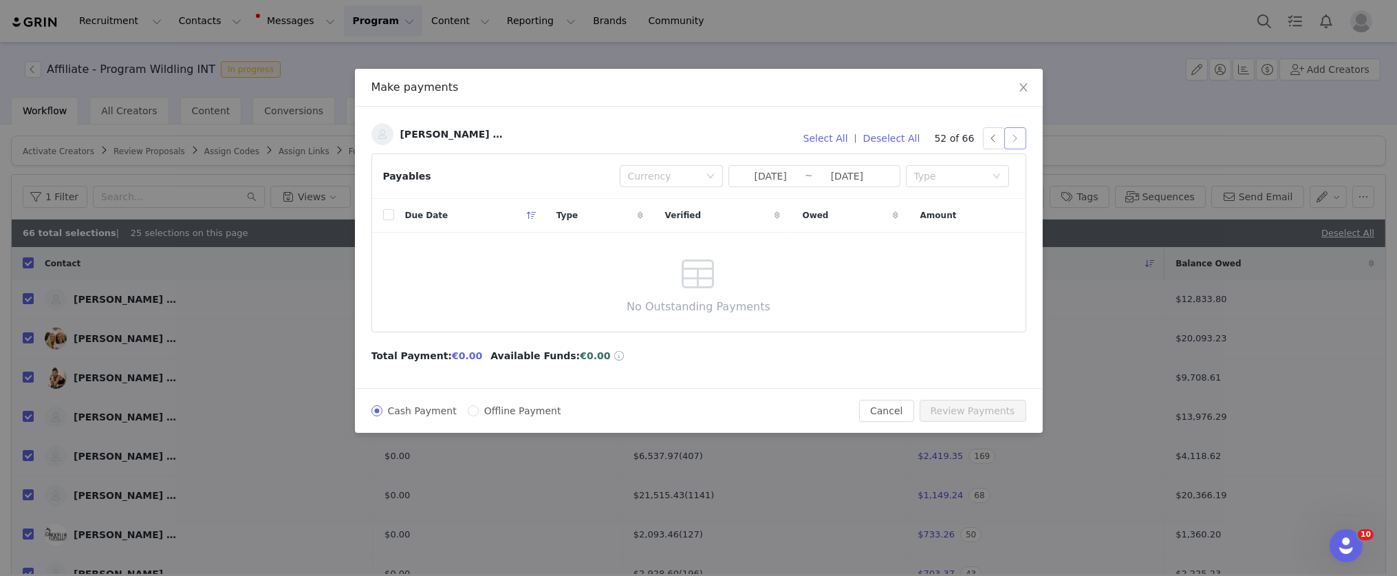
click at [1018, 140] on button "button" at bounding box center [1016, 138] width 22 height 22
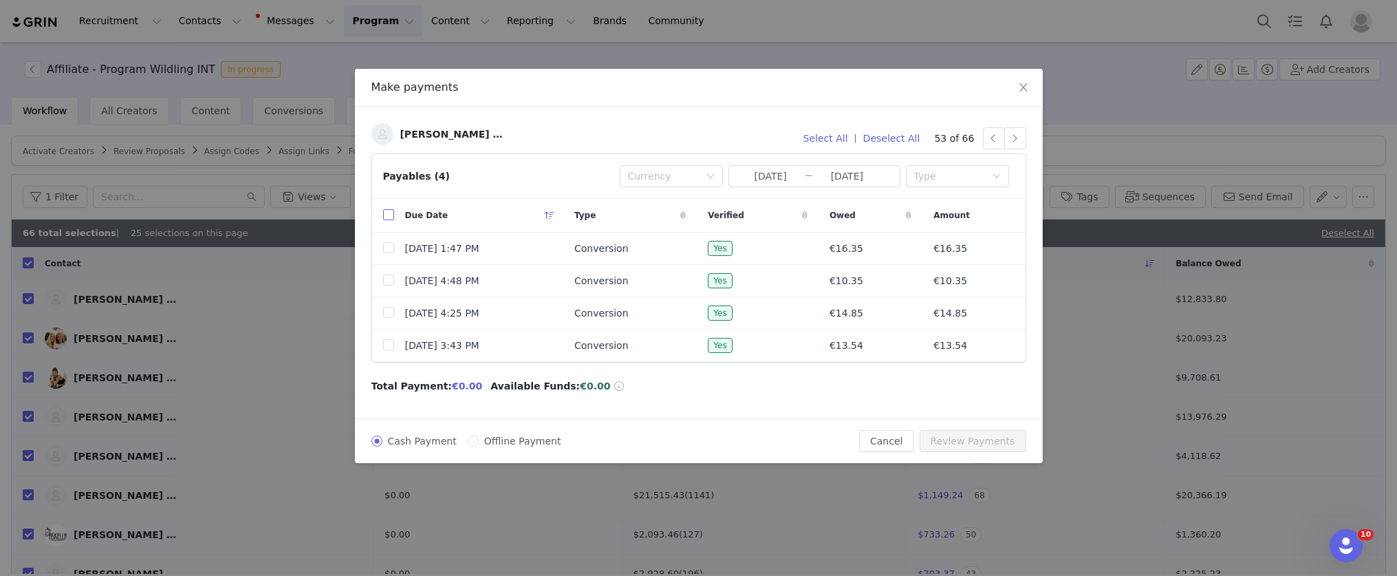
click at [389, 213] on input "checkbox" at bounding box center [388, 214] width 11 height 11
checkbox input "true"
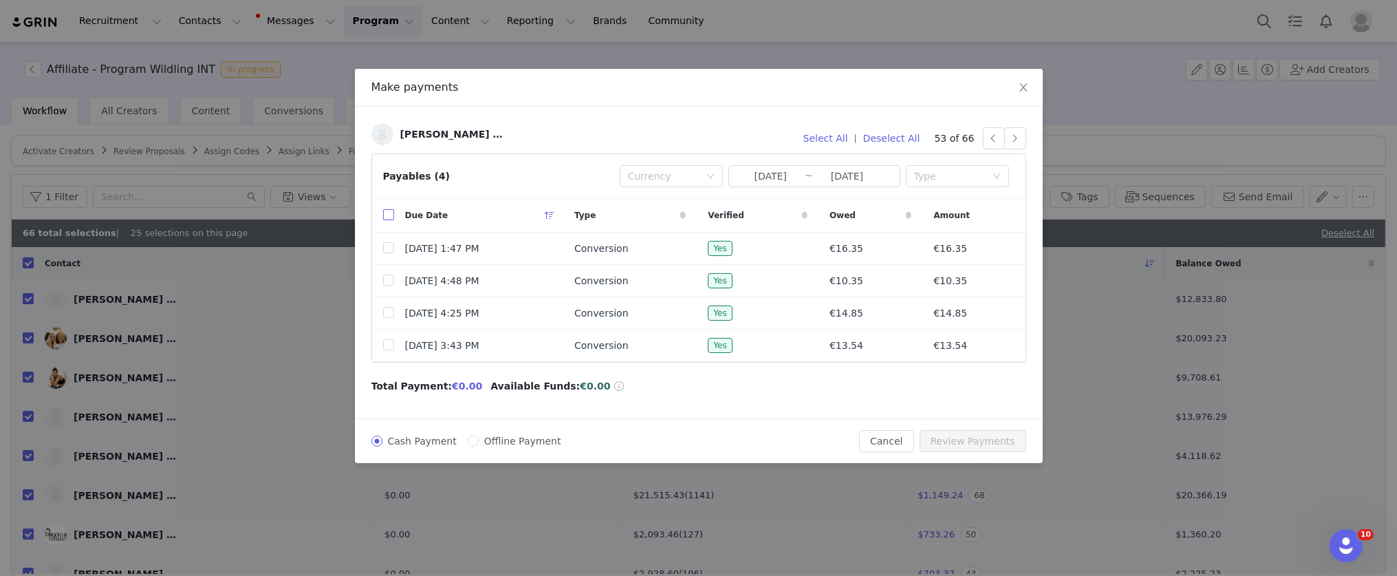
checkbox input "true"
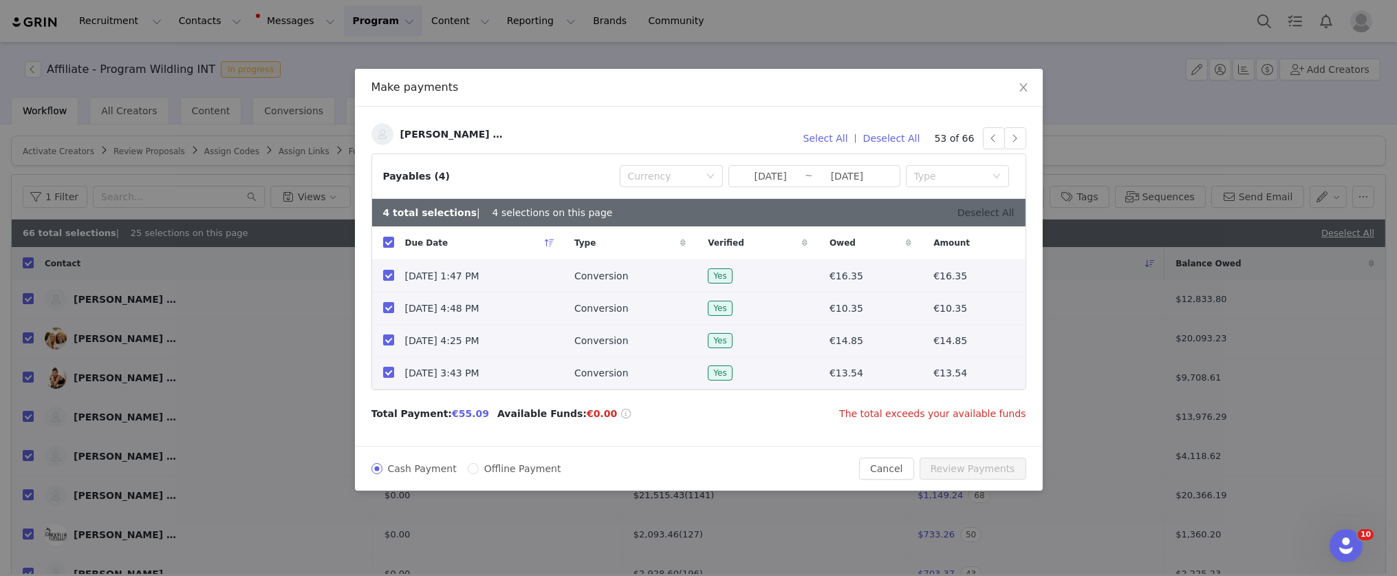
click at [1007, 214] on link "Deselect All" at bounding box center [986, 212] width 57 height 11
checkbox input "false"
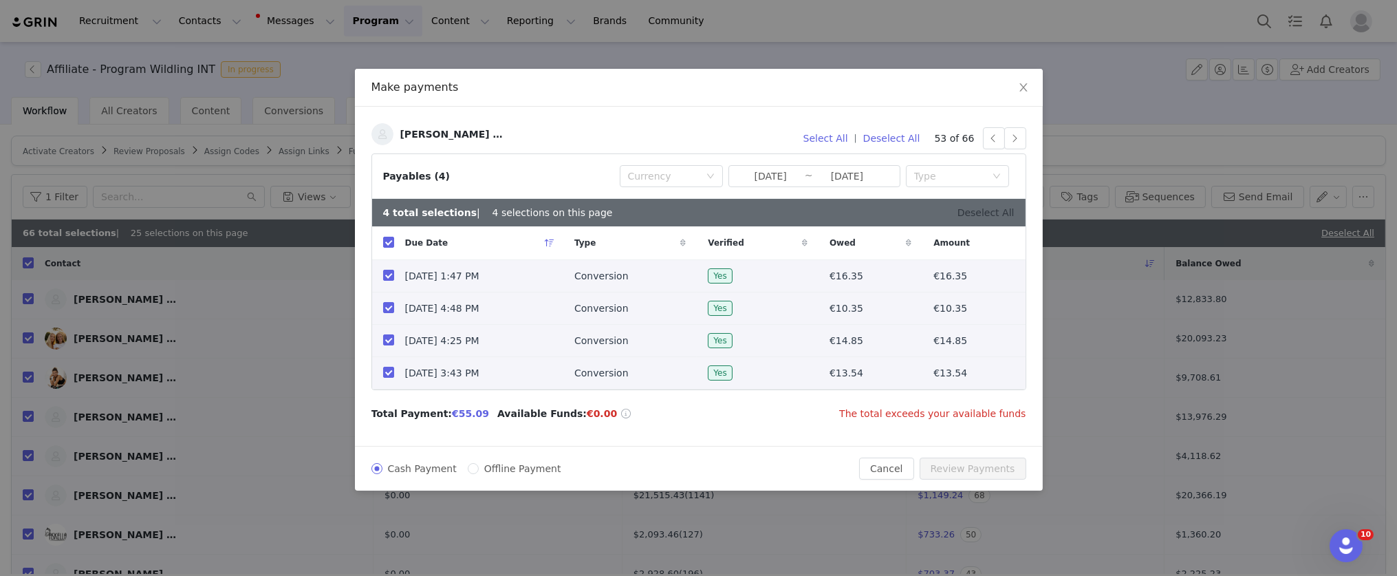
checkbox input "false"
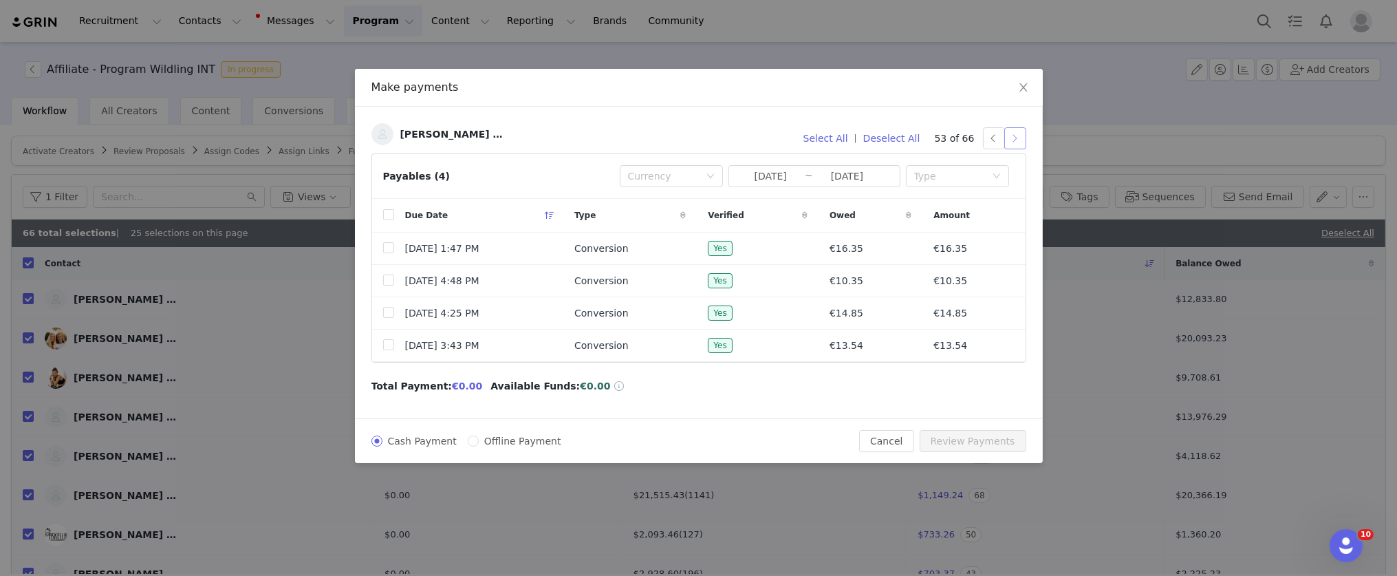
click at [1019, 140] on button "button" at bounding box center [1016, 138] width 22 height 22
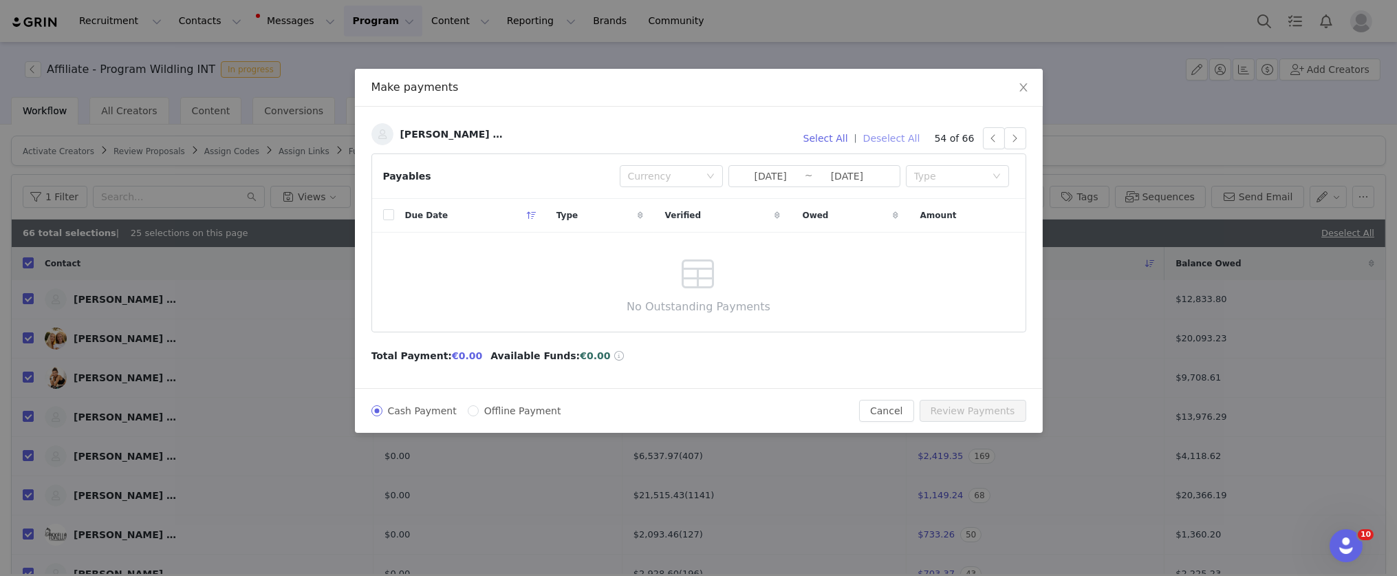
click at [890, 139] on button "Deselect All" at bounding box center [891, 138] width 69 height 22
click at [1015, 142] on button "button" at bounding box center [1016, 138] width 22 height 22
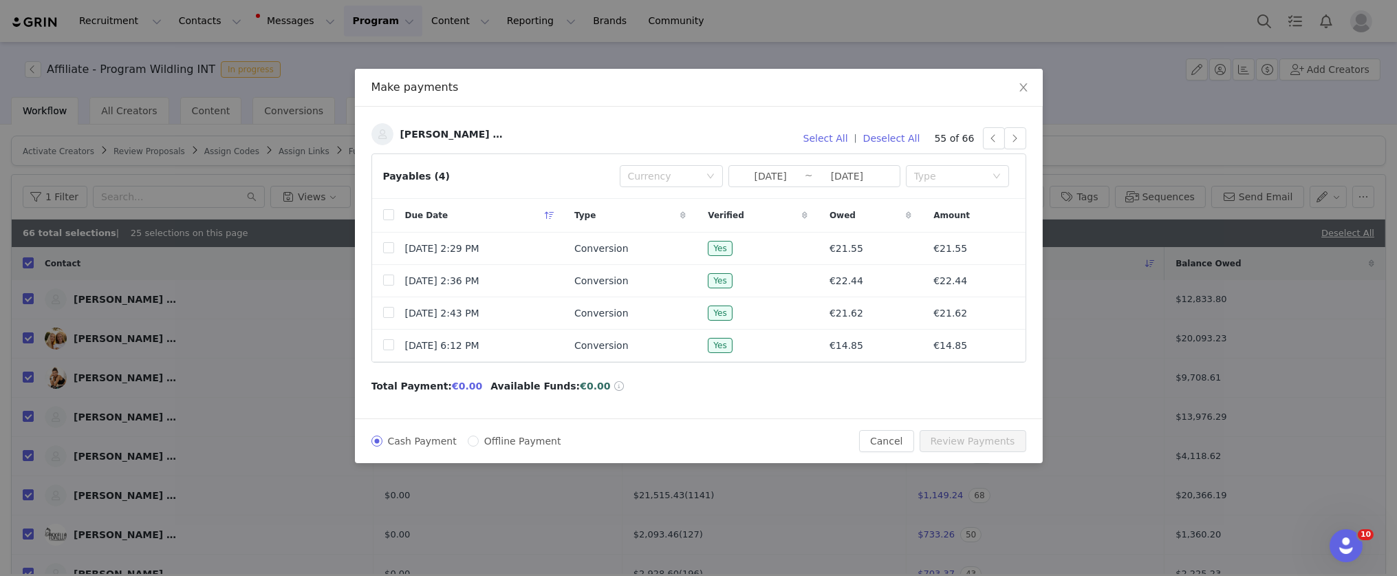
click at [491, 204] on div "Due Date" at bounding box center [479, 215] width 170 height 33
click at [389, 216] on input "checkbox" at bounding box center [388, 214] width 11 height 11
checkbox input "true"
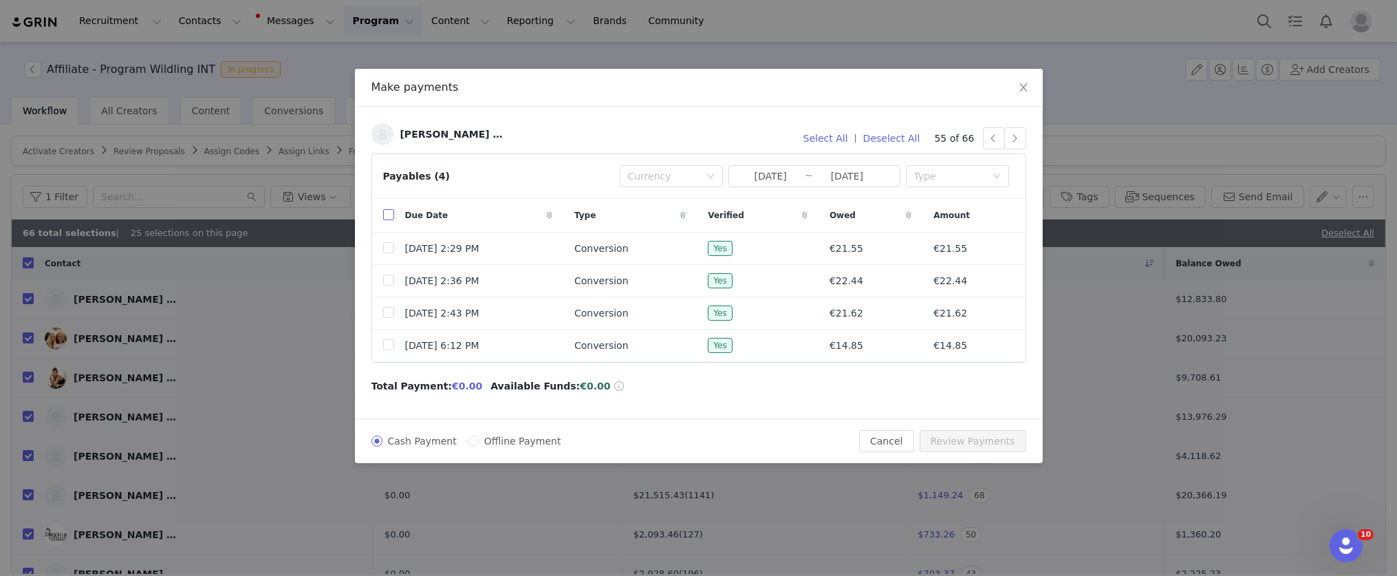
checkbox input "true"
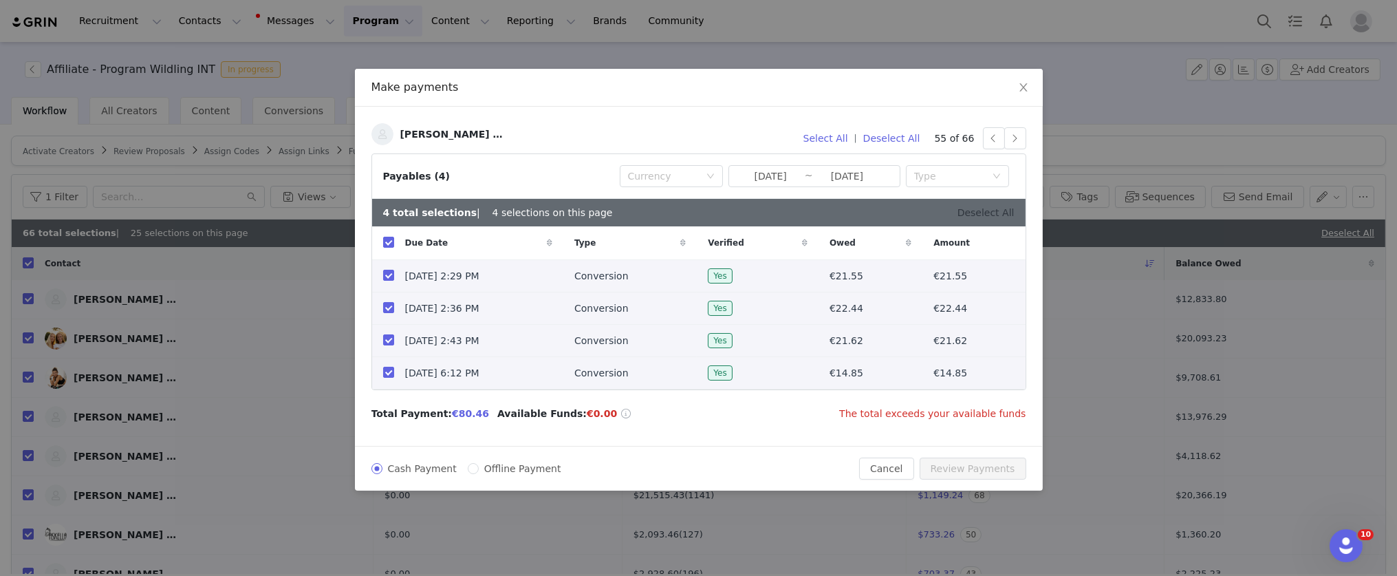
click at [996, 214] on link "Deselect All" at bounding box center [986, 212] width 57 height 11
checkbox input "false"
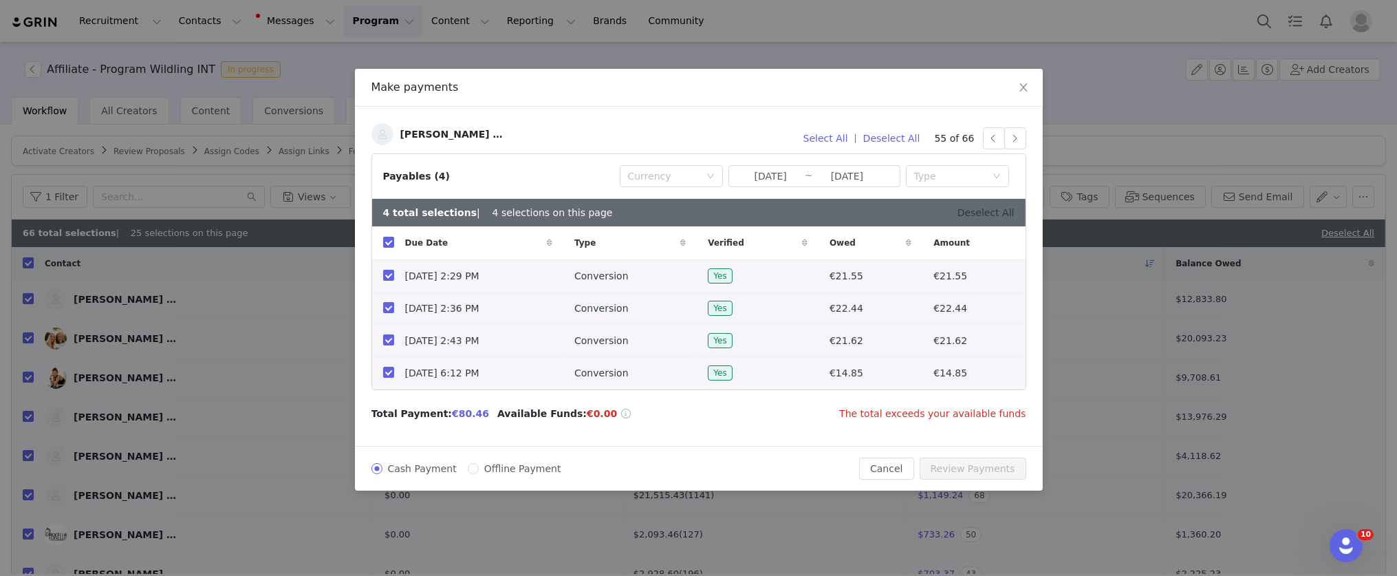
checkbox input "false"
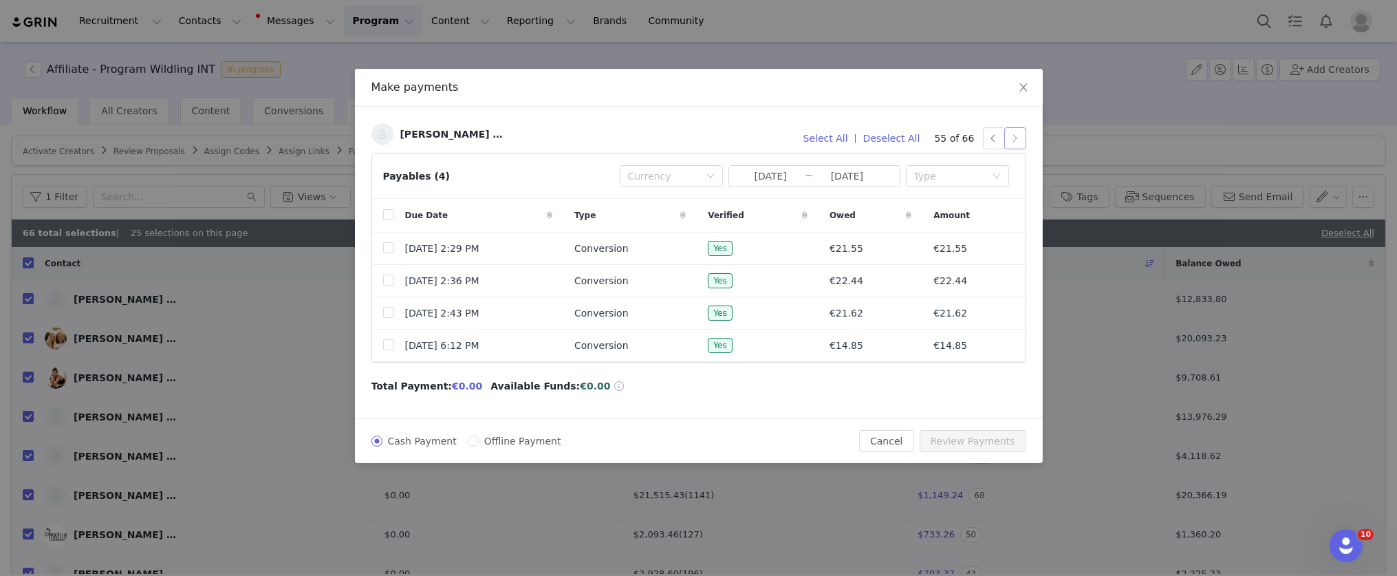
click at [1015, 138] on button "button" at bounding box center [1016, 138] width 22 height 22
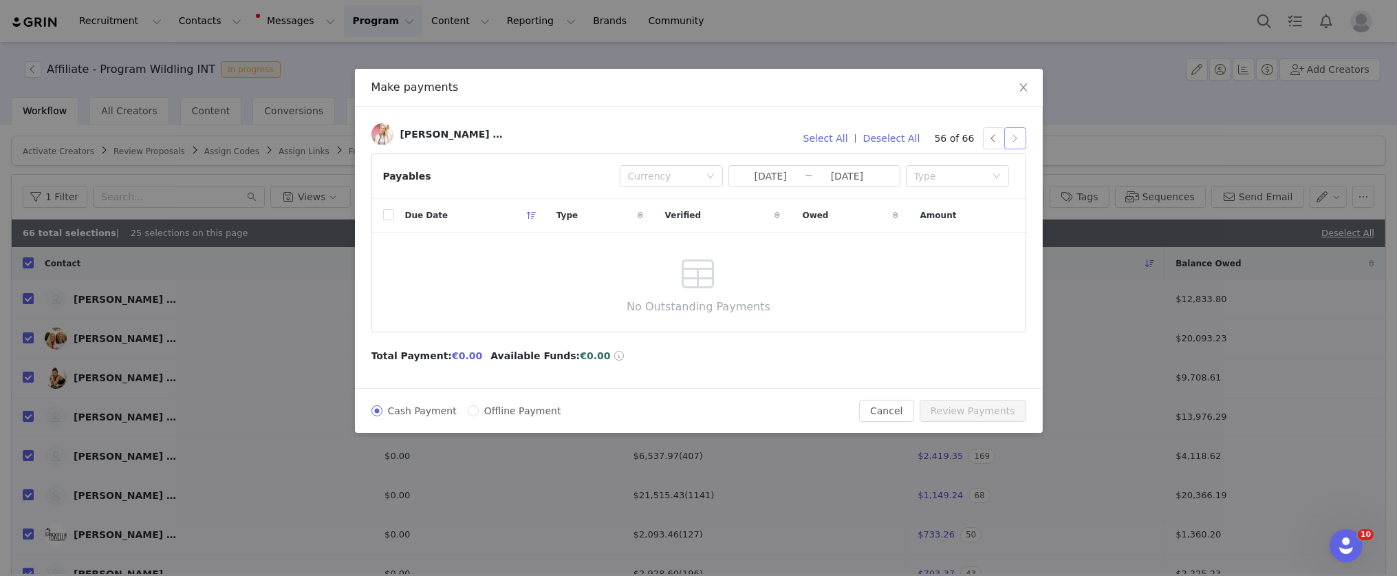
click at [1018, 137] on button "button" at bounding box center [1016, 138] width 22 height 22
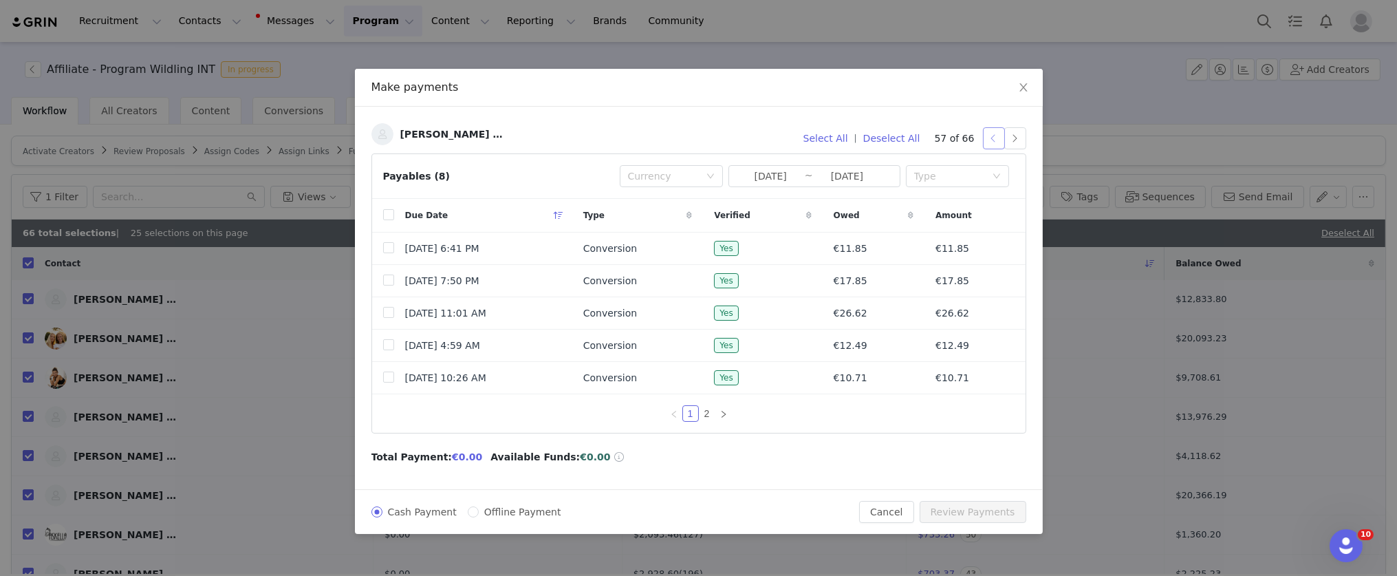
click at [994, 140] on button "button" at bounding box center [994, 138] width 22 height 22
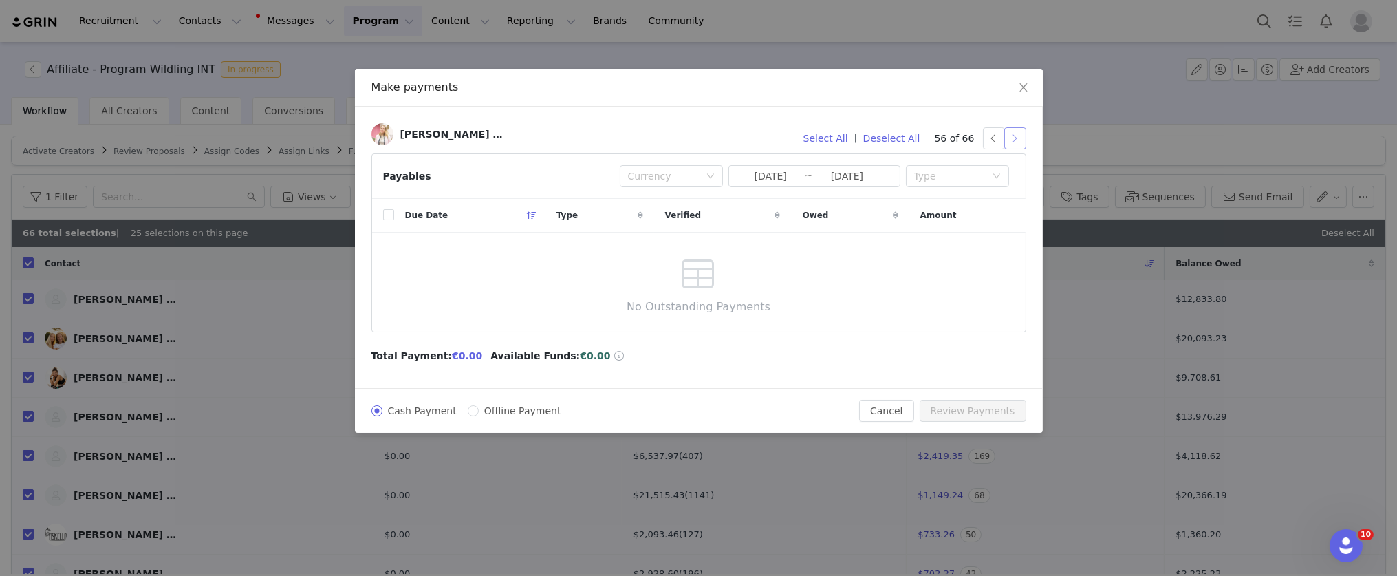
click at [1021, 143] on button "button" at bounding box center [1016, 138] width 22 height 22
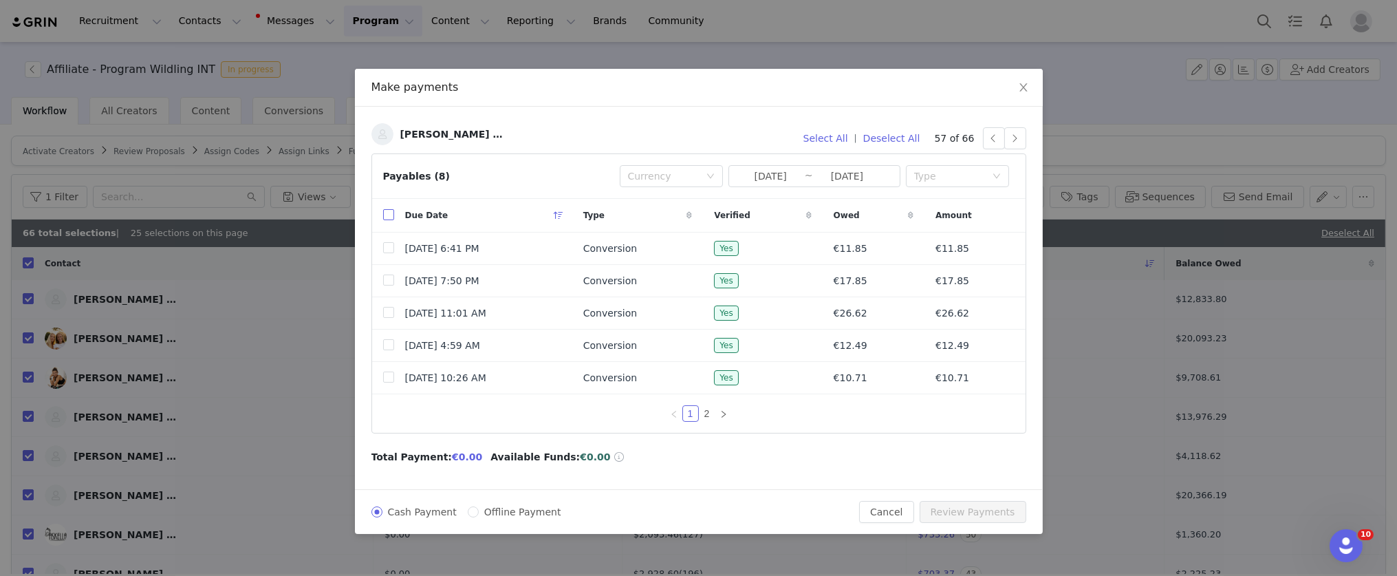
click at [392, 215] on input "checkbox" at bounding box center [388, 214] width 11 height 11
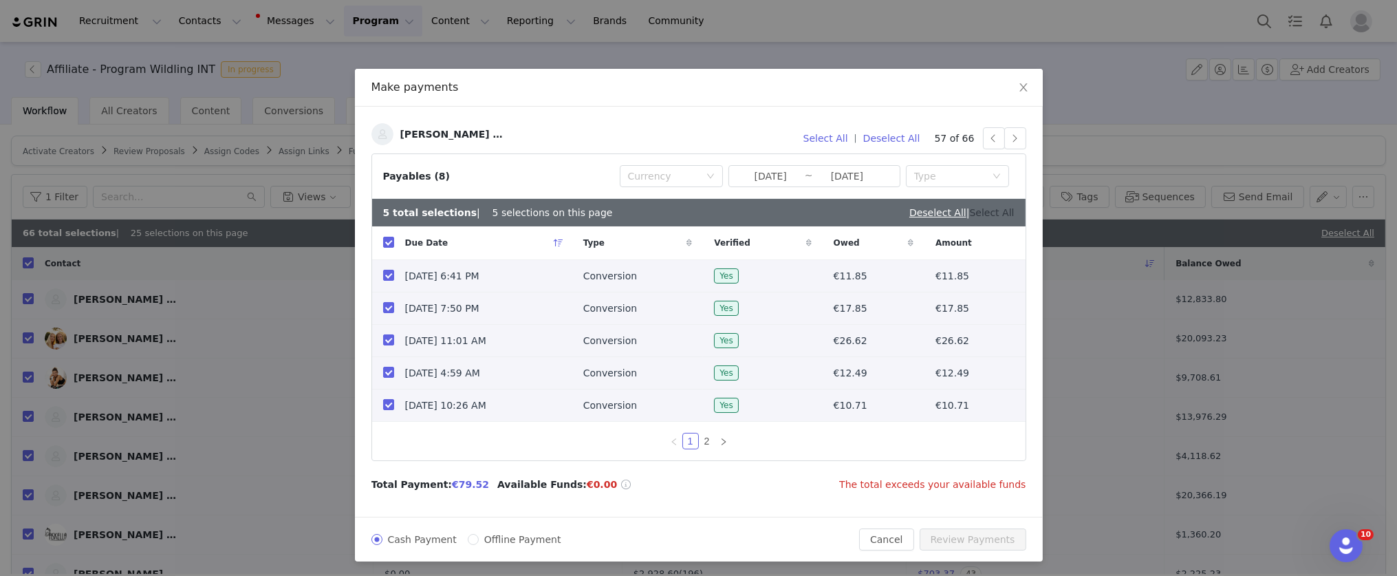
click at [987, 215] on link "Select All" at bounding box center [992, 212] width 45 height 11
click at [996, 212] on link "Deselect All" at bounding box center [986, 212] width 57 height 11
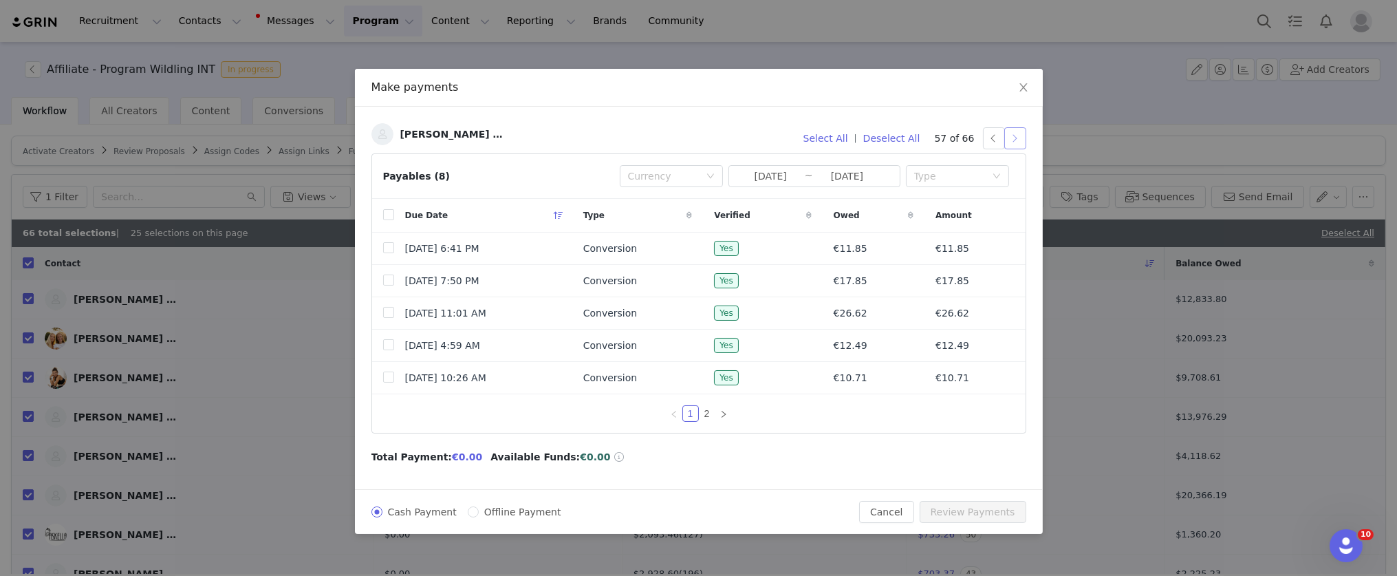
click at [1020, 137] on button "button" at bounding box center [1016, 138] width 22 height 22
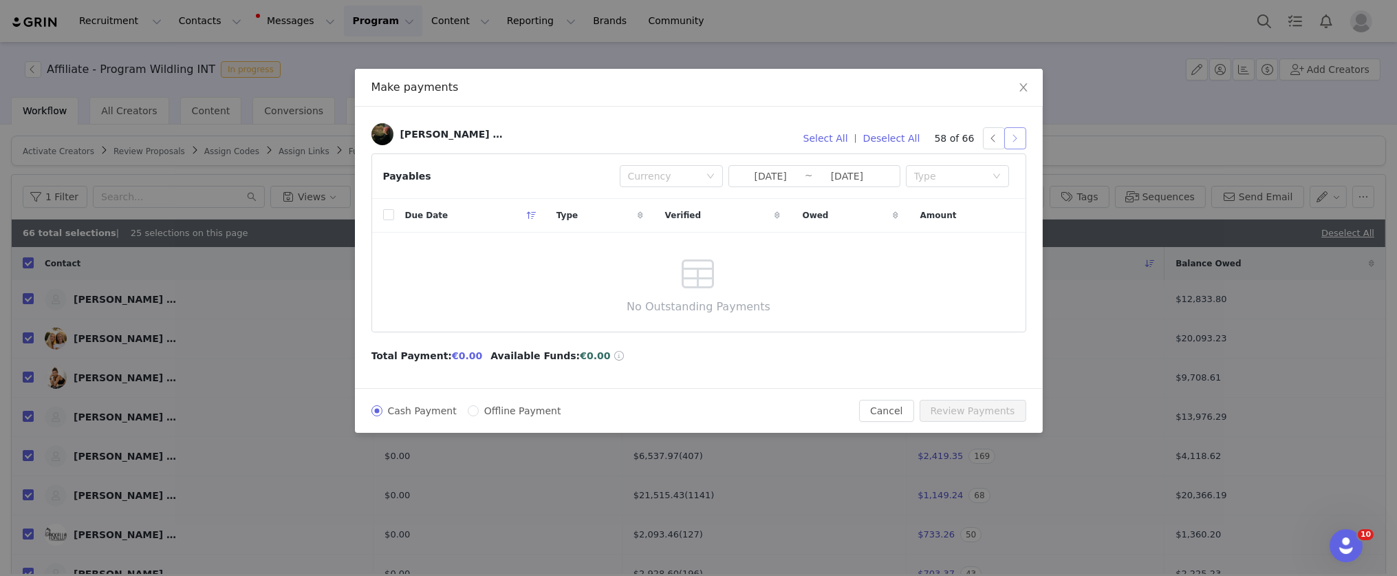
click at [1016, 140] on button "button" at bounding box center [1016, 138] width 22 height 22
click at [1014, 138] on button "button" at bounding box center [1016, 138] width 22 height 22
click at [1018, 138] on button "button" at bounding box center [1016, 138] width 22 height 22
click at [1016, 136] on button "button" at bounding box center [1016, 138] width 22 height 22
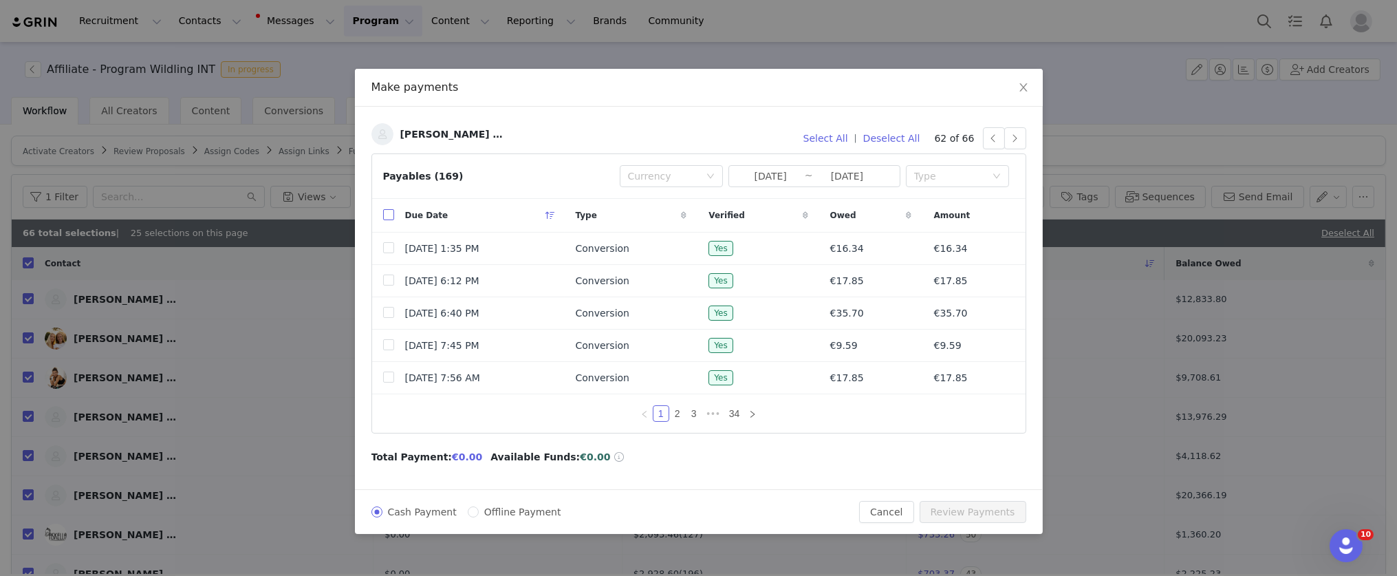
click at [387, 216] on input "checkbox" at bounding box center [388, 214] width 11 height 11
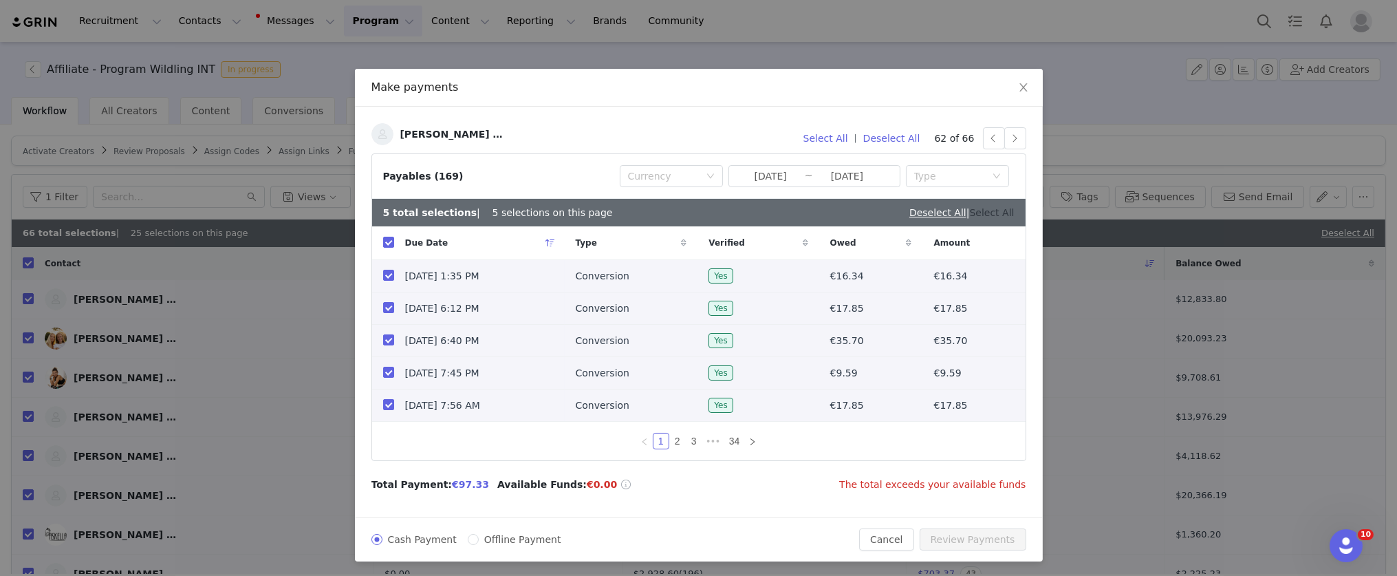
click at [989, 211] on link "Select All" at bounding box center [992, 212] width 45 height 11
click at [991, 214] on link "Deselect All" at bounding box center [986, 212] width 57 height 11
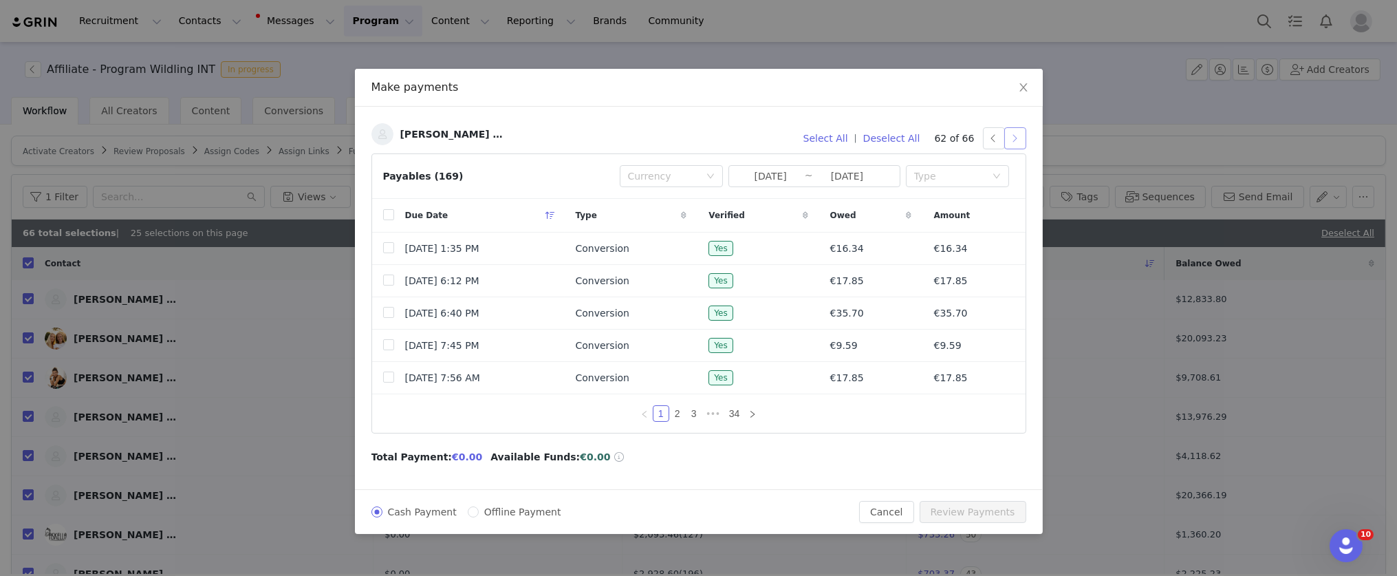
click at [1010, 140] on button "button" at bounding box center [1016, 138] width 22 height 22
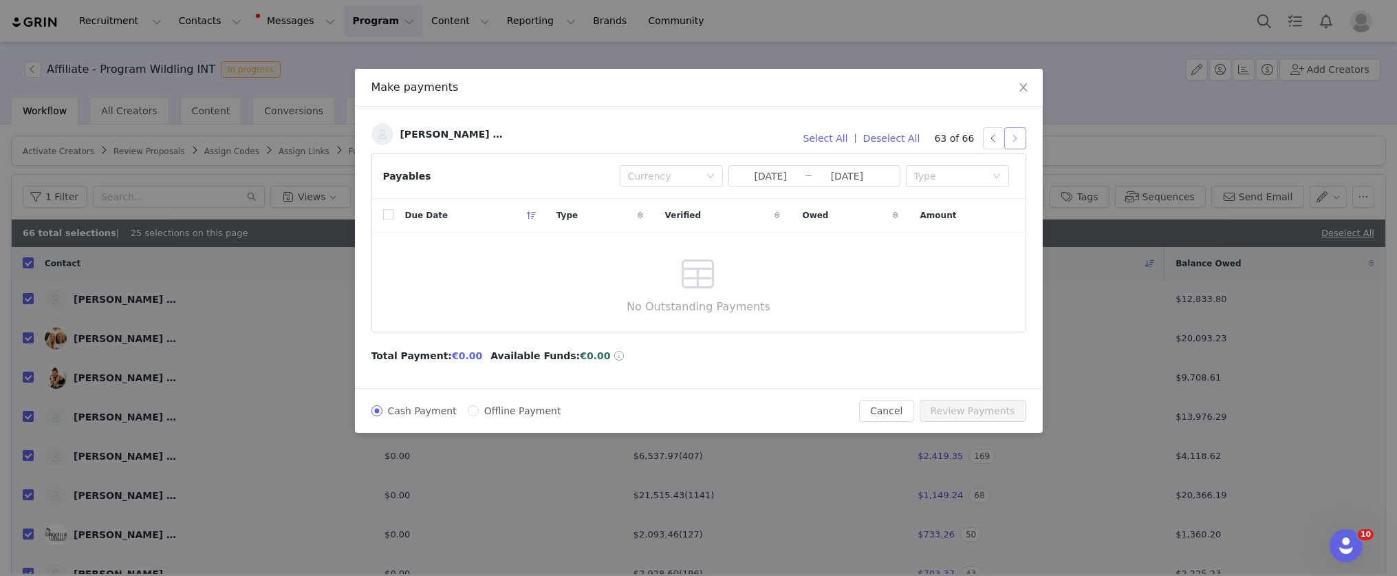
click at [1015, 142] on button "button" at bounding box center [1016, 138] width 22 height 22
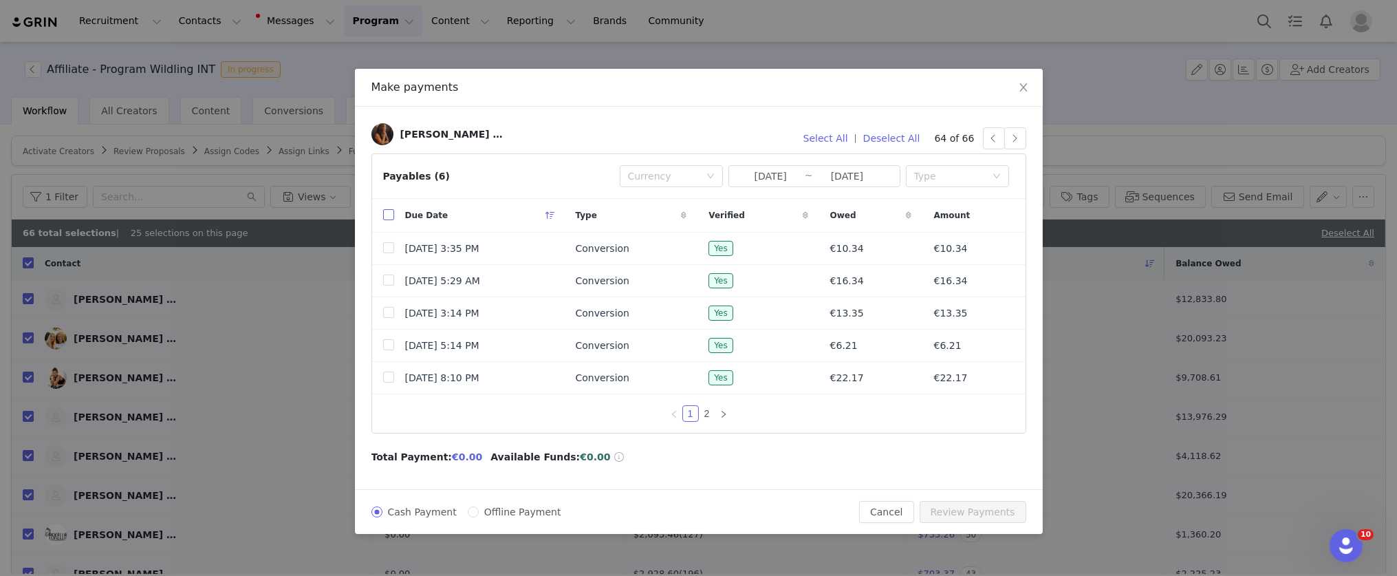
click at [391, 215] on input "checkbox" at bounding box center [388, 214] width 11 height 11
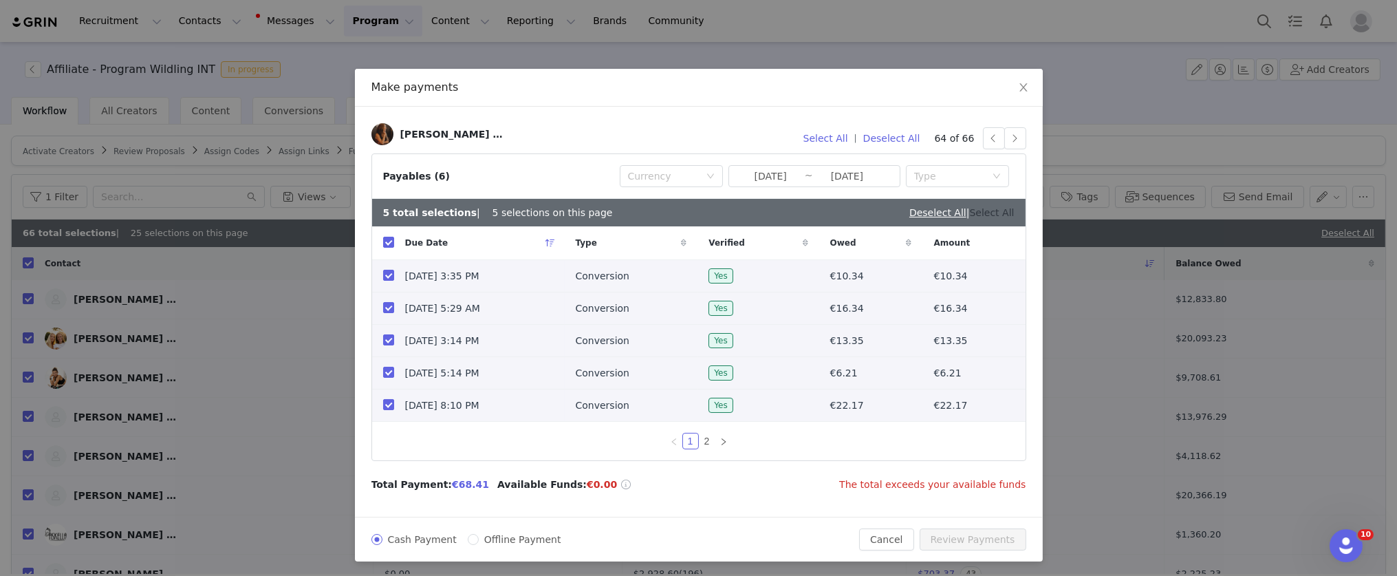
click at [985, 215] on link "Select All" at bounding box center [992, 212] width 45 height 11
click at [1010, 140] on button "button" at bounding box center [1016, 138] width 22 height 22
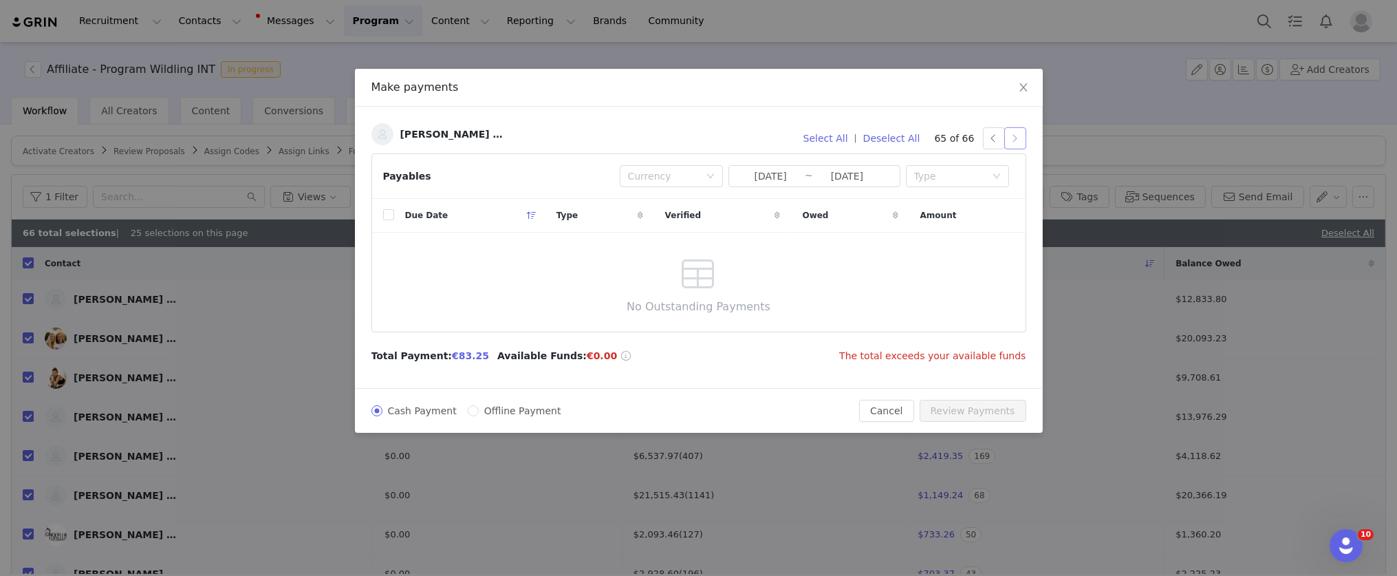
click at [1014, 138] on button "button" at bounding box center [1016, 138] width 22 height 22
click at [839, 140] on button "Select All" at bounding box center [825, 138] width 57 height 22
click at [1022, 91] on icon "icon: close" at bounding box center [1023, 87] width 11 height 11
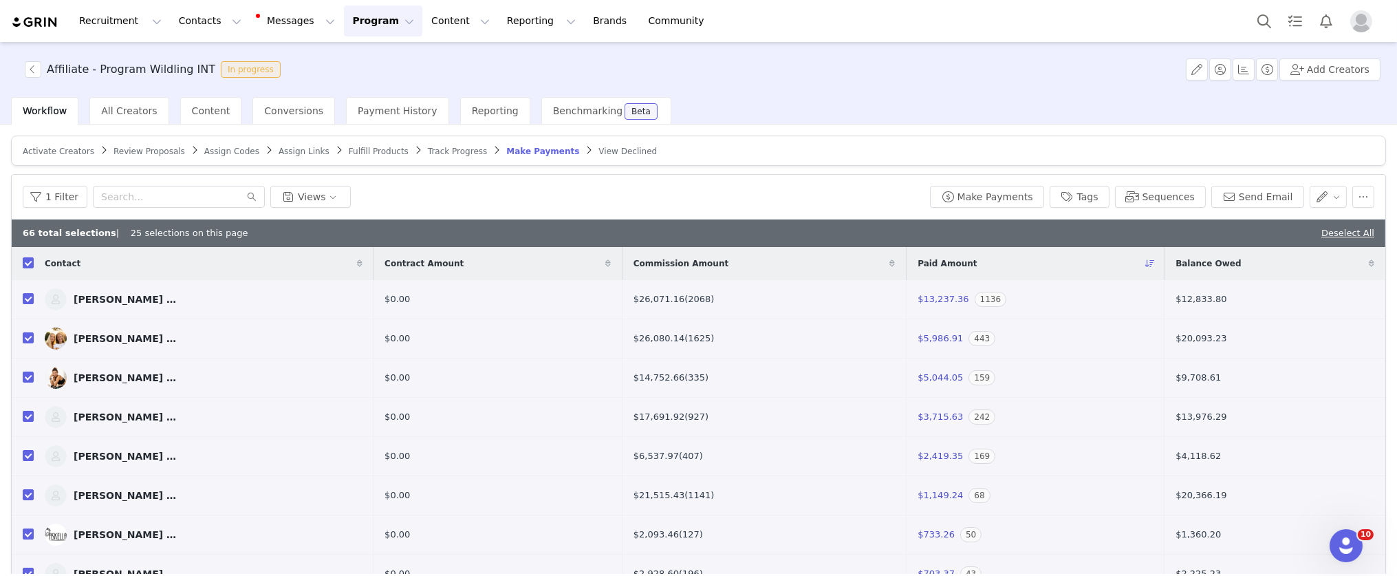
click at [366, 30] on button "Program Program" at bounding box center [383, 21] width 78 height 31
click at [372, 62] on p "Activations" at bounding box center [360, 61] width 53 height 14
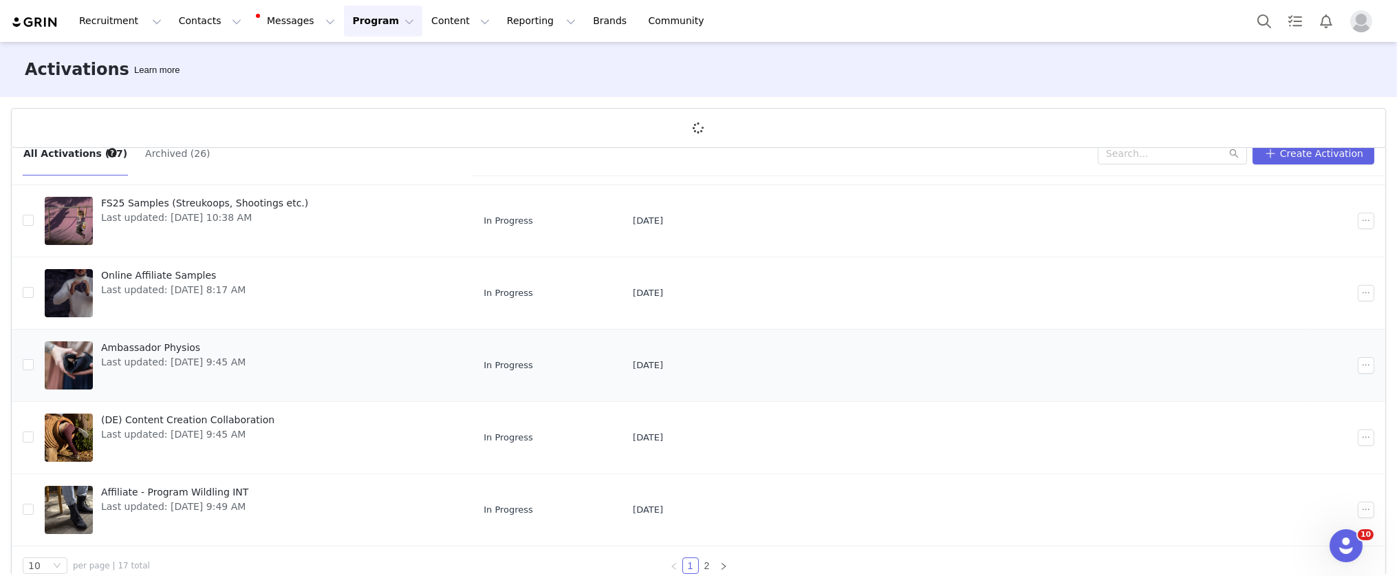
scroll to position [50, 0]
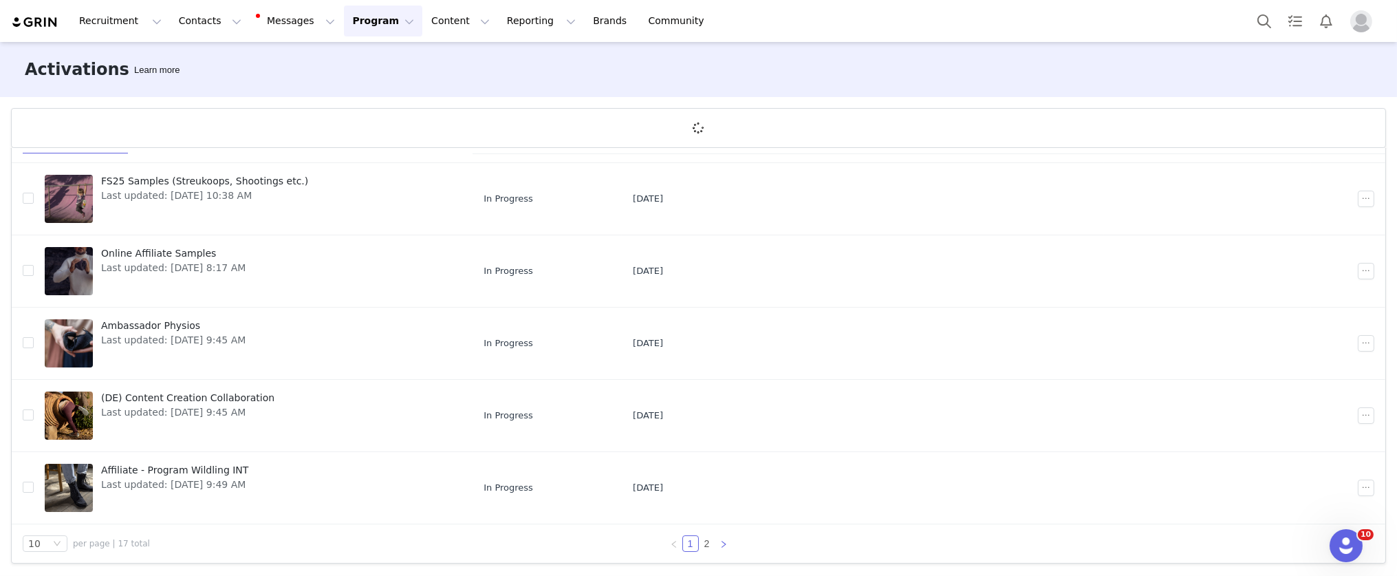
click at [716, 544] on link at bounding box center [724, 543] width 17 height 17
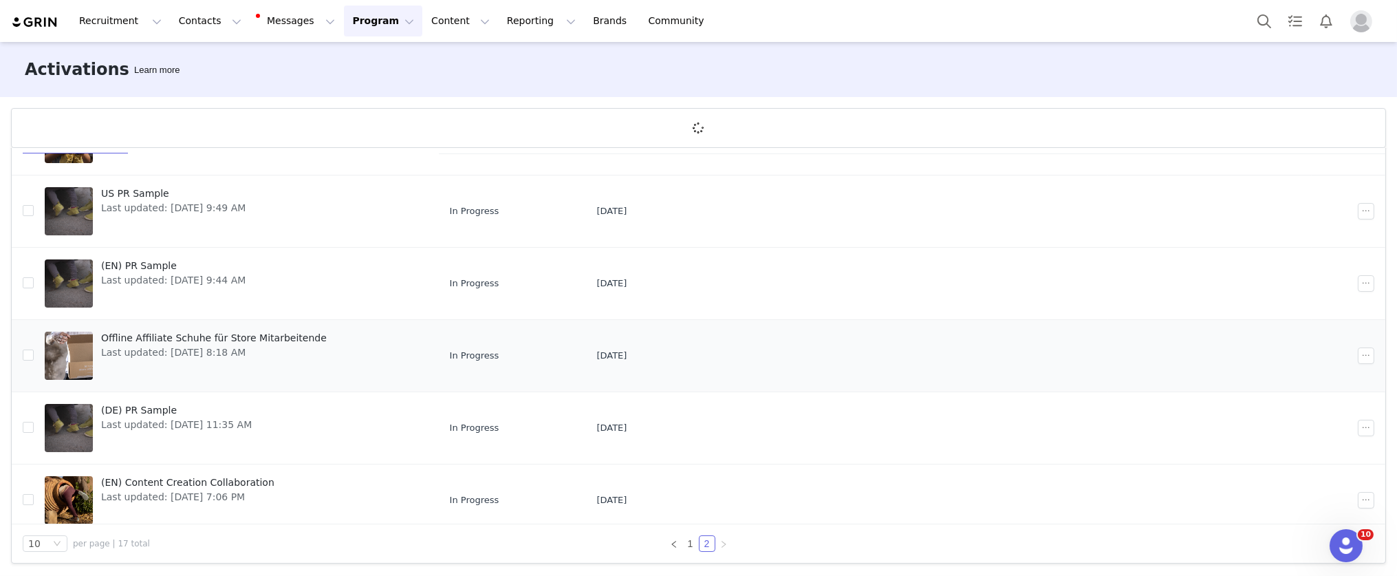
scroll to position [169, 0]
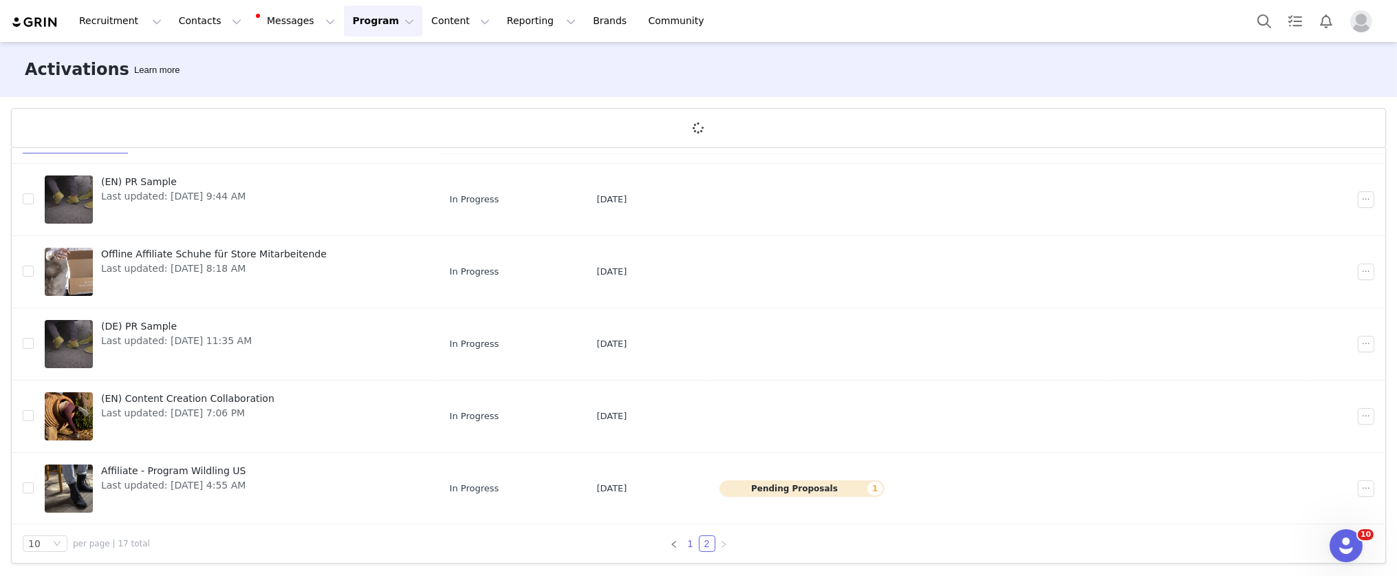
click at [685, 546] on link "1" at bounding box center [690, 543] width 15 height 15
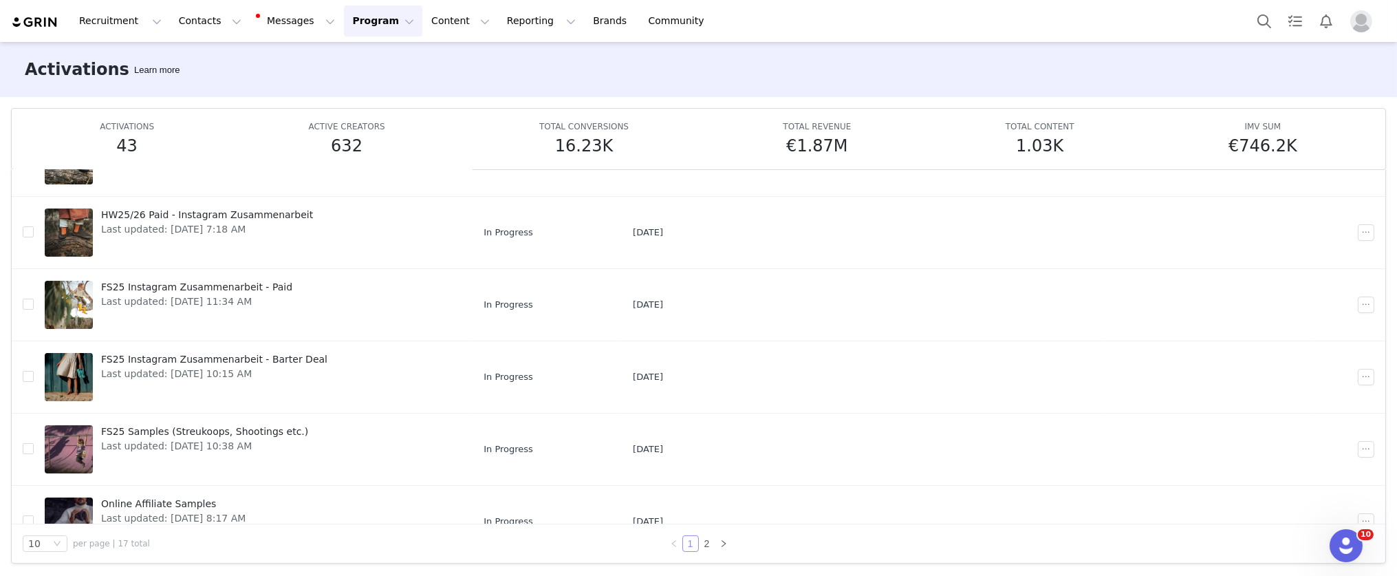
scroll to position [386, 0]
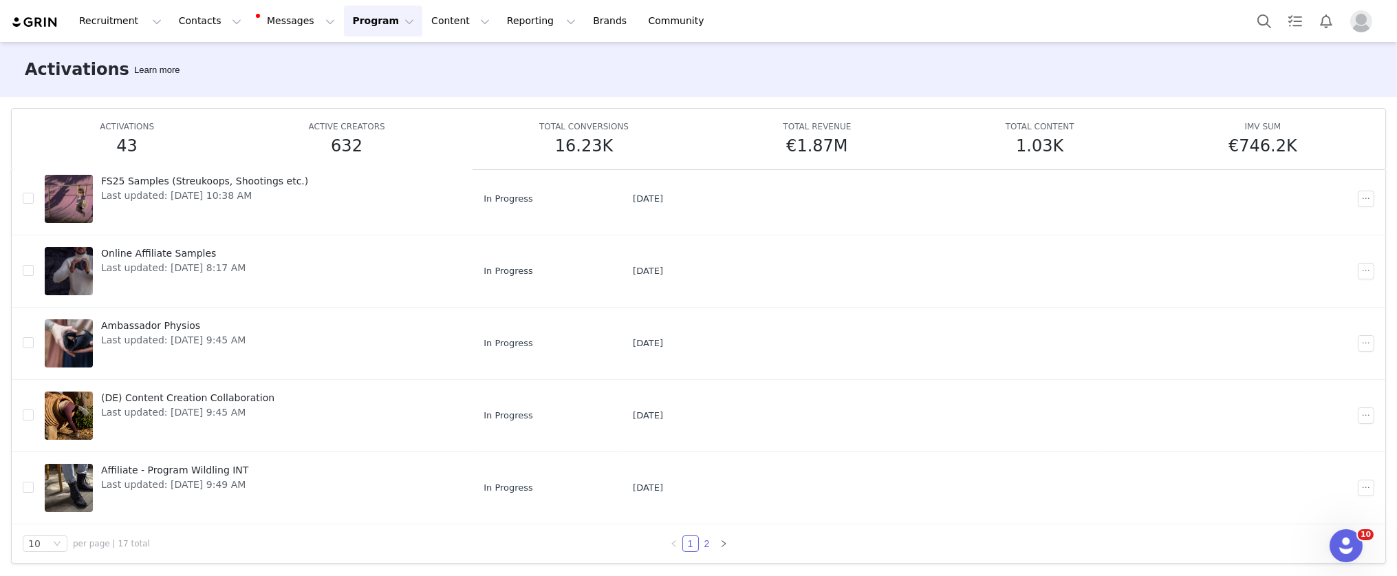
click at [701, 543] on link "2" at bounding box center [707, 543] width 15 height 15
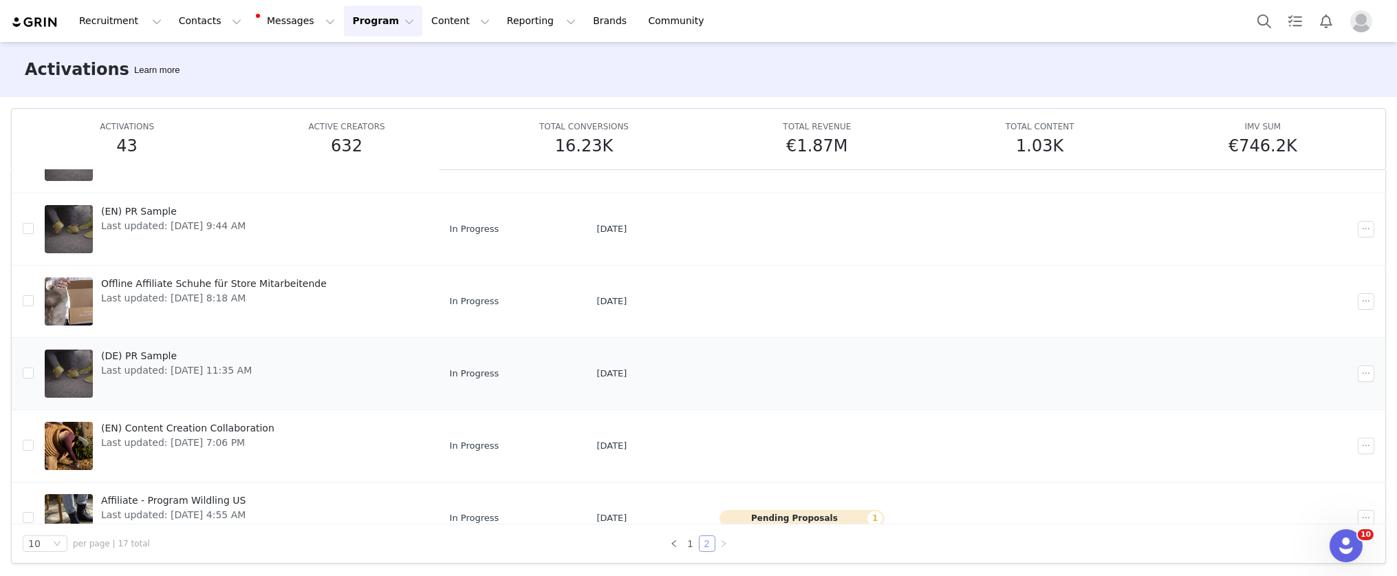
scroll to position [169, 0]
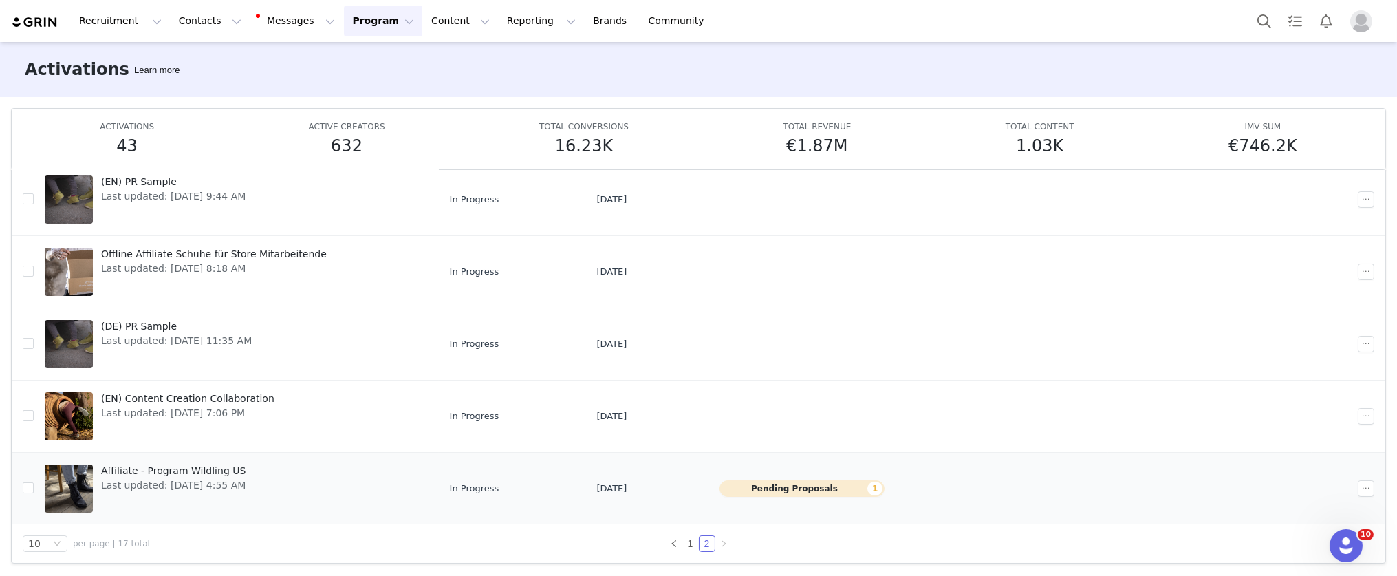
click at [361, 480] on link "Affiliate - Program Wildling US Last updated: Aug 27, 2025 4:55 AM" at bounding box center [236, 488] width 383 height 55
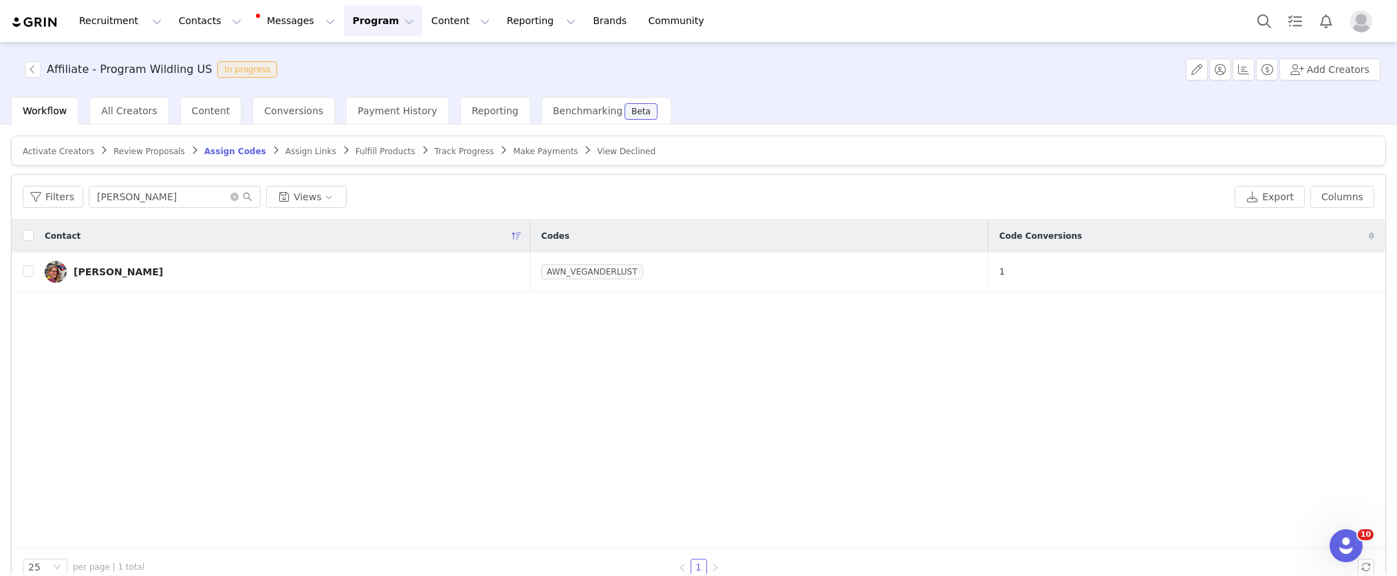
click at [517, 148] on span "Make Payments" at bounding box center [545, 152] width 65 height 10
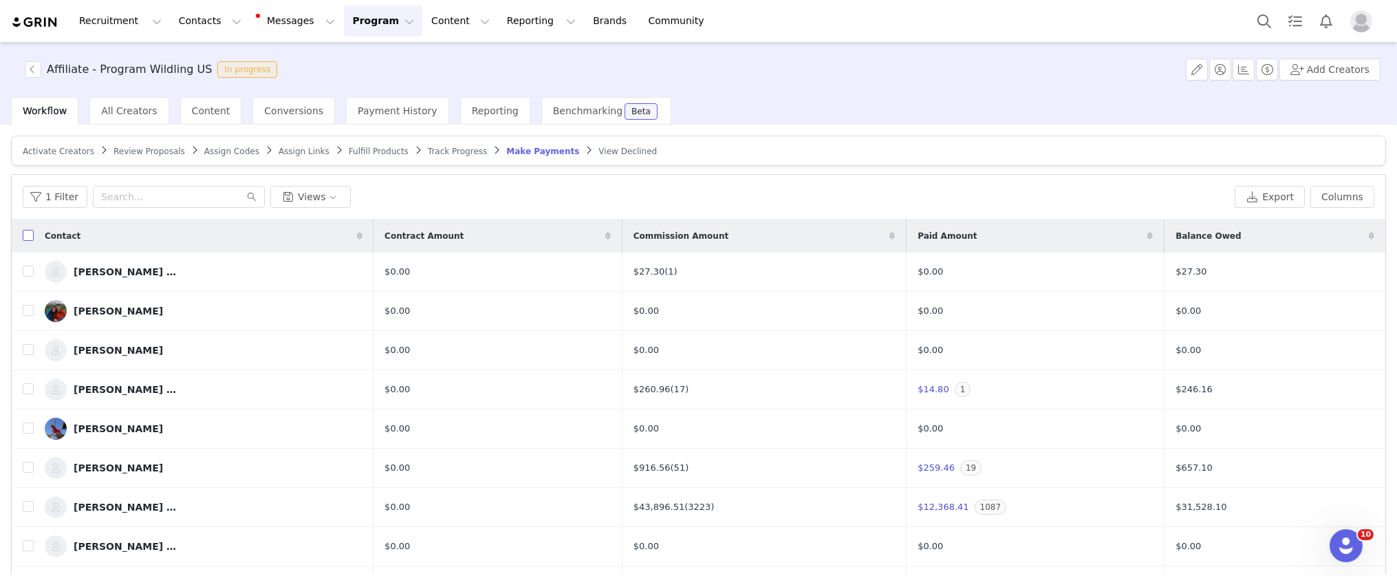
click at [32, 235] on input "checkbox" at bounding box center [28, 235] width 11 height 11
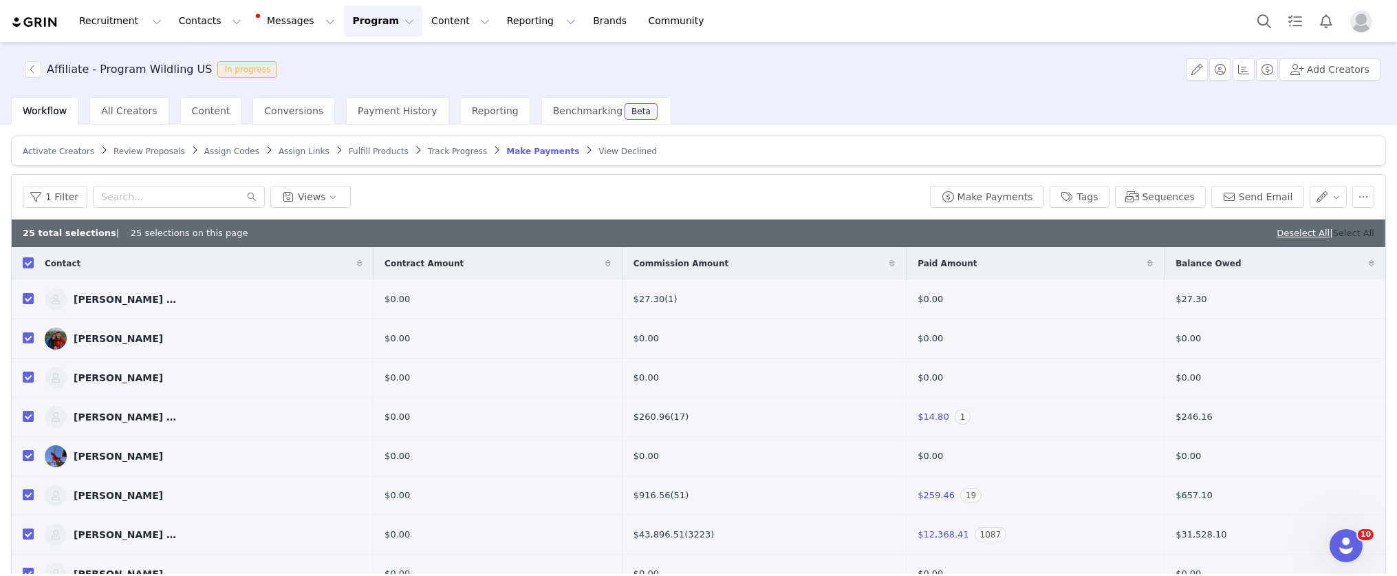
click at [1350, 234] on link "Select All" at bounding box center [1353, 233] width 41 height 10
click at [1013, 199] on button "Make Payments" at bounding box center [987, 197] width 114 height 22
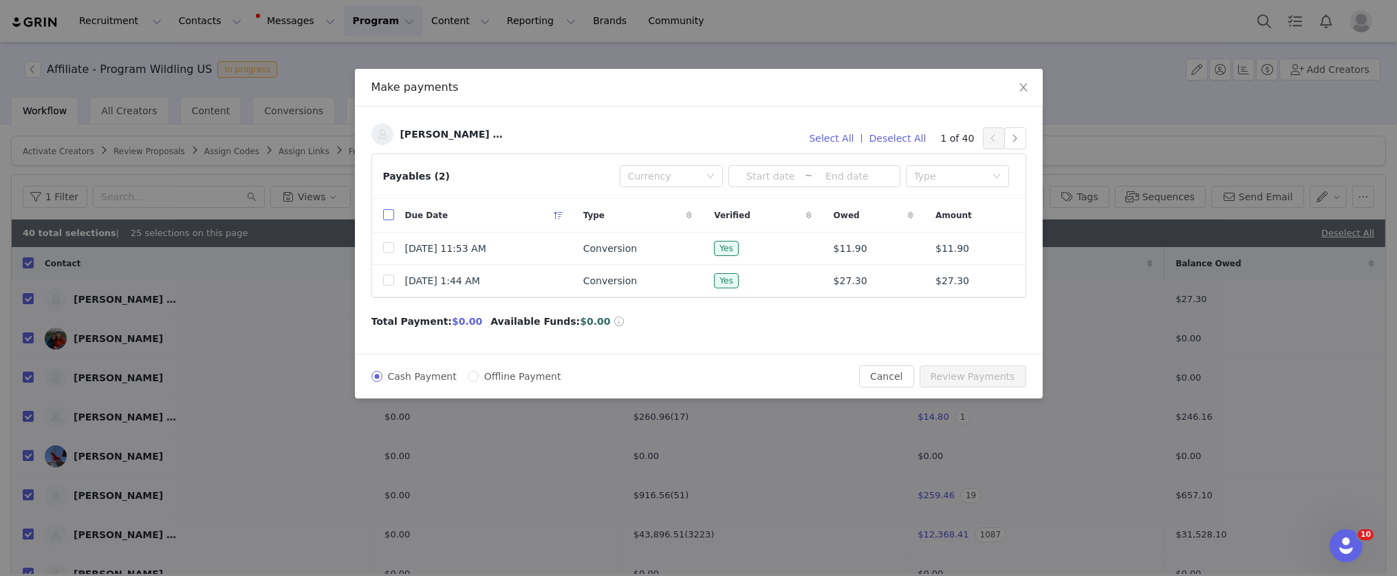
click at [389, 217] on input "checkbox" at bounding box center [388, 214] width 11 height 11
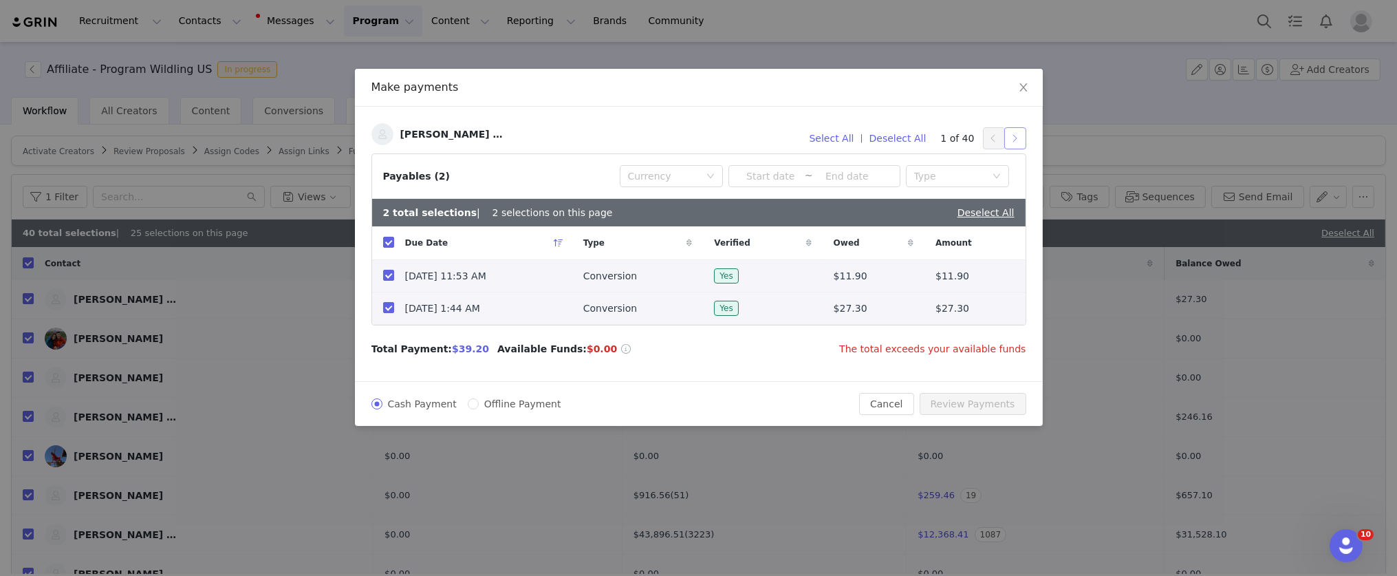
click at [1018, 137] on button "button" at bounding box center [1016, 138] width 22 height 22
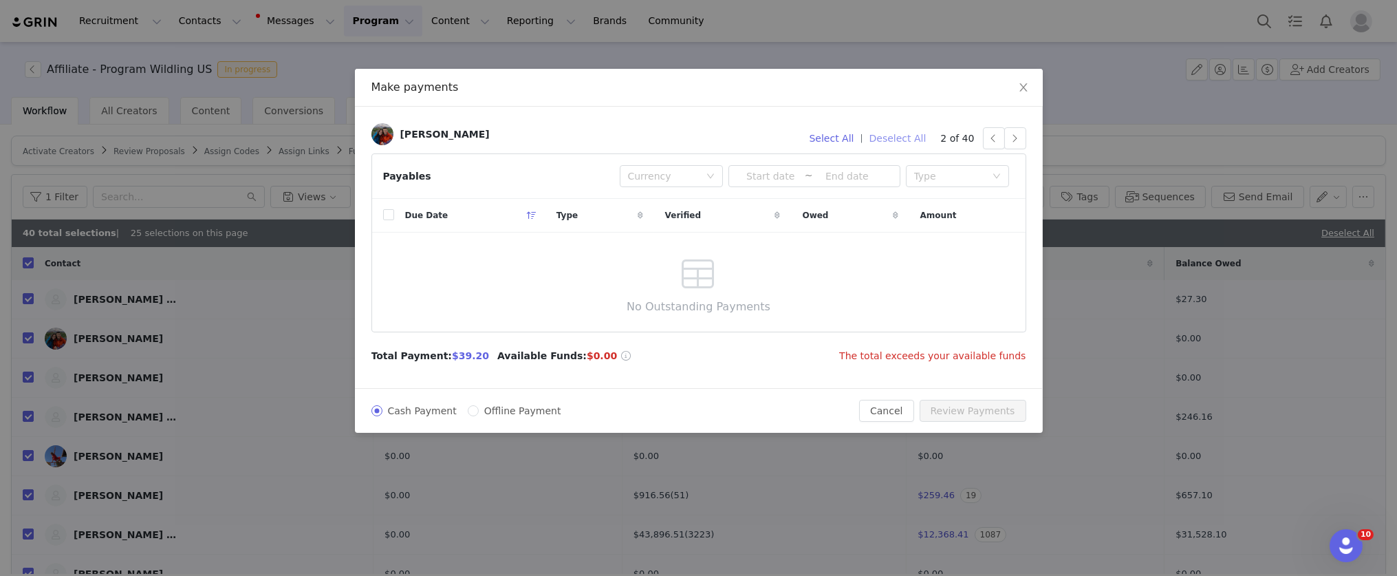
click at [911, 141] on button "Deselect All" at bounding box center [898, 138] width 69 height 22
click at [1014, 140] on button "button" at bounding box center [1016, 138] width 22 height 22
click at [1012, 135] on button "button" at bounding box center [1016, 138] width 22 height 22
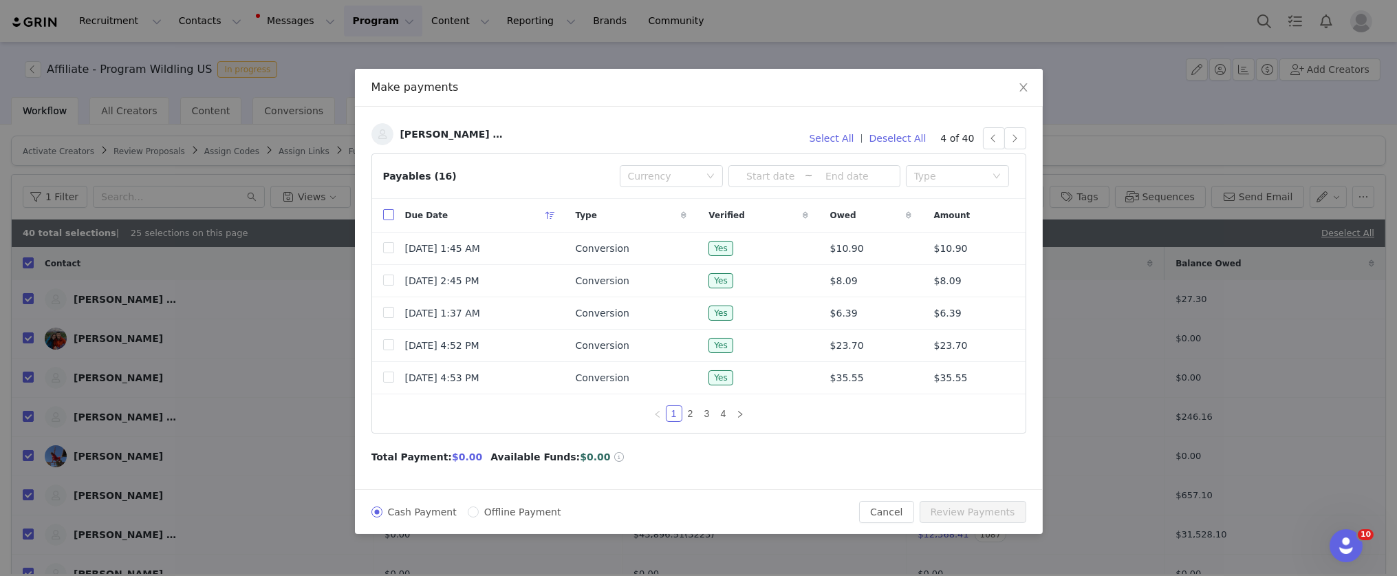
click at [388, 214] on input "checkbox" at bounding box center [388, 214] width 11 height 11
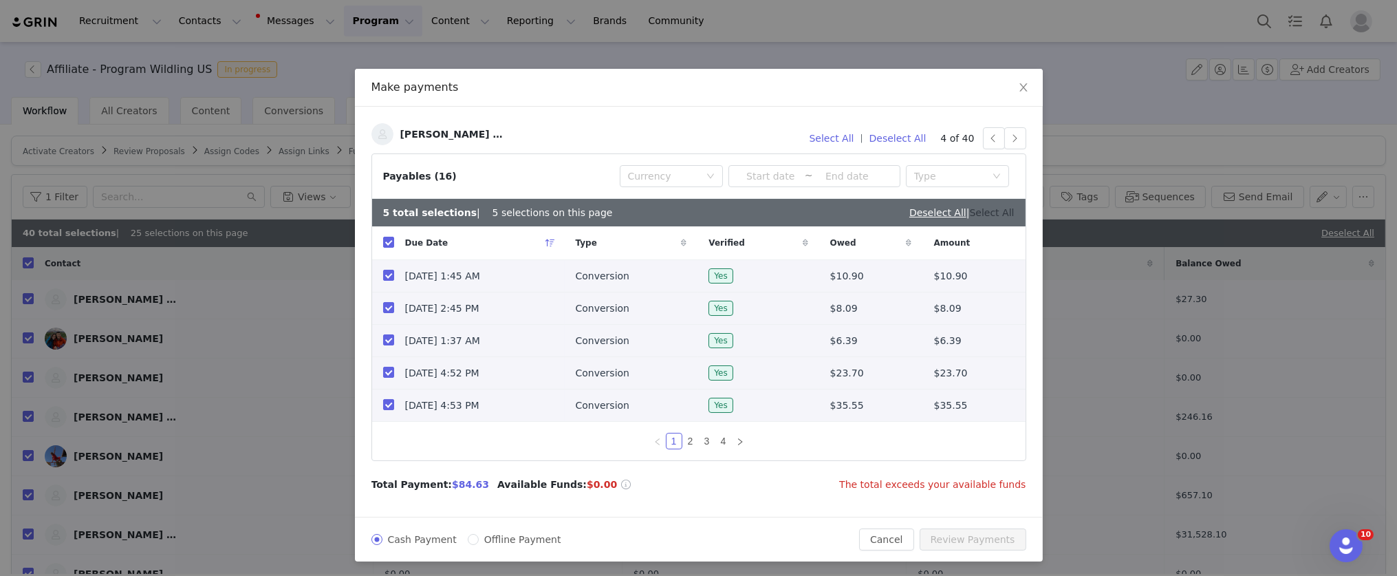
click at [987, 215] on link "Select All" at bounding box center [992, 212] width 45 height 11
click at [989, 213] on link "Deselect All" at bounding box center [986, 212] width 57 height 11
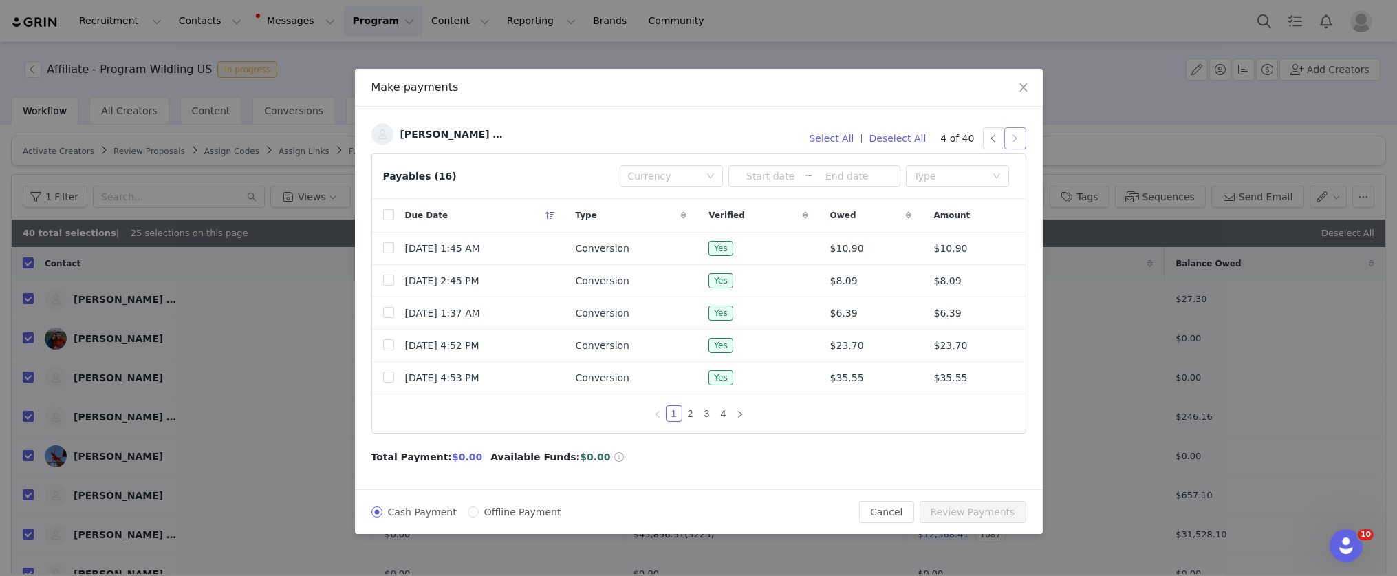
click at [1018, 140] on button "button" at bounding box center [1016, 138] width 22 height 22
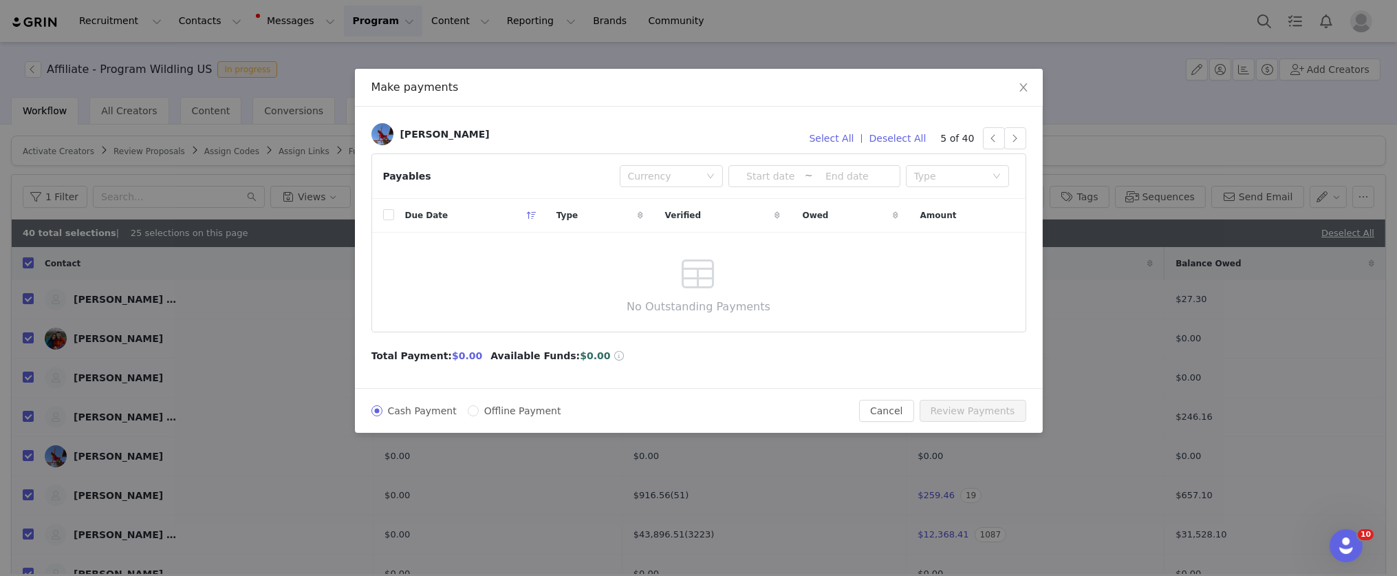
click at [1000, 115] on div "Fabiana Souza Select All | Deselect All 5 of 40 Payables Currency ~ Type Due Da…" at bounding box center [699, 247] width 688 height 281
click at [1011, 133] on button "button" at bounding box center [1016, 138] width 22 height 22
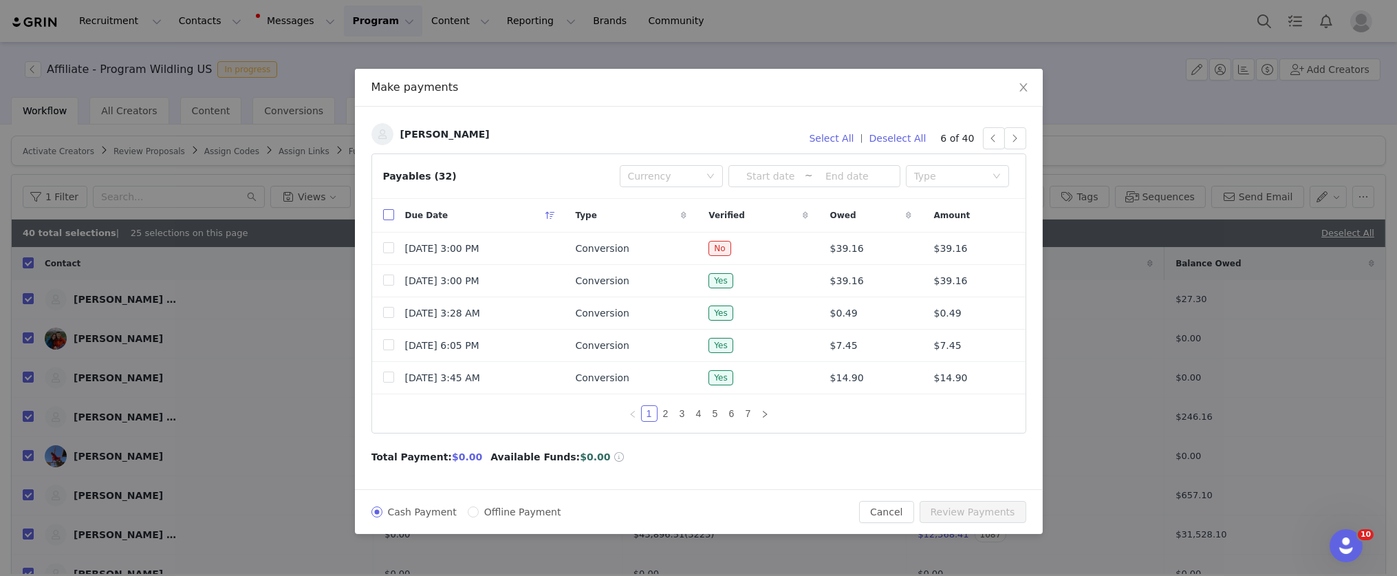
click at [389, 215] on input "checkbox" at bounding box center [388, 214] width 11 height 11
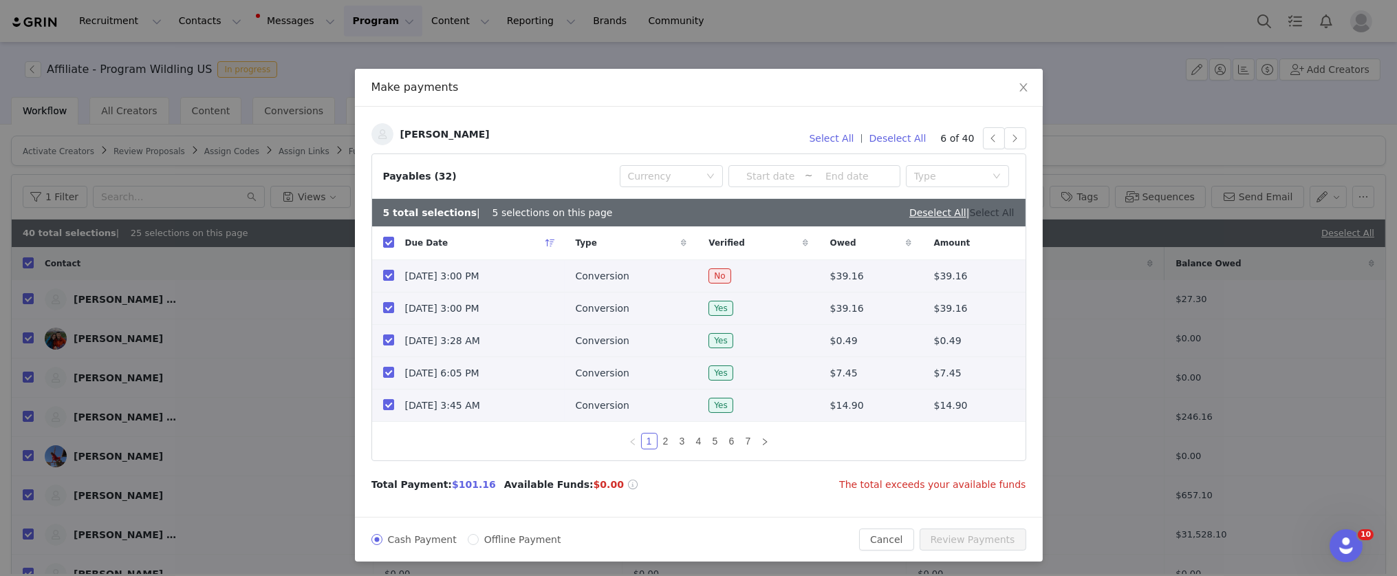
click at [983, 214] on link "Select All" at bounding box center [992, 212] width 45 height 11
click at [989, 215] on link "Deselect All" at bounding box center [986, 212] width 57 height 11
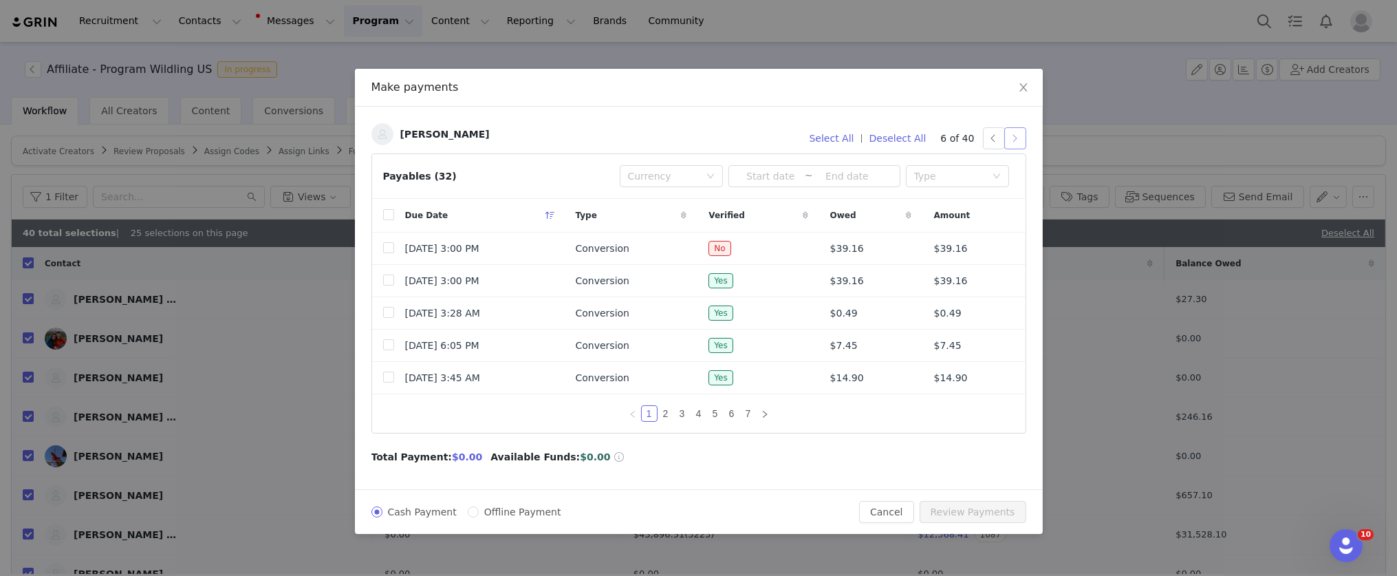
click at [1017, 133] on button "button" at bounding box center [1016, 138] width 22 height 22
click at [389, 215] on input "checkbox" at bounding box center [388, 214] width 11 height 11
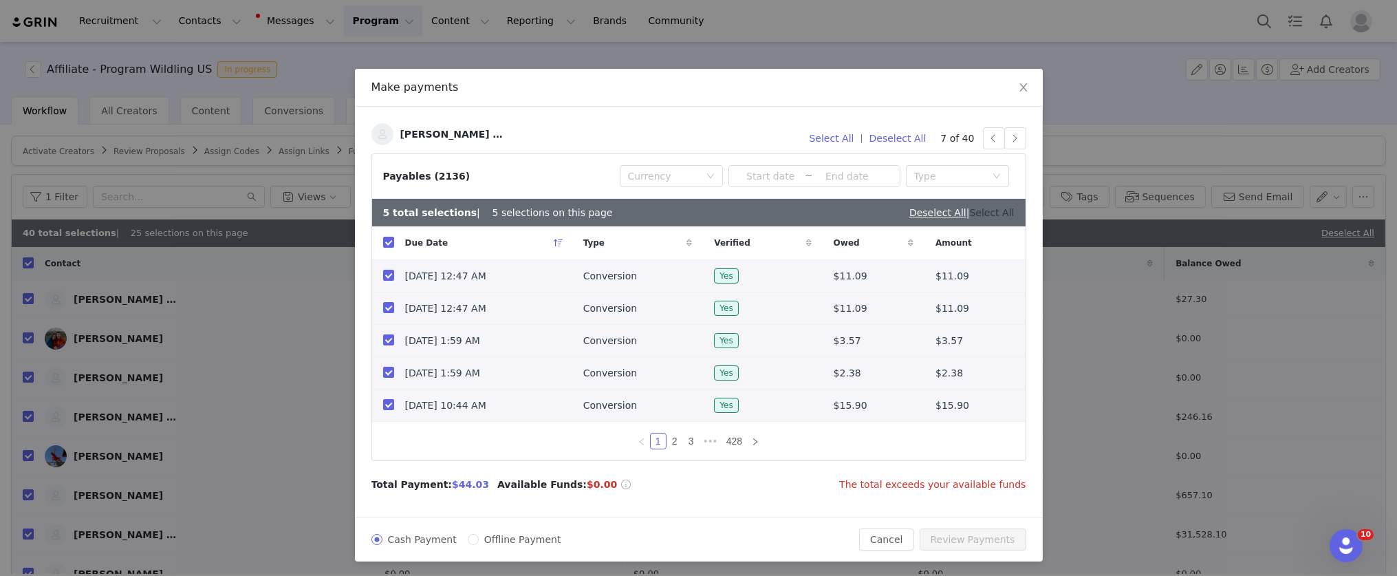
click at [987, 215] on link "Select All" at bounding box center [992, 212] width 45 height 11
click at [989, 144] on button "button" at bounding box center [994, 138] width 22 height 22
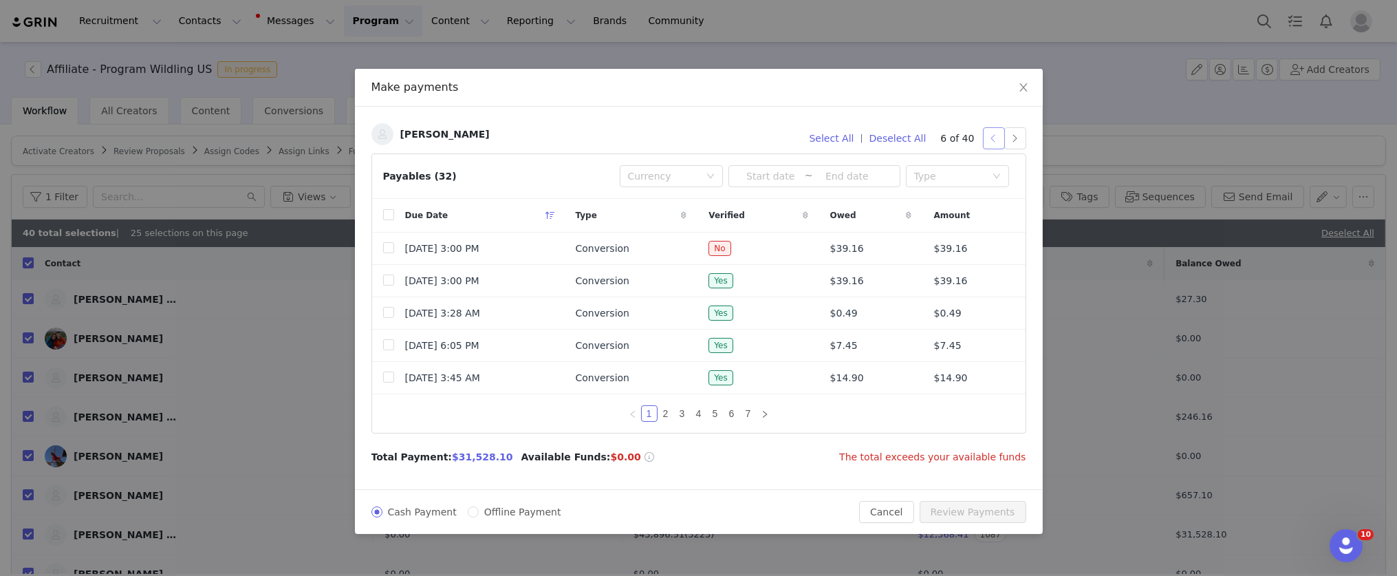
click at [991, 140] on button "button" at bounding box center [994, 138] width 22 height 22
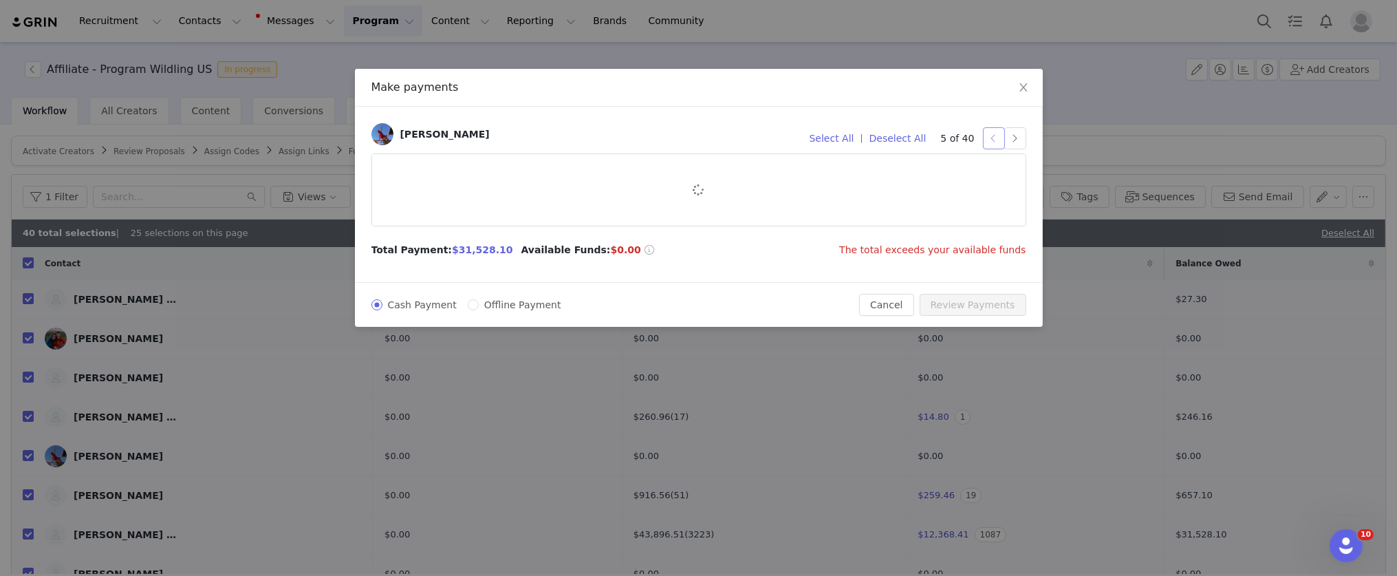
click at [991, 140] on button "button" at bounding box center [994, 138] width 22 height 22
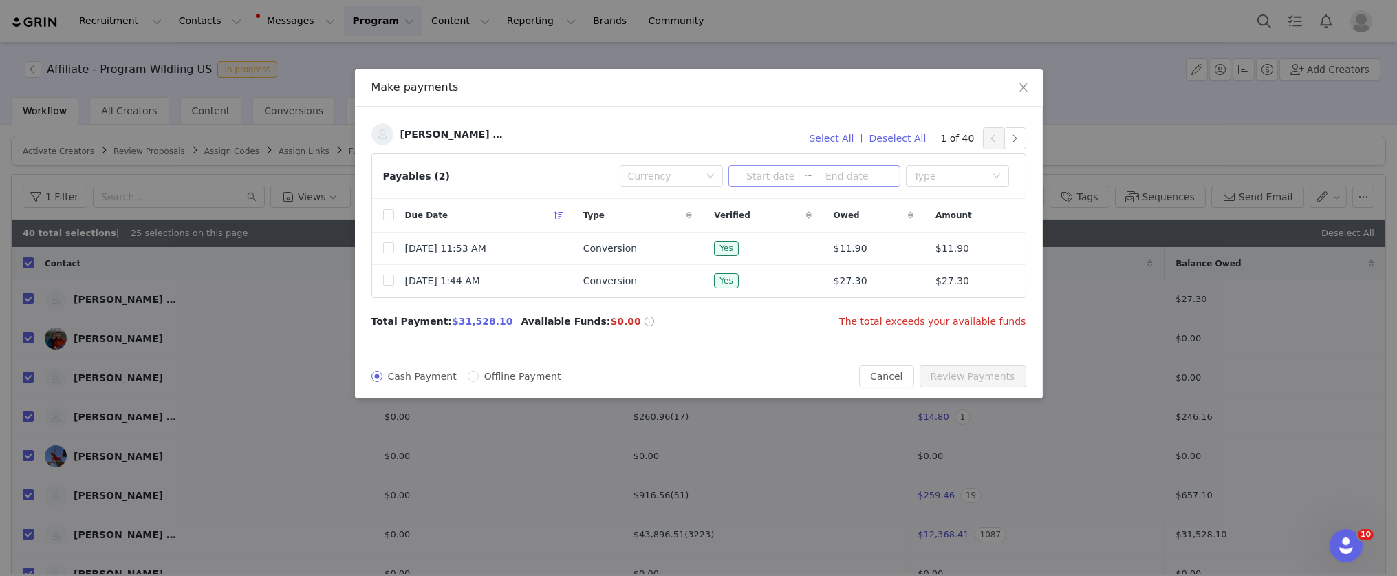
click at [777, 171] on input at bounding box center [771, 176] width 68 height 15
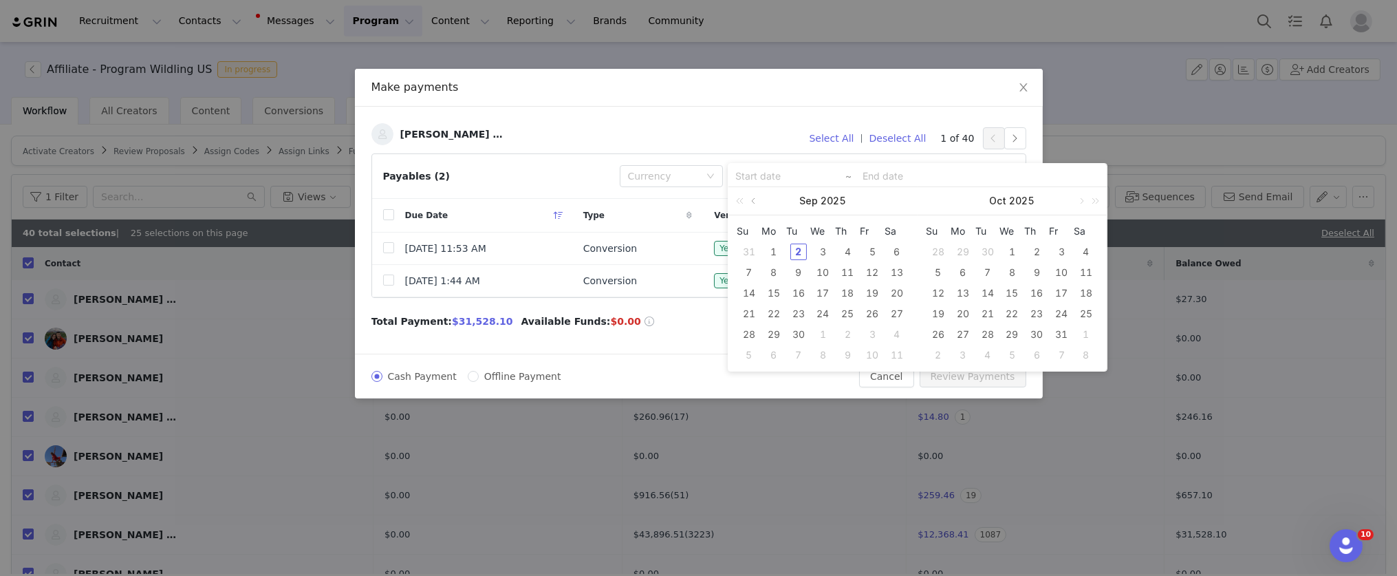
click at [752, 200] on link at bounding box center [755, 201] width 12 height 28
click at [874, 249] on div "1" at bounding box center [872, 252] width 17 height 17
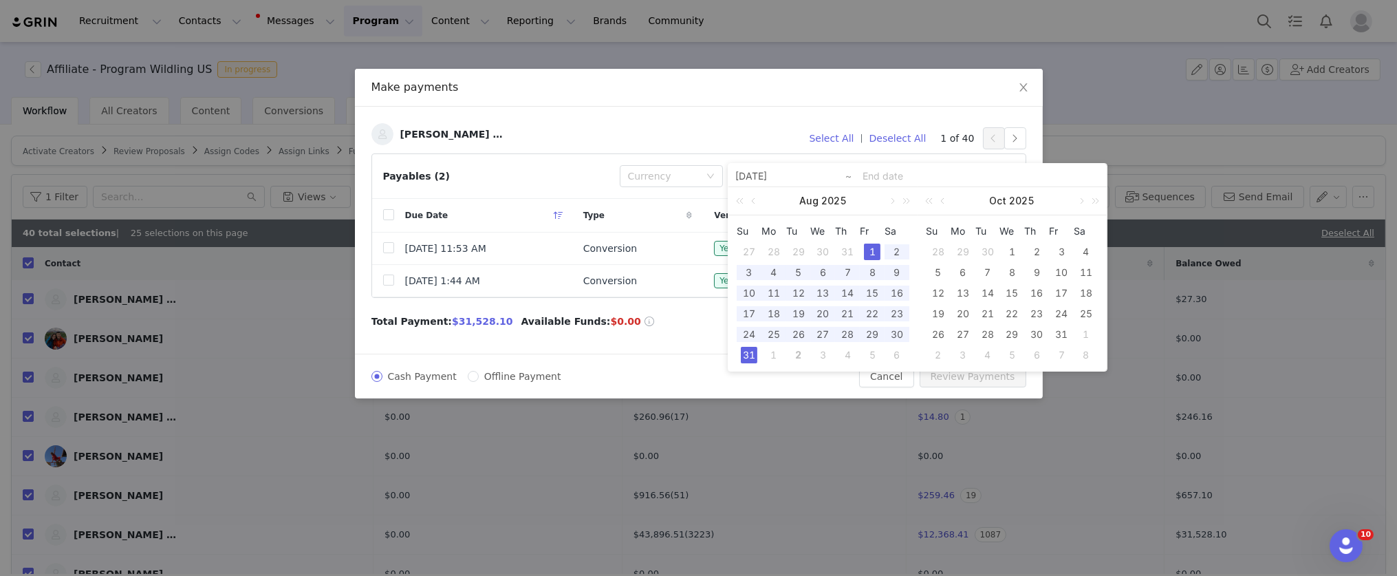
click at [751, 356] on div "31" at bounding box center [749, 355] width 17 height 17
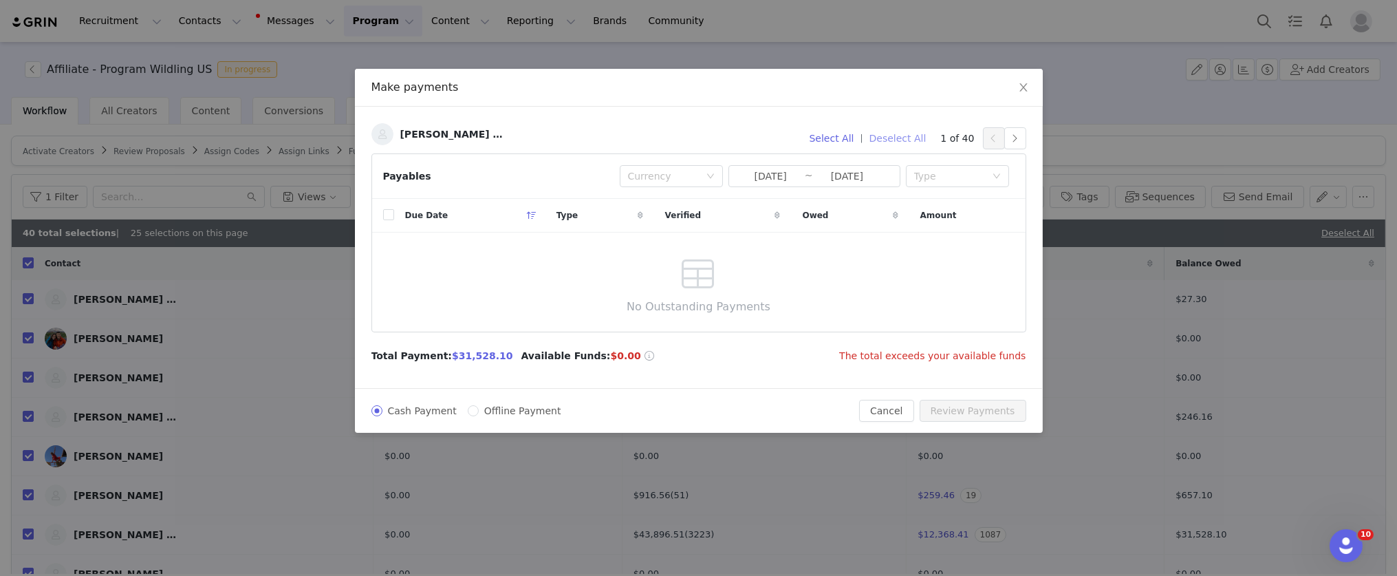
click at [901, 133] on button "Deselect All" at bounding box center [898, 138] width 69 height 22
click at [1020, 140] on button "button" at bounding box center [1016, 138] width 22 height 22
click at [1014, 141] on button "button" at bounding box center [1016, 138] width 22 height 22
click at [1020, 137] on button "button" at bounding box center [1016, 138] width 22 height 22
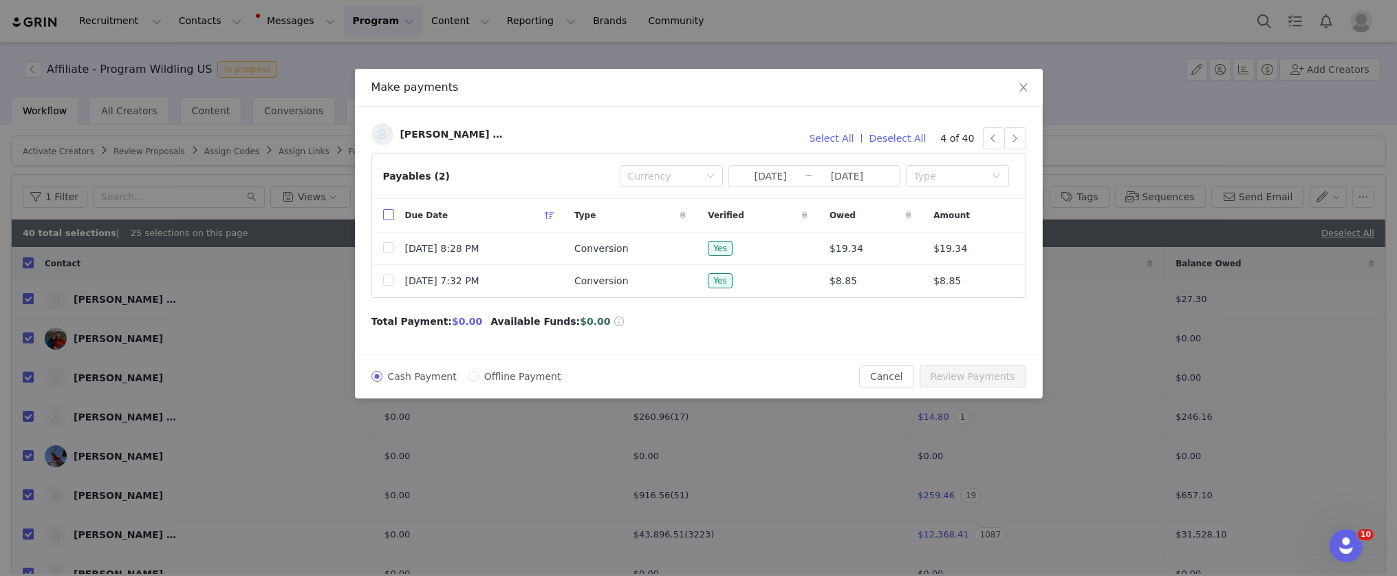
click at [385, 214] on input "checkbox" at bounding box center [388, 214] width 11 height 11
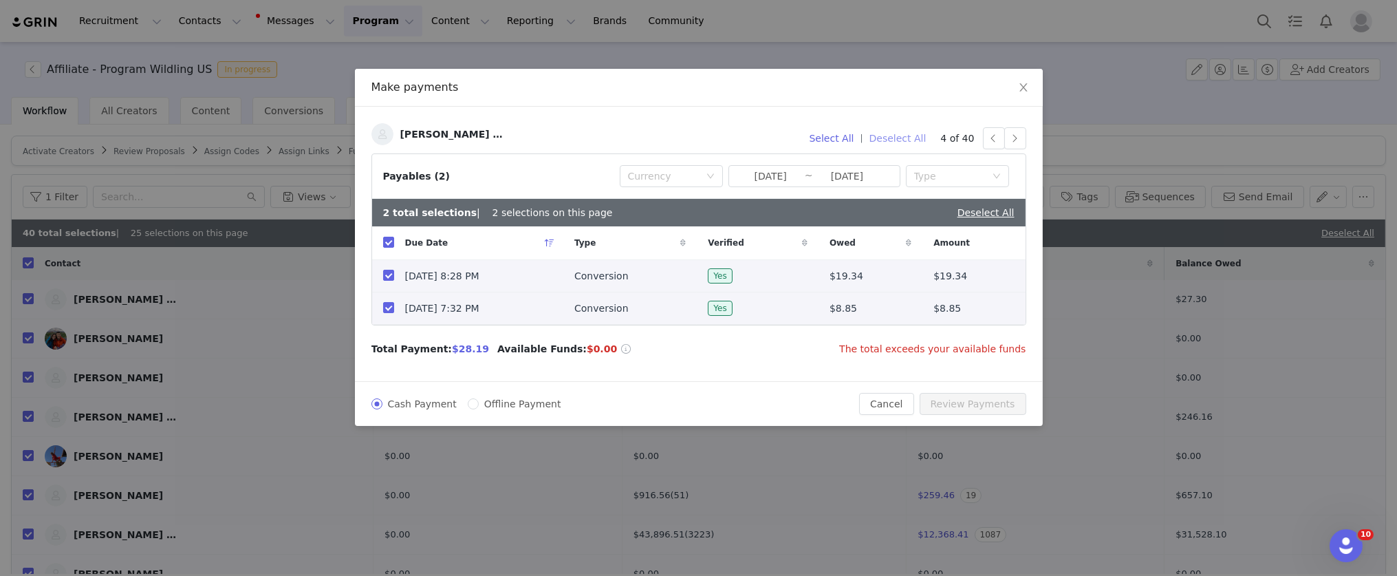
click at [905, 135] on button "Deselect All" at bounding box center [898, 138] width 69 height 22
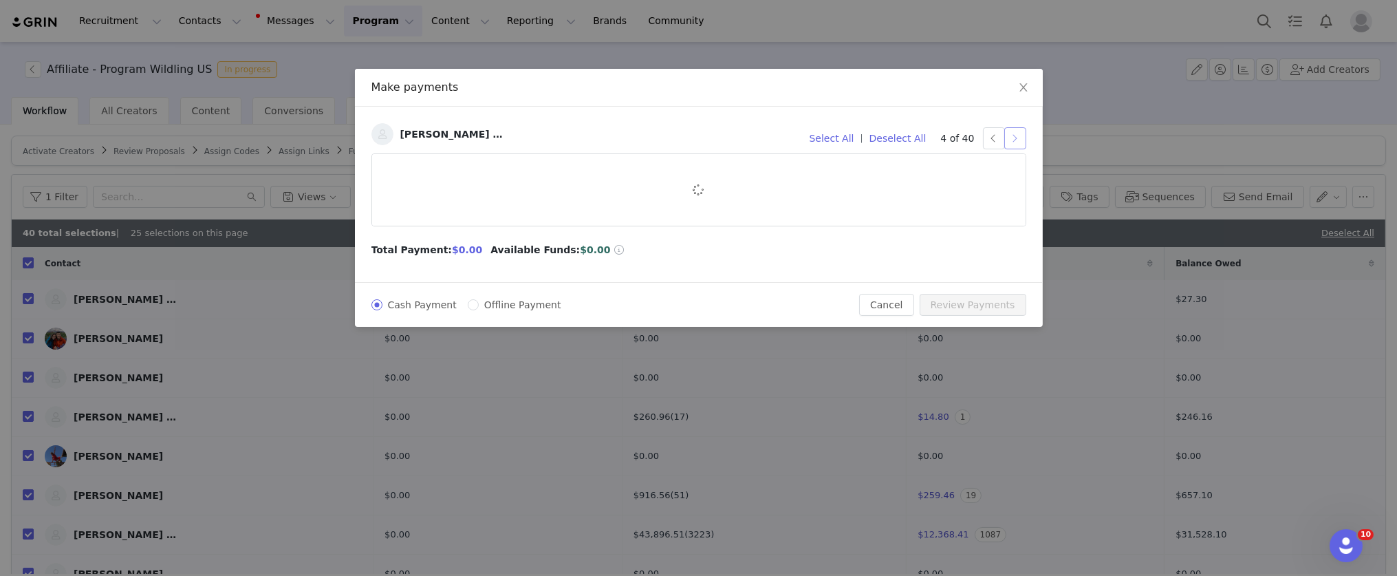
click at [1019, 140] on button "button" at bounding box center [1016, 138] width 22 height 22
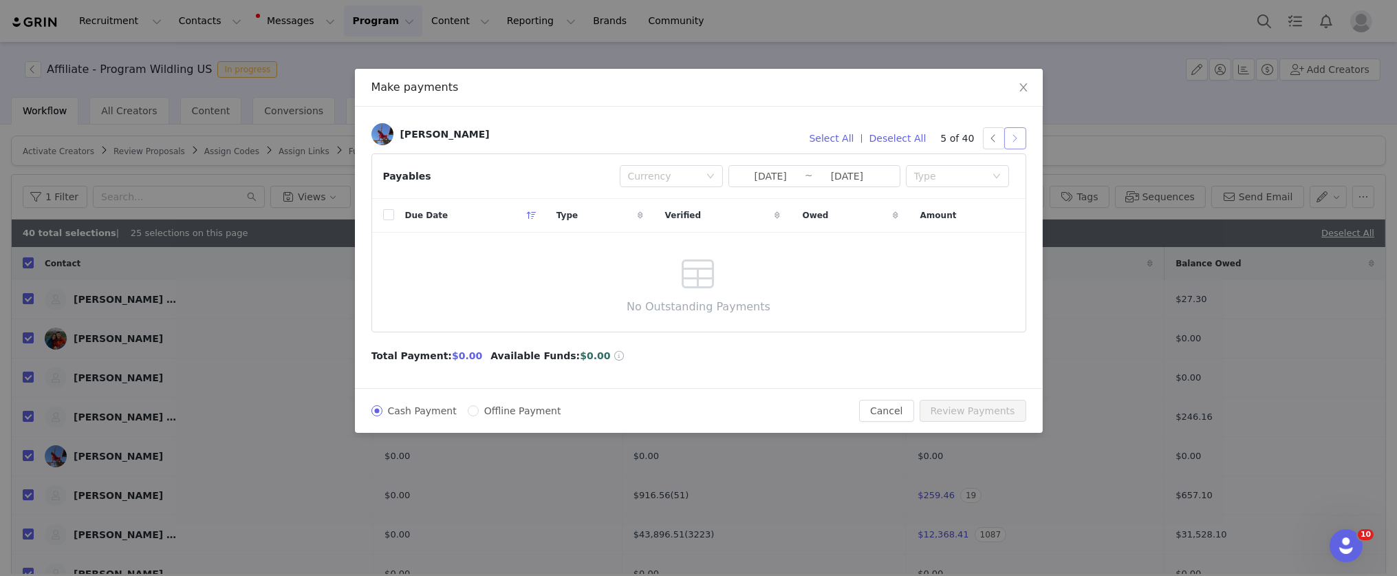
click at [1017, 141] on button "button" at bounding box center [1016, 138] width 22 height 22
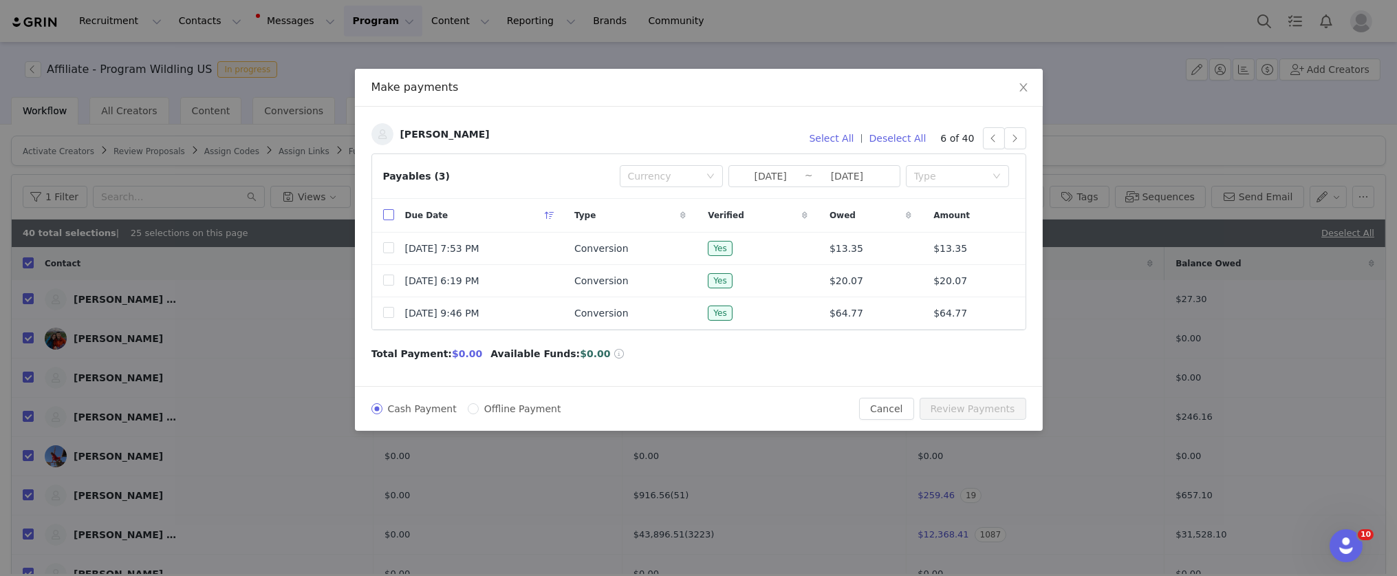
click at [387, 216] on input "checkbox" at bounding box center [388, 214] width 11 height 11
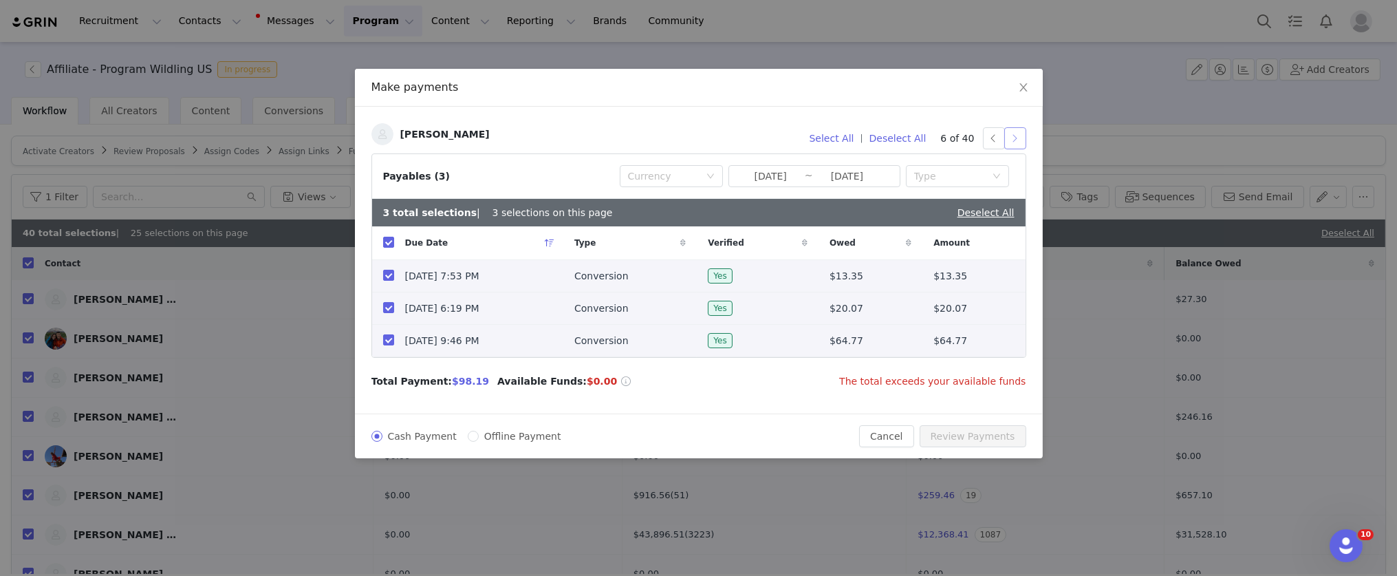
click at [1018, 144] on button "button" at bounding box center [1016, 138] width 22 height 22
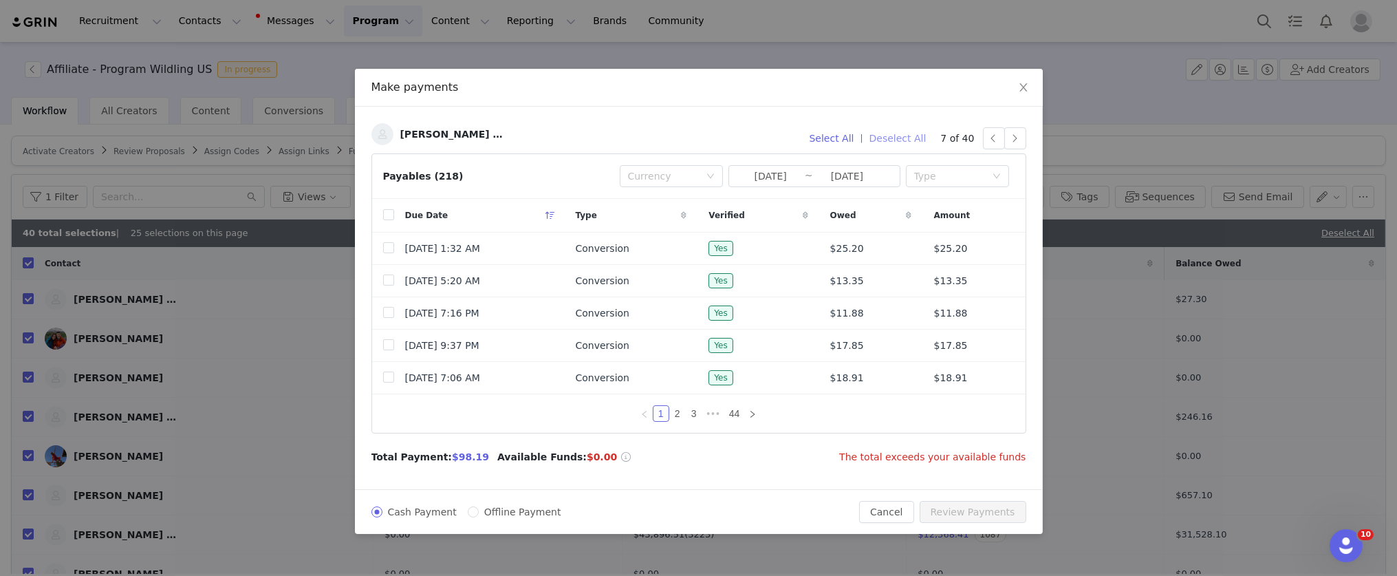
click at [908, 135] on button "Deselect All" at bounding box center [898, 138] width 69 height 22
click at [388, 217] on input "checkbox" at bounding box center [388, 214] width 11 height 11
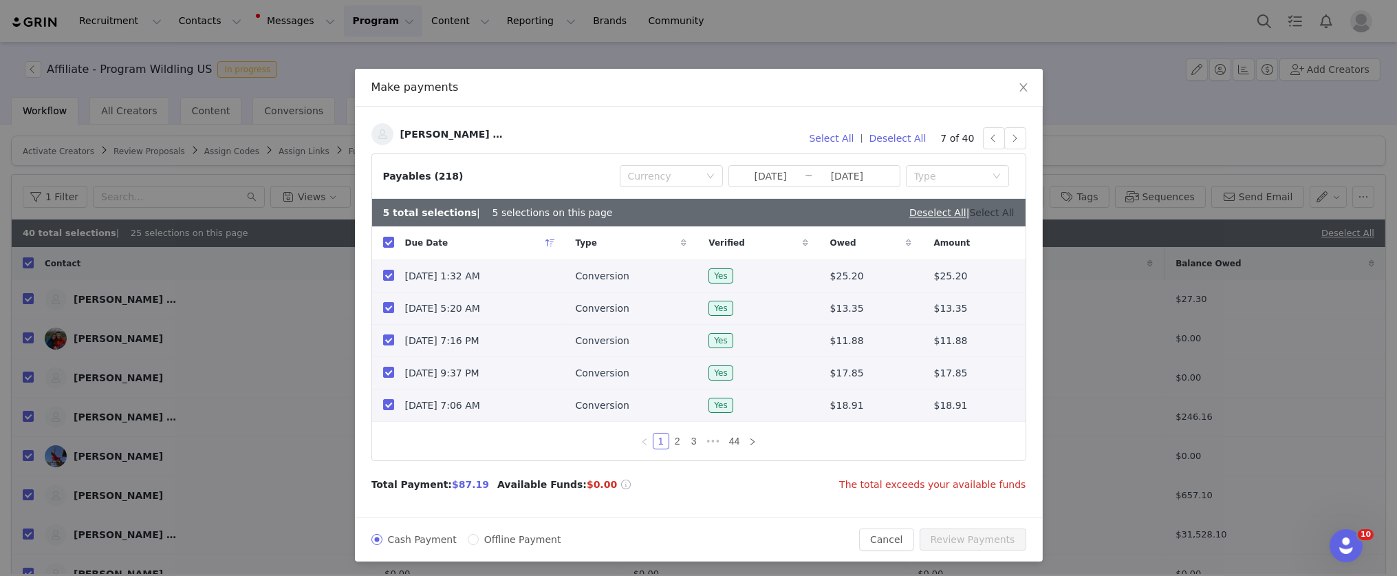
click at [996, 211] on link "Select All" at bounding box center [992, 212] width 45 height 11
click at [1015, 136] on button "button" at bounding box center [1016, 138] width 22 height 22
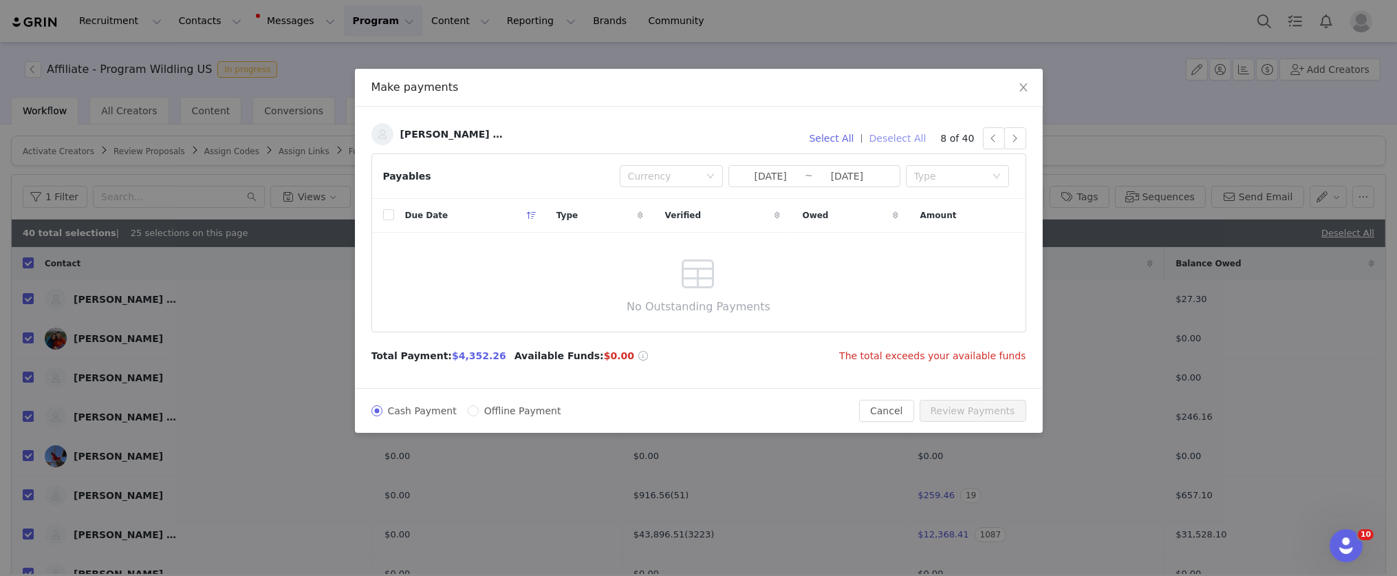
click at [917, 144] on button "Deselect All" at bounding box center [898, 138] width 69 height 22
click at [1020, 138] on button "button" at bounding box center [1016, 138] width 22 height 22
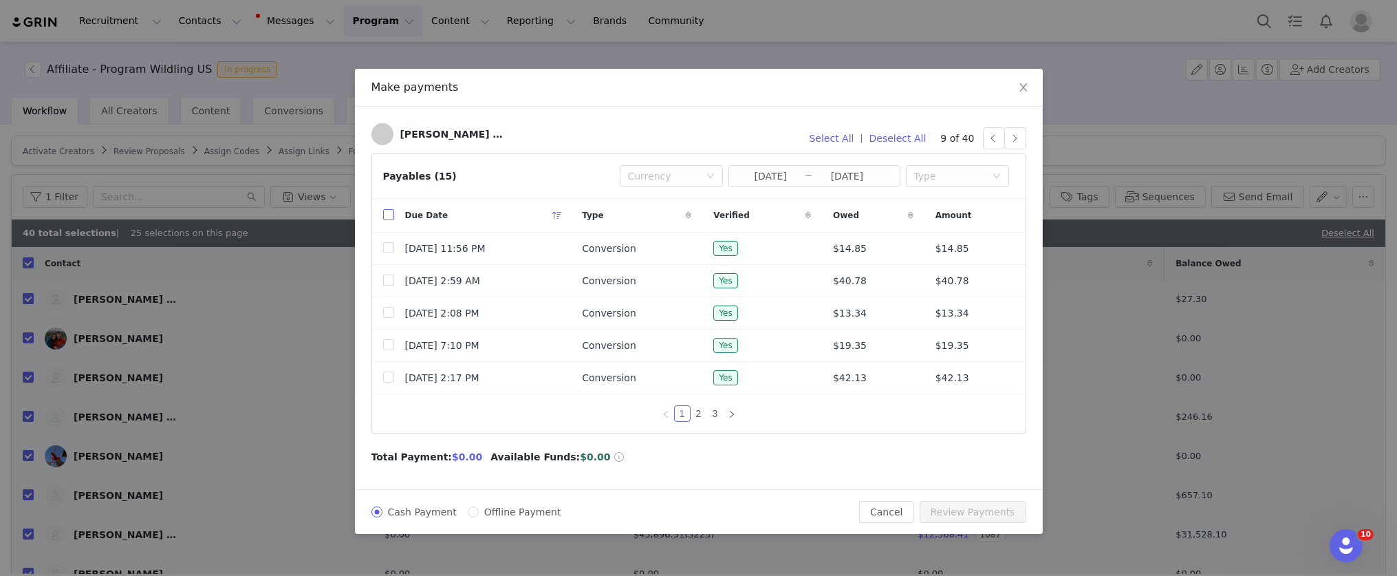
click at [391, 214] on input "checkbox" at bounding box center [388, 214] width 11 height 11
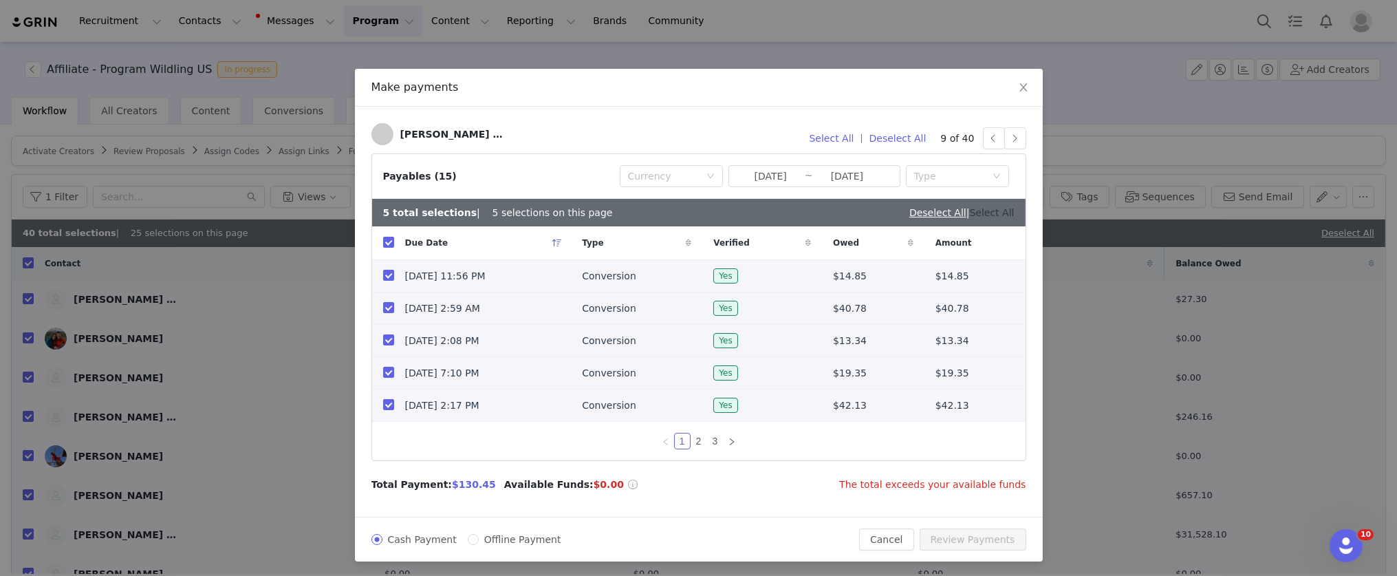
click at [998, 207] on link "Select All" at bounding box center [992, 212] width 45 height 11
click at [982, 215] on link "Deselect All" at bounding box center [986, 212] width 57 height 11
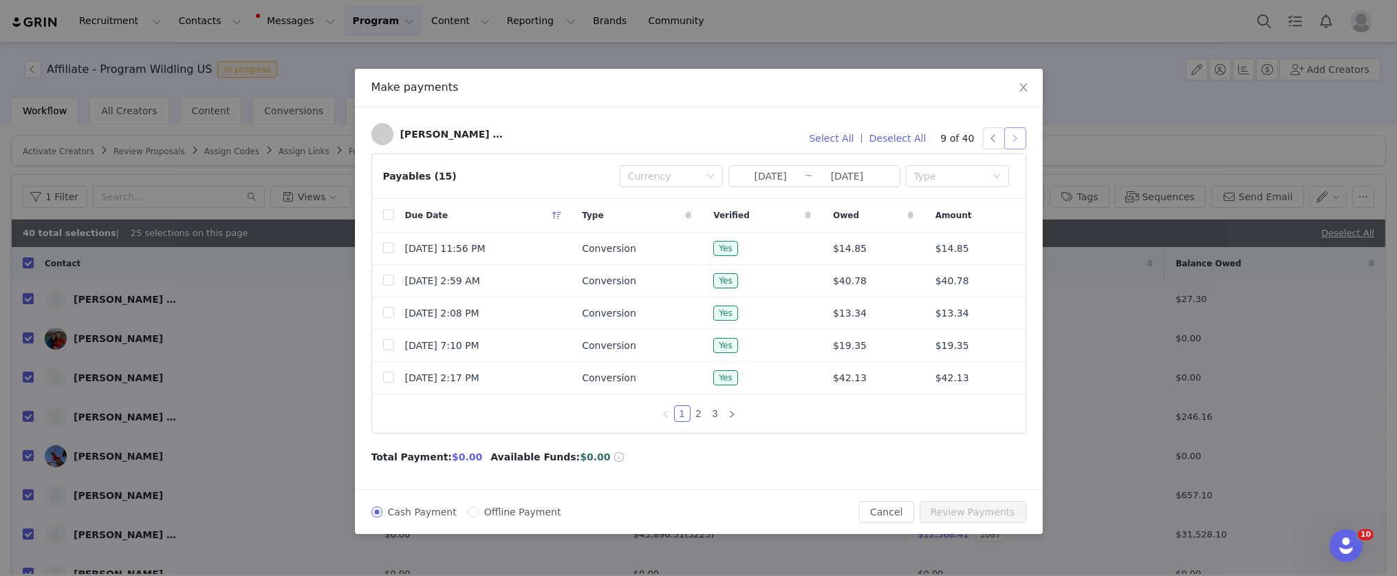
click at [1014, 140] on button "button" at bounding box center [1016, 138] width 22 height 22
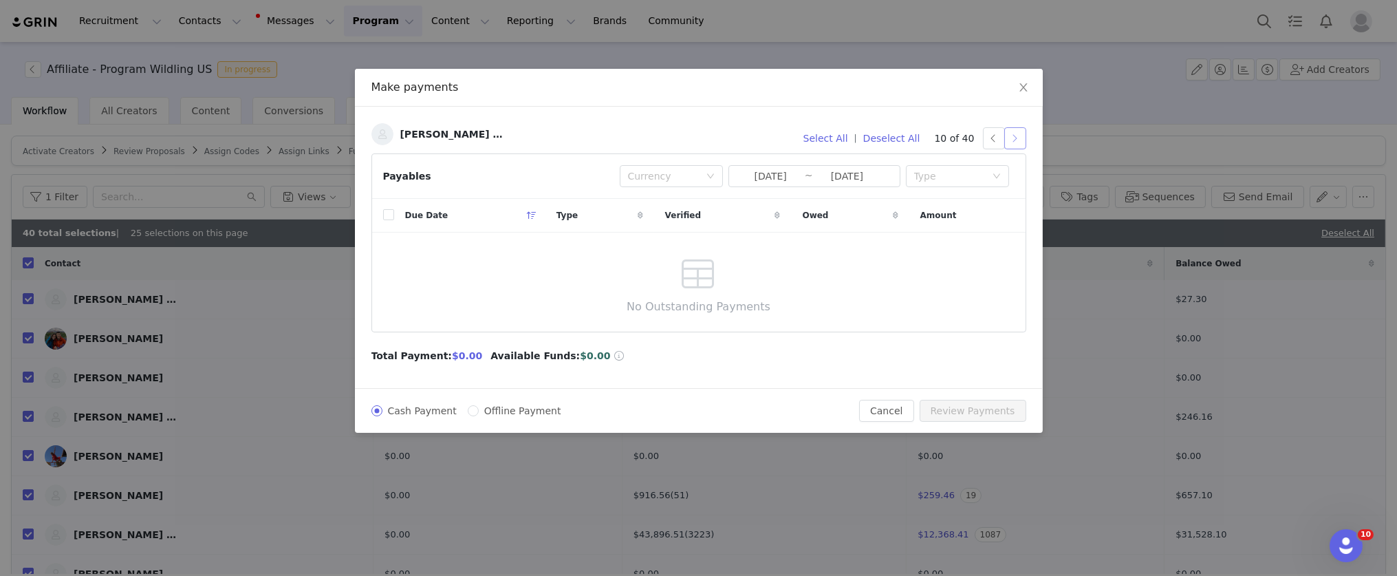
click at [1015, 140] on button "button" at bounding box center [1016, 138] width 22 height 22
click at [1021, 136] on button "button" at bounding box center [1016, 138] width 22 height 22
click at [1016, 138] on button "button" at bounding box center [1016, 138] width 22 height 22
click at [1016, 142] on button "button" at bounding box center [1016, 138] width 22 height 22
click at [1018, 139] on button "button" at bounding box center [1016, 138] width 22 height 22
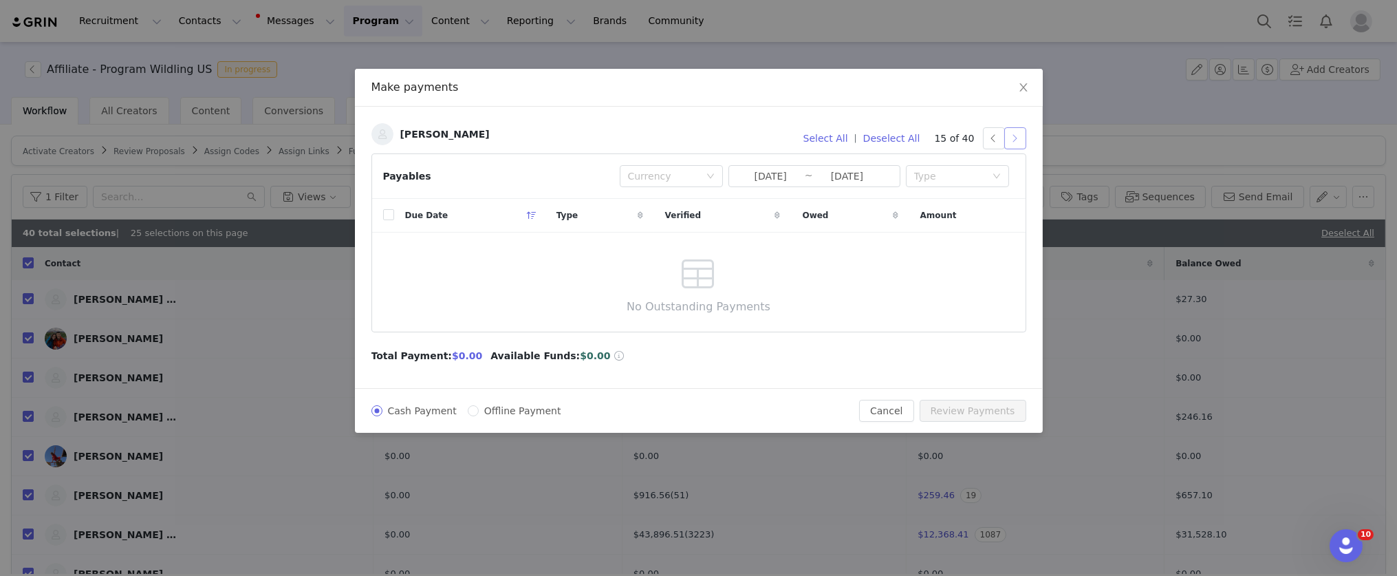
click at [1020, 138] on button "button" at bounding box center [1016, 138] width 22 height 22
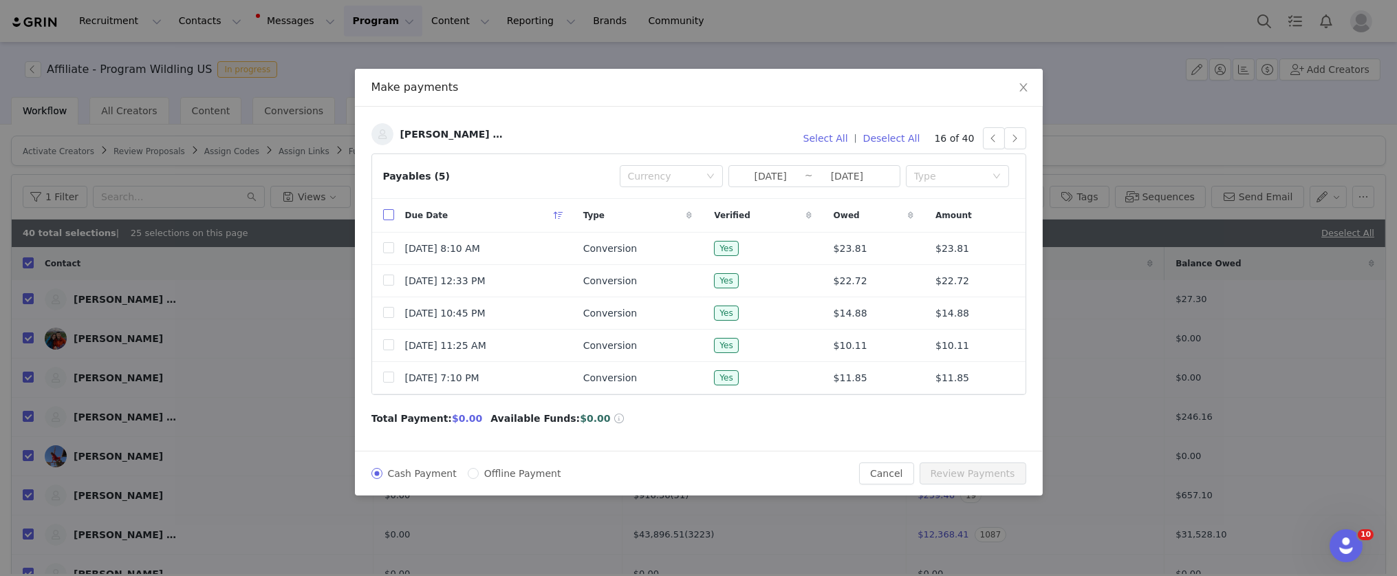
click at [390, 217] on input "checkbox" at bounding box center [388, 214] width 11 height 11
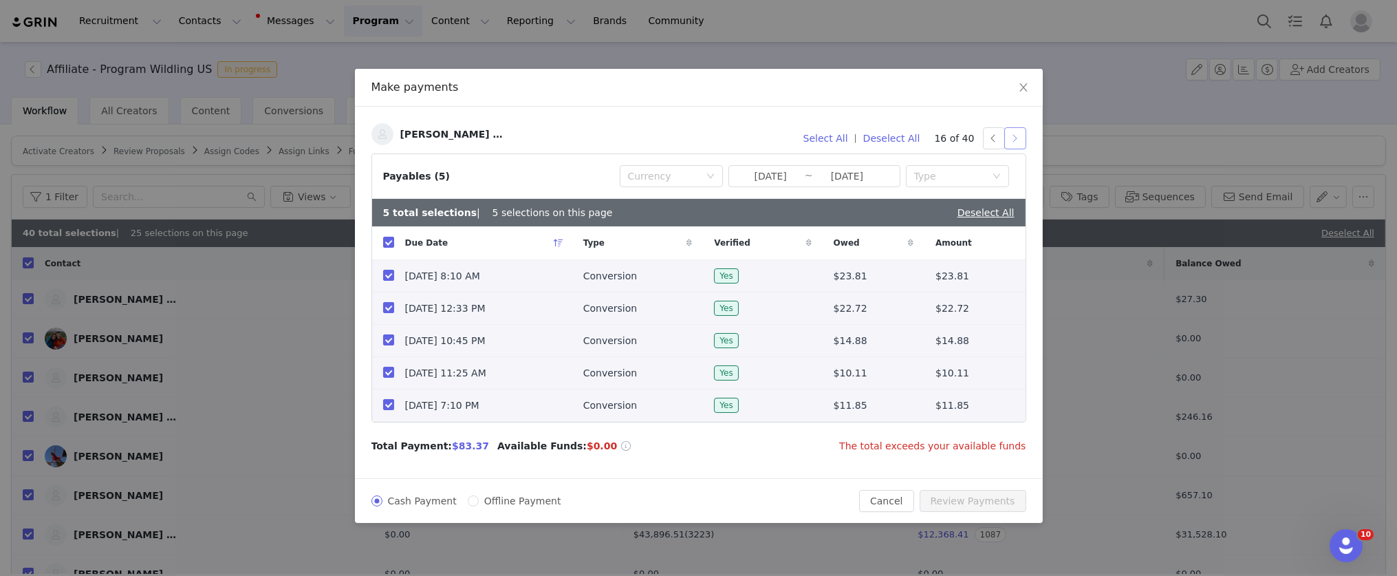
click at [1022, 132] on button "button" at bounding box center [1016, 138] width 22 height 22
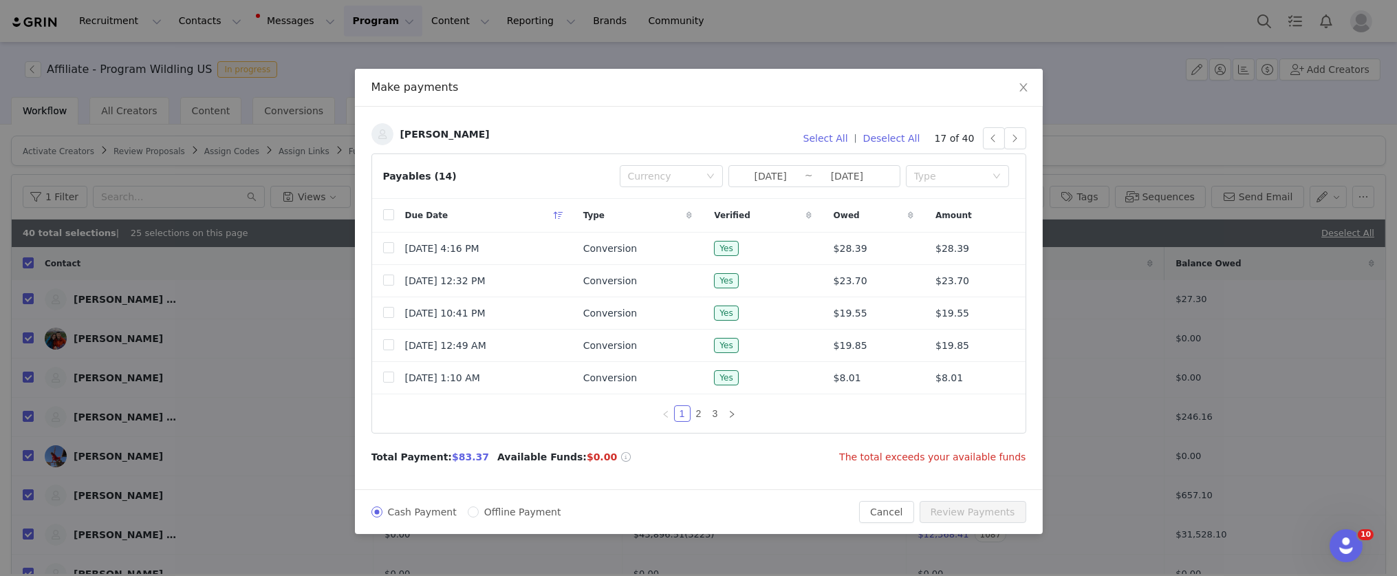
scroll to position [509, 0]
click at [902, 141] on button "Deselect All" at bounding box center [891, 138] width 69 height 22
click at [387, 215] on input "checkbox" at bounding box center [388, 214] width 11 height 11
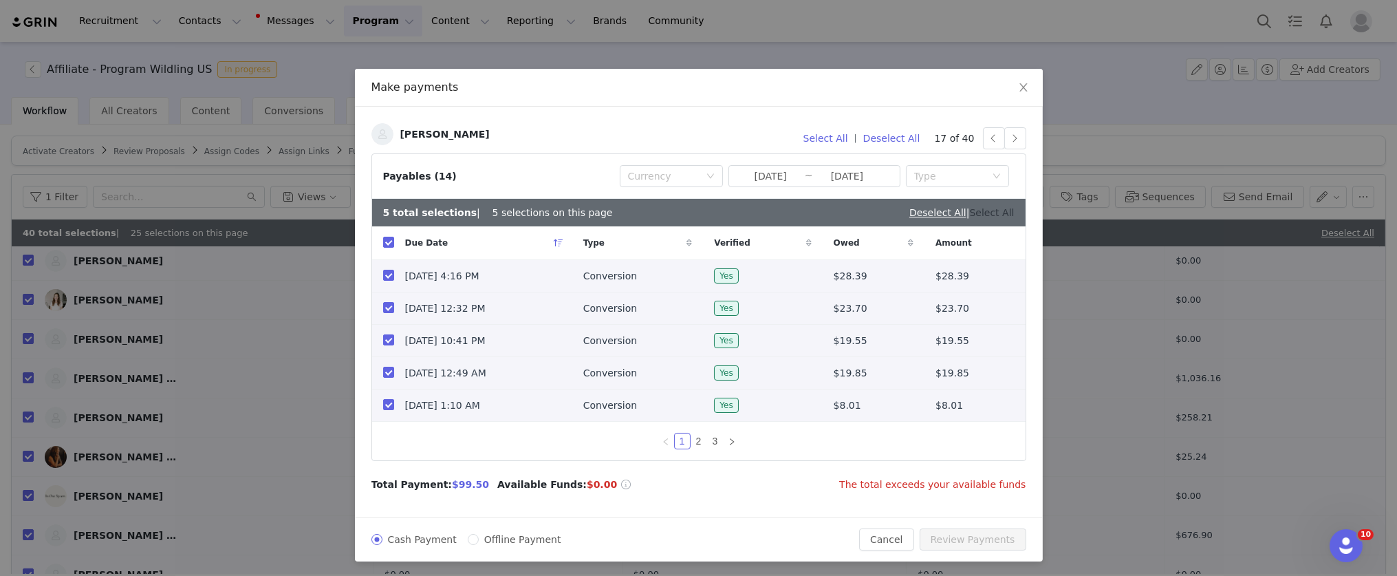
click at [995, 217] on link "Select All" at bounding box center [992, 212] width 45 height 11
click at [1002, 213] on link "Deselect All" at bounding box center [986, 212] width 57 height 11
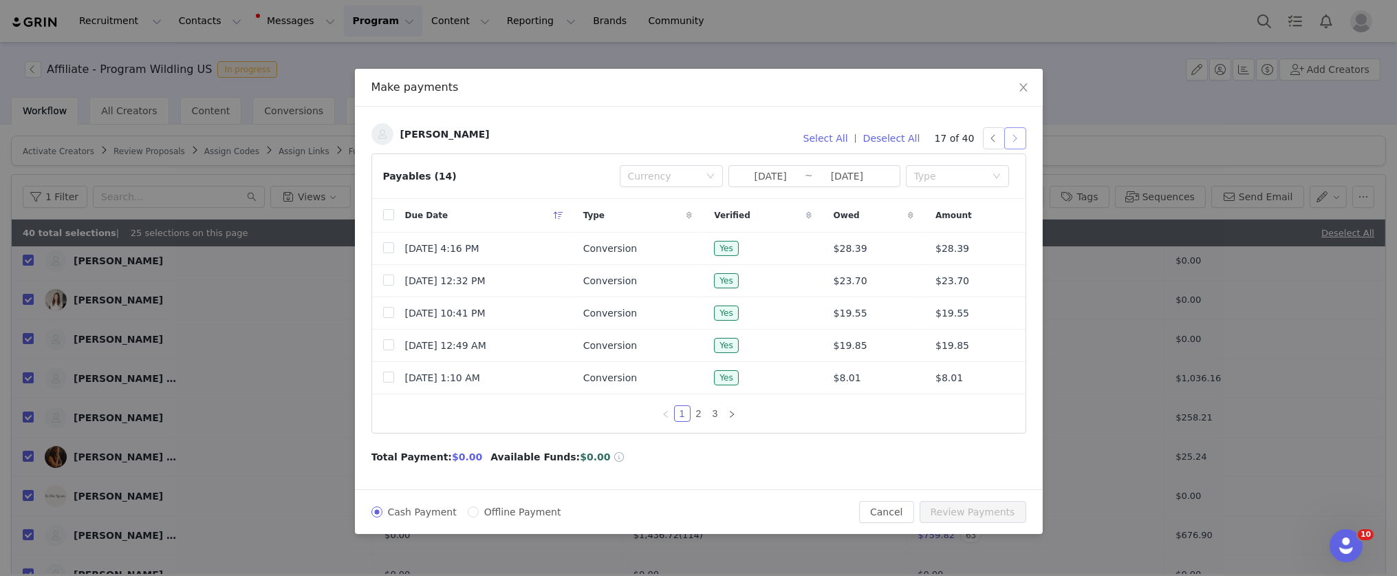
click at [1013, 141] on button "button" at bounding box center [1016, 138] width 22 height 22
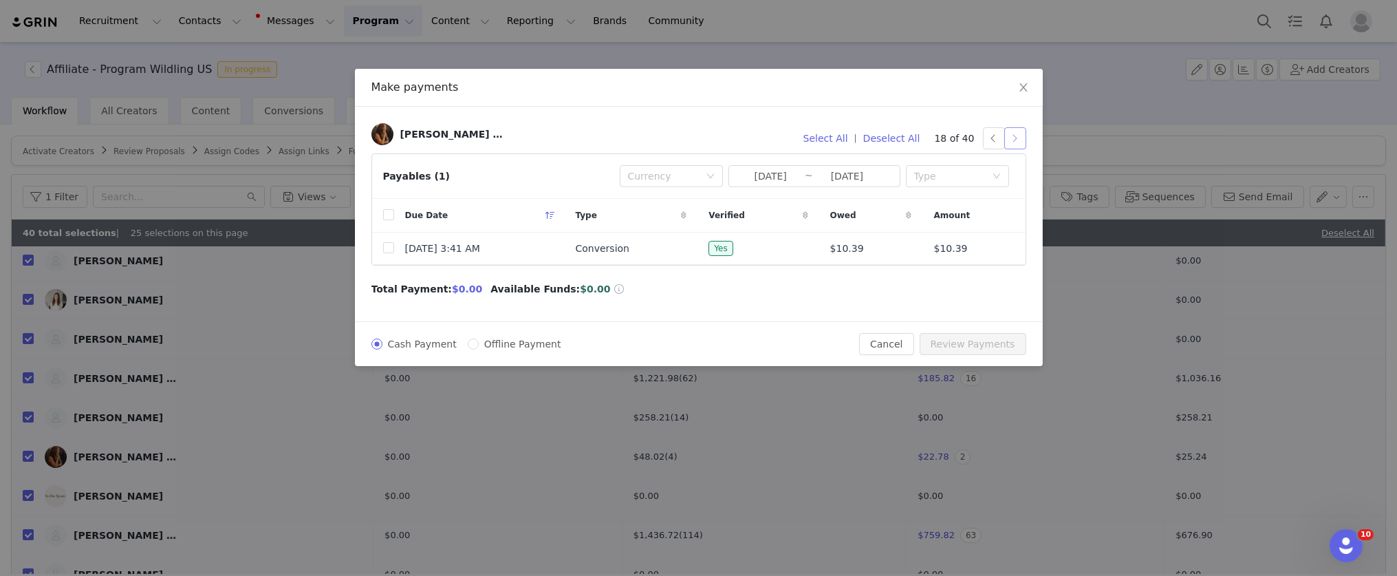
click at [1018, 133] on button "button" at bounding box center [1016, 138] width 22 height 22
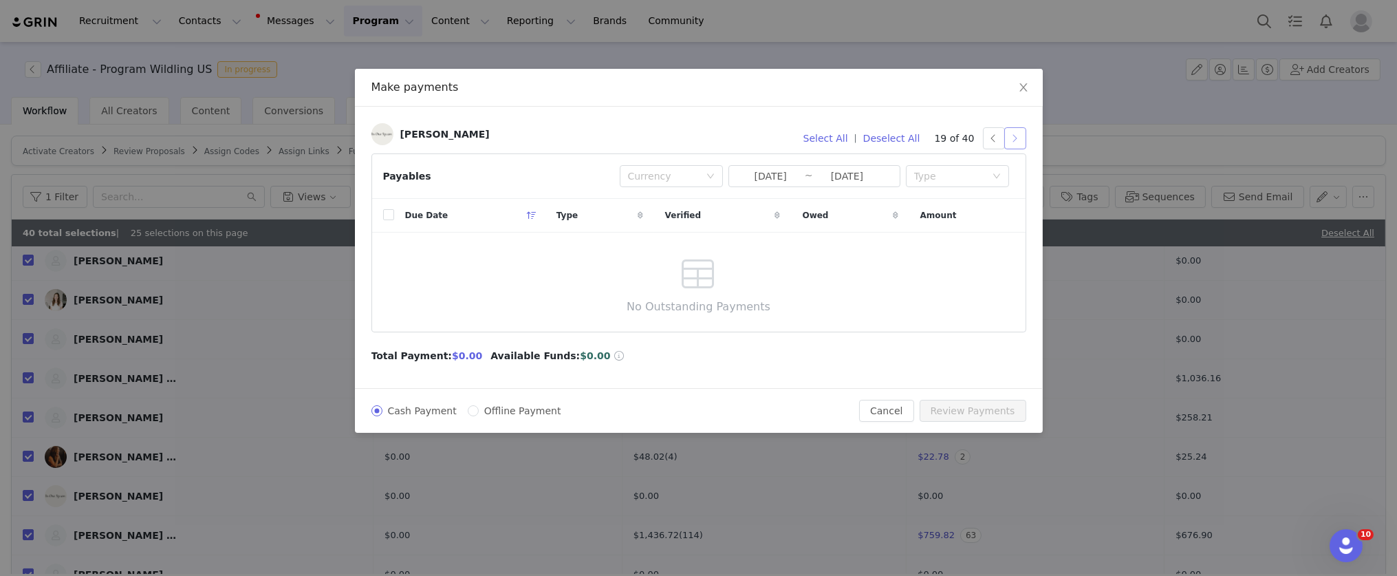
click at [1015, 138] on button "button" at bounding box center [1016, 138] width 22 height 22
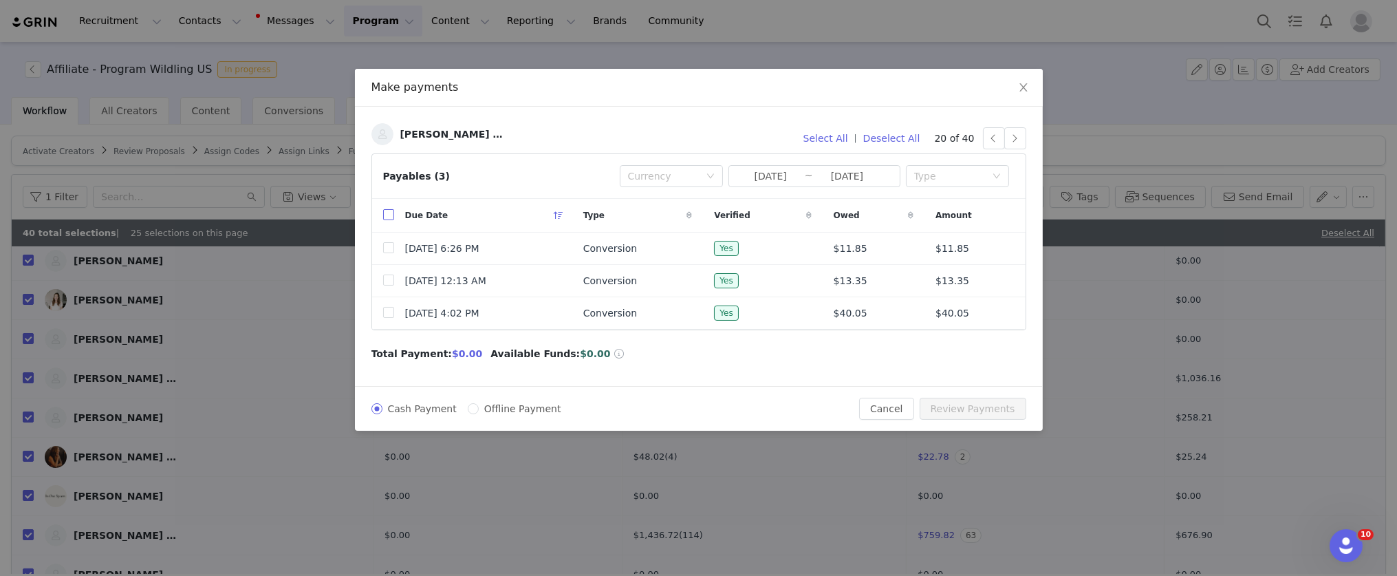
click at [388, 213] on input "checkbox" at bounding box center [388, 214] width 11 height 11
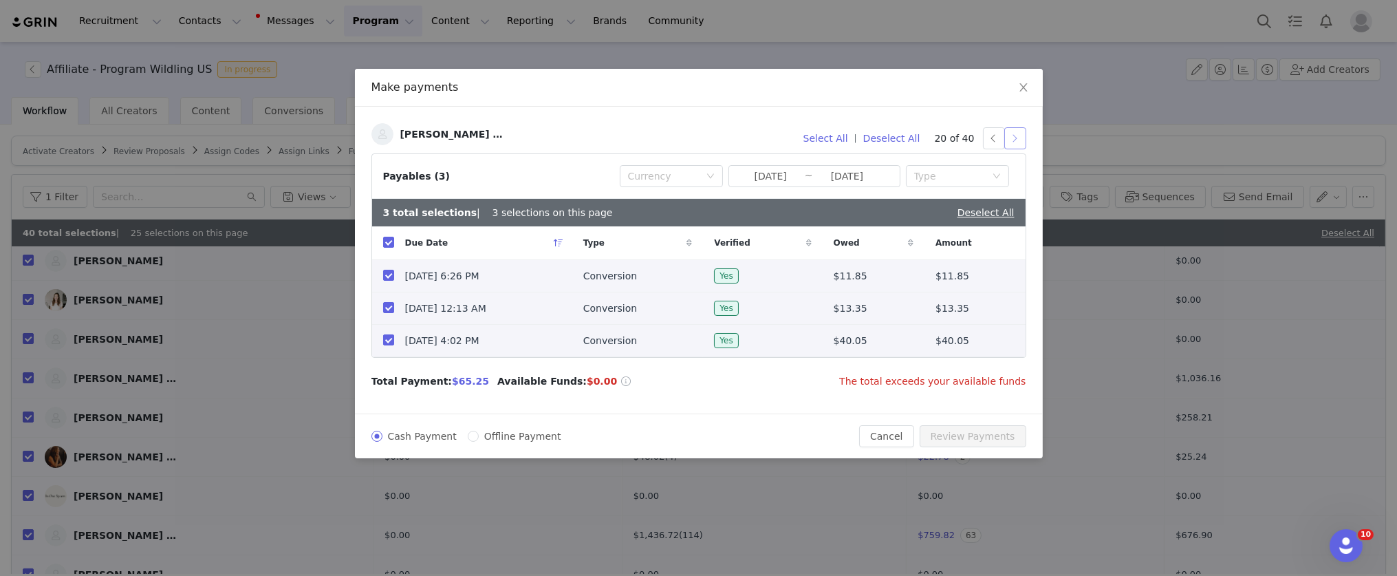
click at [1014, 141] on button "button" at bounding box center [1016, 138] width 22 height 22
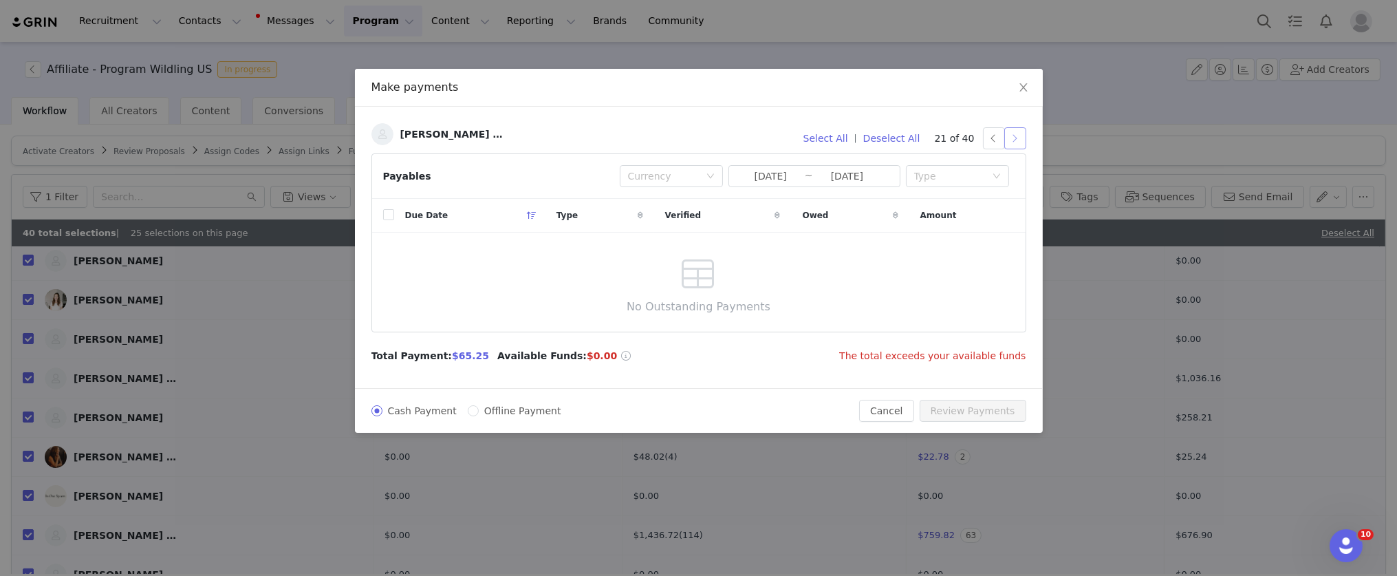
click at [1025, 144] on button "button" at bounding box center [1016, 138] width 22 height 22
click at [904, 136] on button "Deselect All" at bounding box center [891, 138] width 69 height 22
click at [1016, 139] on button "button" at bounding box center [1016, 138] width 22 height 22
click at [1012, 135] on button "button" at bounding box center [1016, 138] width 22 height 22
click at [1025, 132] on button "button" at bounding box center [1016, 138] width 22 height 22
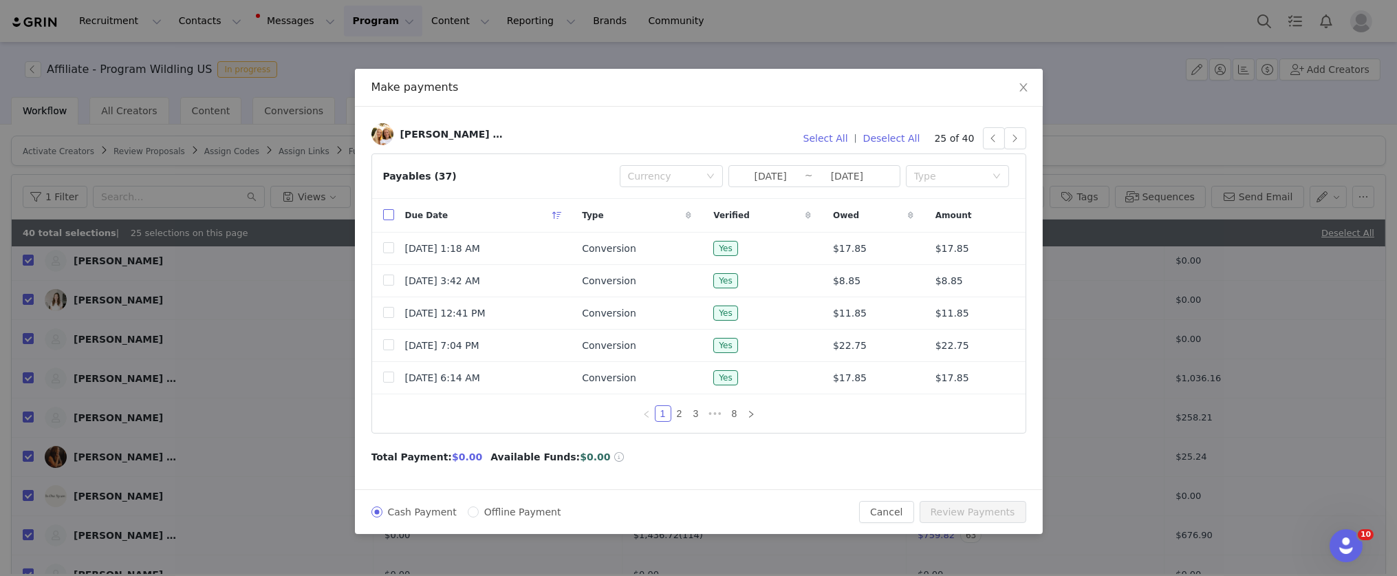
click at [392, 217] on input "checkbox" at bounding box center [388, 214] width 11 height 11
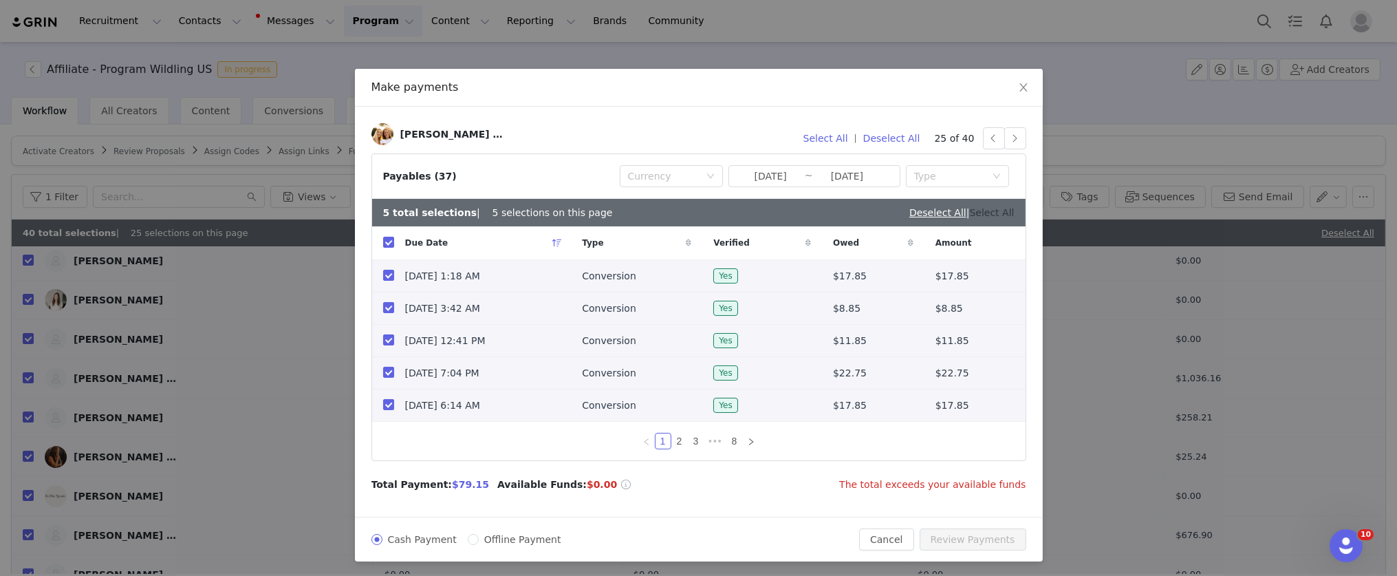
click at [998, 215] on link "Select All" at bounding box center [992, 212] width 45 height 11
click at [991, 215] on link "Deselect All" at bounding box center [986, 212] width 57 height 11
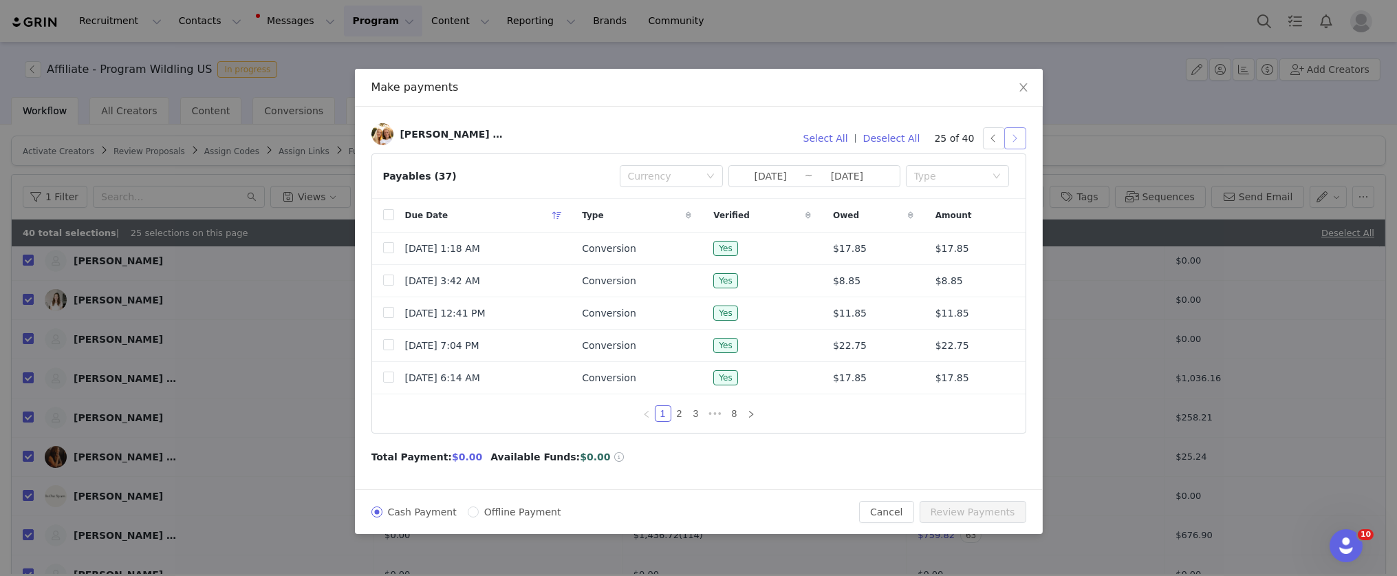
click at [1014, 137] on button "button" at bounding box center [1016, 138] width 22 height 22
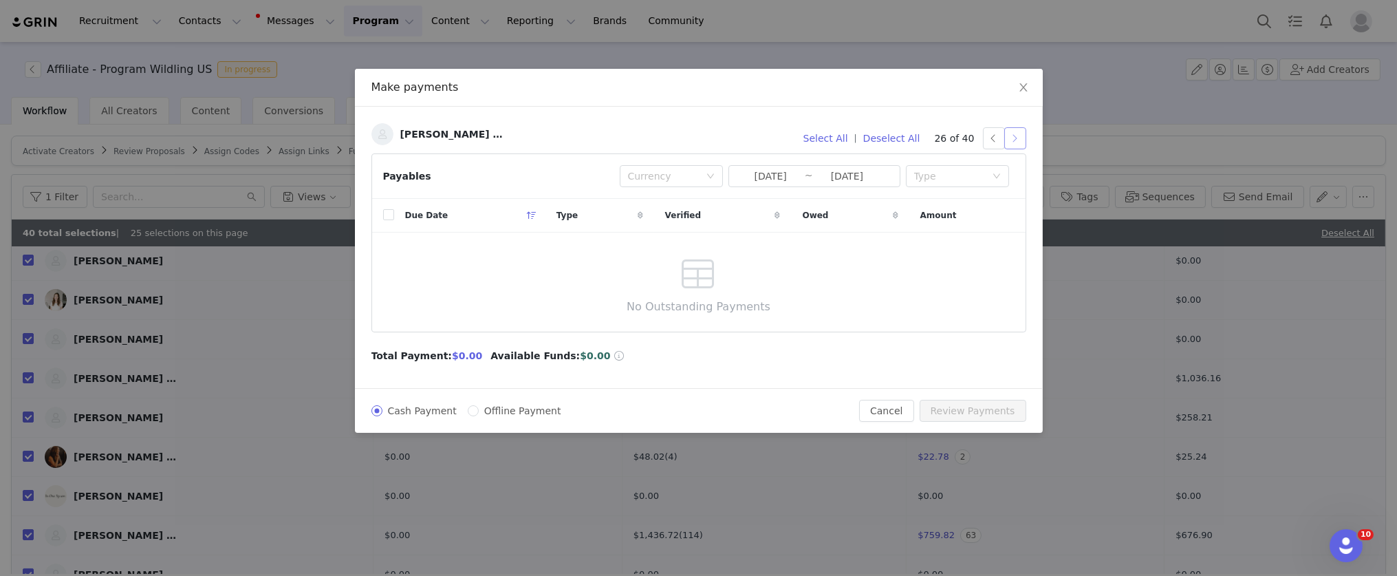
click at [1017, 138] on button "button" at bounding box center [1016, 138] width 22 height 22
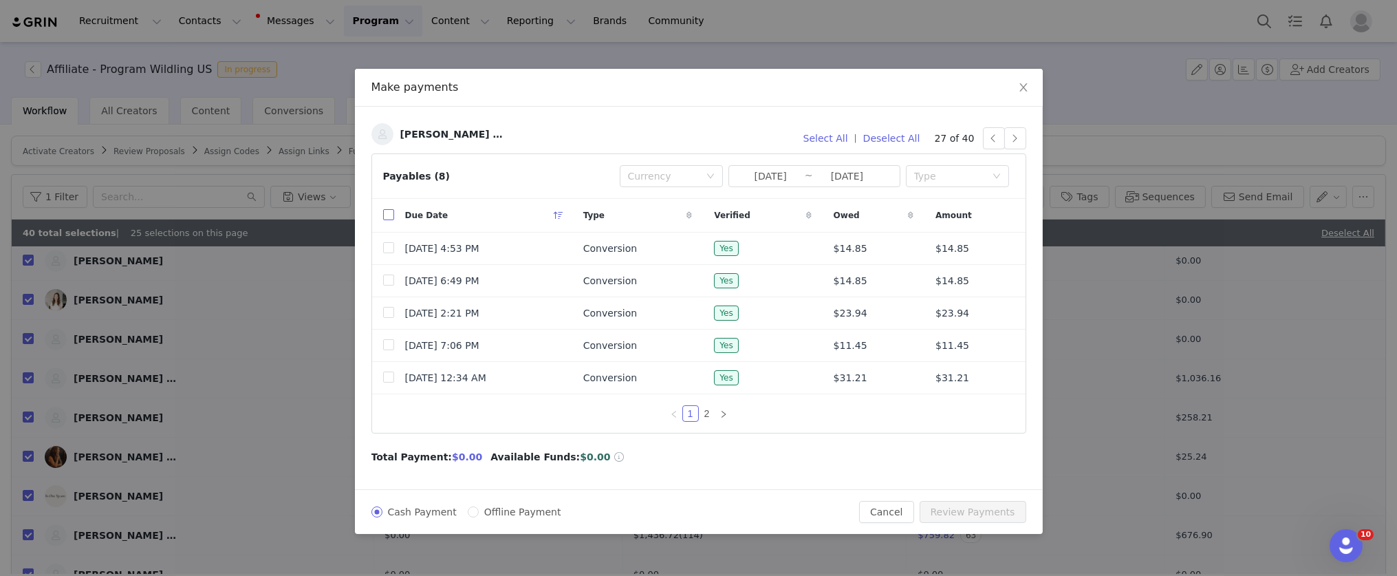
click at [386, 215] on input "checkbox" at bounding box center [388, 214] width 11 height 11
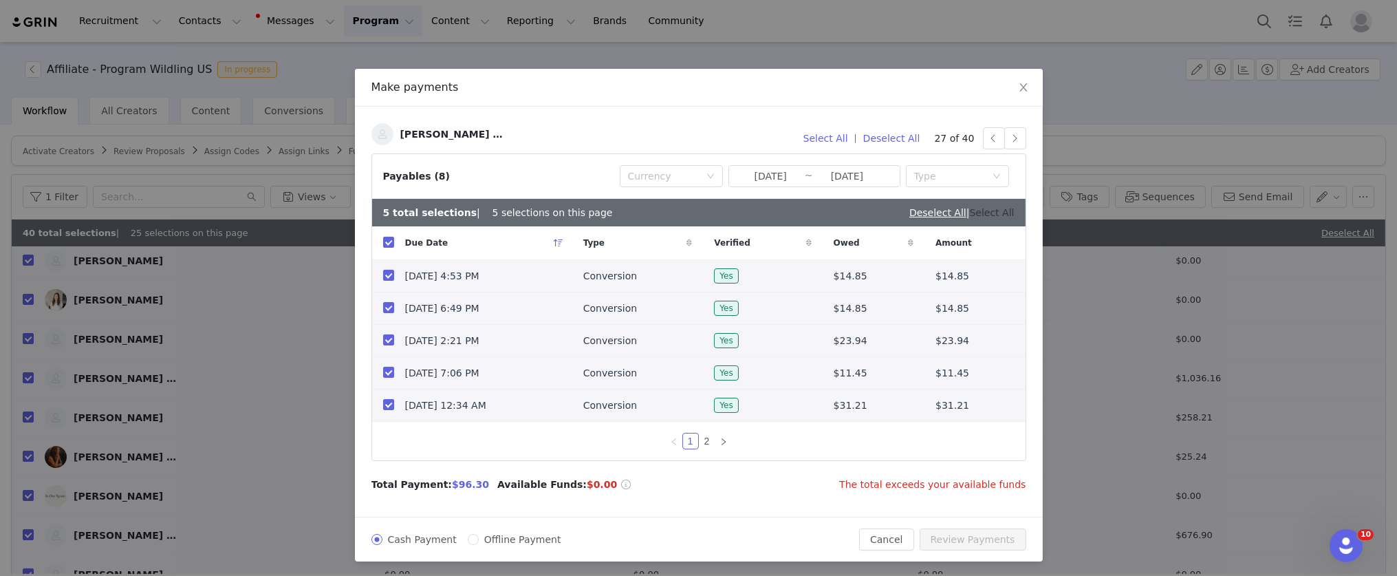
click at [997, 213] on link "Select All" at bounding box center [992, 212] width 45 height 11
click at [1009, 140] on button "button" at bounding box center [1016, 138] width 22 height 22
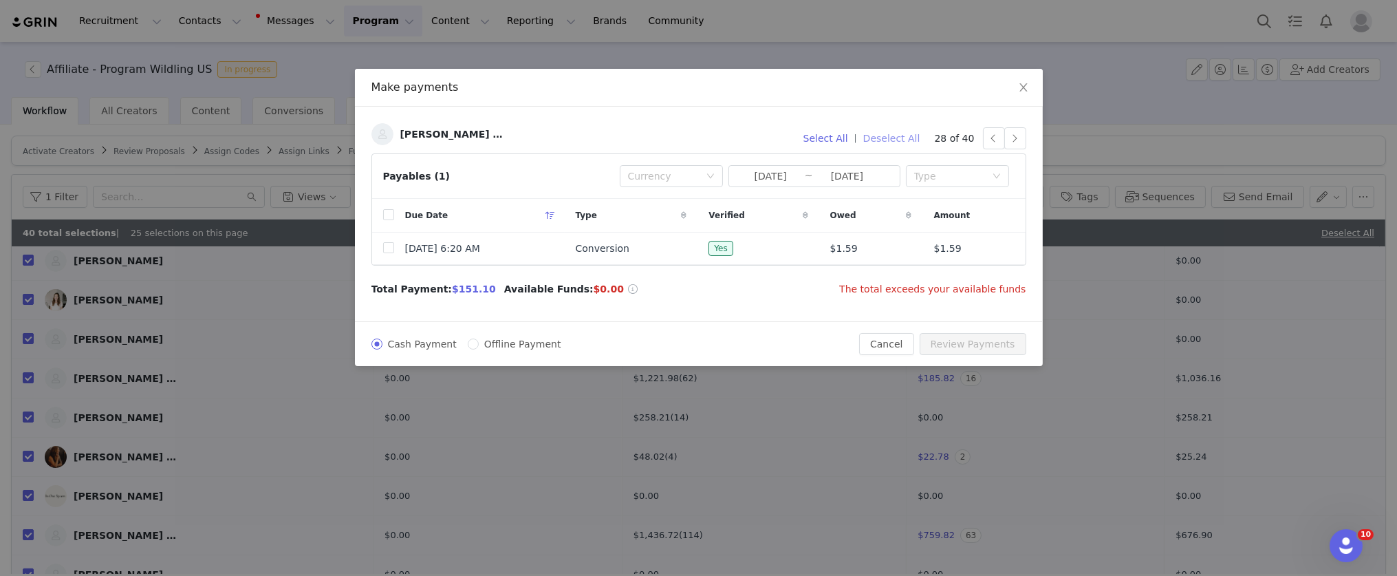
click at [915, 139] on button "Deselect All" at bounding box center [891, 138] width 69 height 22
click at [390, 215] on input "checkbox" at bounding box center [388, 214] width 11 height 11
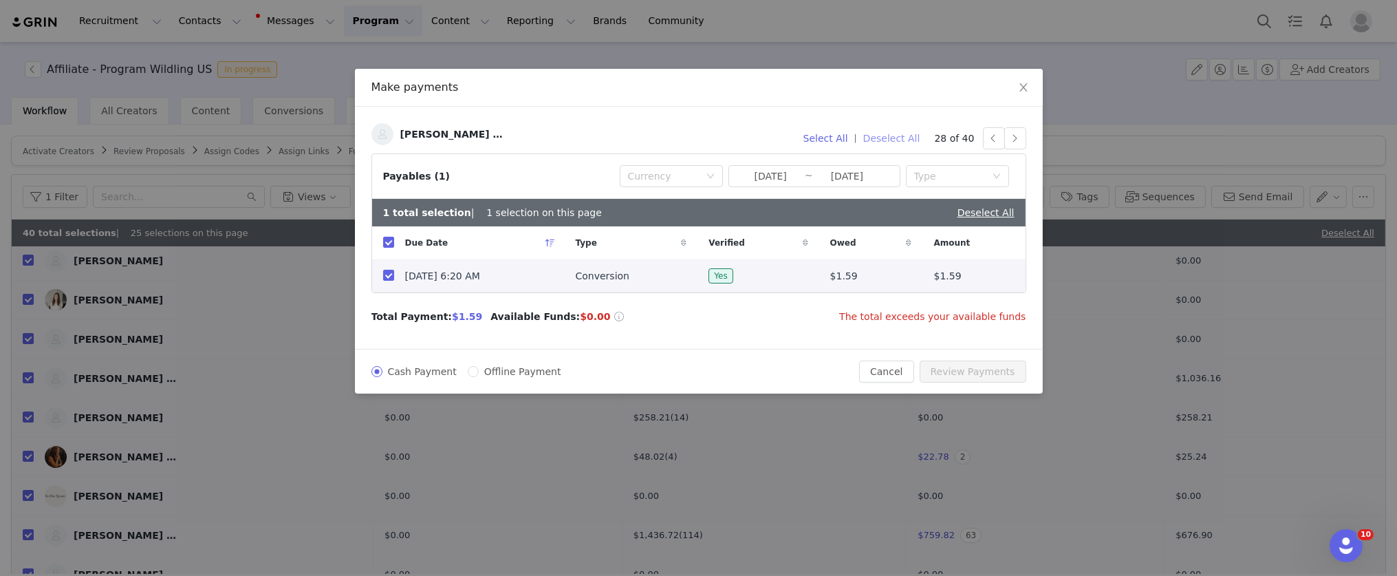
click at [900, 138] on button "Deselect All" at bounding box center [891, 138] width 69 height 22
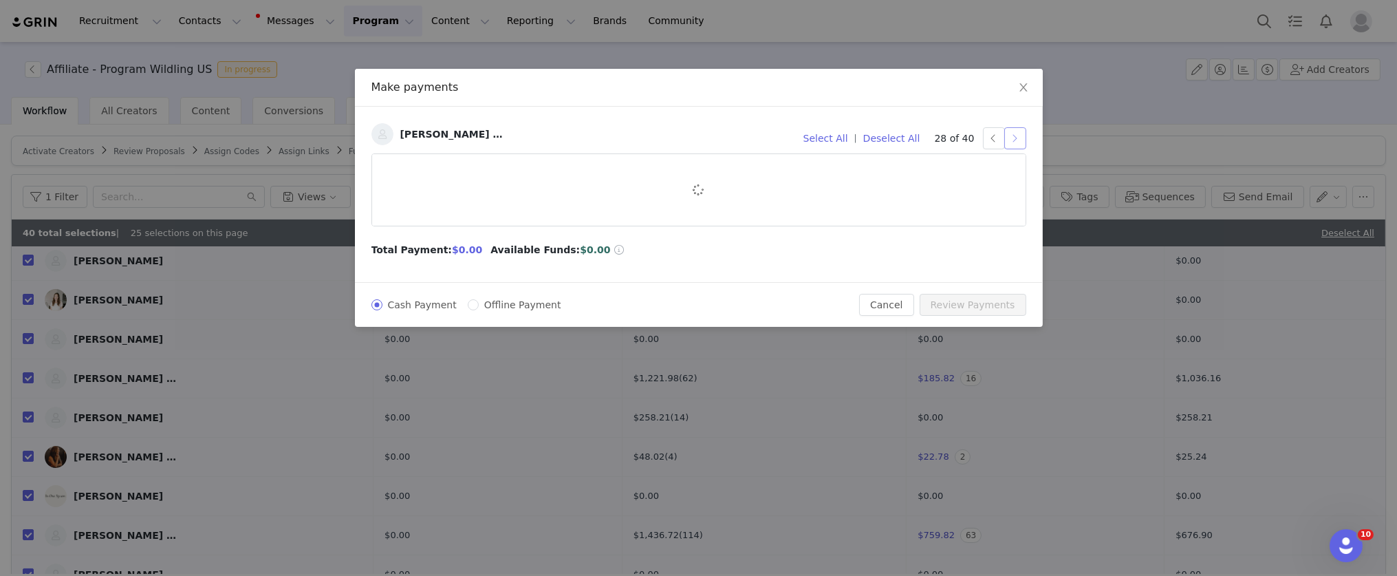
click at [1018, 139] on button "button" at bounding box center [1016, 138] width 22 height 22
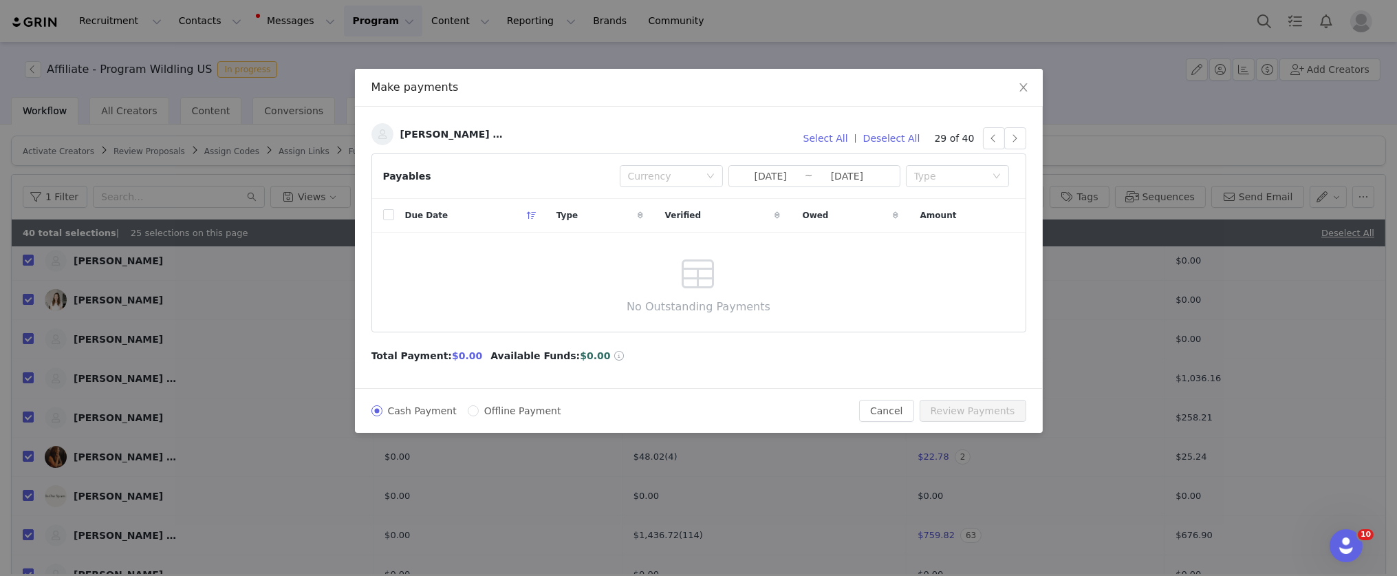
click at [1030, 151] on div "Jess Yoder (EN) Select All | Deselect All 29 of 40 Payables Currency 2025-08-01…" at bounding box center [699, 247] width 688 height 281
click at [1022, 141] on button "button" at bounding box center [1016, 138] width 22 height 22
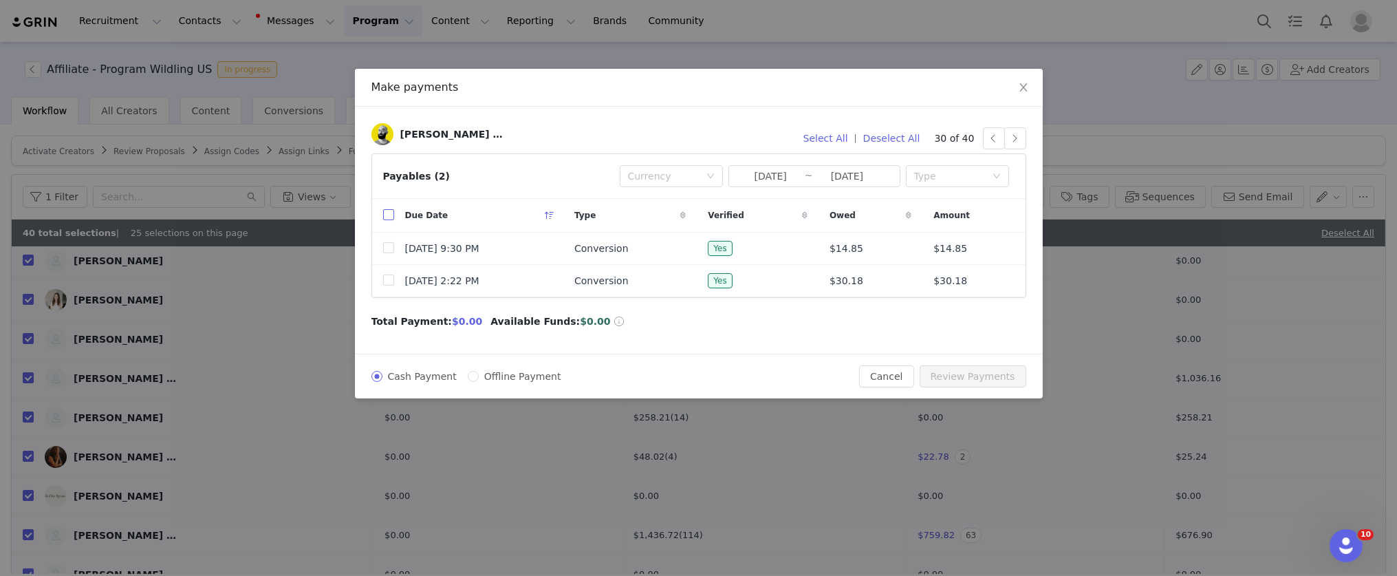
click at [388, 213] on input "checkbox" at bounding box center [388, 214] width 11 height 11
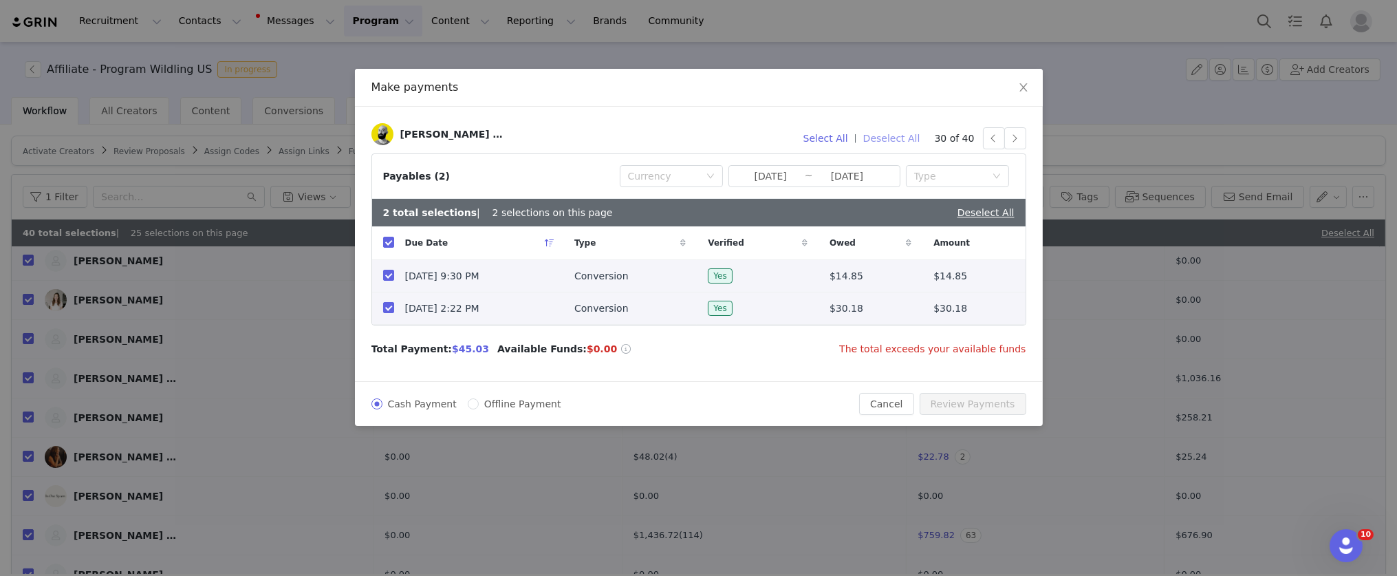
click at [911, 139] on button "Deselect All" at bounding box center [891, 138] width 69 height 22
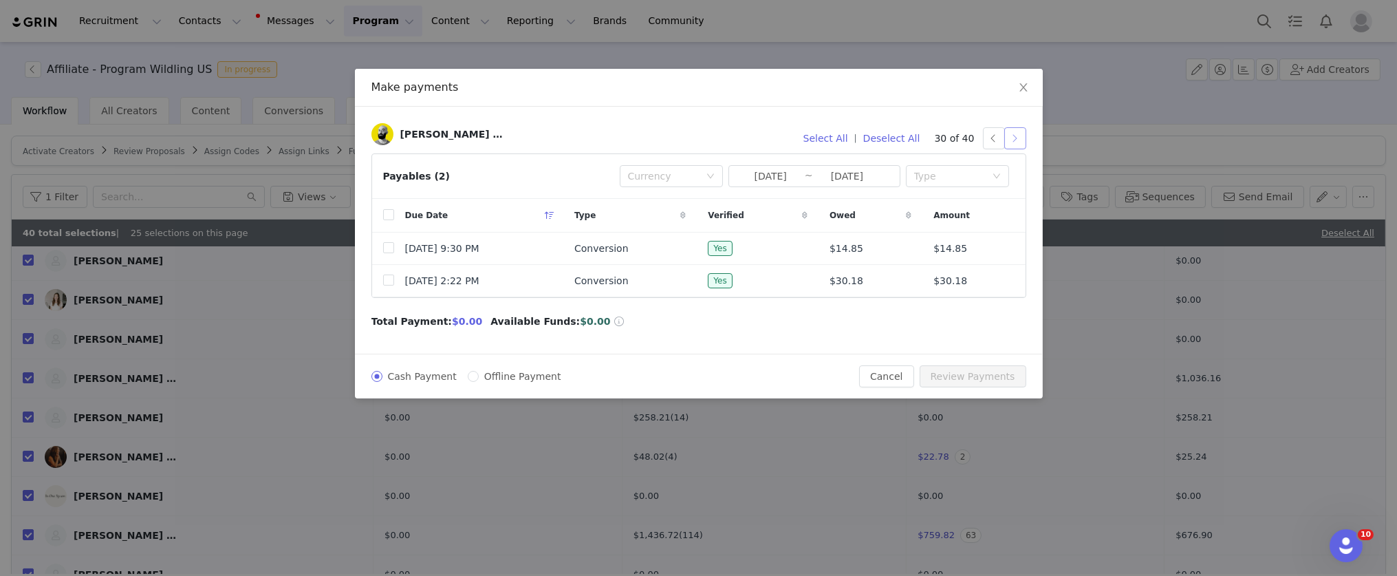
click at [1020, 140] on button "button" at bounding box center [1016, 138] width 22 height 22
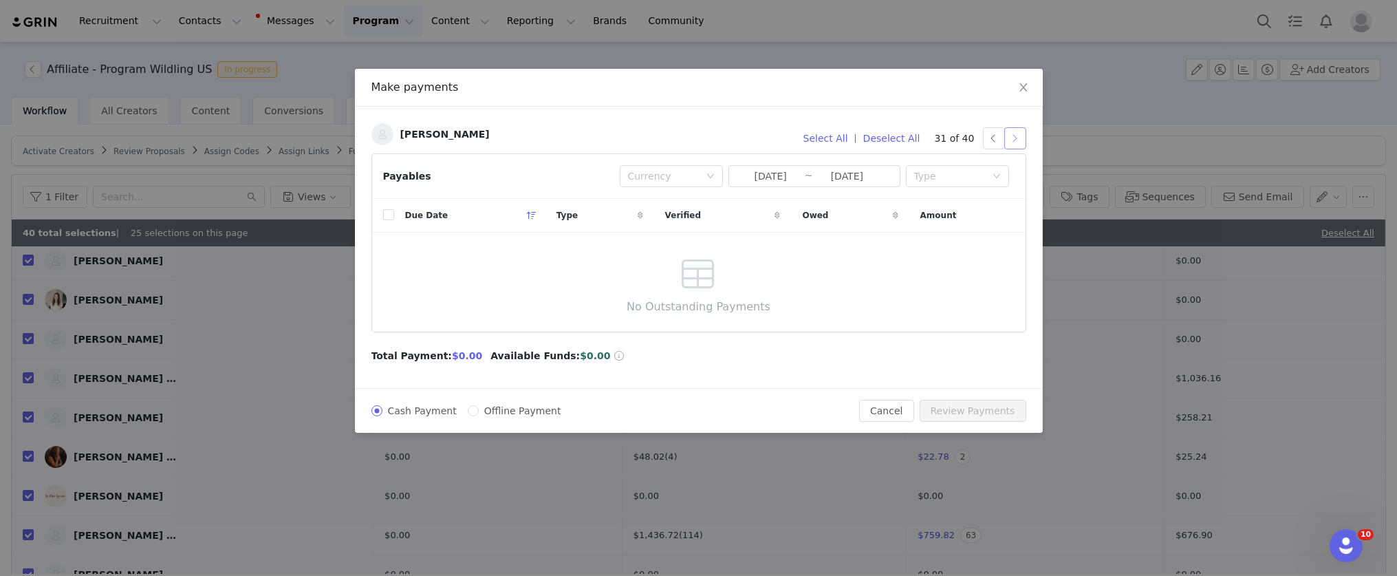
click at [1016, 138] on button "button" at bounding box center [1016, 138] width 22 height 22
click at [1018, 135] on button "button" at bounding box center [1016, 138] width 22 height 22
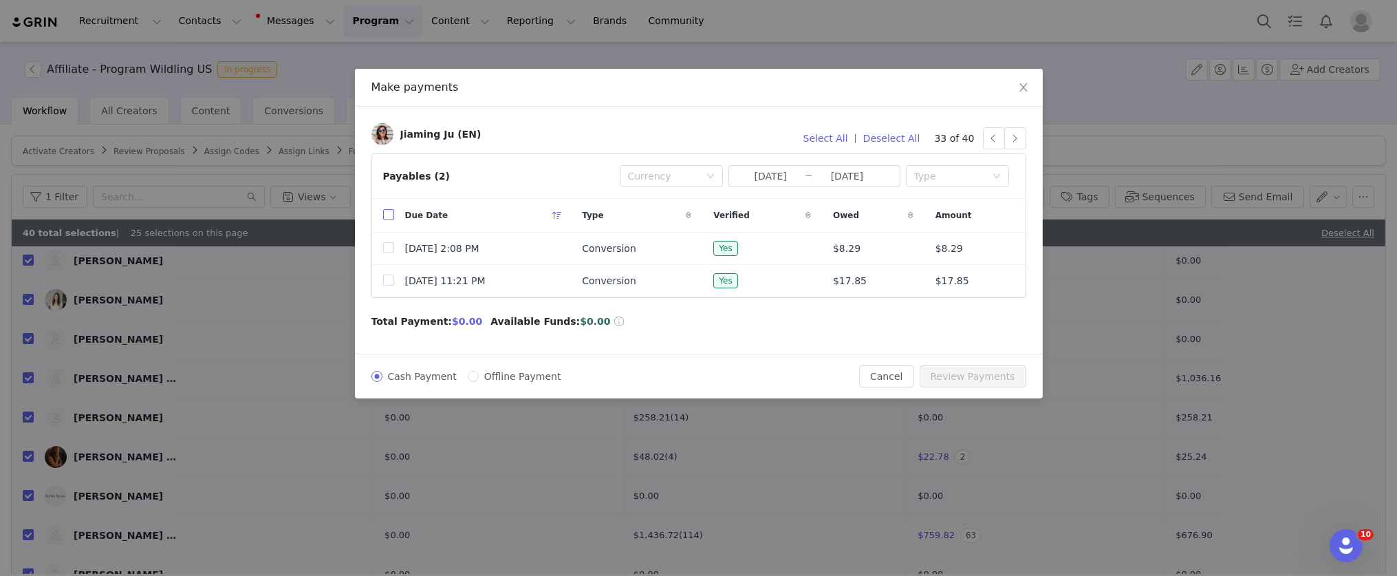
click at [384, 212] on input "checkbox" at bounding box center [388, 214] width 11 height 11
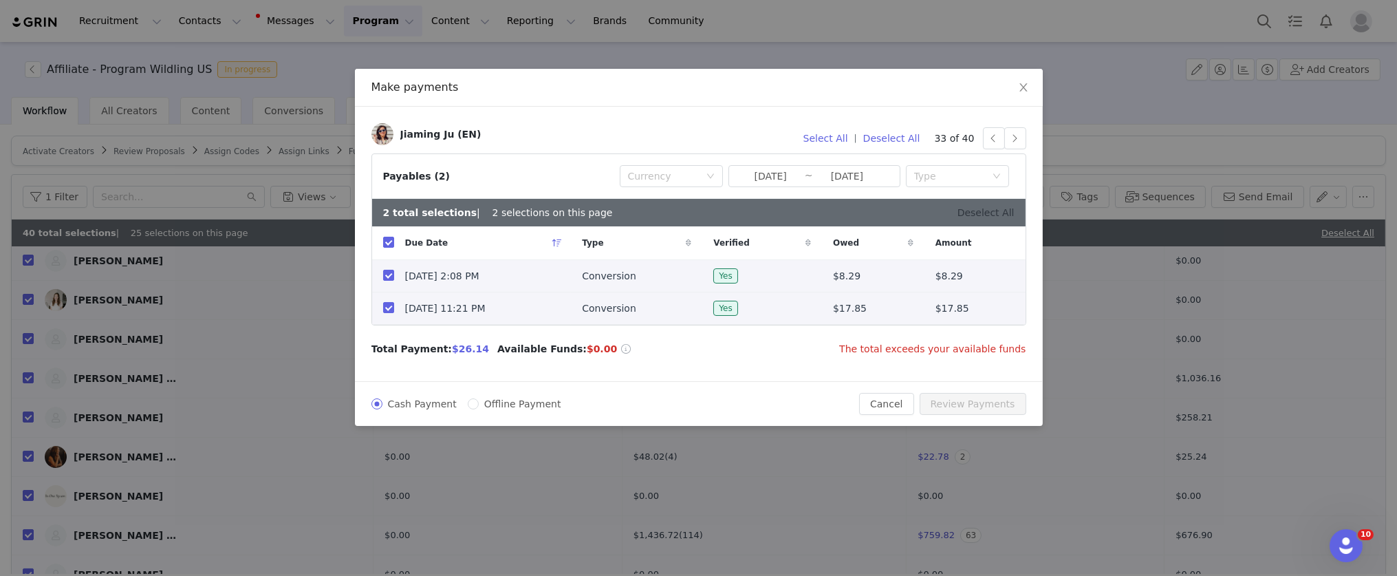
click at [994, 215] on link "Deselect All" at bounding box center [986, 212] width 57 height 11
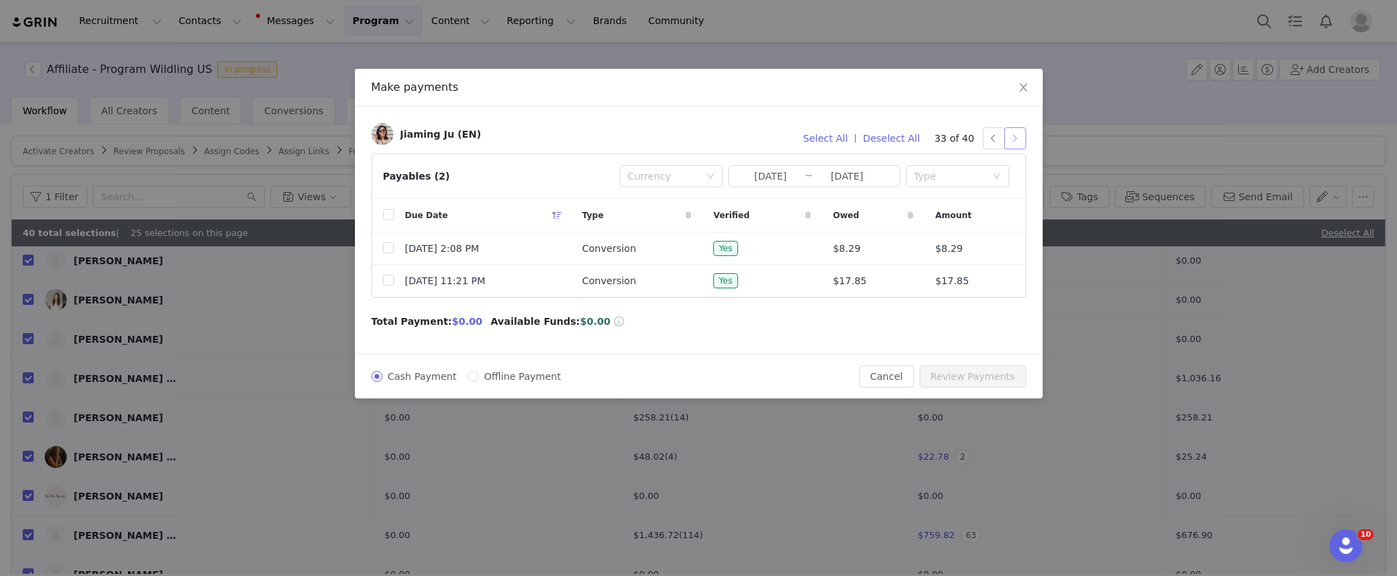
click at [1014, 136] on button "button" at bounding box center [1016, 138] width 22 height 22
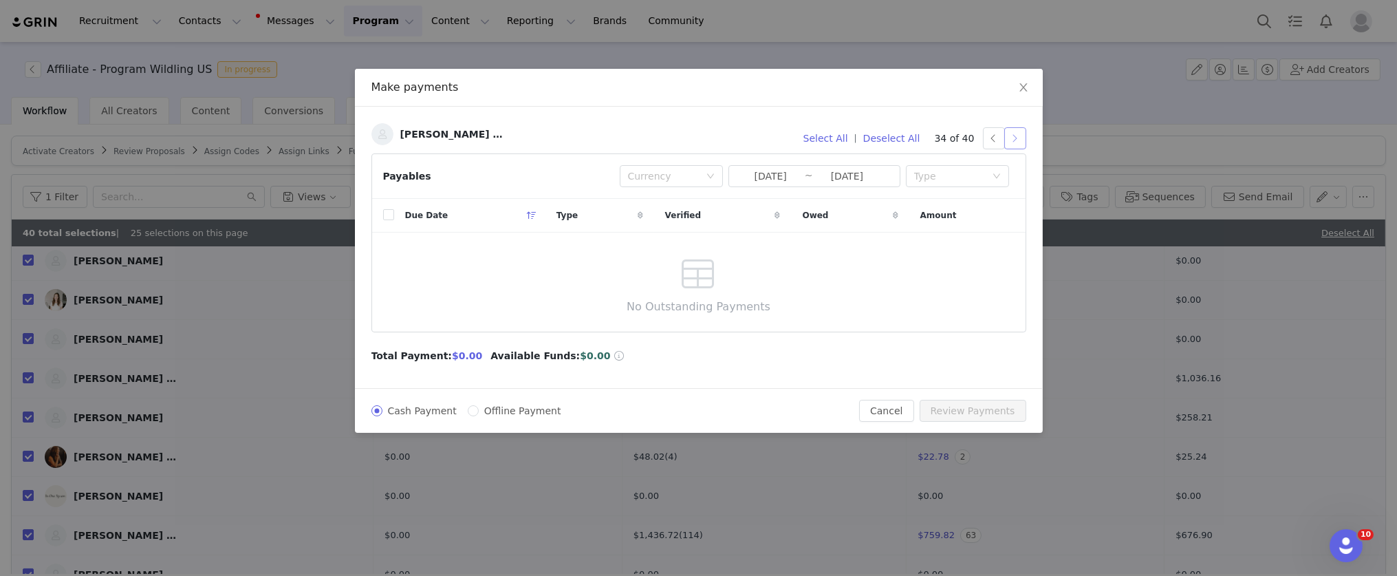
click at [1022, 139] on button "button" at bounding box center [1016, 138] width 22 height 22
click at [1011, 135] on button "button" at bounding box center [1016, 138] width 22 height 22
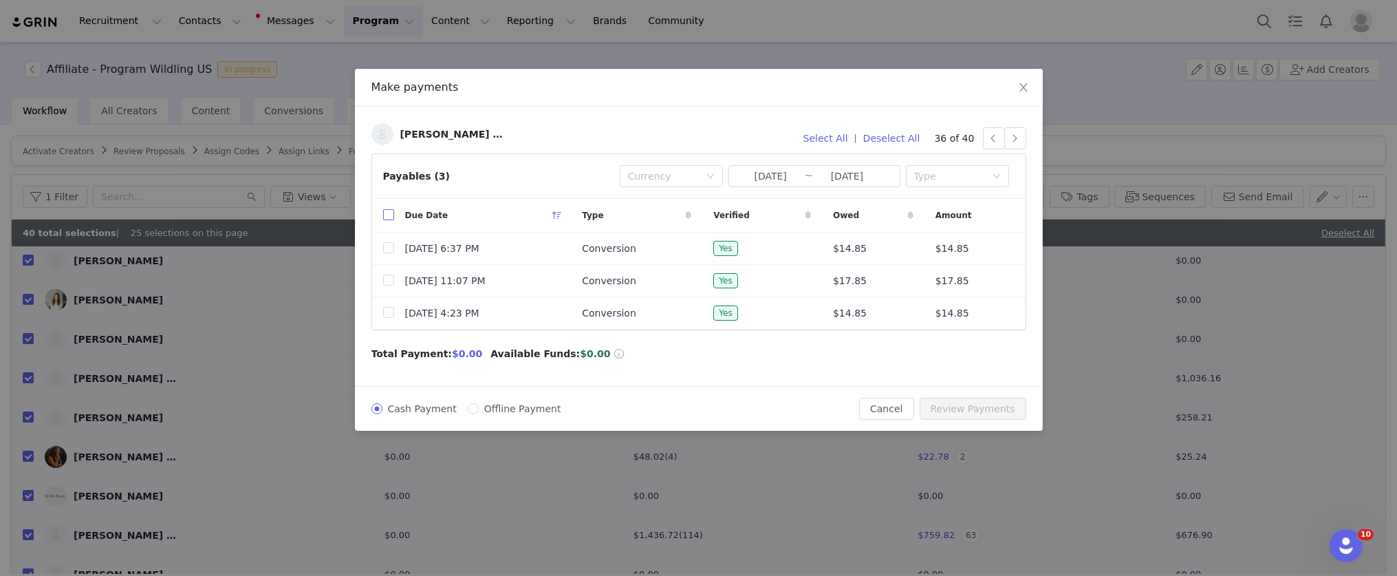
click at [387, 212] on input "checkbox" at bounding box center [388, 214] width 11 height 11
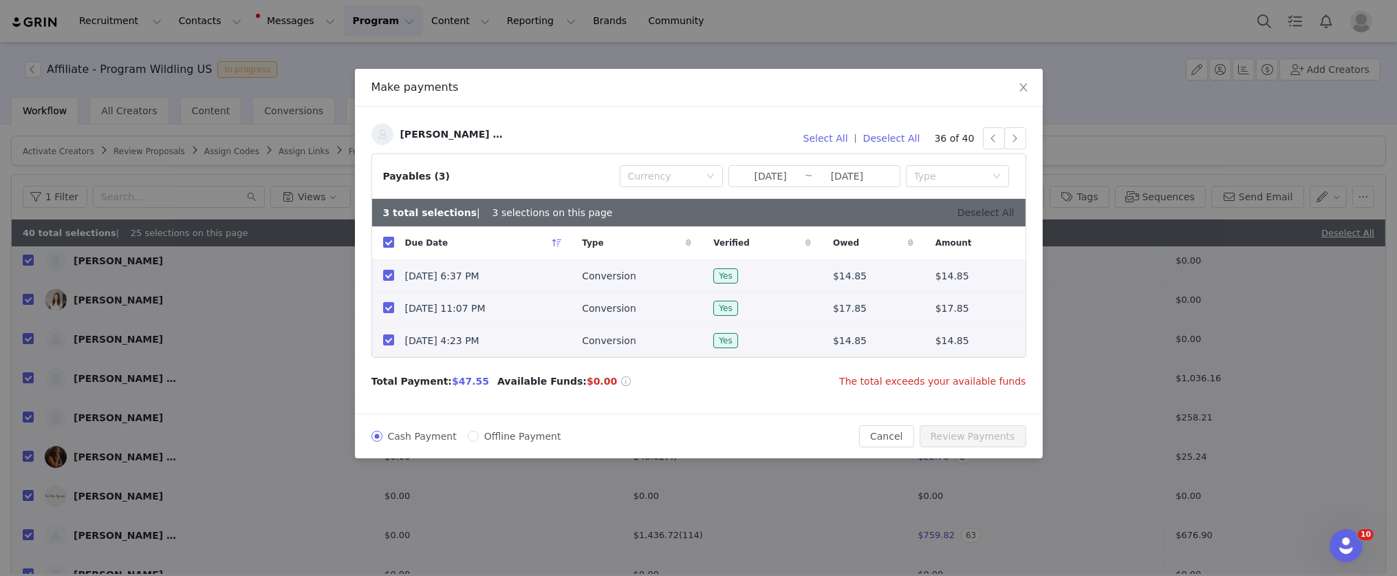
click at [1000, 213] on link "Deselect All" at bounding box center [986, 212] width 57 height 11
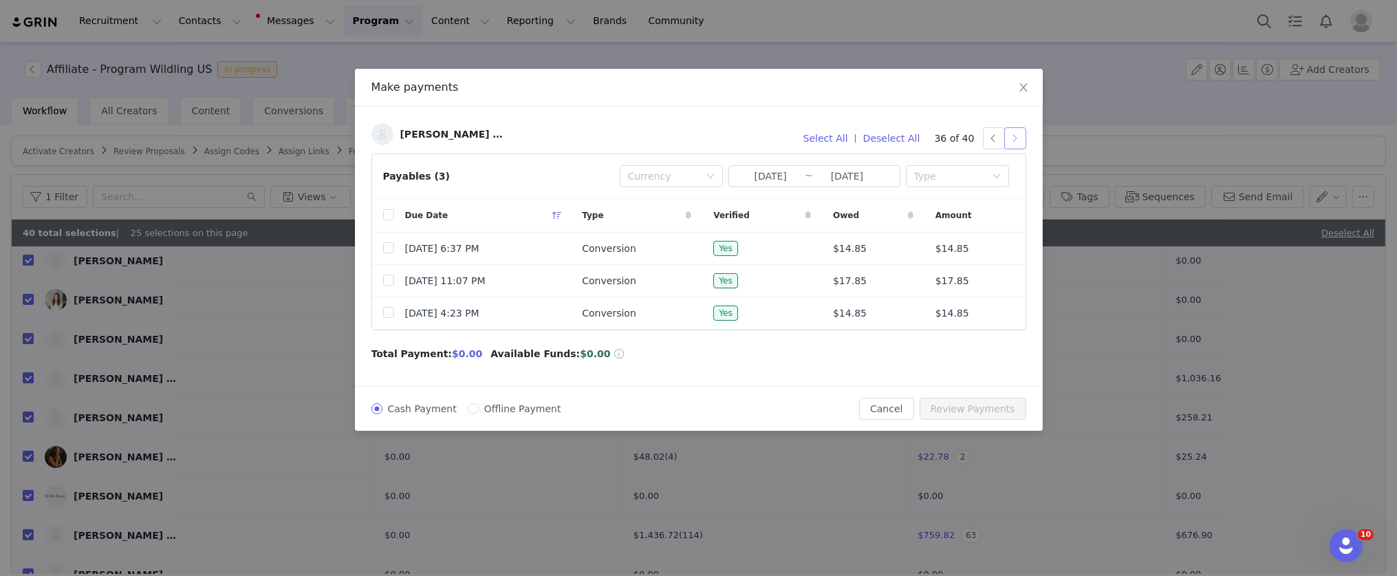
click at [1014, 143] on button "button" at bounding box center [1016, 138] width 22 height 22
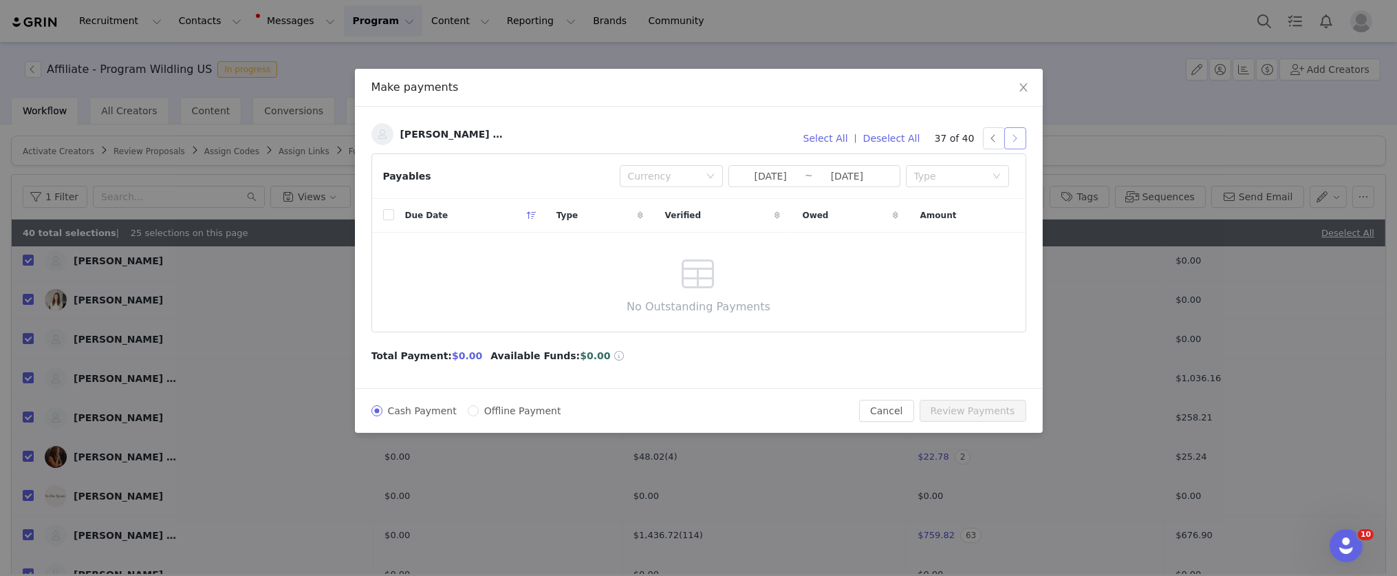
click at [1013, 140] on button "button" at bounding box center [1016, 138] width 22 height 22
click at [901, 136] on button "Deselect All" at bounding box center [891, 138] width 69 height 22
click at [1018, 136] on button "button" at bounding box center [1016, 138] width 22 height 22
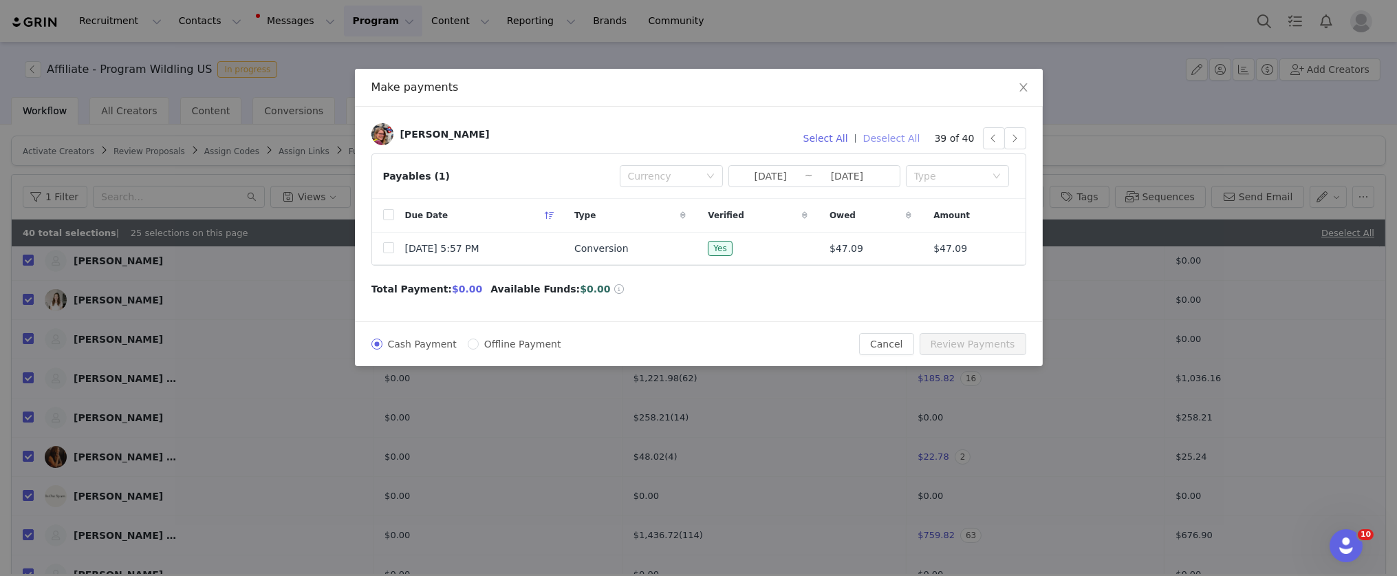
click at [909, 135] on button "Deselect All" at bounding box center [891, 138] width 69 height 22
click at [1018, 138] on button "button" at bounding box center [1016, 138] width 22 height 22
